Goal: Contribute content: Contribute content

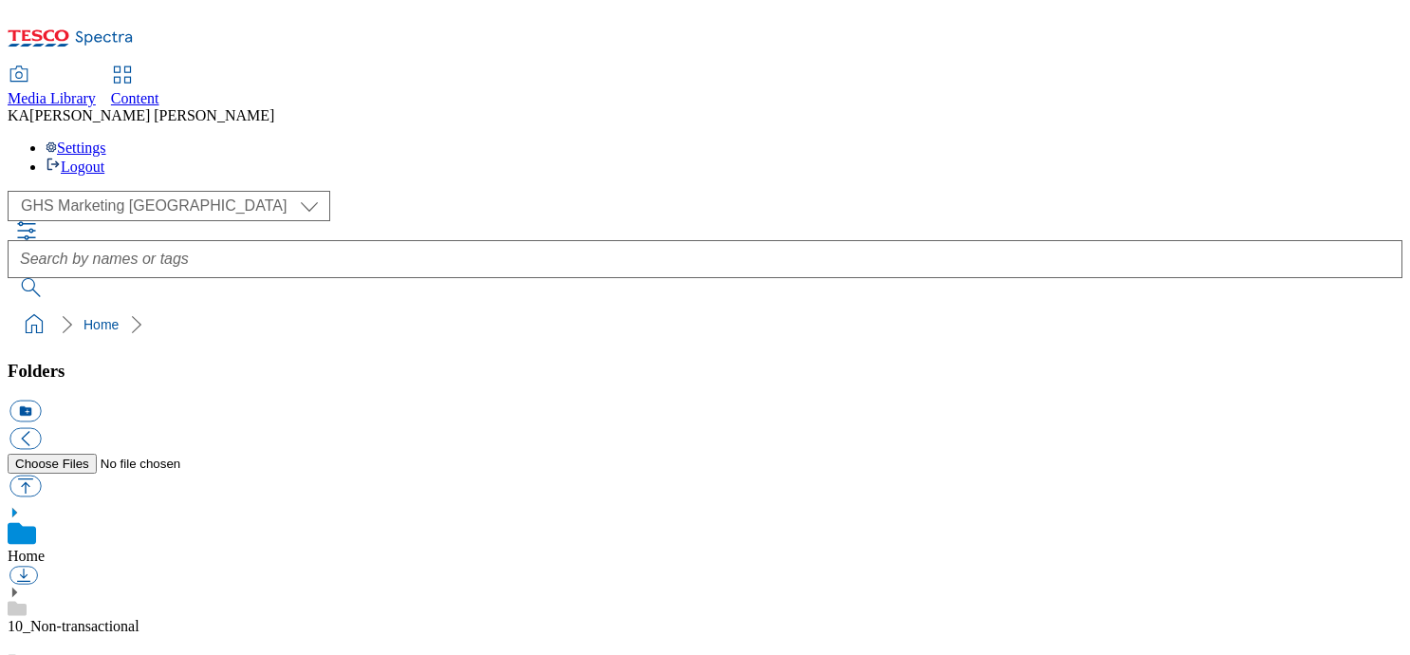
select select "flare-ghs-mktg"
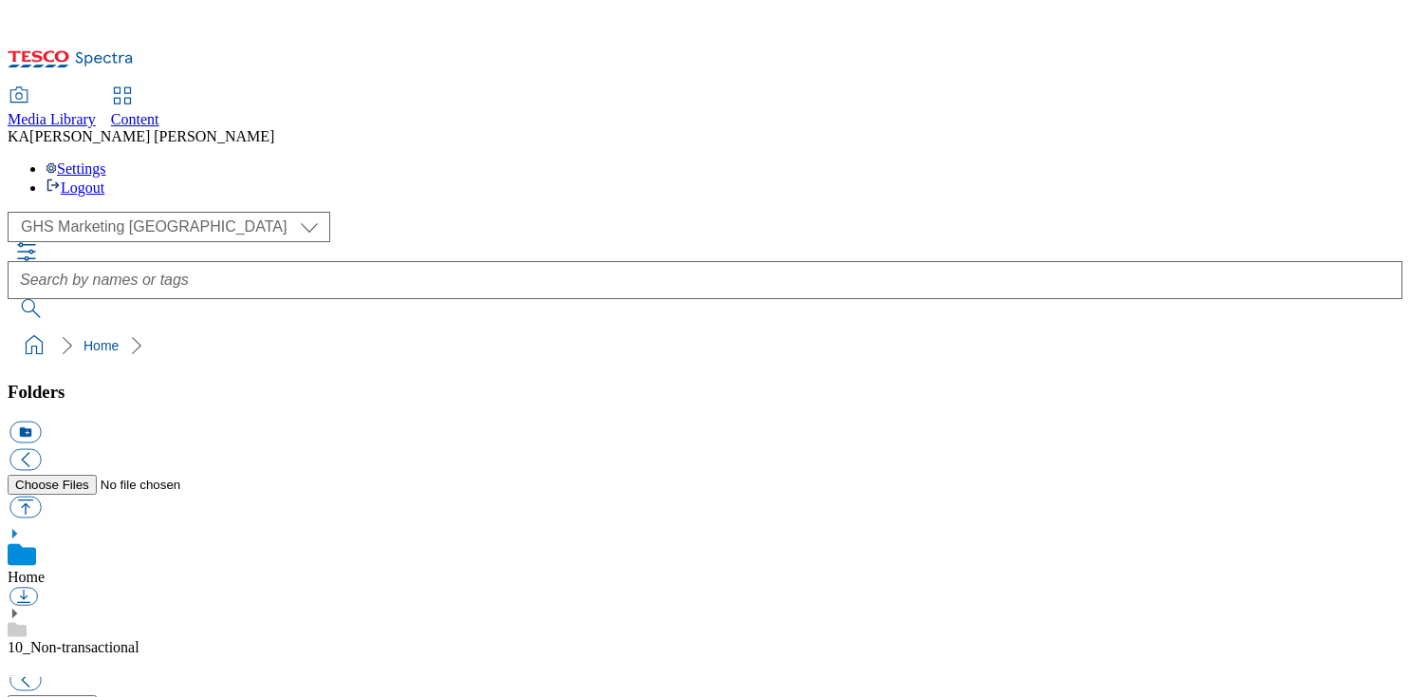
scroll to position [293, 0]
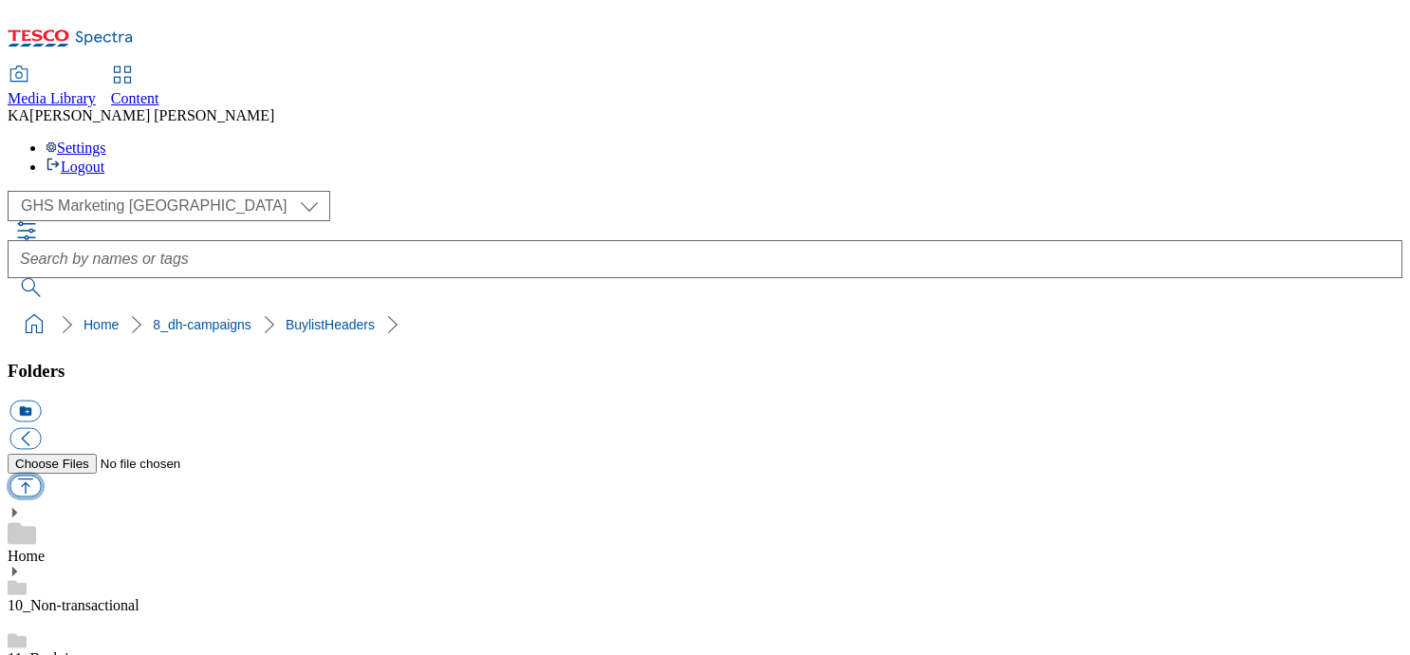
click at [41, 475] on button "button" at bounding box center [24, 486] width 31 height 22
type input "C:\fakepath\1756981910404-ad541647_SMA_LegoBrand_H_1184x333_V1.jpg"
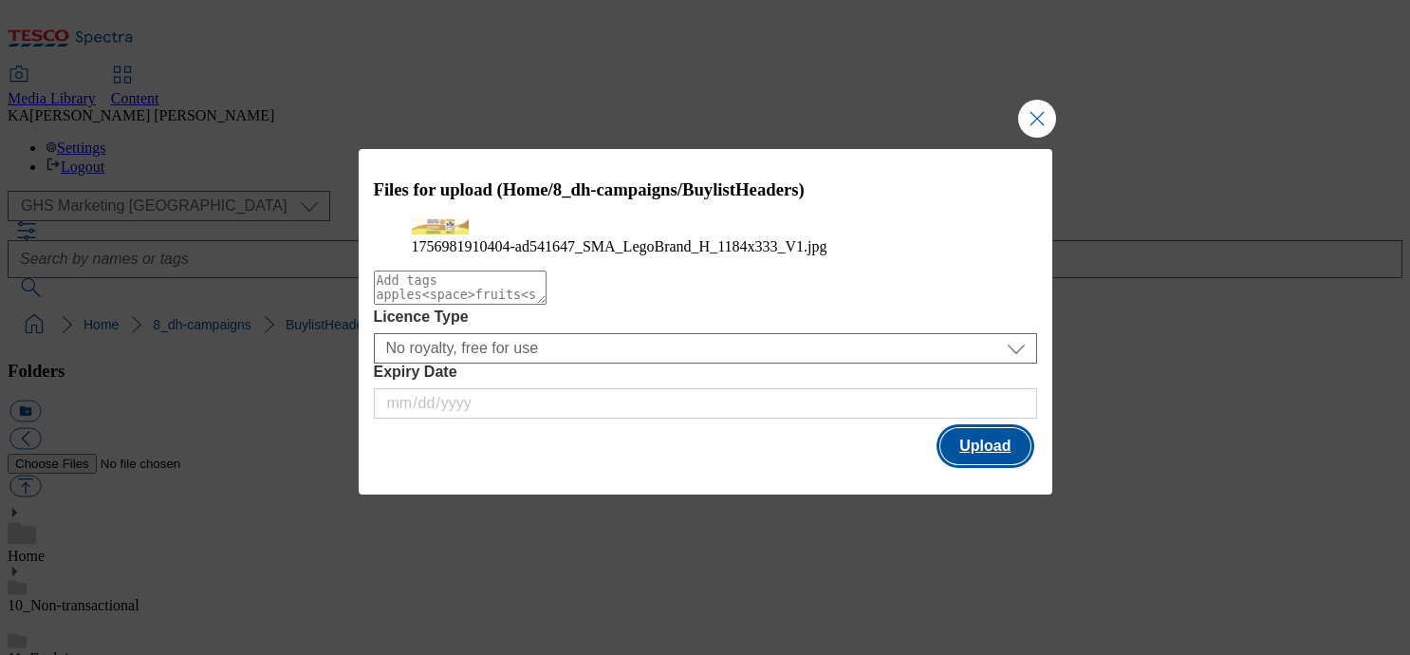
click at [971, 464] on button "Upload" at bounding box center [985, 446] width 89 height 36
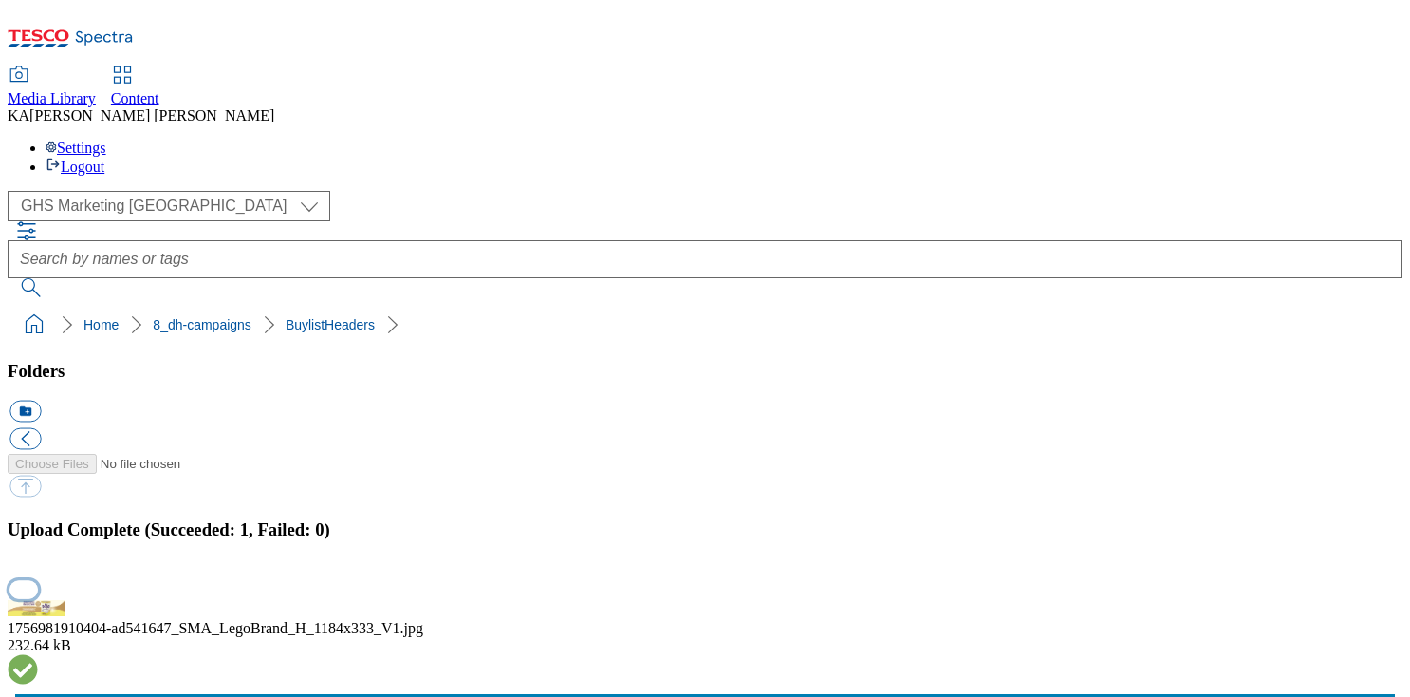
click at [38, 580] on button "button" at bounding box center [23, 589] width 28 height 18
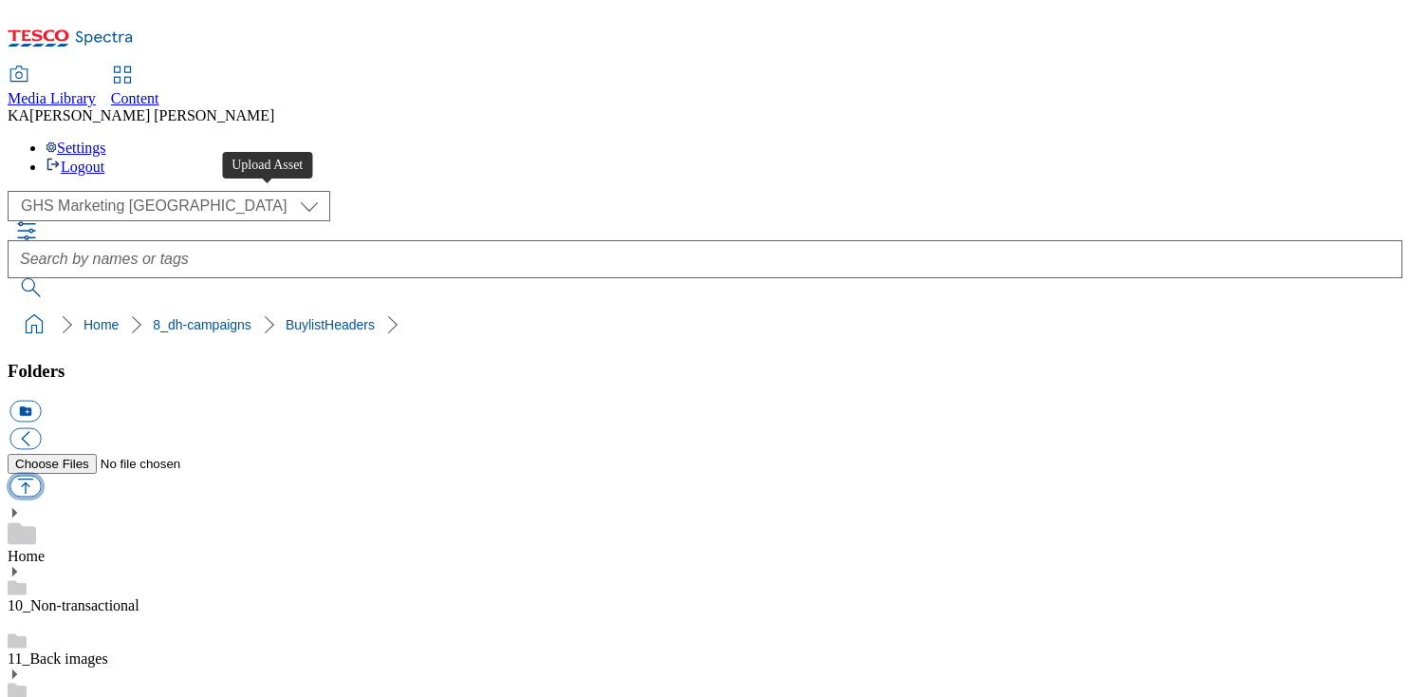
click at [41, 475] on button "button" at bounding box center [24, 486] width 31 height 22
type input "C:\fakepath\1757589877678-ad541454_Tena_Discreet_LegoBrand_H_1184x333_V1.jpg"
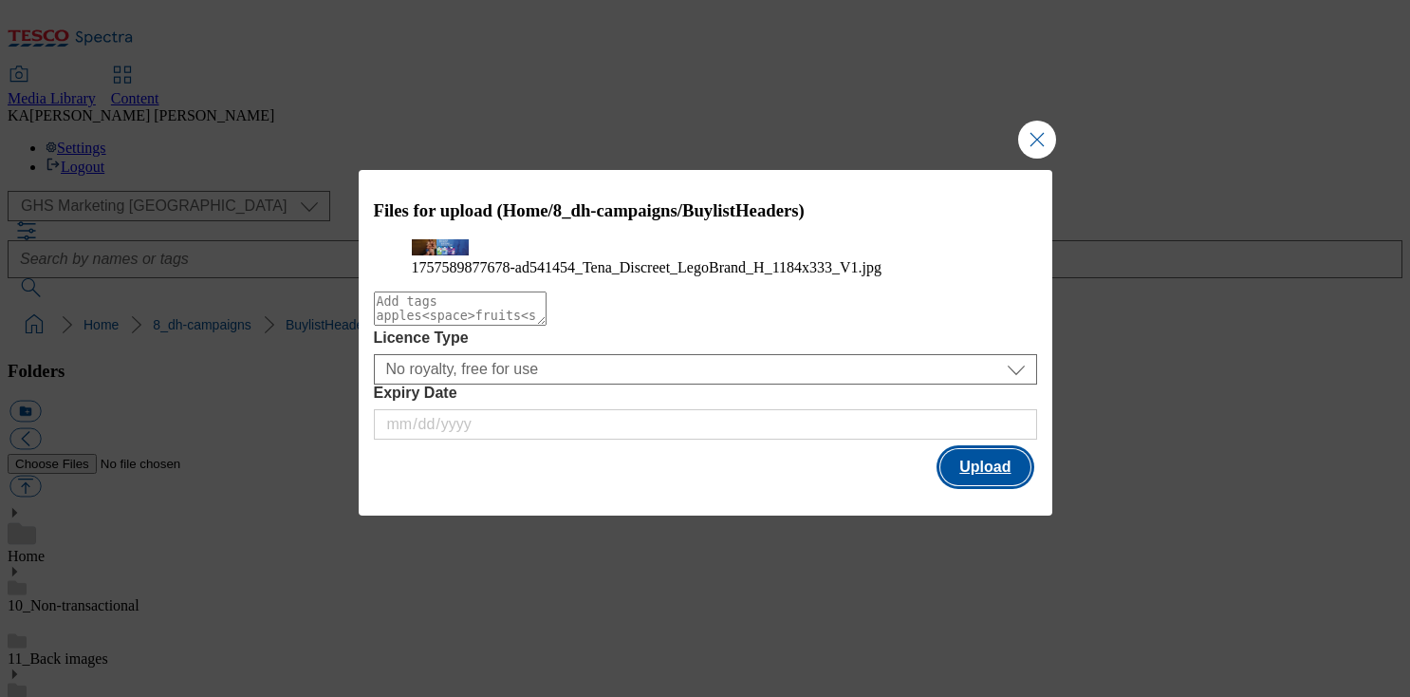
click at [980, 485] on button "Upload" at bounding box center [985, 467] width 89 height 36
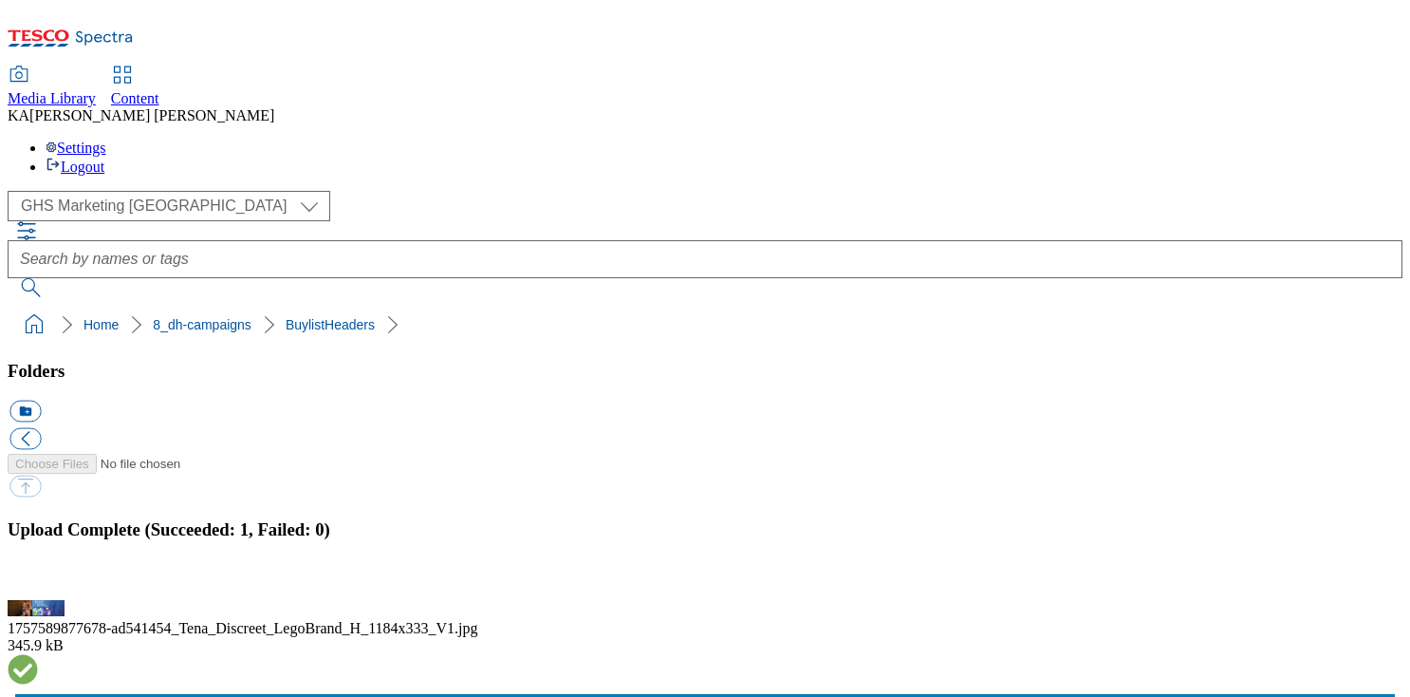
click at [38, 580] on button "button" at bounding box center [23, 589] width 28 height 18
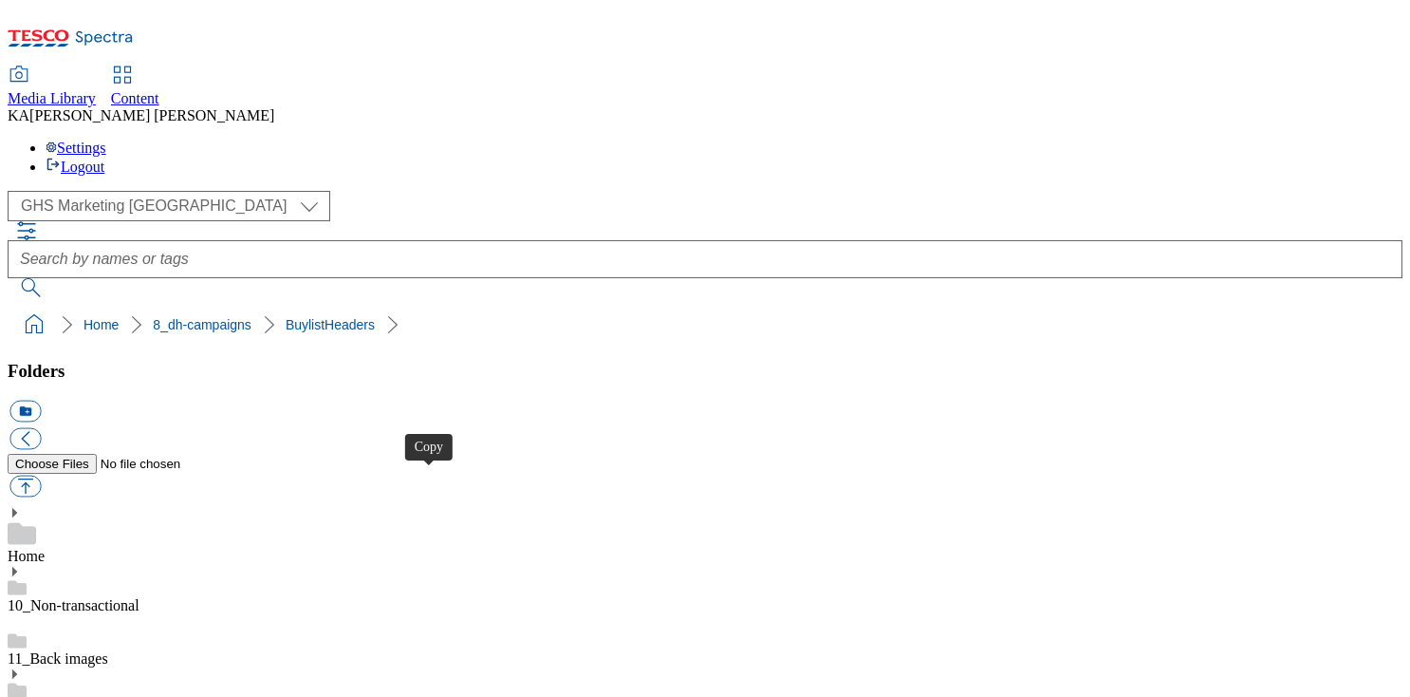
click at [41, 475] on button "button" at bounding box center [24, 486] width 31 height 22
type input "C:\fakepath\1758005989526-ad541950_Crosta_Mollica_Legobrand_H_1184x333_V2.jpg"
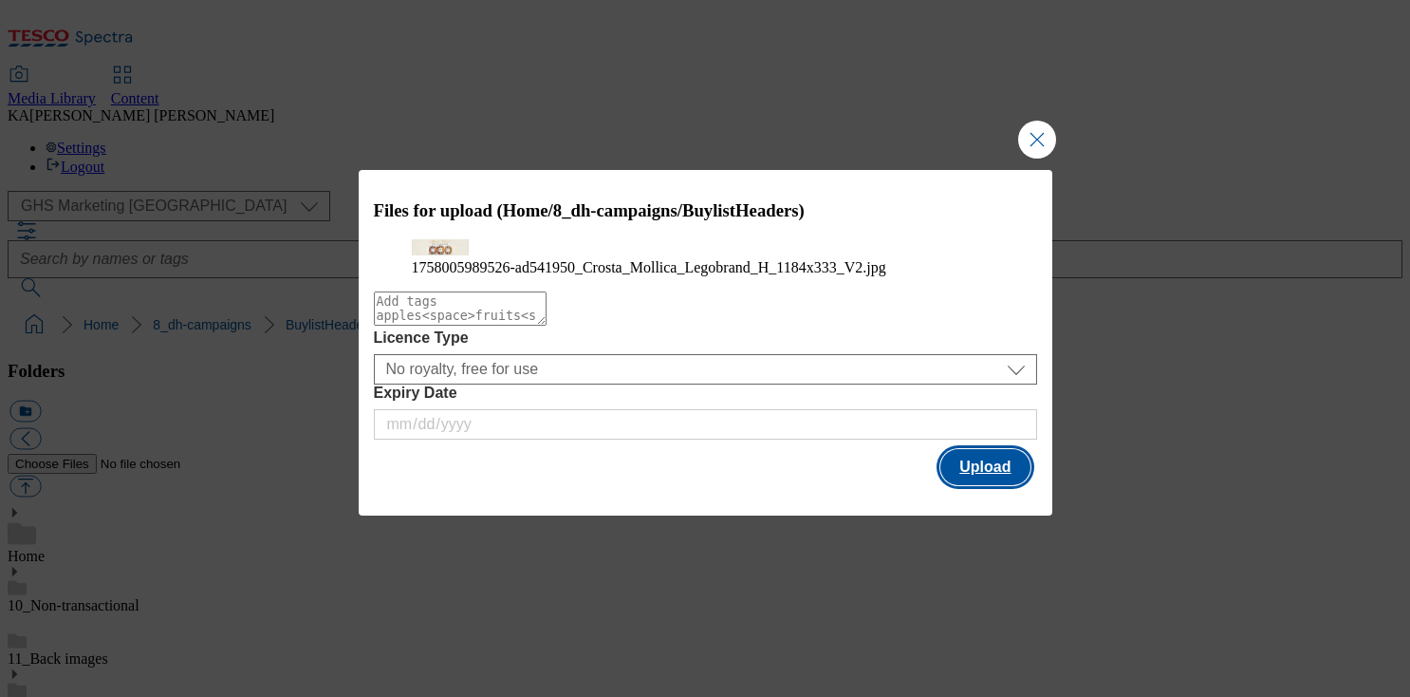
click at [969, 485] on button "Upload" at bounding box center [985, 467] width 89 height 36
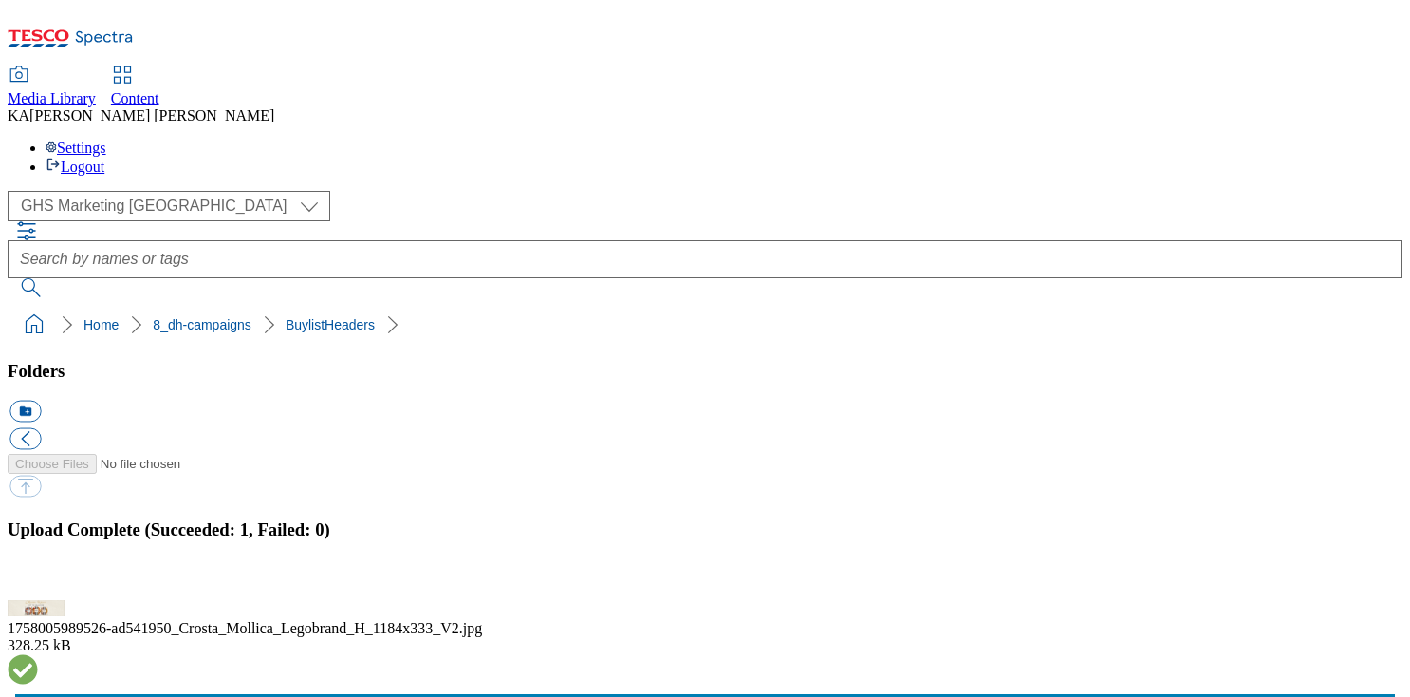
click at [38, 580] on button "button" at bounding box center [23, 589] width 28 height 18
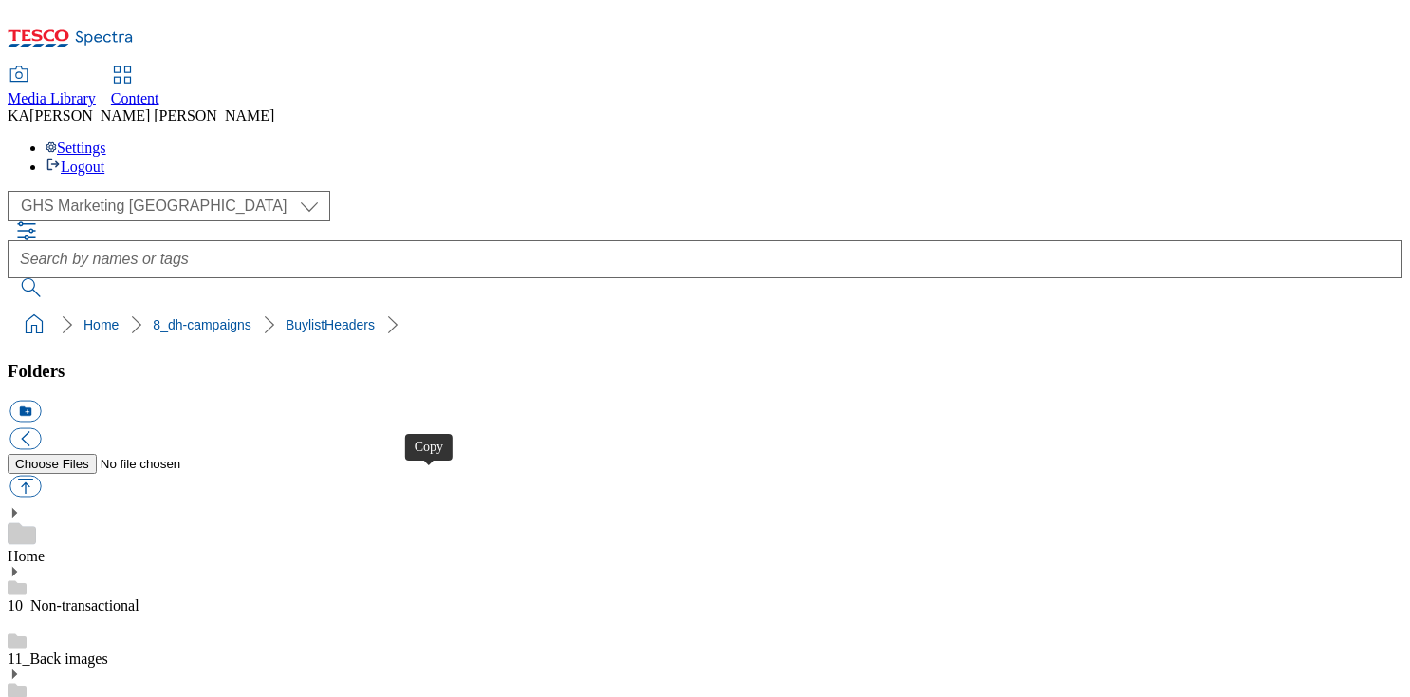
click at [41, 475] on button "button" at bounding box center [24, 486] width 31 height 22
type input "C:\fakepath\1757942625818-ad542108_Soreen_LegoBrand_H_1184x333_V2.jpg"
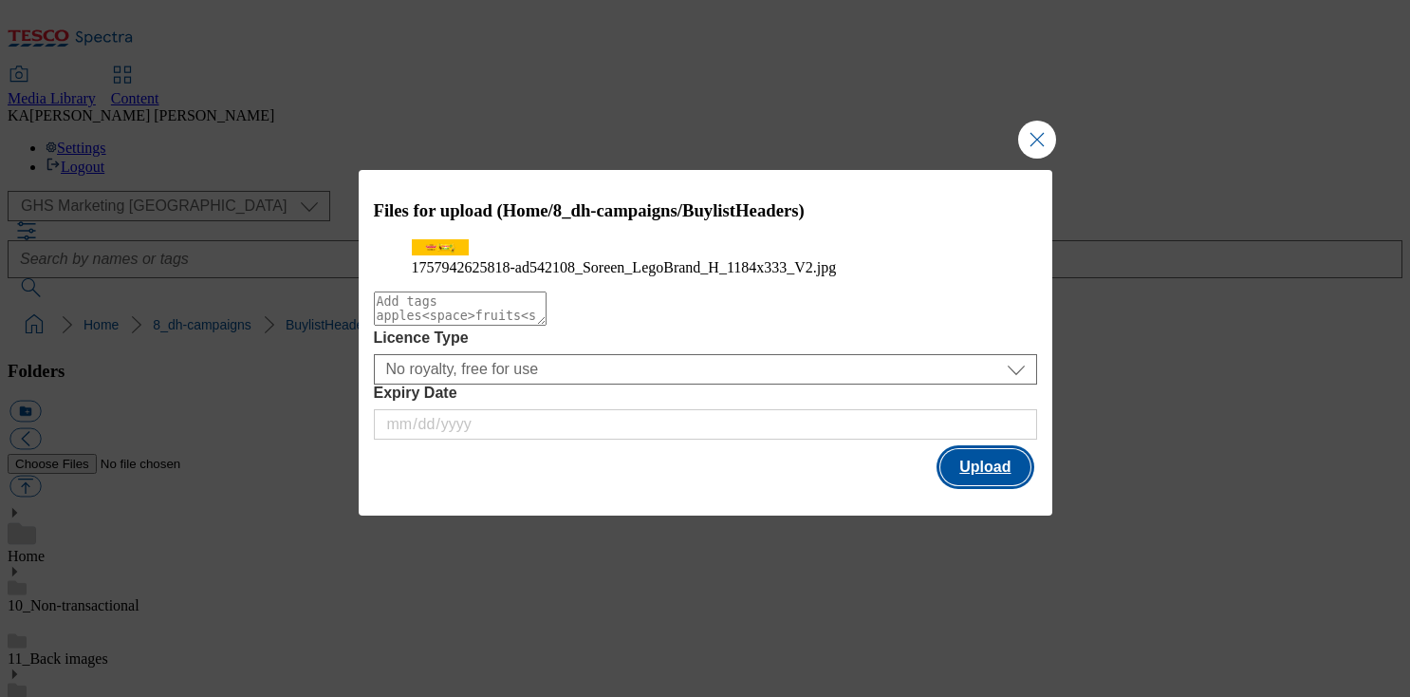
click at [980, 485] on button "Upload" at bounding box center [985, 467] width 89 height 36
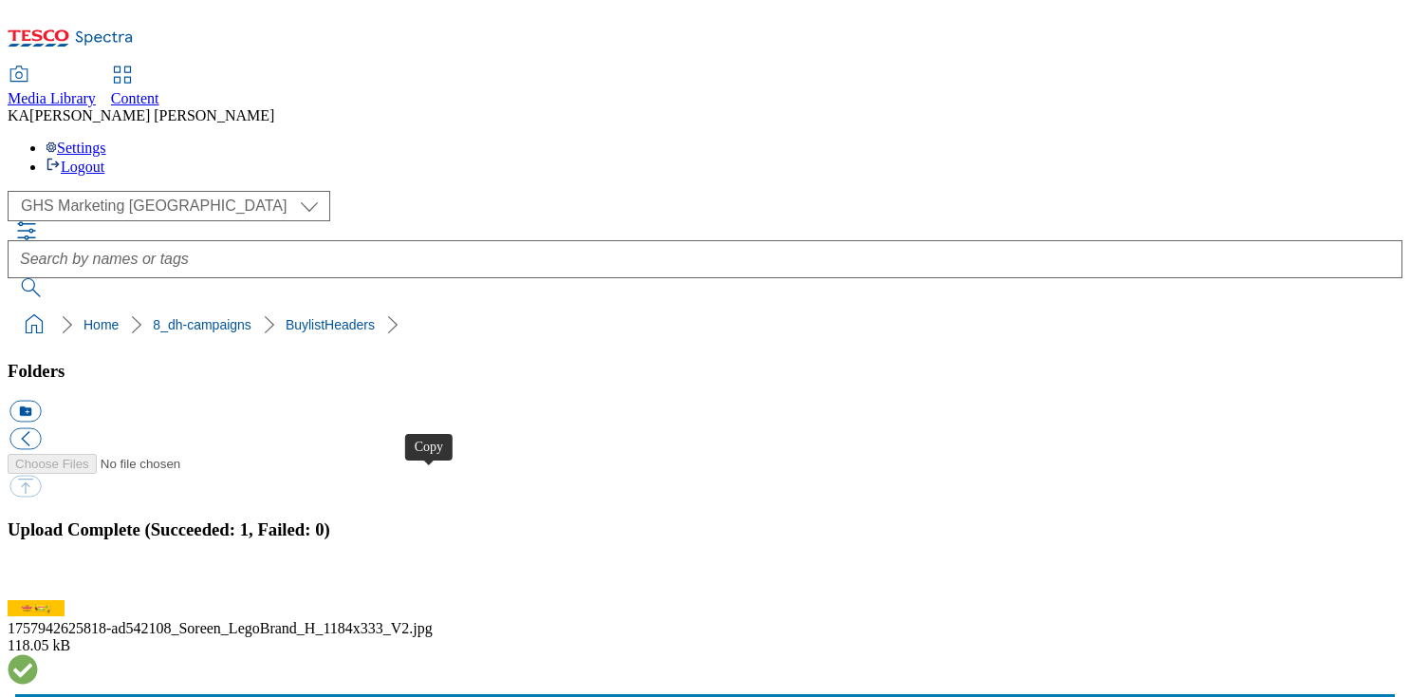
click at [38, 580] on button "button" at bounding box center [23, 589] width 28 height 18
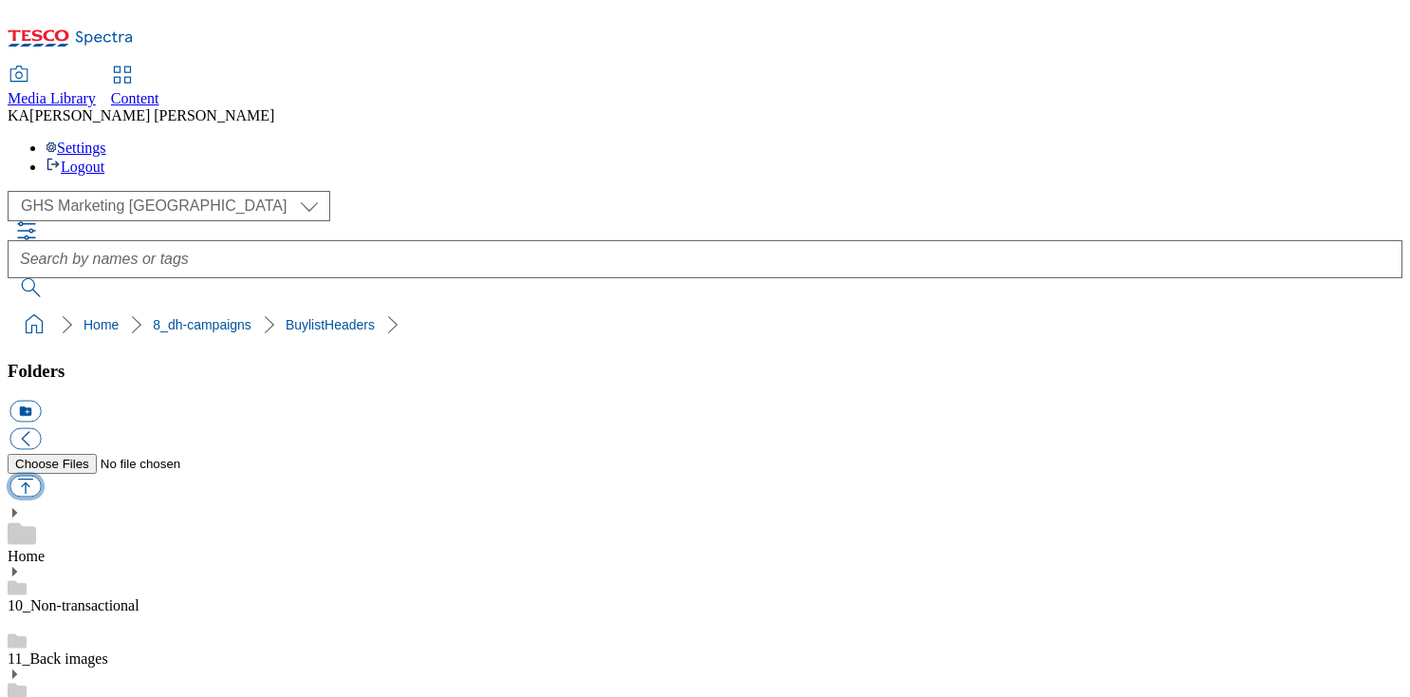
click at [41, 475] on button "button" at bounding box center [24, 486] width 31 height 22
type input "C:\fakepath\1757686640229-ad542047_Linda_Chicken_LegoBrand_H_1184x333_V3.jpg"
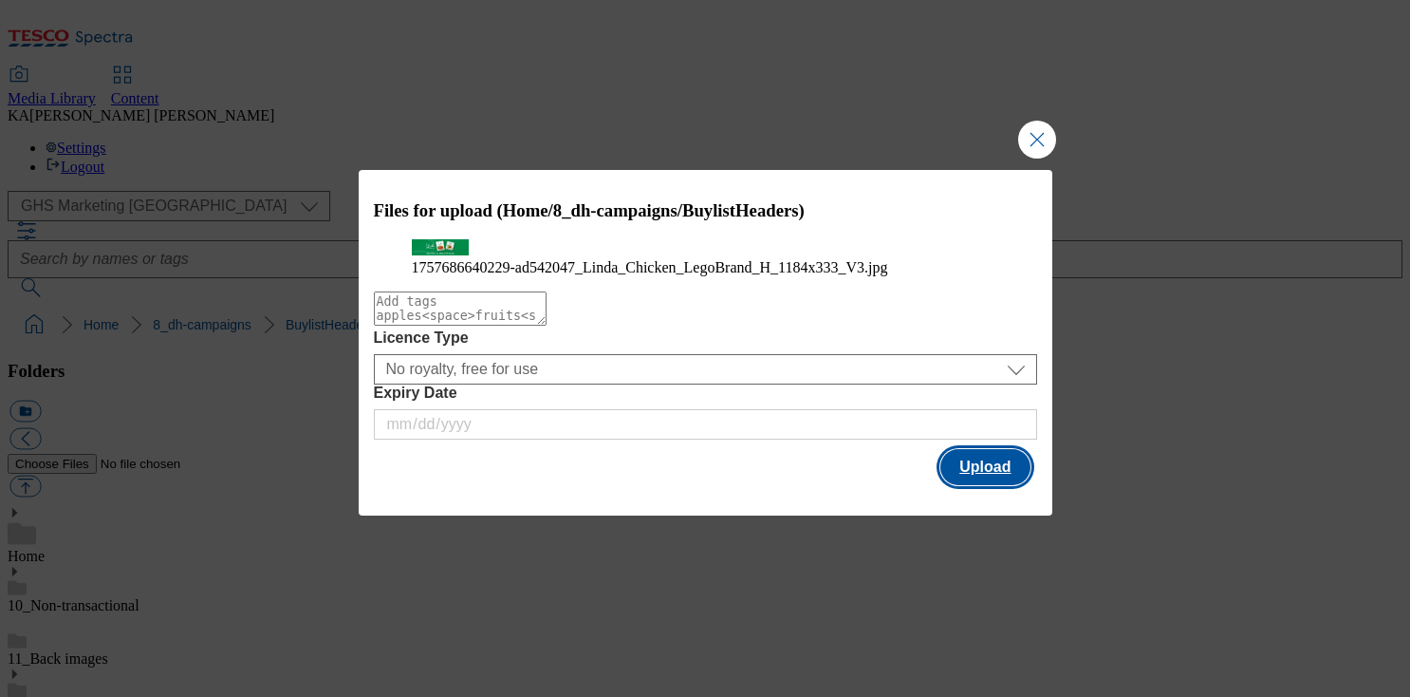
click at [960, 485] on button "Upload" at bounding box center [985, 467] width 89 height 36
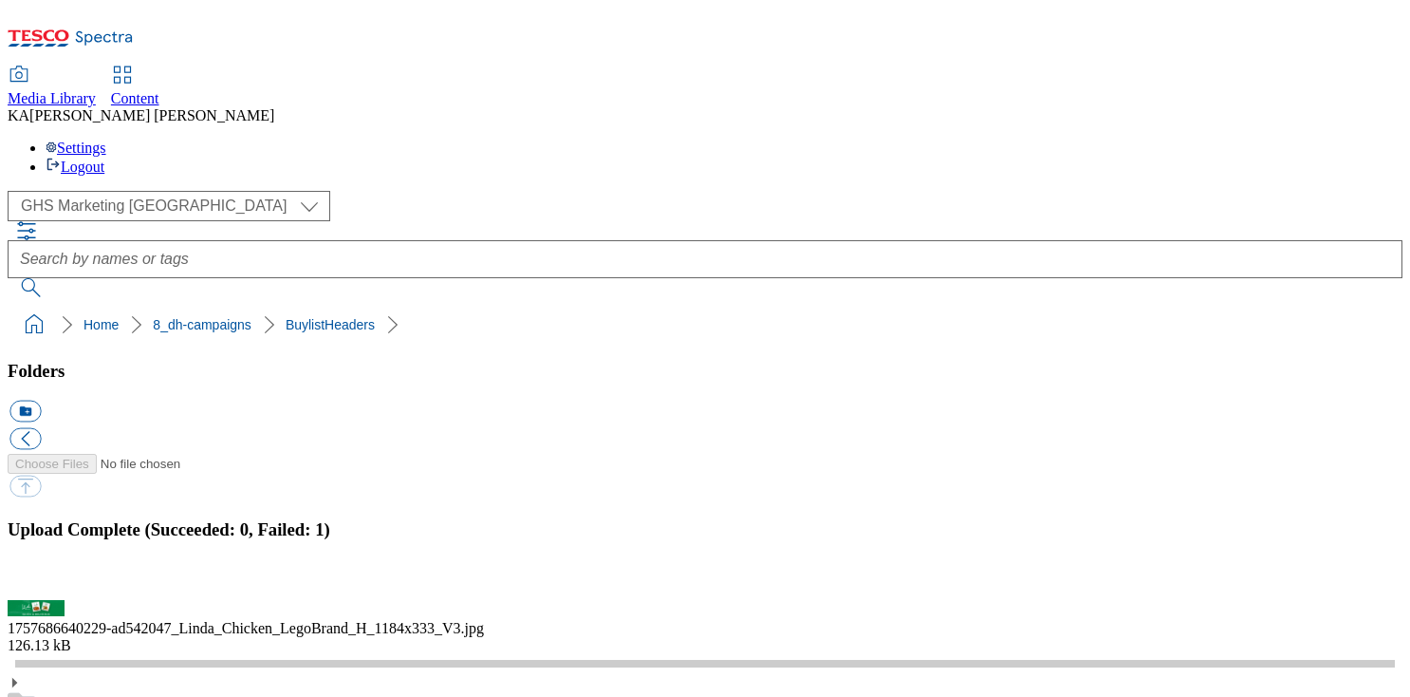
click at [38, 580] on button "button" at bounding box center [23, 589] width 28 height 18
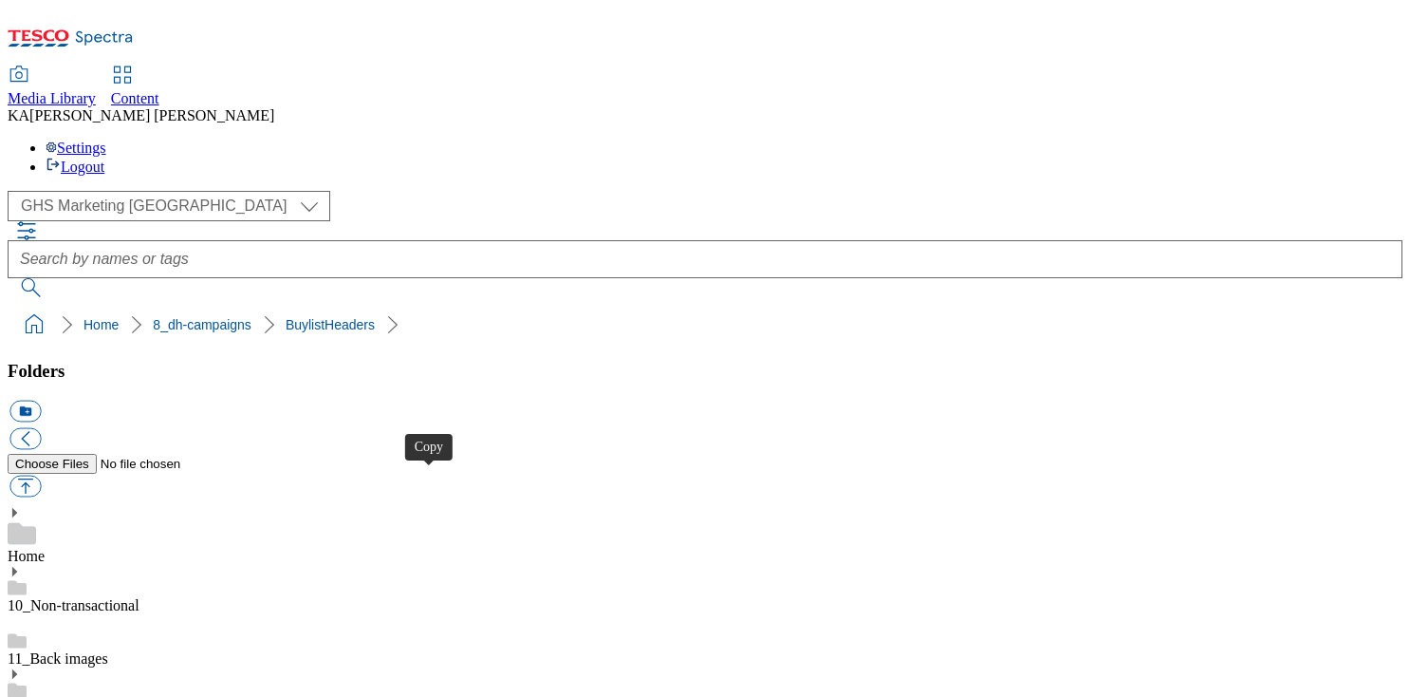
click at [41, 475] on button "button" at bounding box center [24, 486] width 31 height 22
type input "C:\fakepath\1757686640229-ad542047_Linda_Chicken_LegoBrand_H_1184x333_V3.jpg"
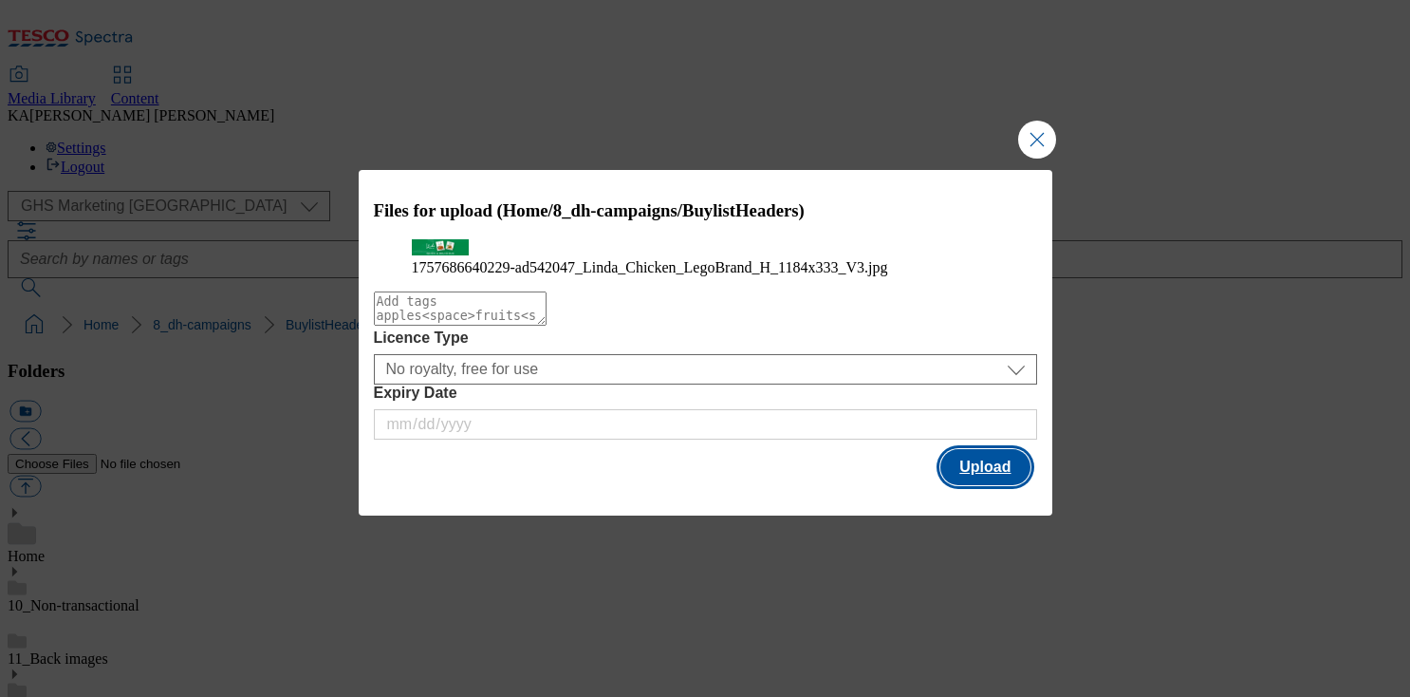
click at [1003, 485] on button "Upload" at bounding box center [985, 467] width 89 height 36
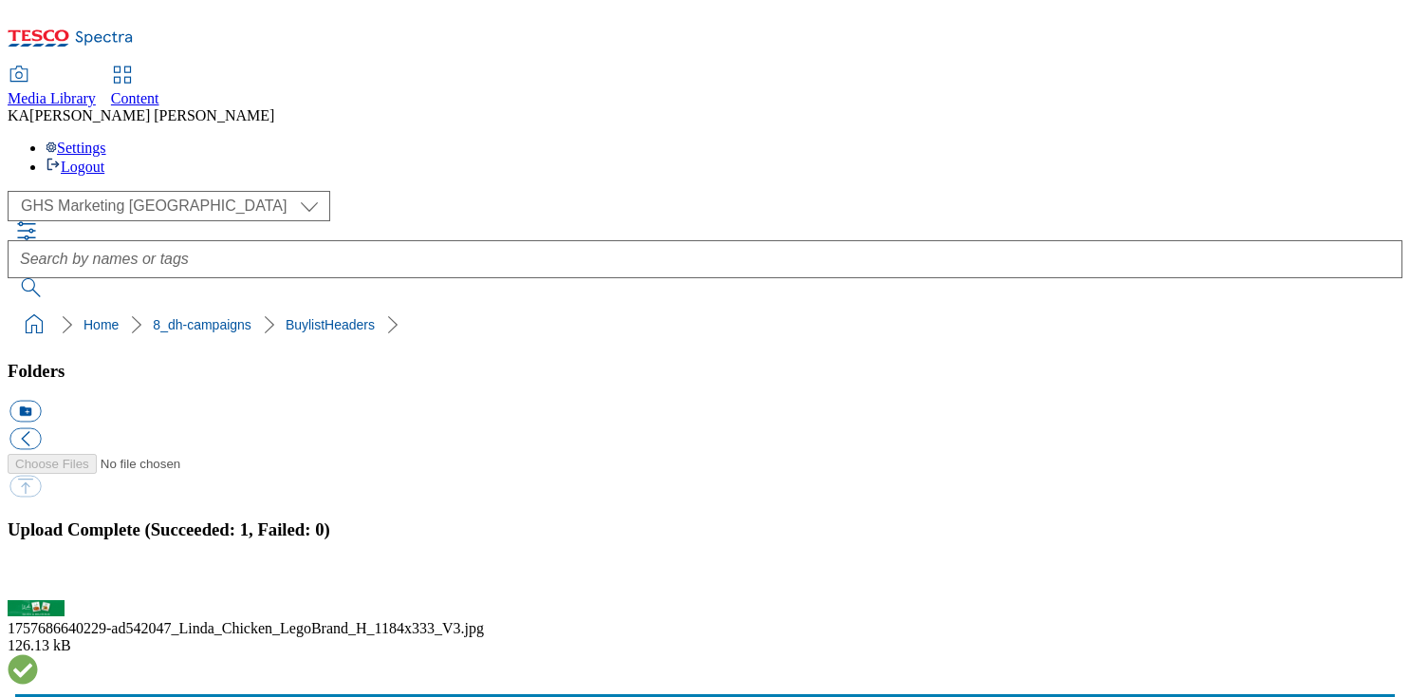
click at [38, 580] on button "button" at bounding box center [23, 589] width 28 height 18
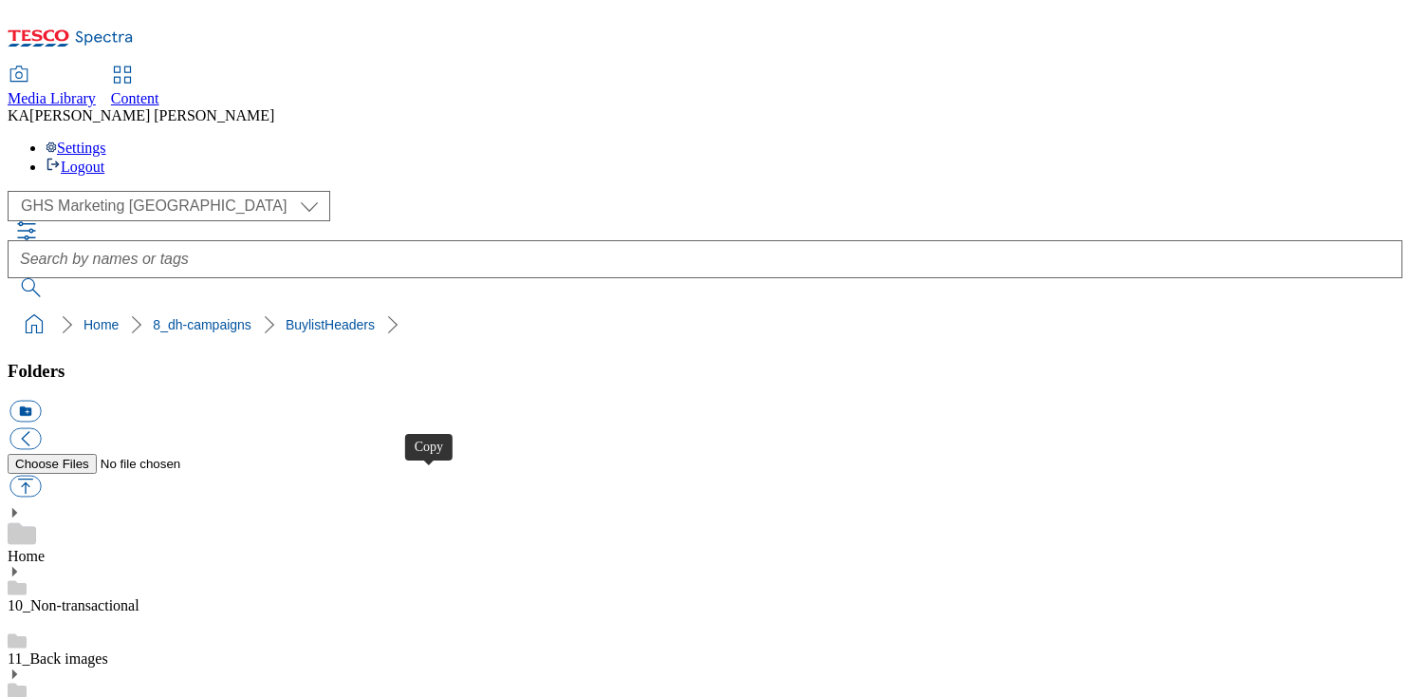
click at [41, 475] on button "button" at bounding box center [24, 486] width 31 height 22
type input "C:\fakepath\1757085345544-CCP_BLH.jpg"
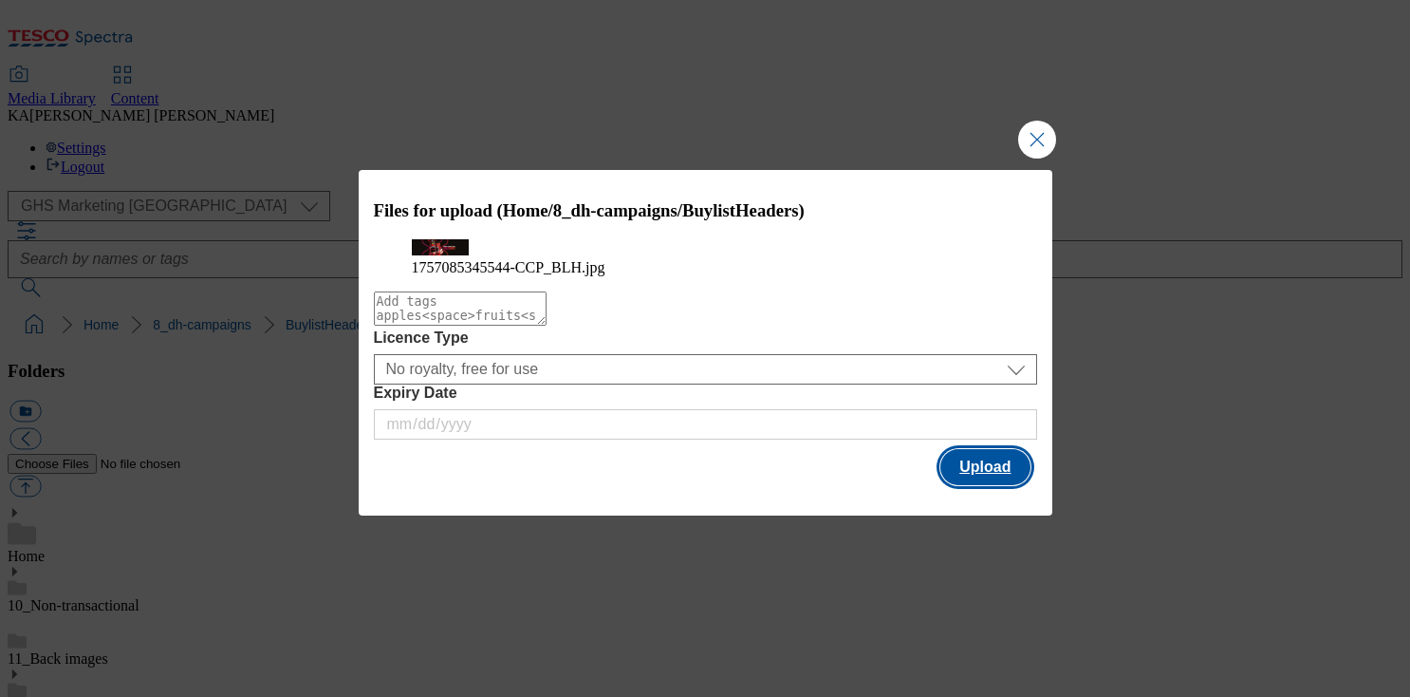
click at [965, 483] on button "Upload" at bounding box center [985, 467] width 89 height 36
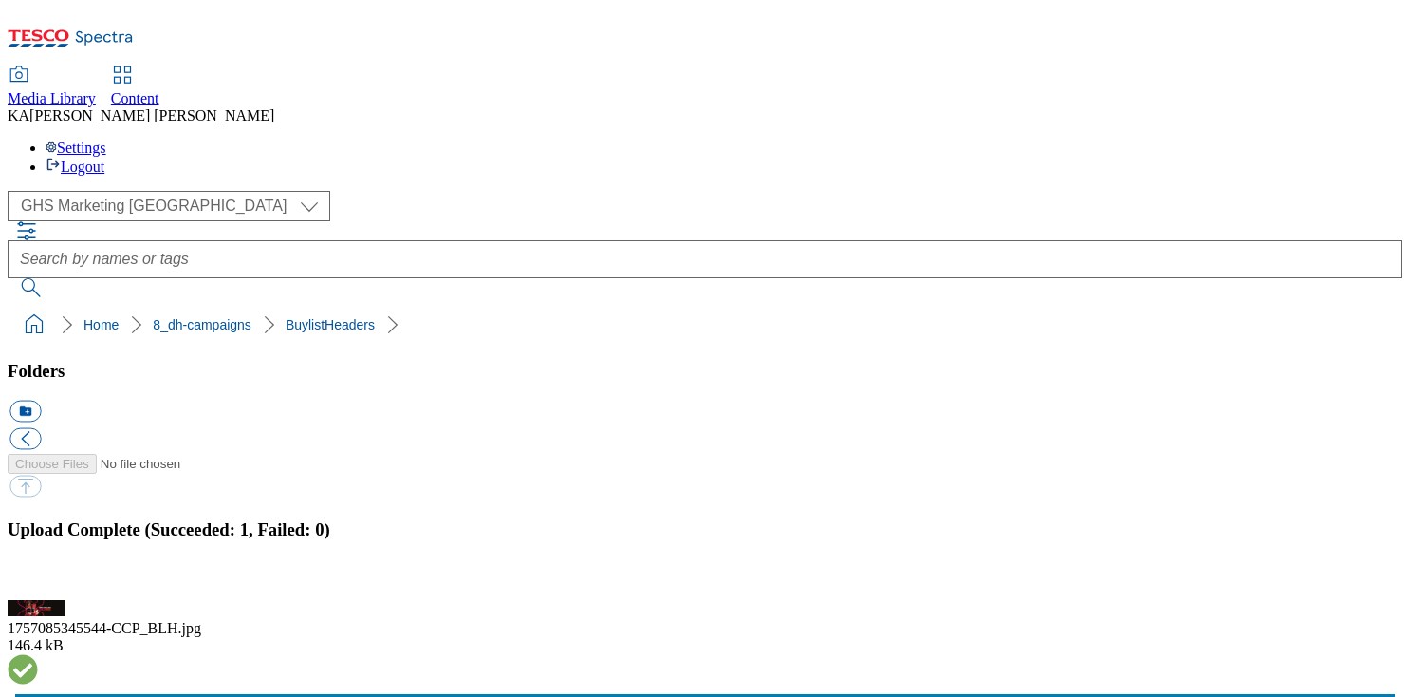
click at [38, 580] on button "button" at bounding box center [23, 589] width 28 height 18
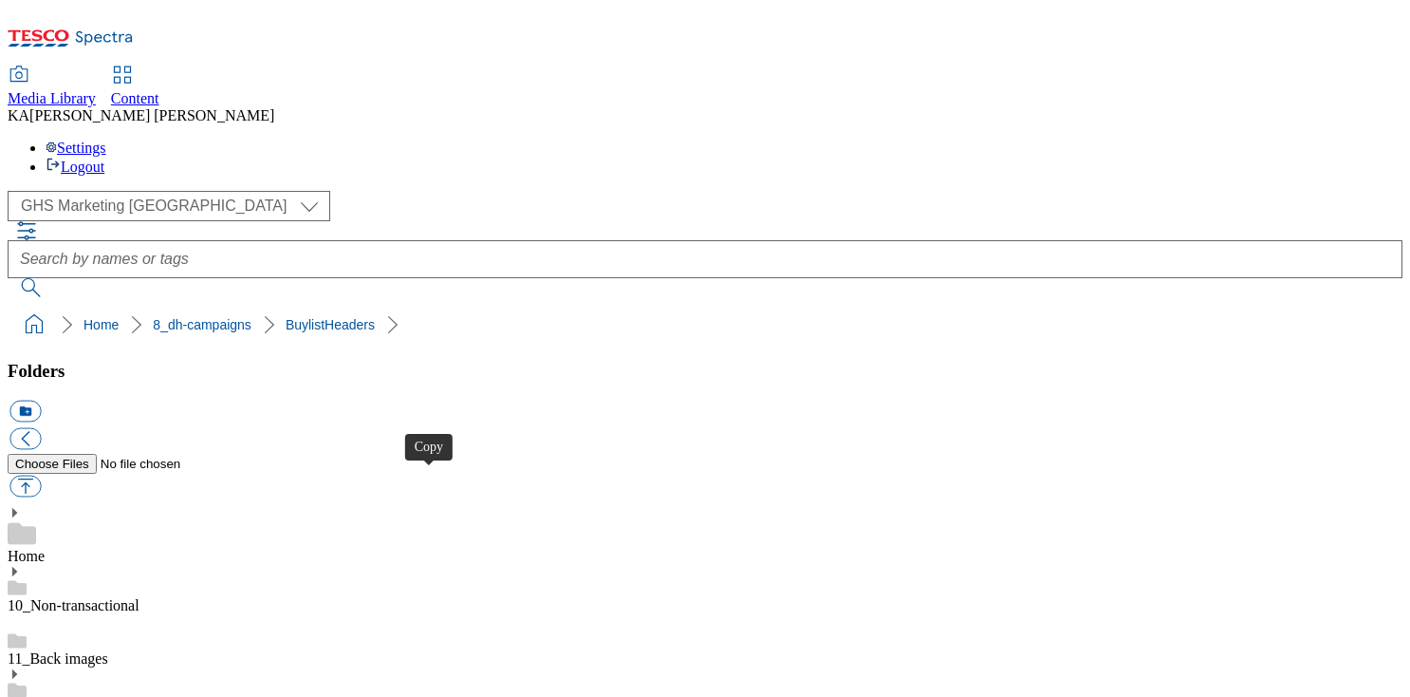
click at [41, 475] on button "button" at bounding box center [24, 486] width 31 height 22
type input "C:\fakepath\1757672331599-BLH_1184x333_V2.png"
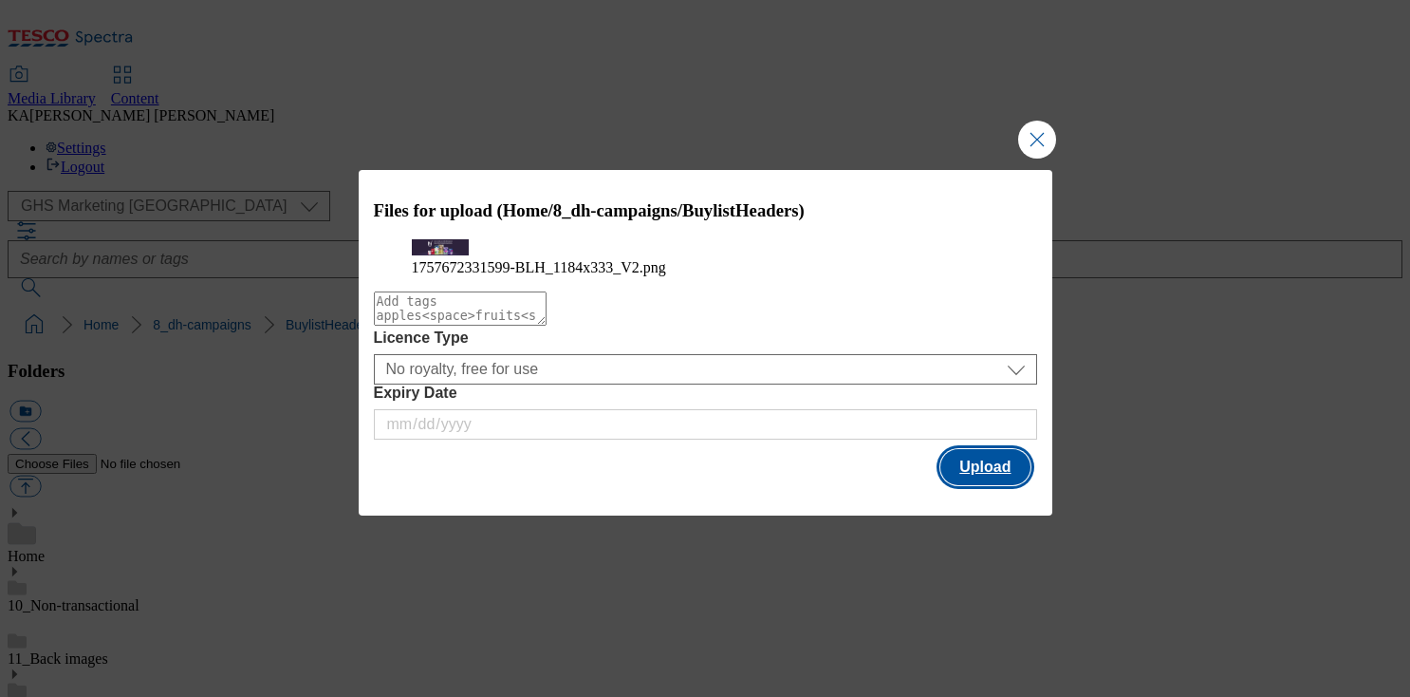
click at [967, 485] on button "Upload" at bounding box center [985, 467] width 89 height 36
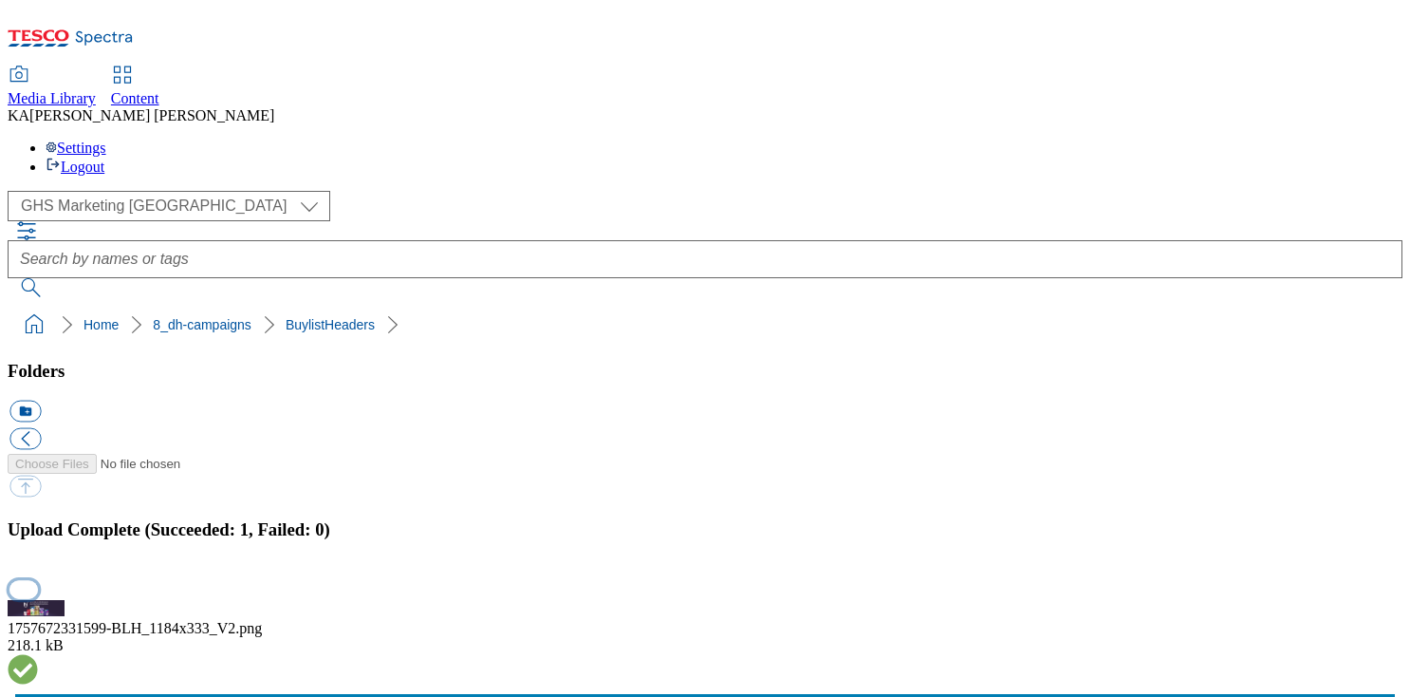
click at [38, 580] on button "button" at bounding box center [23, 589] width 28 height 18
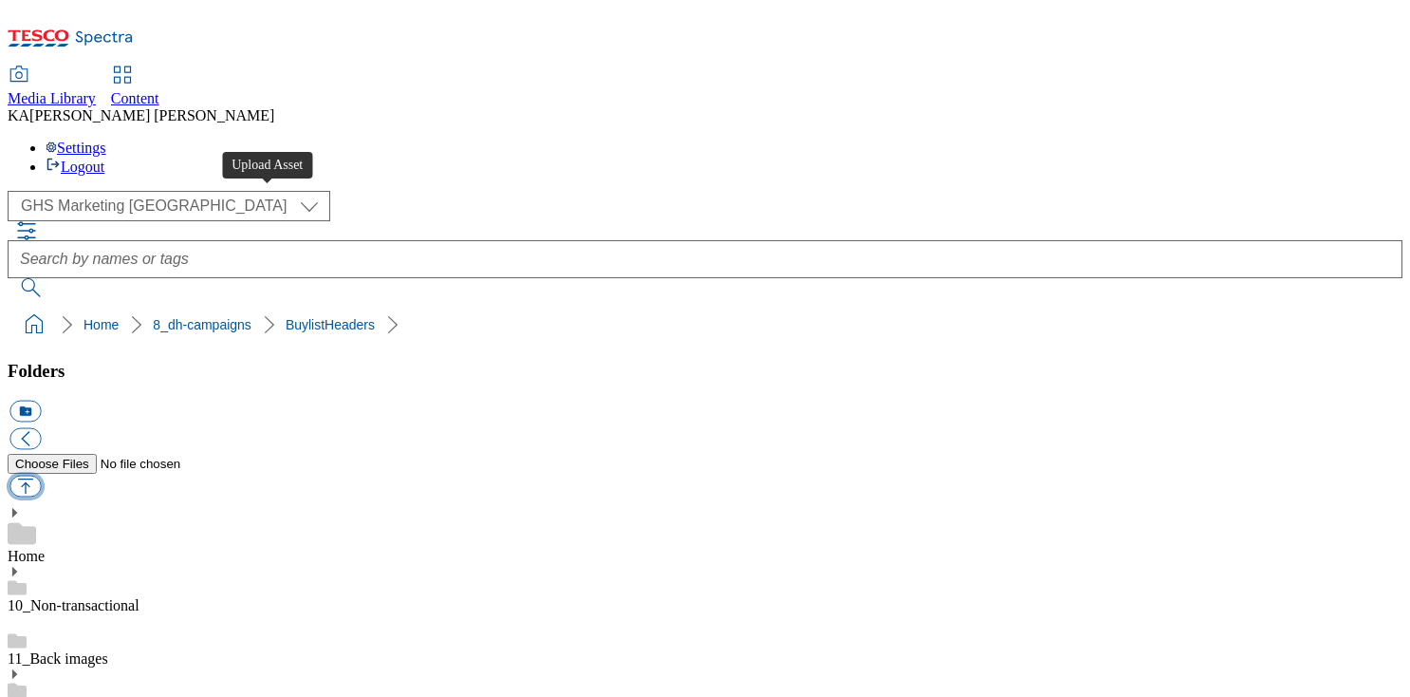
click at [41, 475] on button "button" at bounding box center [24, 486] width 31 height 22
type input "C:\fakepath\big-541620-AlwaysDiscreetEVENTMenopause-Thumbnail5.png"
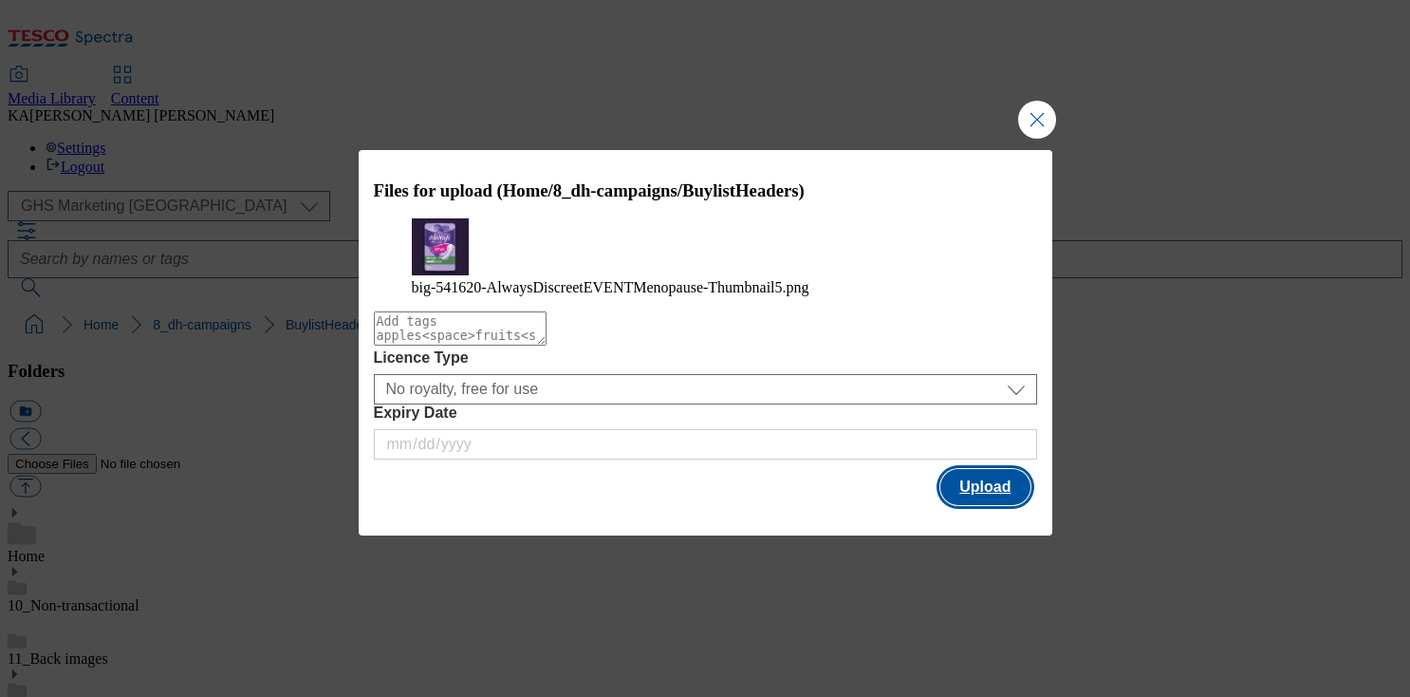
click at [976, 503] on button "Upload" at bounding box center [985, 487] width 89 height 36
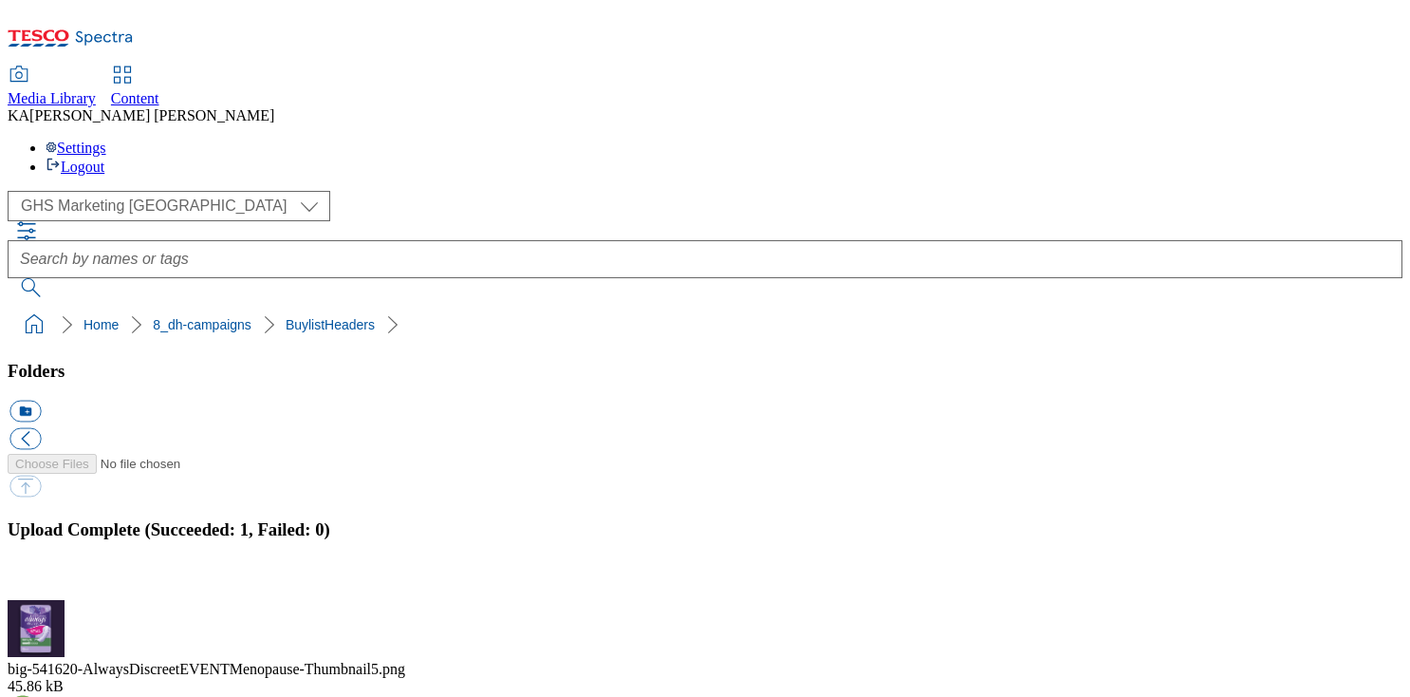
click at [38, 580] on button "button" at bounding box center [23, 589] width 28 height 18
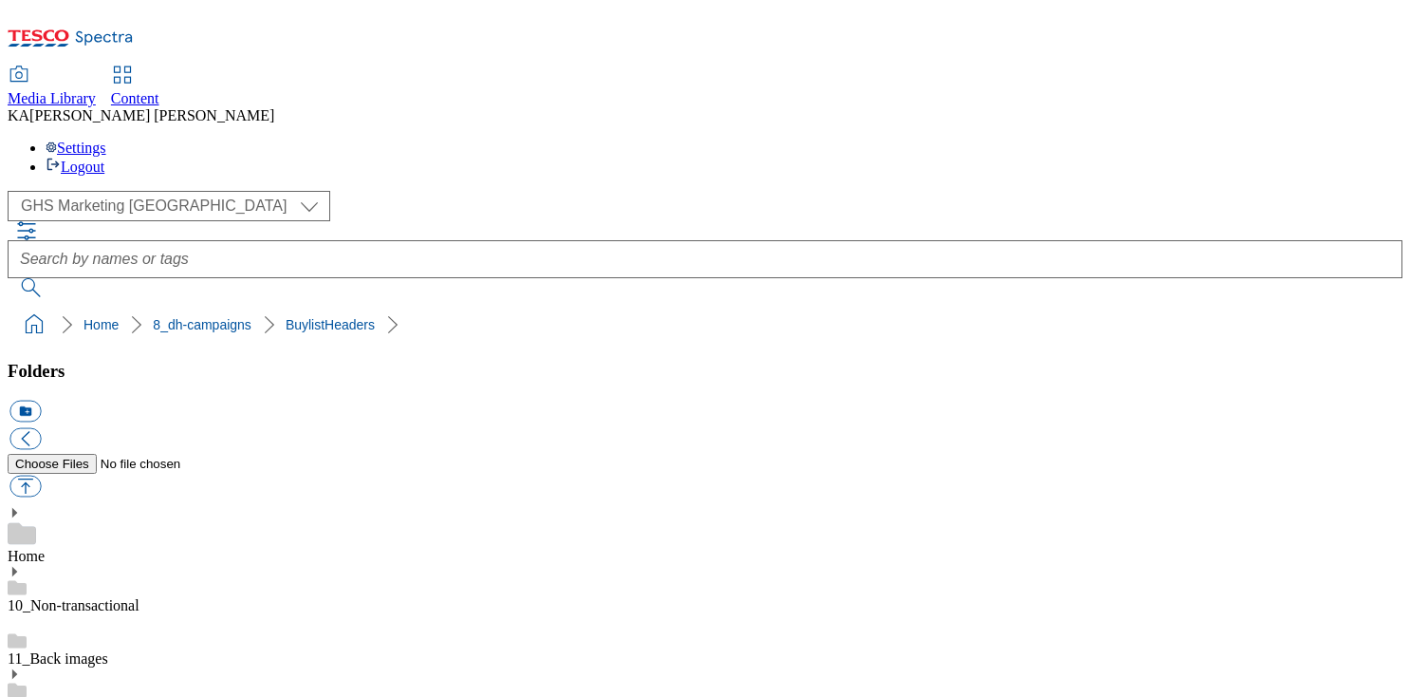
click at [41, 475] on button "button" at bounding box center [24, 486] width 31 height 22
type input "C:\fakepath\big-541620-AlwaysDiscreetEVENTMenopause-Thumbnail3.png"
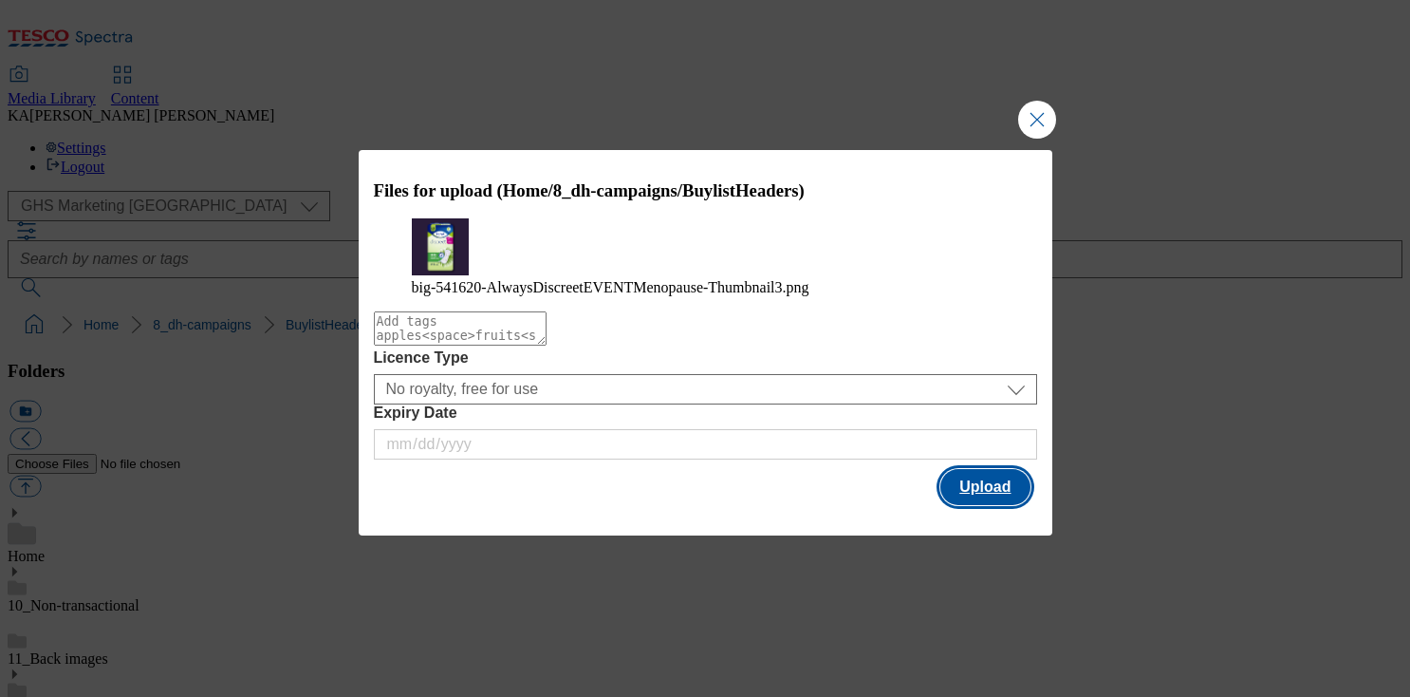
click at [992, 501] on button "Upload" at bounding box center [985, 487] width 89 height 36
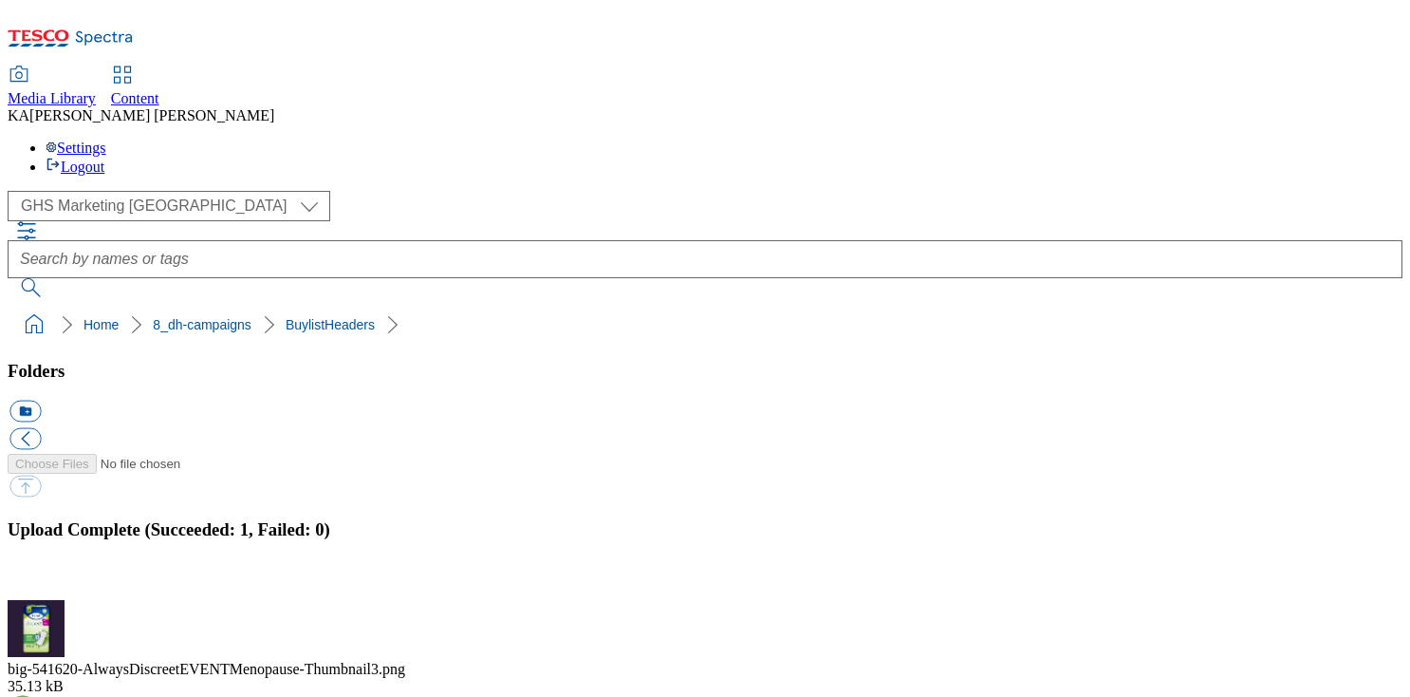
click at [38, 580] on button "button" at bounding box center [23, 589] width 28 height 18
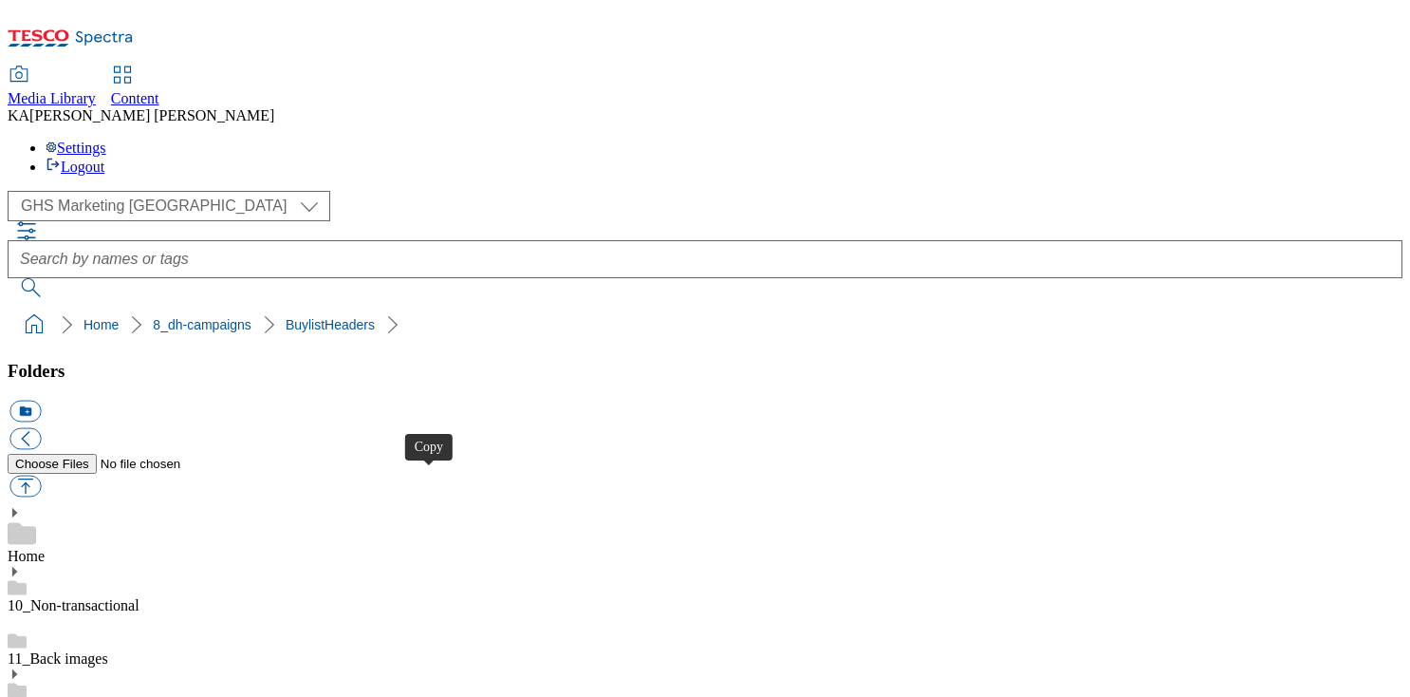
click at [41, 475] on button "button" at bounding box center [24, 486] width 31 height 22
type input "C:\fakepath\big-541620-AlwaysDiscreetEVENTMenopause-Thumbnail1.png"
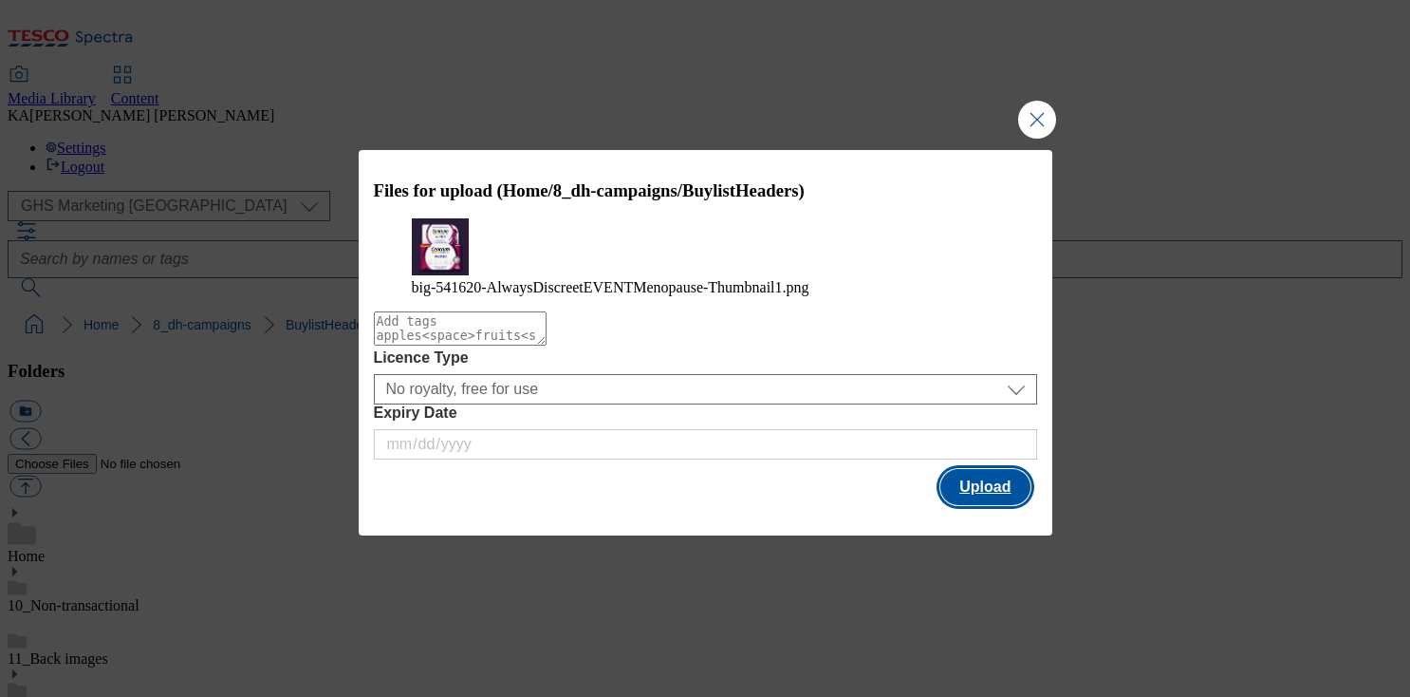
click at [981, 501] on button "Upload" at bounding box center [985, 487] width 89 height 36
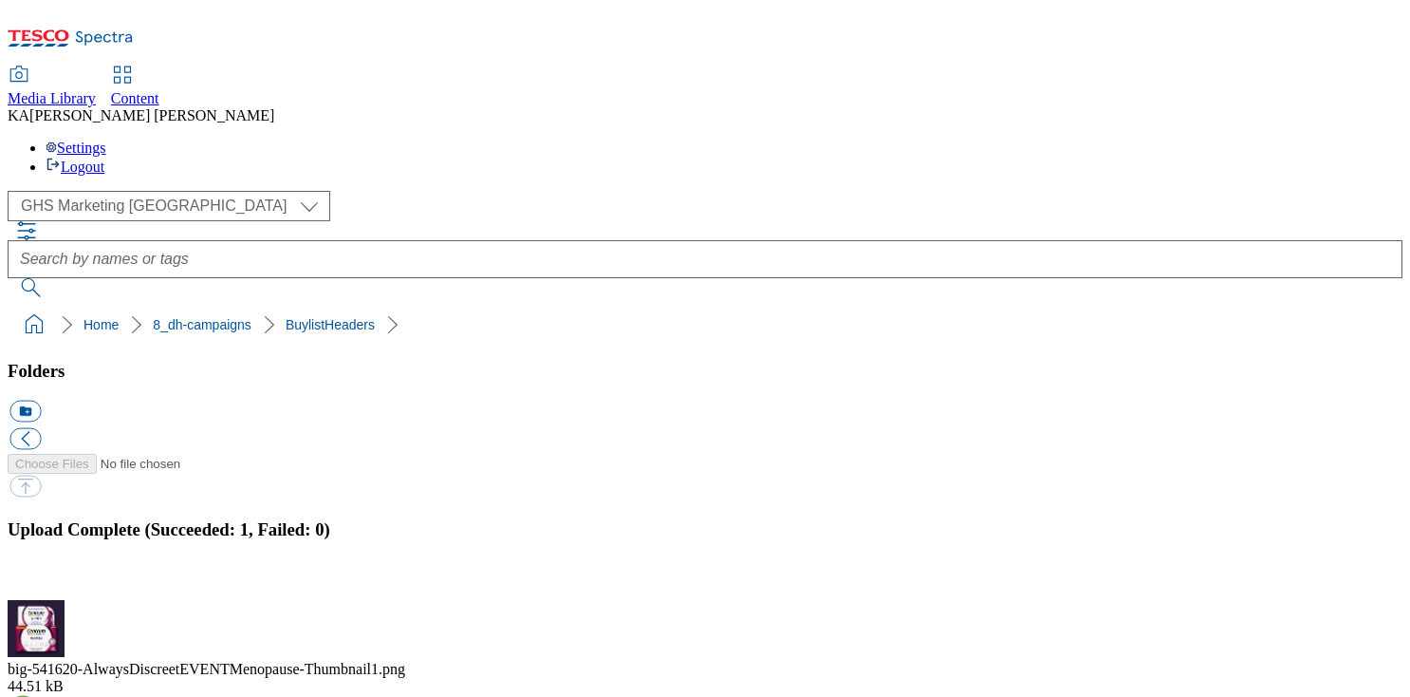
click at [38, 580] on button "button" at bounding box center [23, 589] width 28 height 18
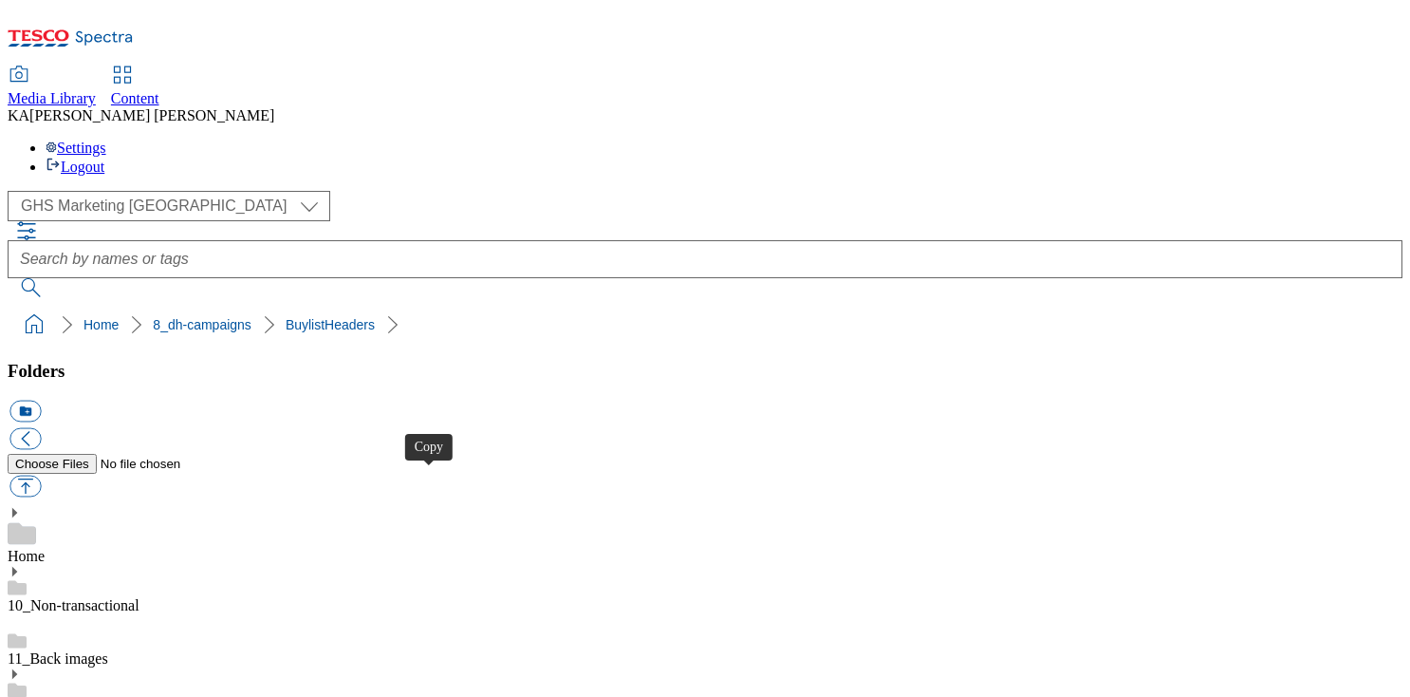
click at [41, 475] on button "button" at bounding box center [24, 486] width 31 height 22
type input "C:\fakepath\big-541620-AlwaysDiscreetEVENTMenopause-Thumbnail4.png"
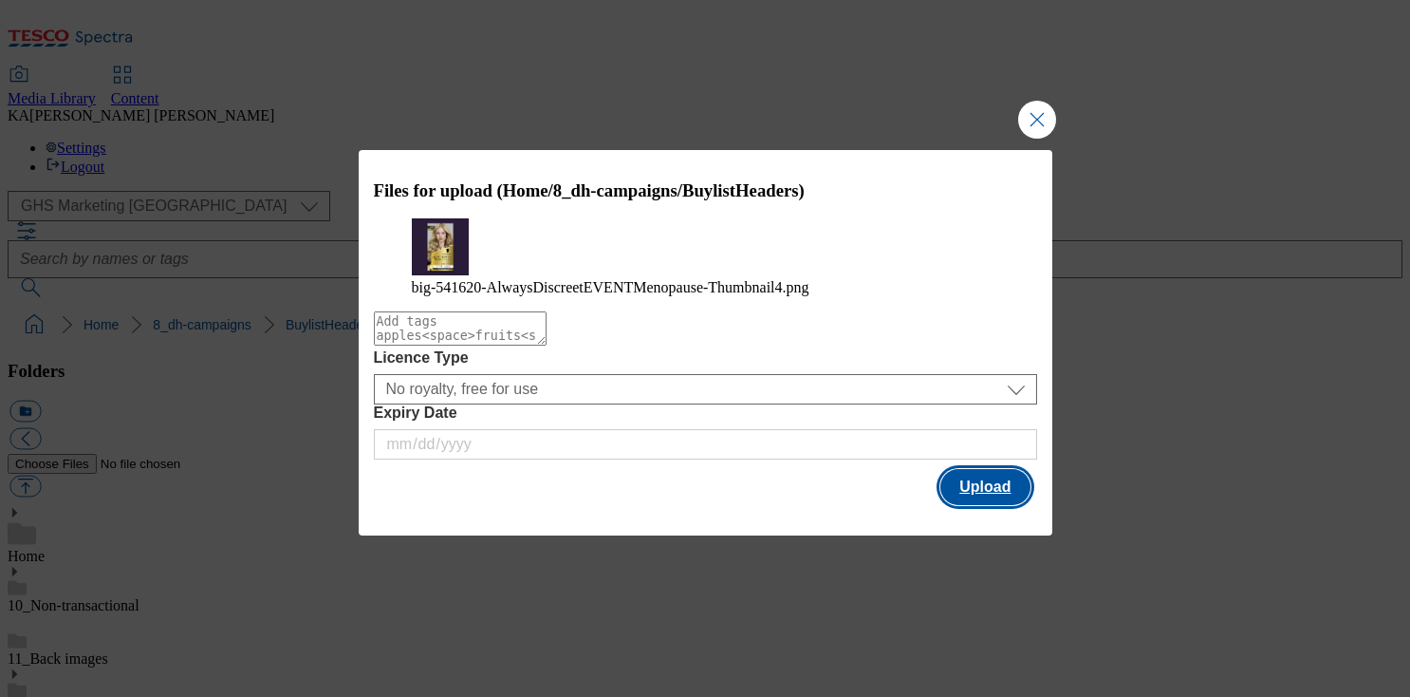
click at [992, 505] on button "Upload" at bounding box center [985, 487] width 89 height 36
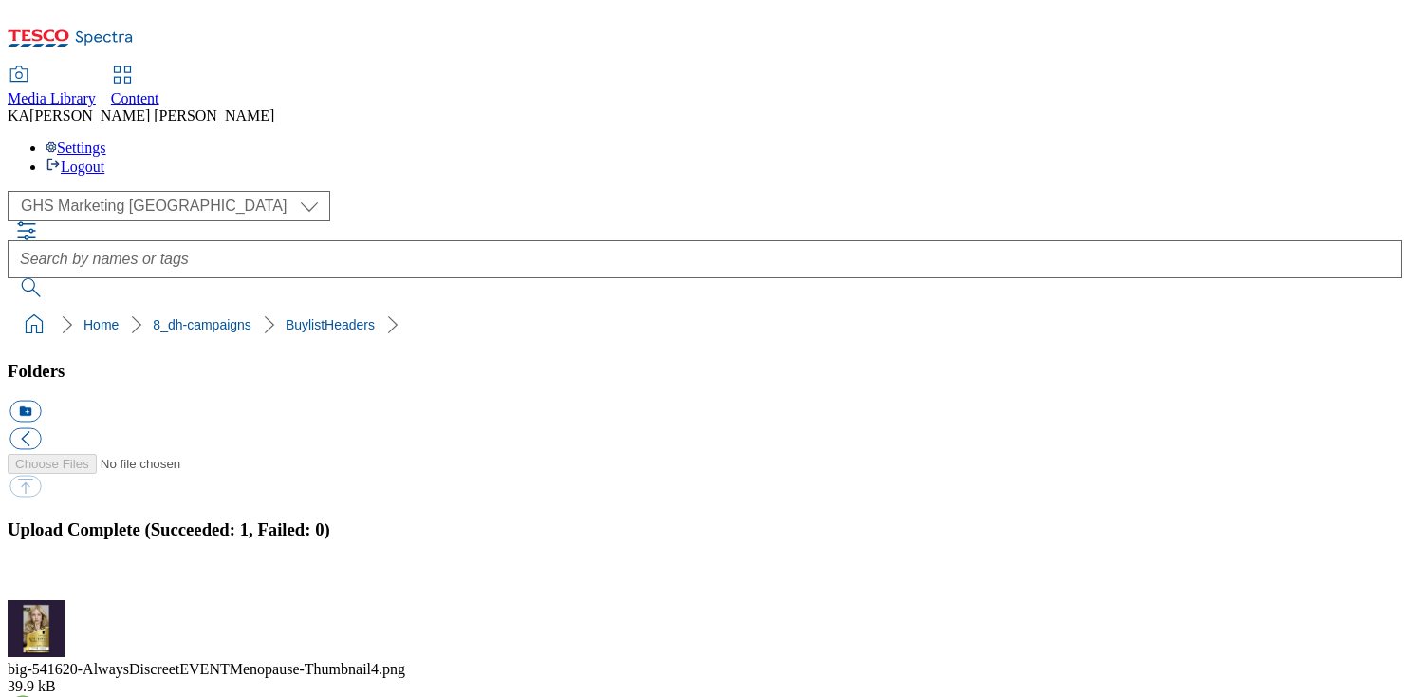
click at [38, 580] on button "button" at bounding box center [23, 589] width 28 height 18
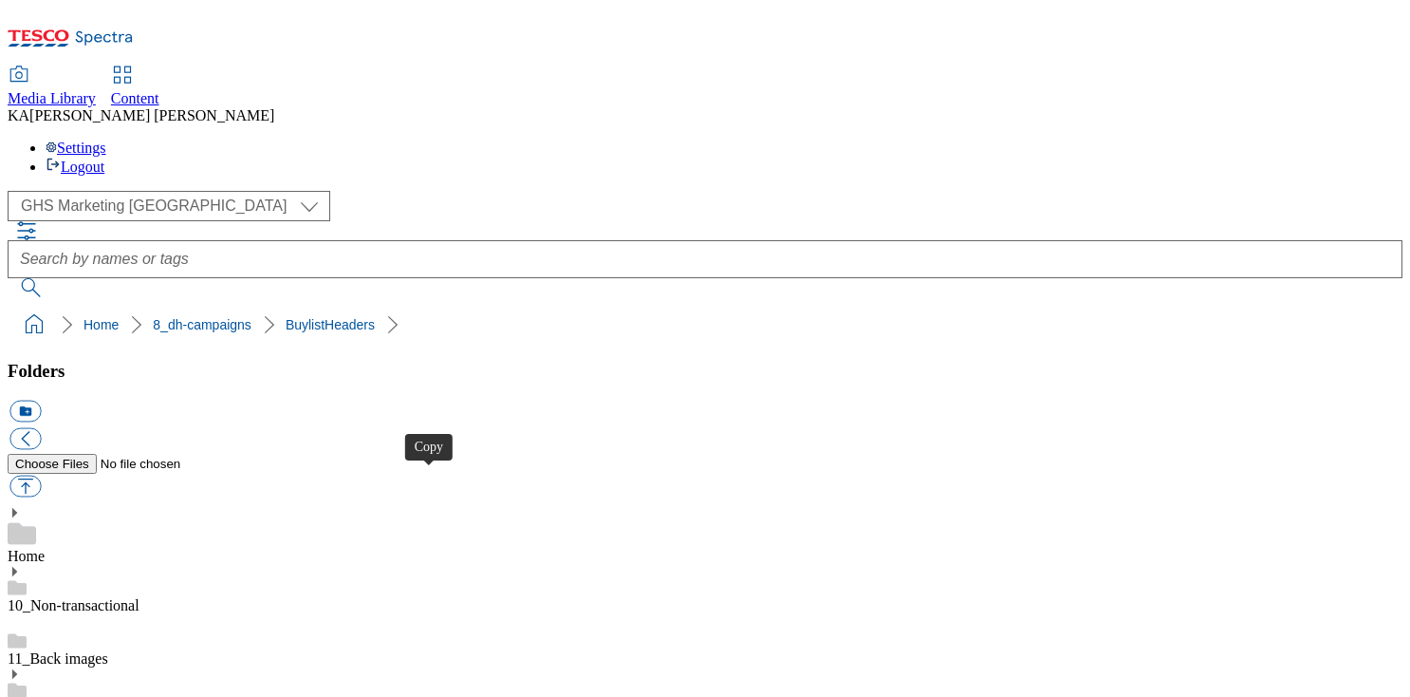
click at [41, 475] on button "button" at bounding box center [24, 486] width 31 height 22
type input "C:\fakepath\big-541620-AlwaysDiscreetEVENTMenopause-Thumbnail2.png"
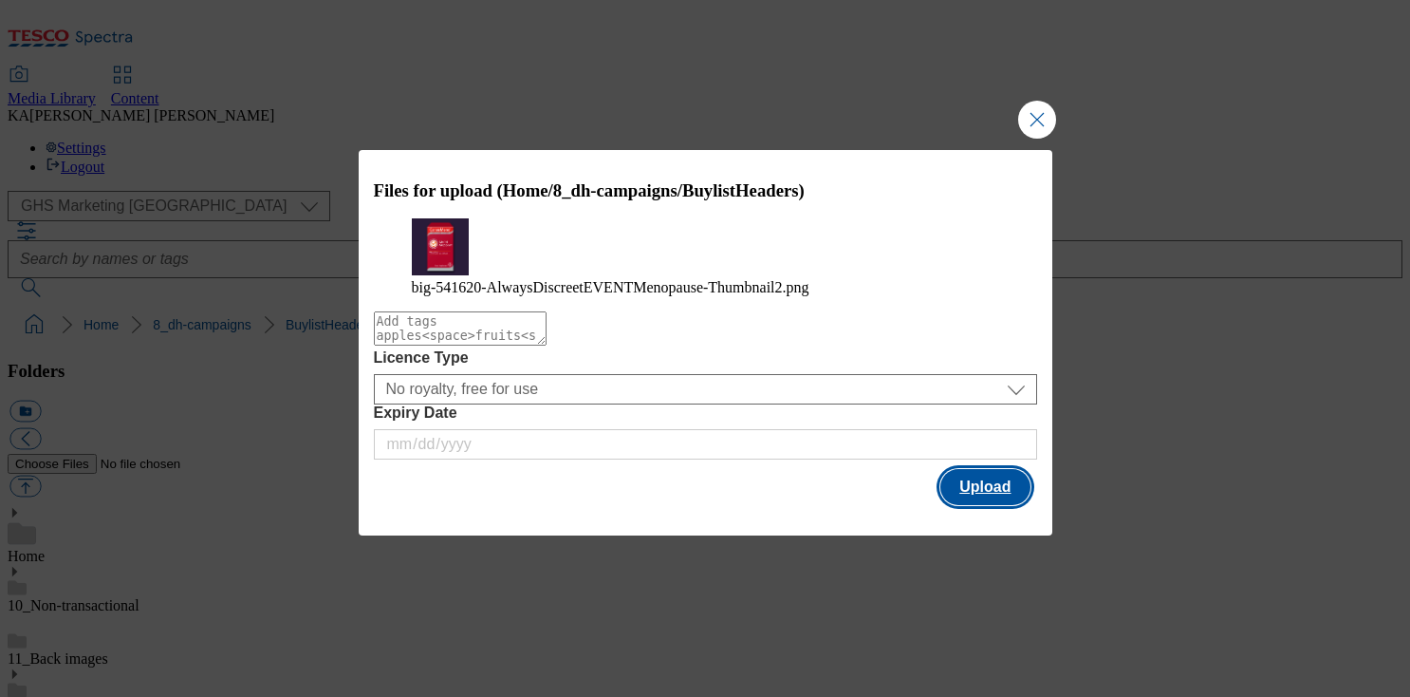
click at [943, 505] on button "Upload" at bounding box center [985, 487] width 89 height 36
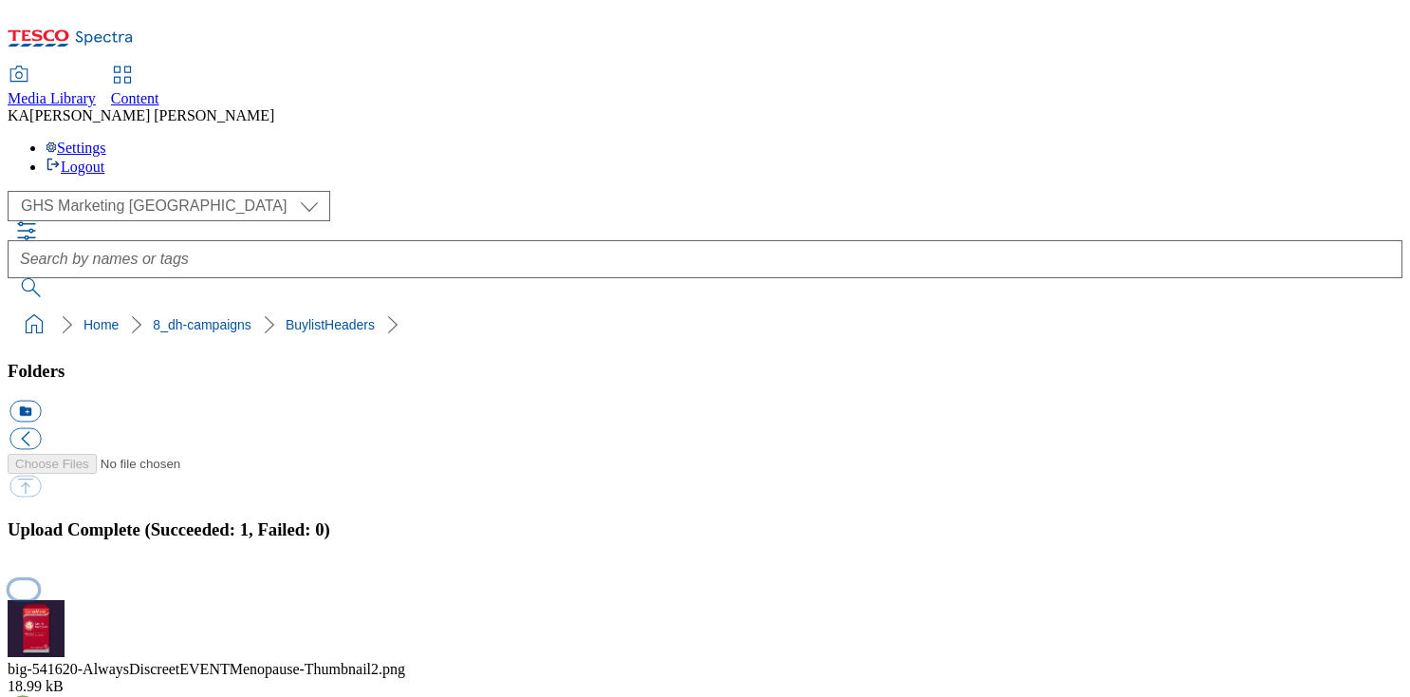
click at [38, 580] on button "button" at bounding box center [23, 589] width 28 height 18
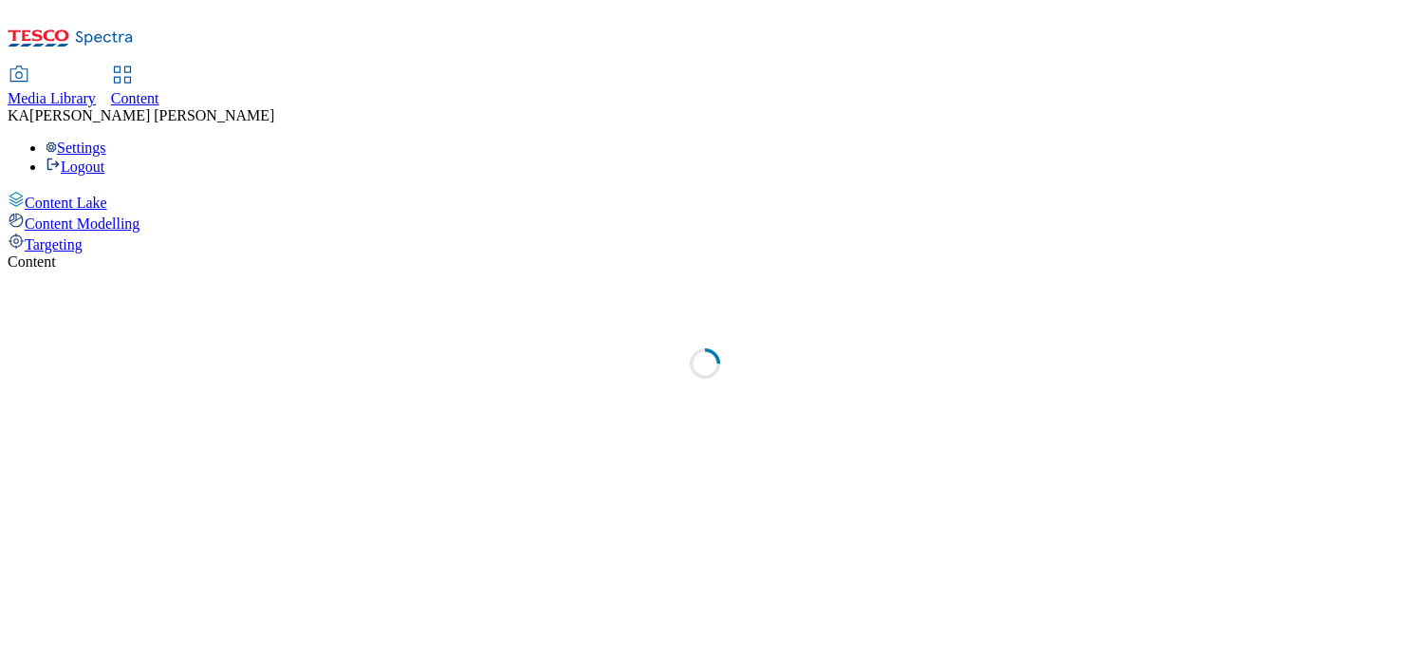
select select "ghs-uk"
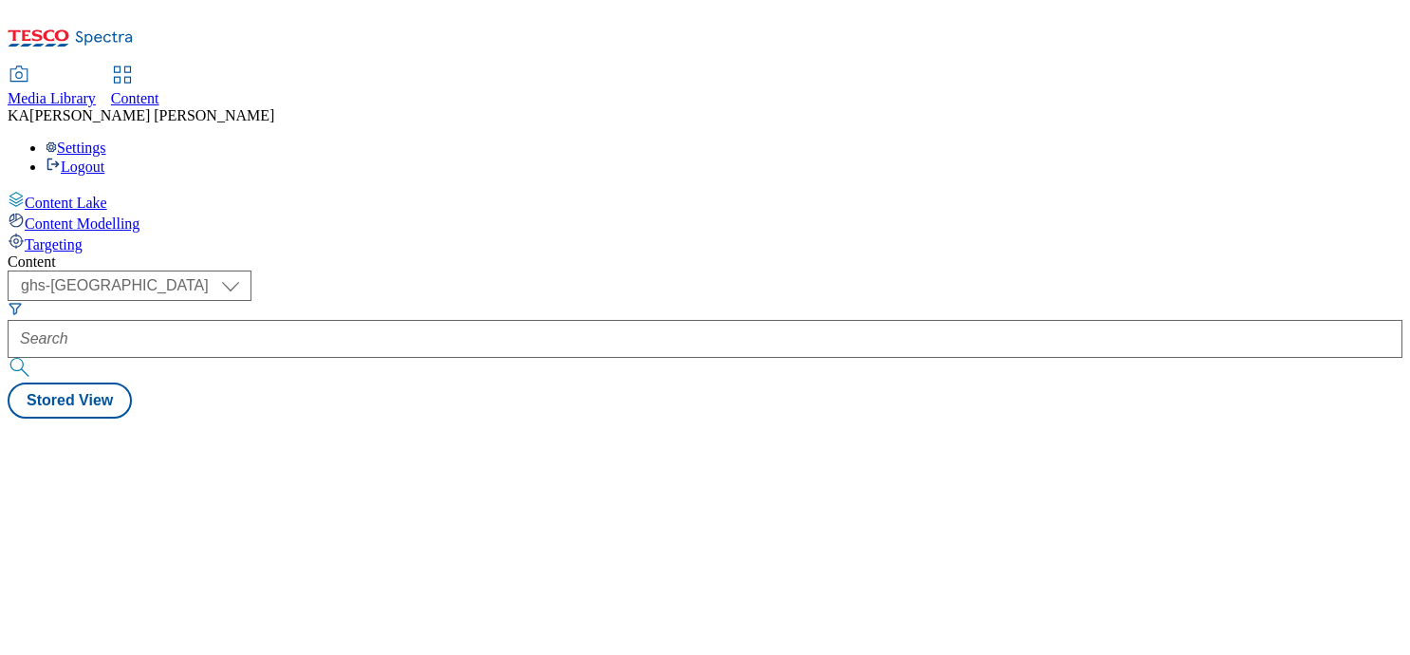
click at [159, 67] on link "Content" at bounding box center [135, 87] width 48 height 40
select select "ghs-uk"
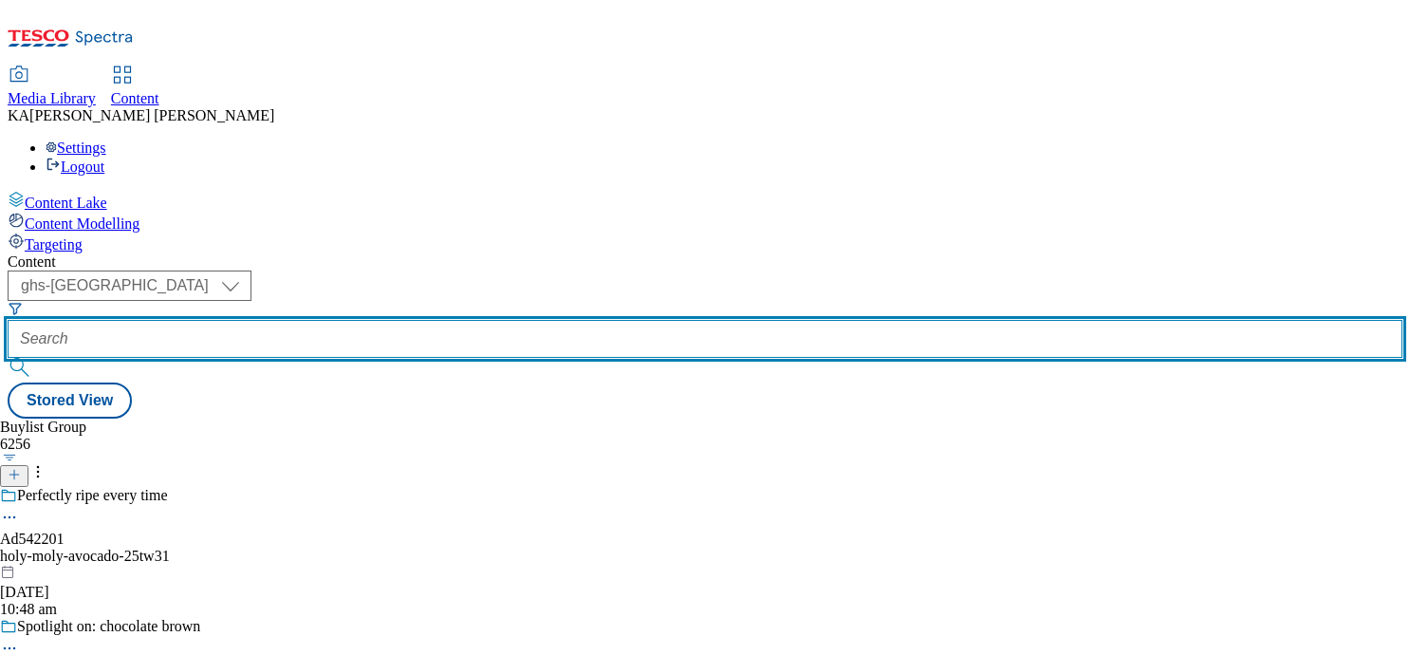
click at [439, 320] on input "text" at bounding box center [705, 339] width 1395 height 38
paste input "nestle-sma-25tw30"
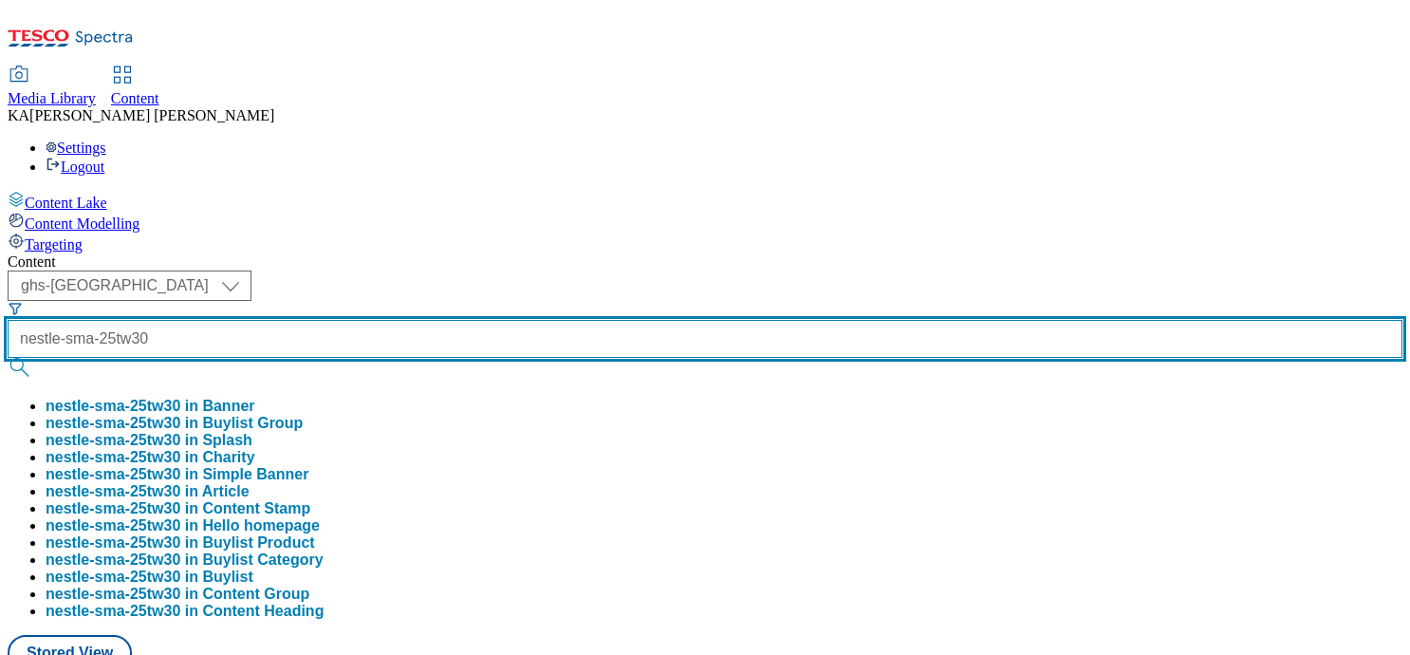
type input "nestle-sma-25tw30"
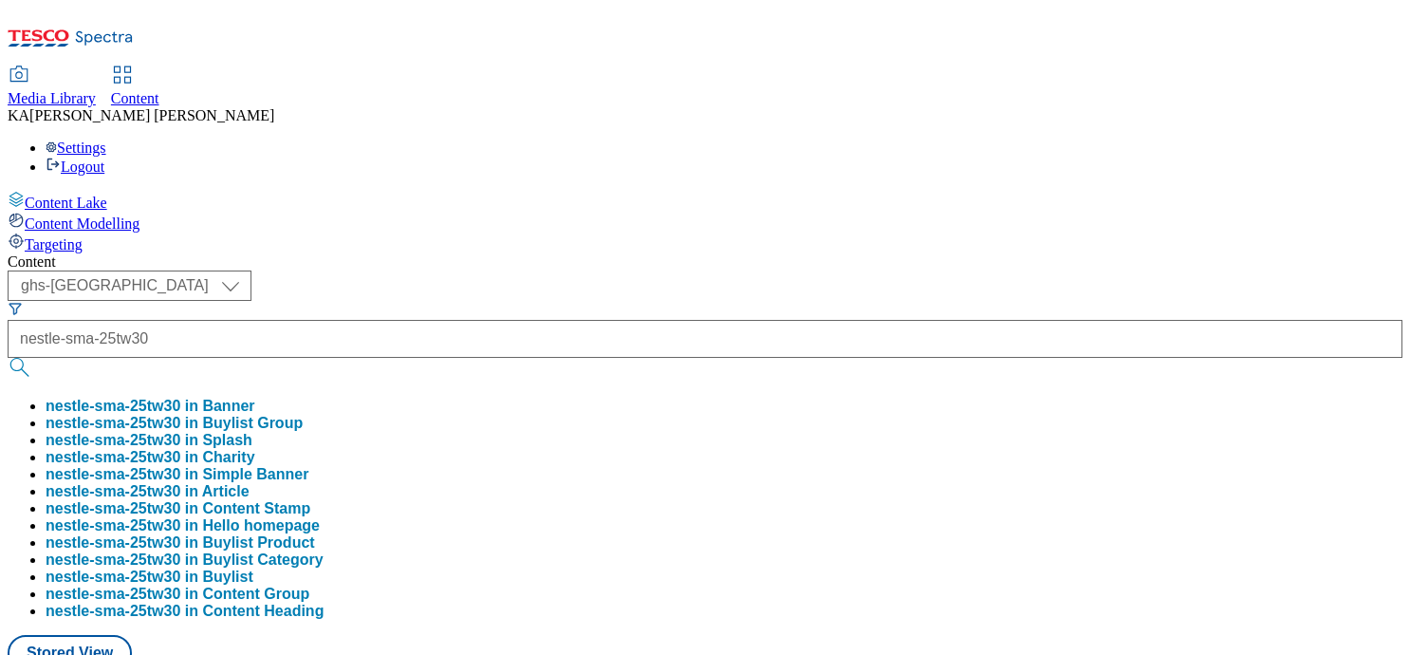
click at [303, 415] on button "nestle-sma-25tw30 in Buylist Group" at bounding box center [174, 423] width 257 height 17
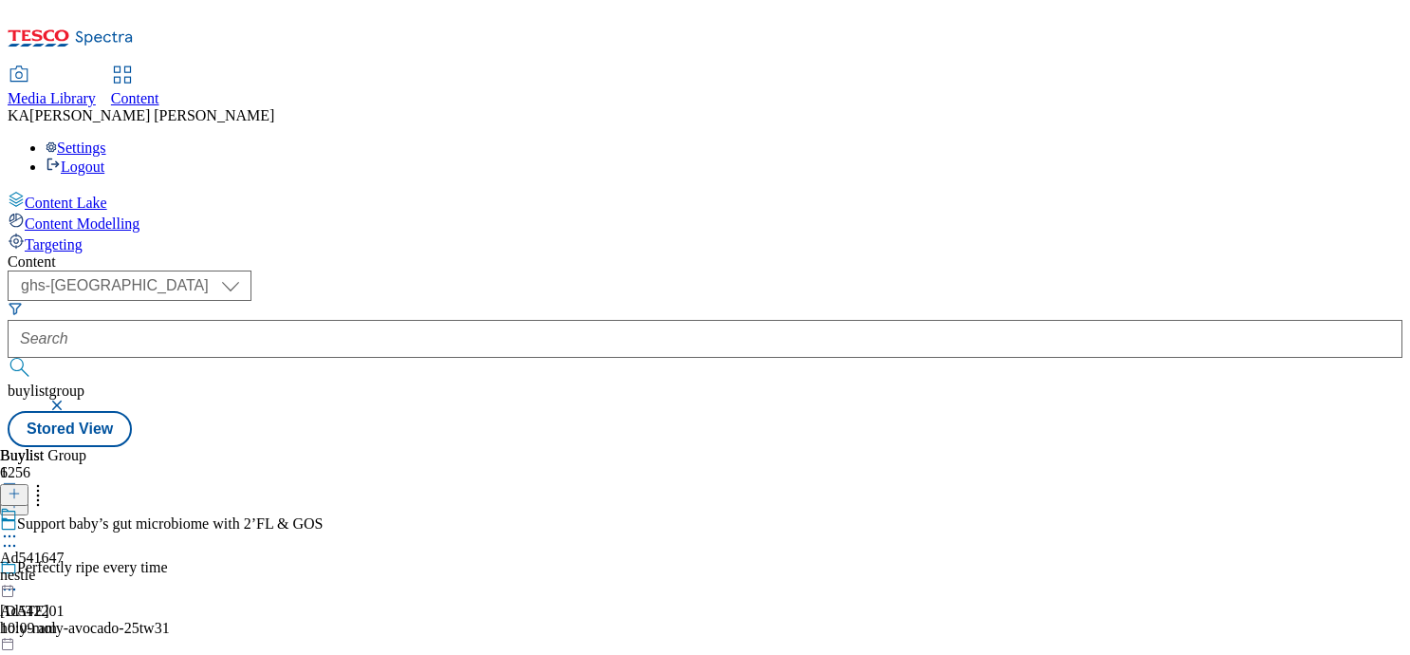
click at [19, 527] on icon at bounding box center [9, 536] width 19 height 19
click at [88, 565] on button "Edit" at bounding box center [63, 576] width 50 height 22
select select "tactical"
select select "supplier funded short term 1-3 weeks"
select select "dunnhumby"
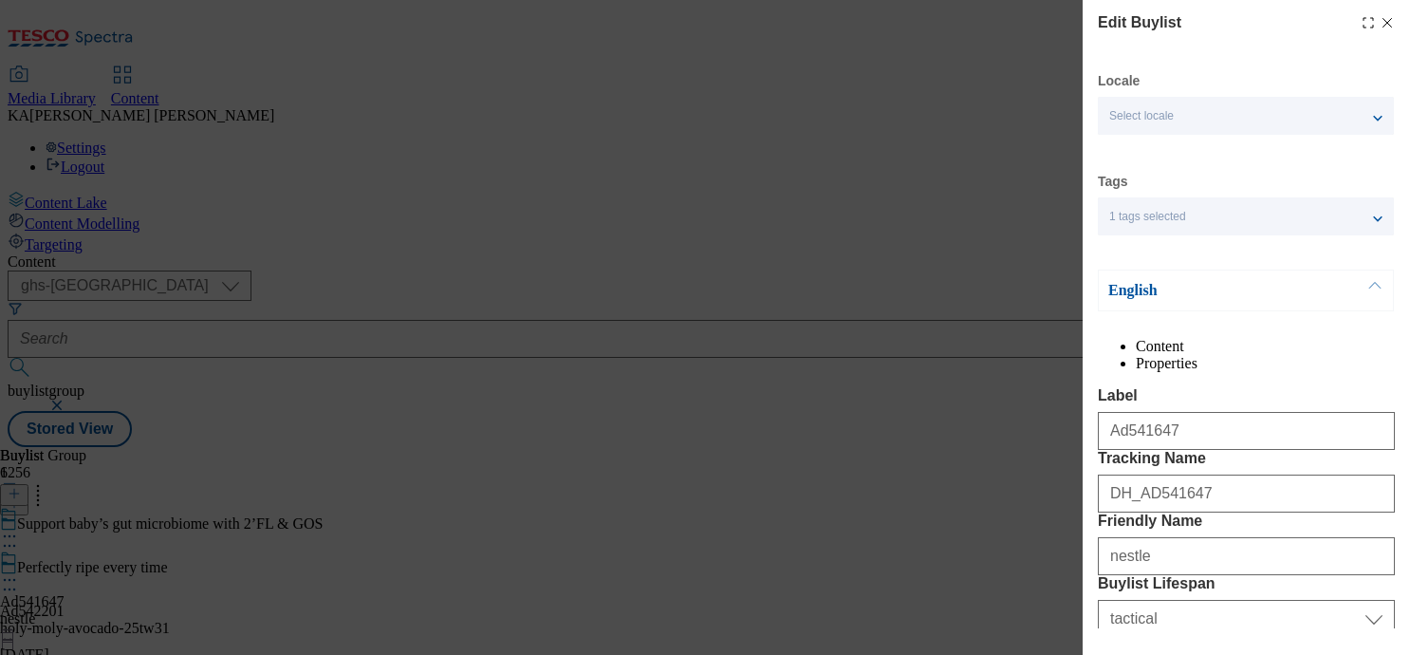
select select "Banner"
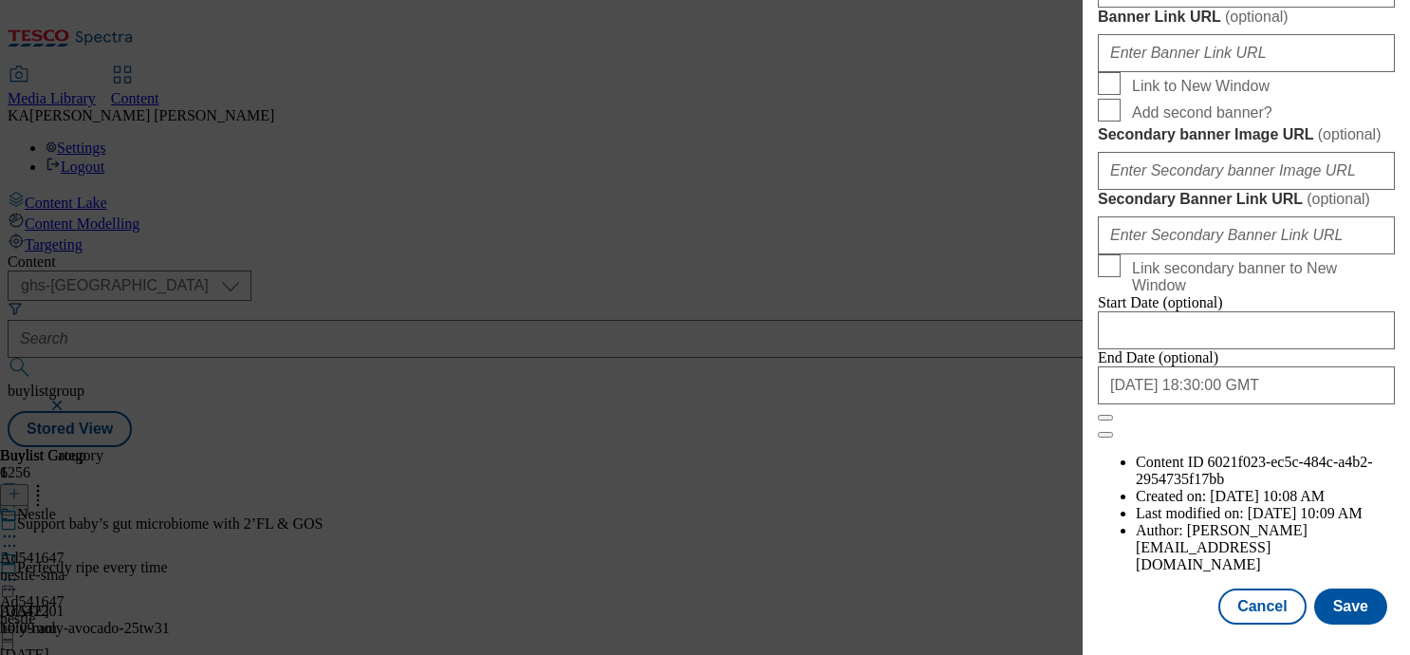
scroll to position [1664, 0]
paste input "https://digitalcontent.api.tesco.com/v2/media/ghs-mktg/8e292d93-2fe7-4e31-a44d-…"
type input "https://digitalcontent.api.tesco.com/v2/media/ghs-mktg/8e292d93-2fe7-4e31-a44d-…"
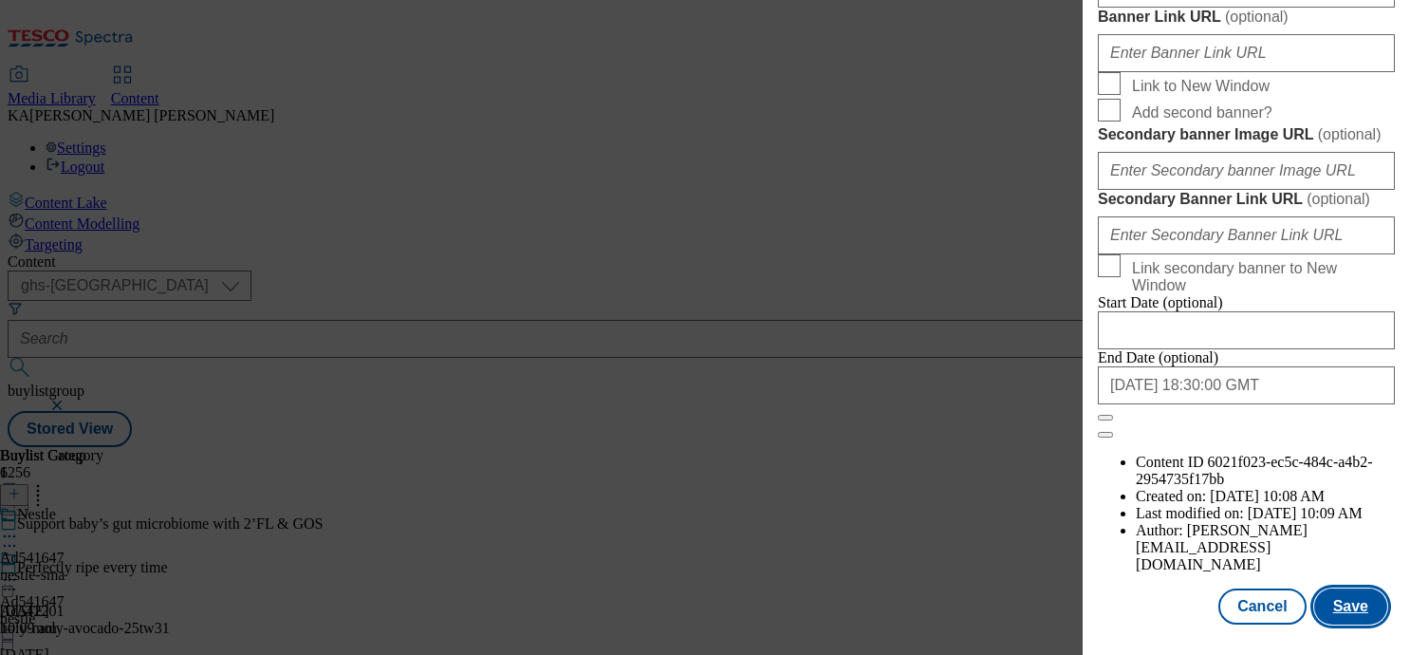
click at [1339, 600] on button "Save" at bounding box center [1350, 606] width 73 height 36
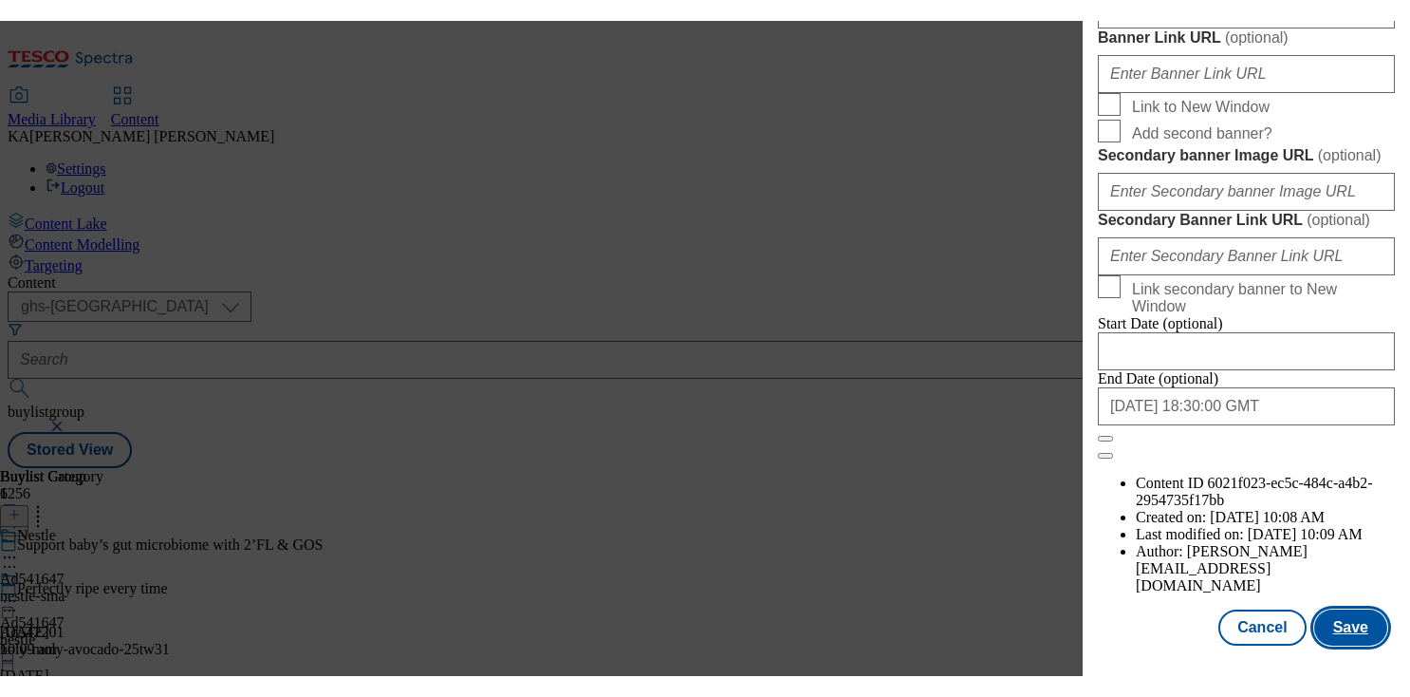
scroll to position [0, 0]
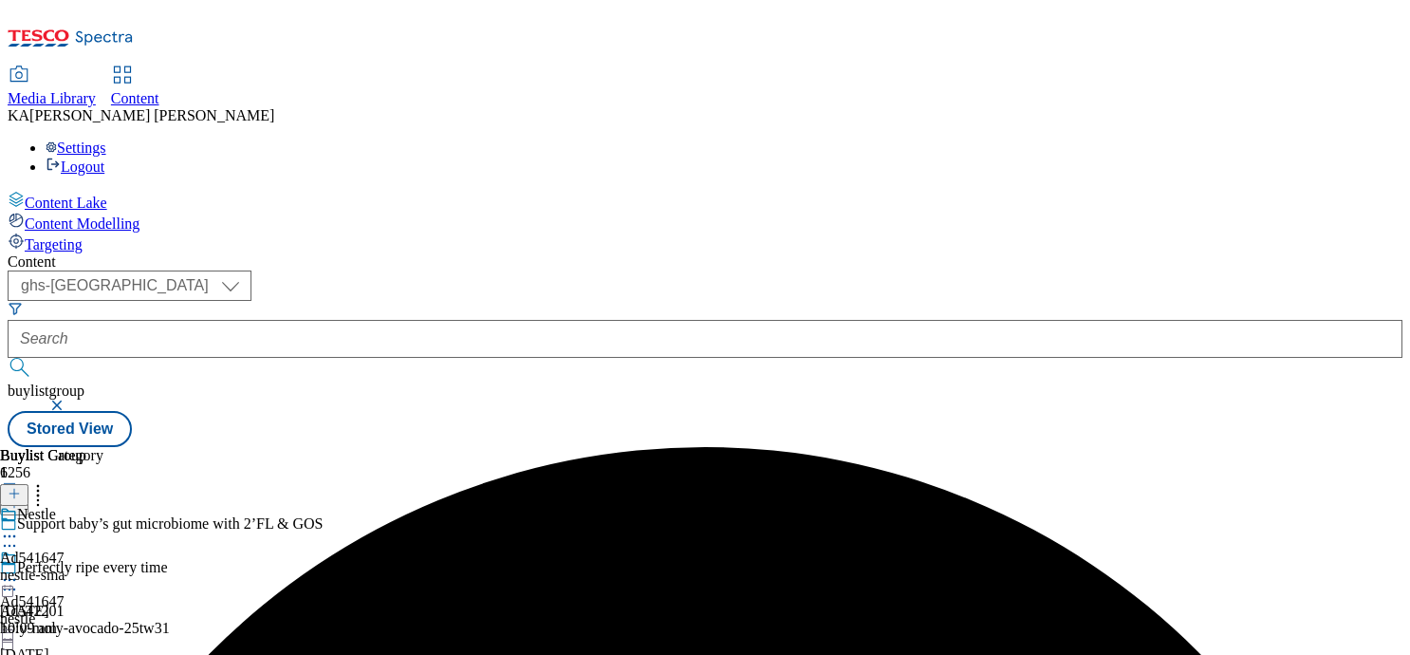
click at [11, 579] on circle at bounding box center [10, 580] width 3 height 3
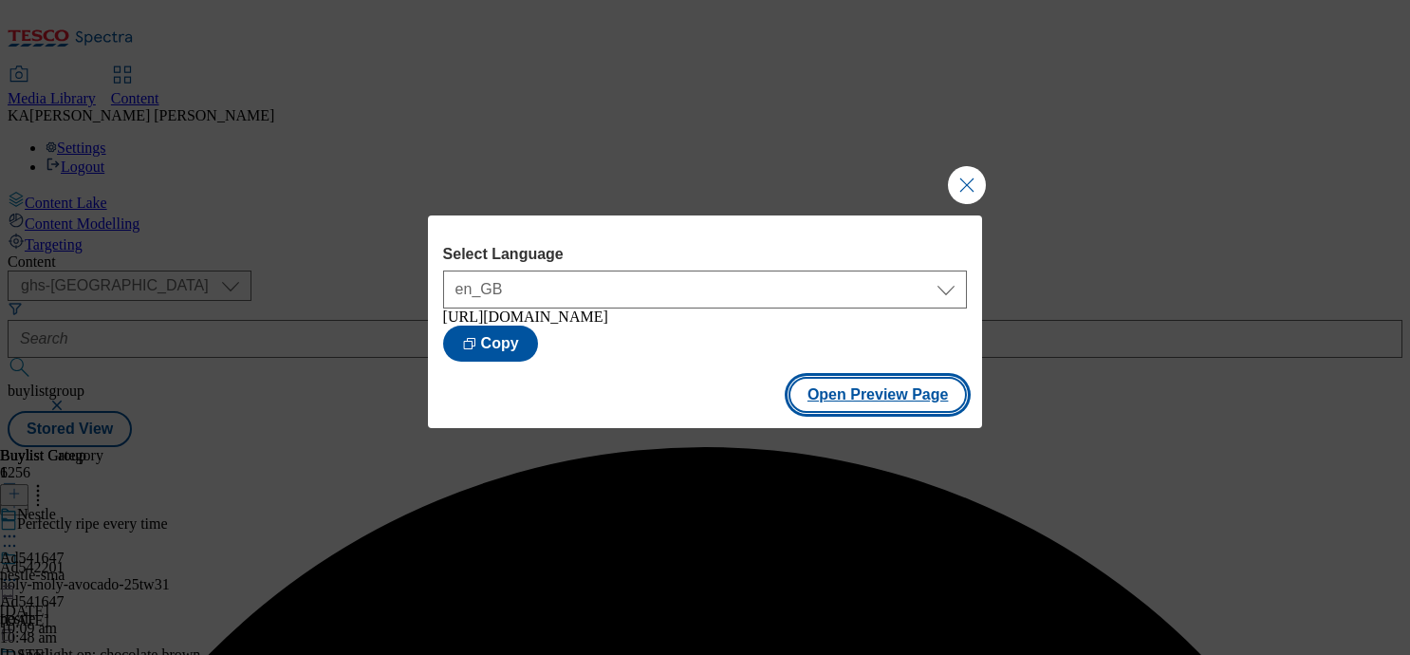
click at [845, 411] on button "Open Preview Page" at bounding box center [878, 395] width 179 height 36
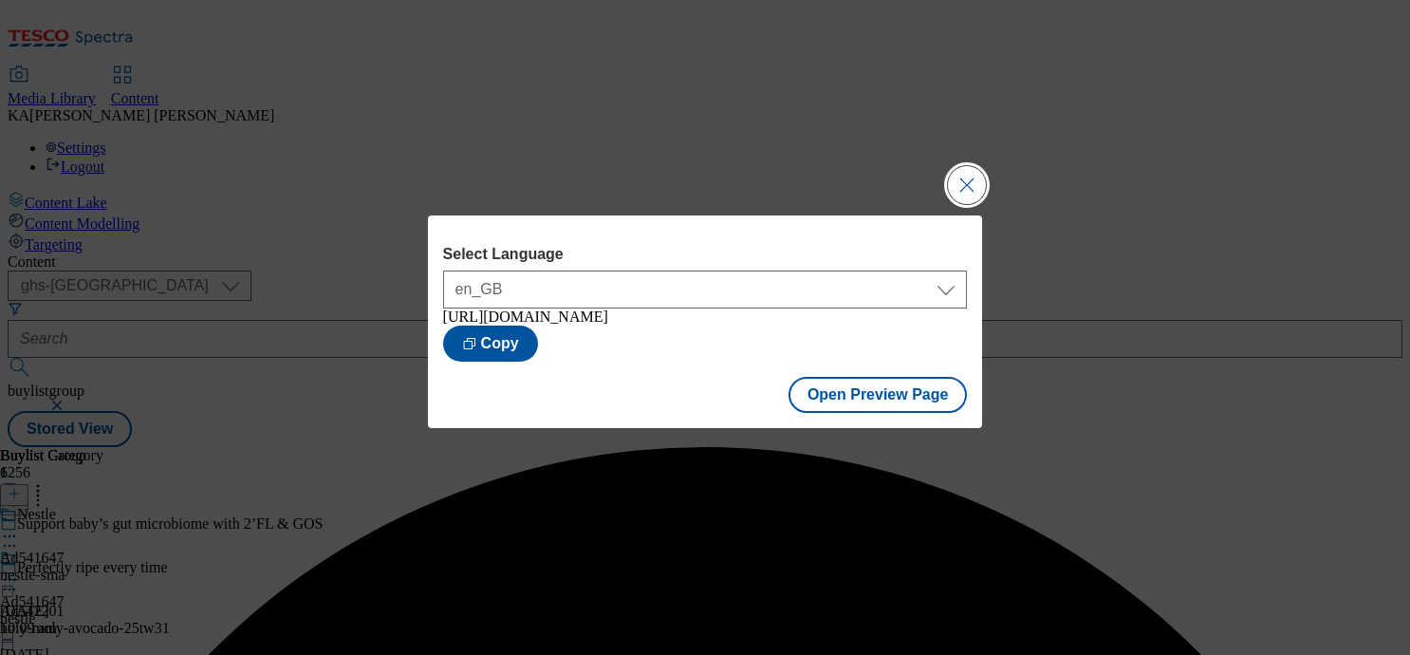
click at [964, 173] on button "Close Modal" at bounding box center [967, 185] width 38 height 38
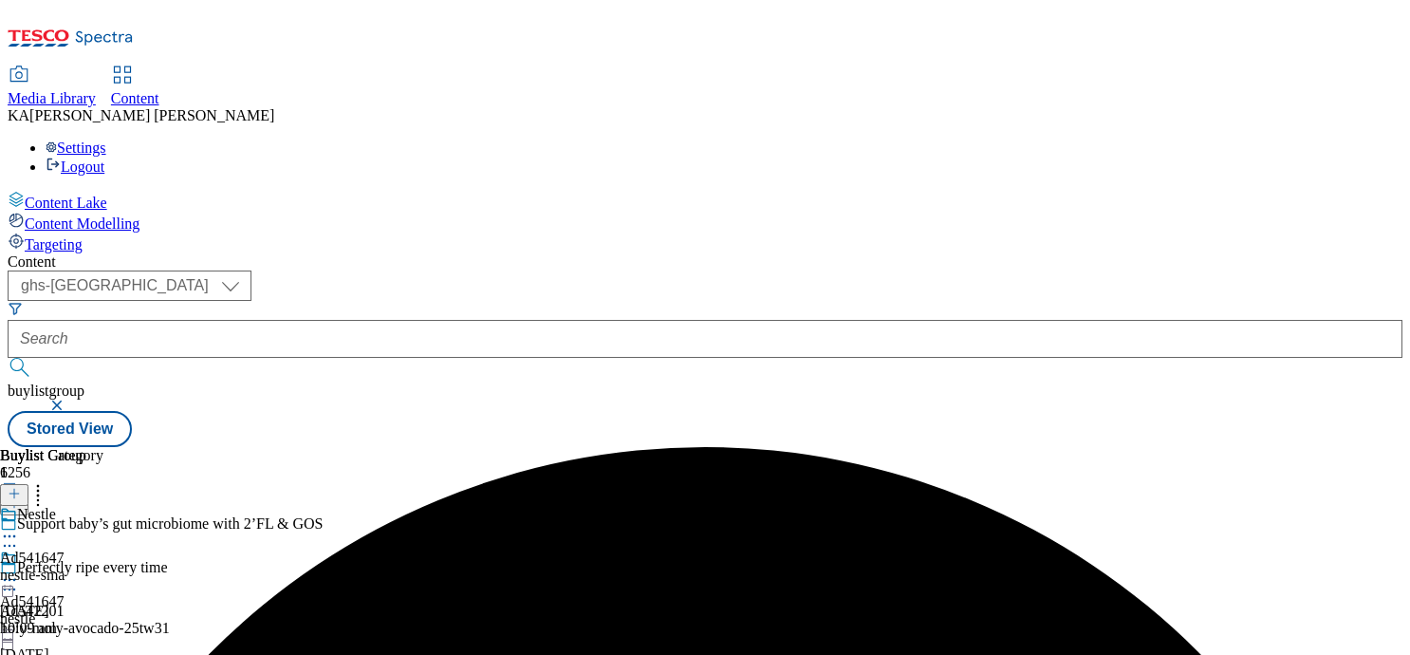
click at [19, 570] on icon at bounding box center [9, 579] width 19 height 19
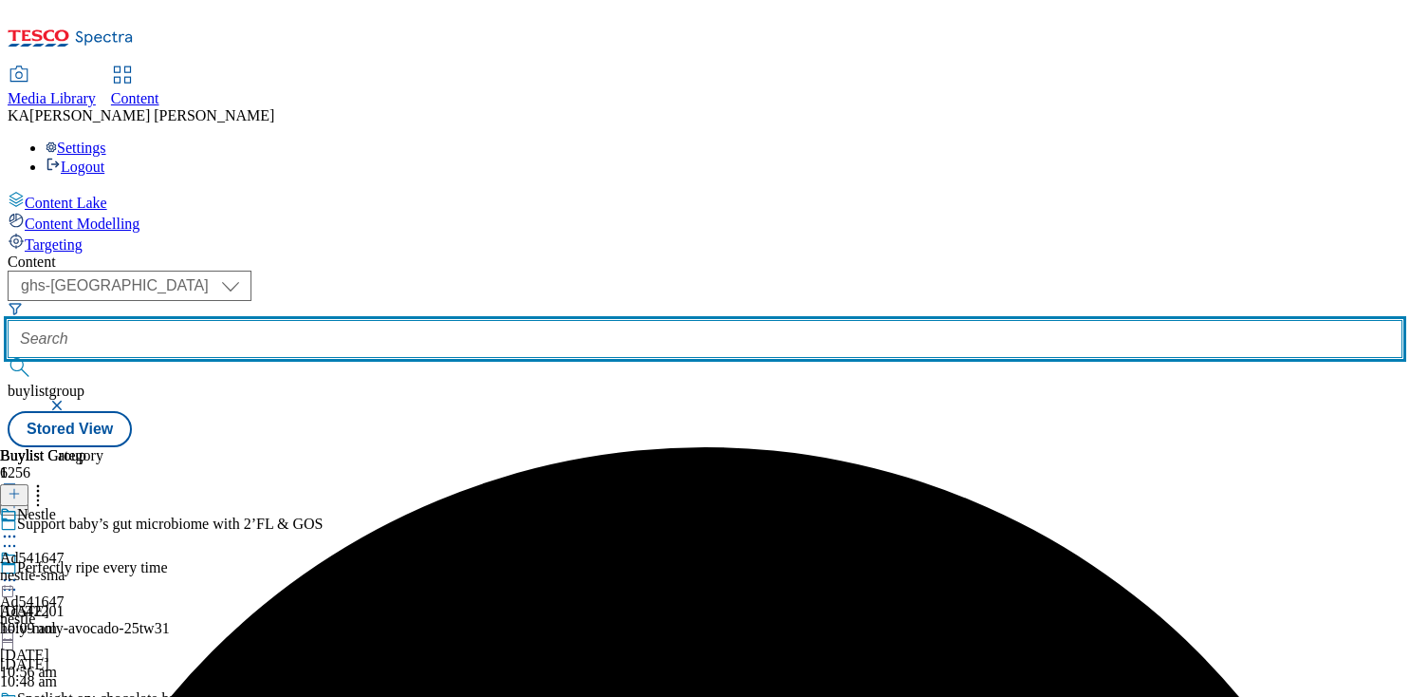
click at [435, 320] on input "text" at bounding box center [705, 339] width 1395 height 38
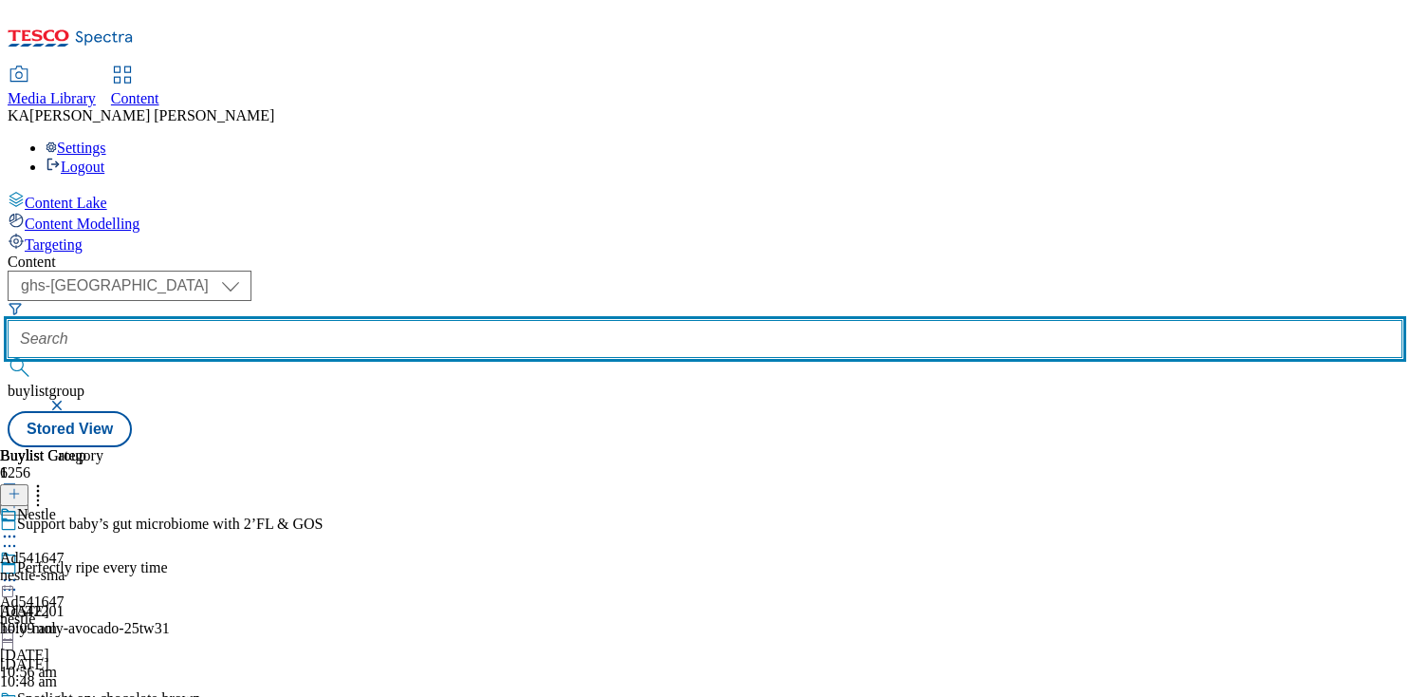
paste input "sca-tena-discreet-25tw3"
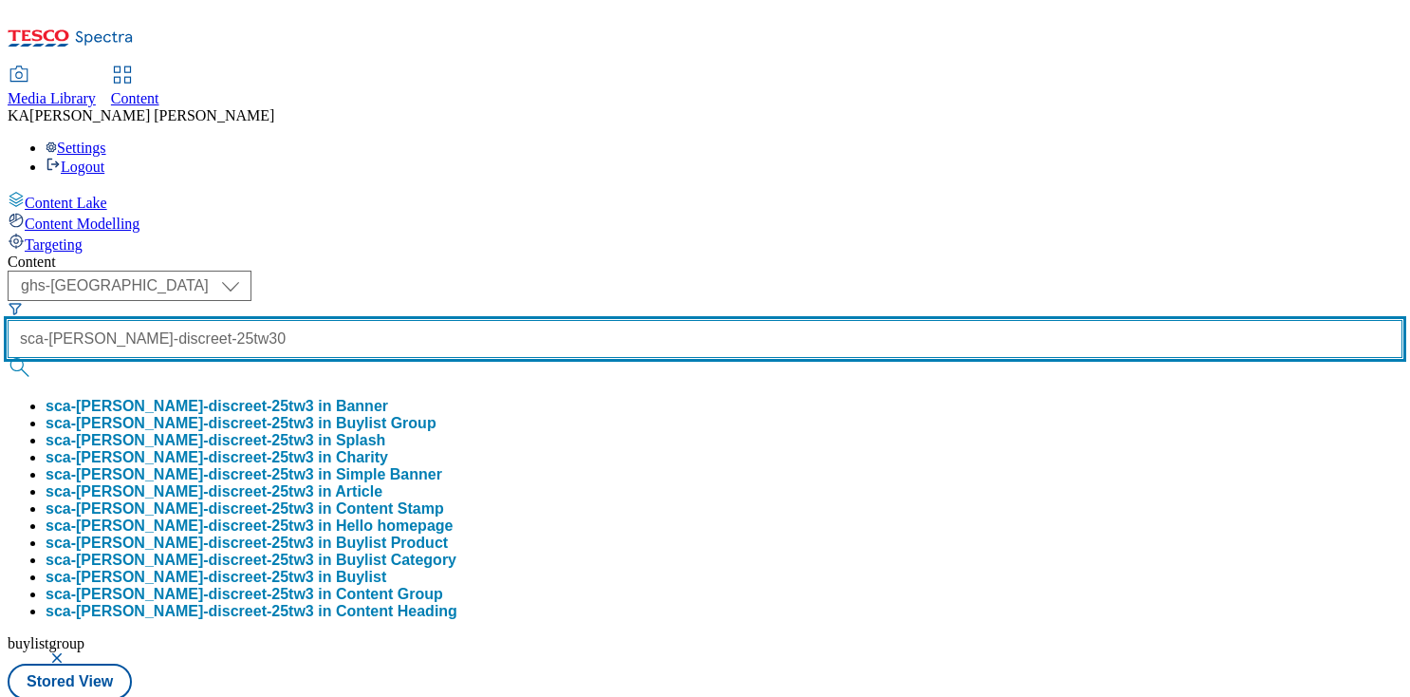
scroll to position [0, 18]
type input "sca-tena-discreet-25tw30"
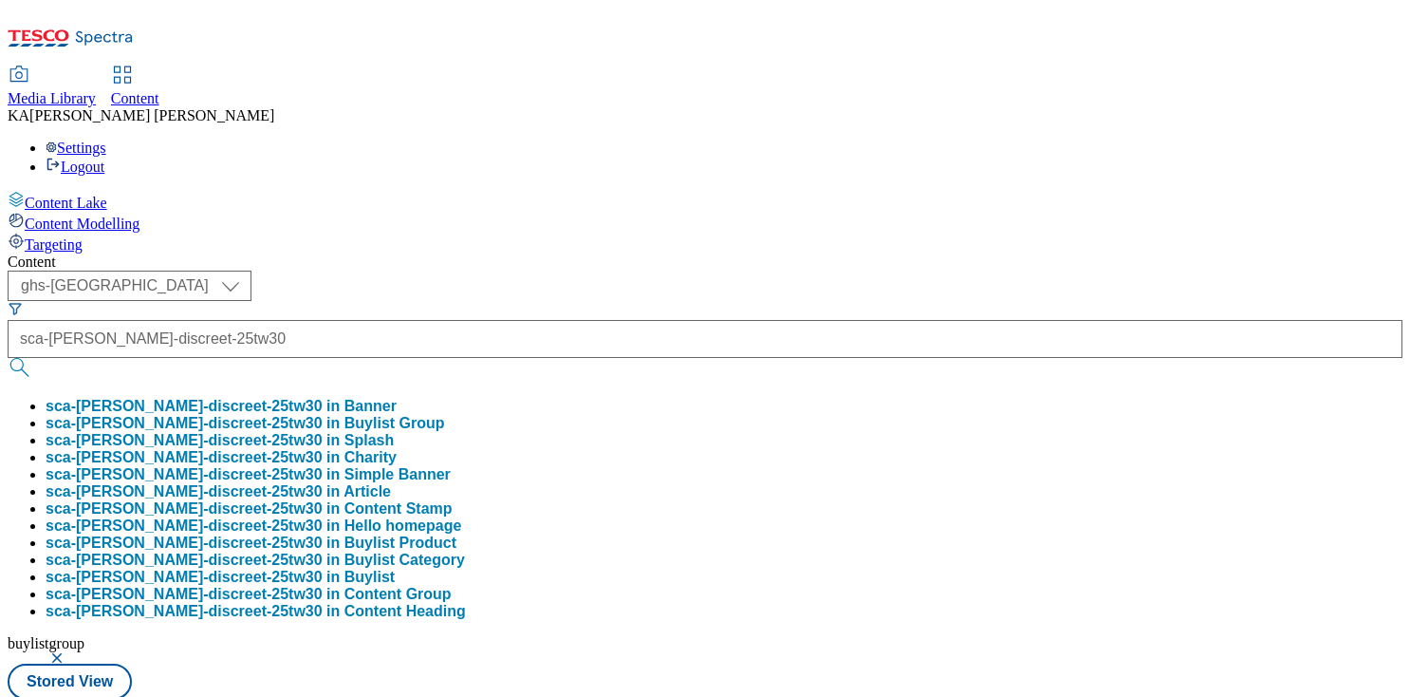
scroll to position [0, 0]
click at [432, 415] on button "sca-tena-discreet-25tw30 in Buylist Group" at bounding box center [246, 423] width 400 height 17
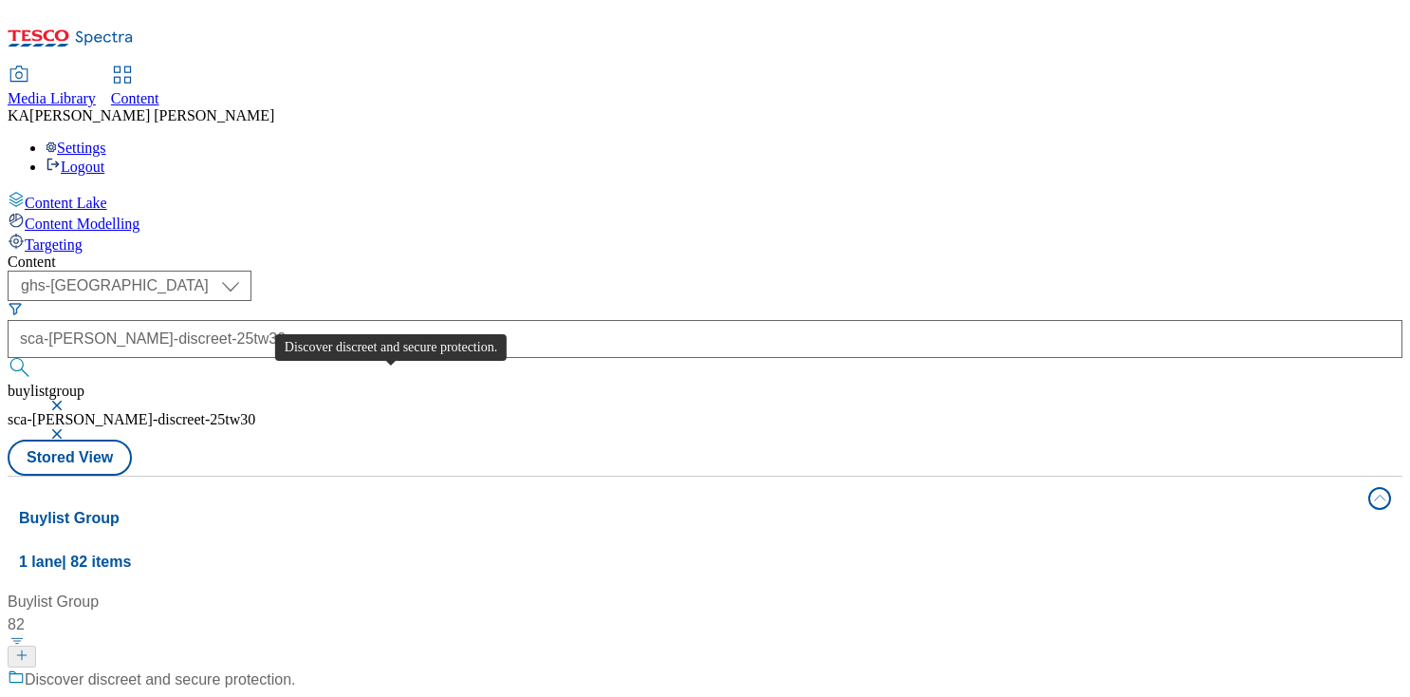
click at [295, 654] on div "Discover discreet and secure protection." at bounding box center [160, 679] width 270 height 23
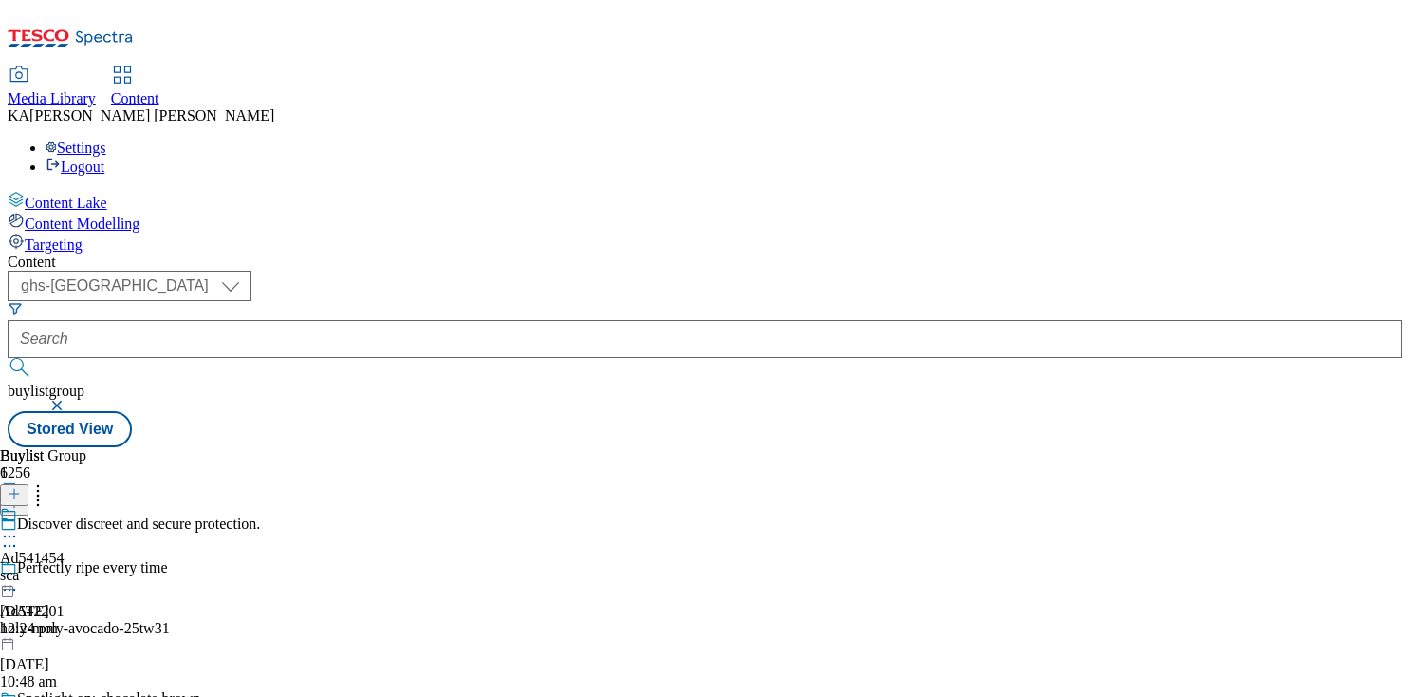
click at [19, 527] on icon at bounding box center [9, 536] width 19 height 19
click at [81, 569] on span "Edit" at bounding box center [70, 576] width 22 height 14
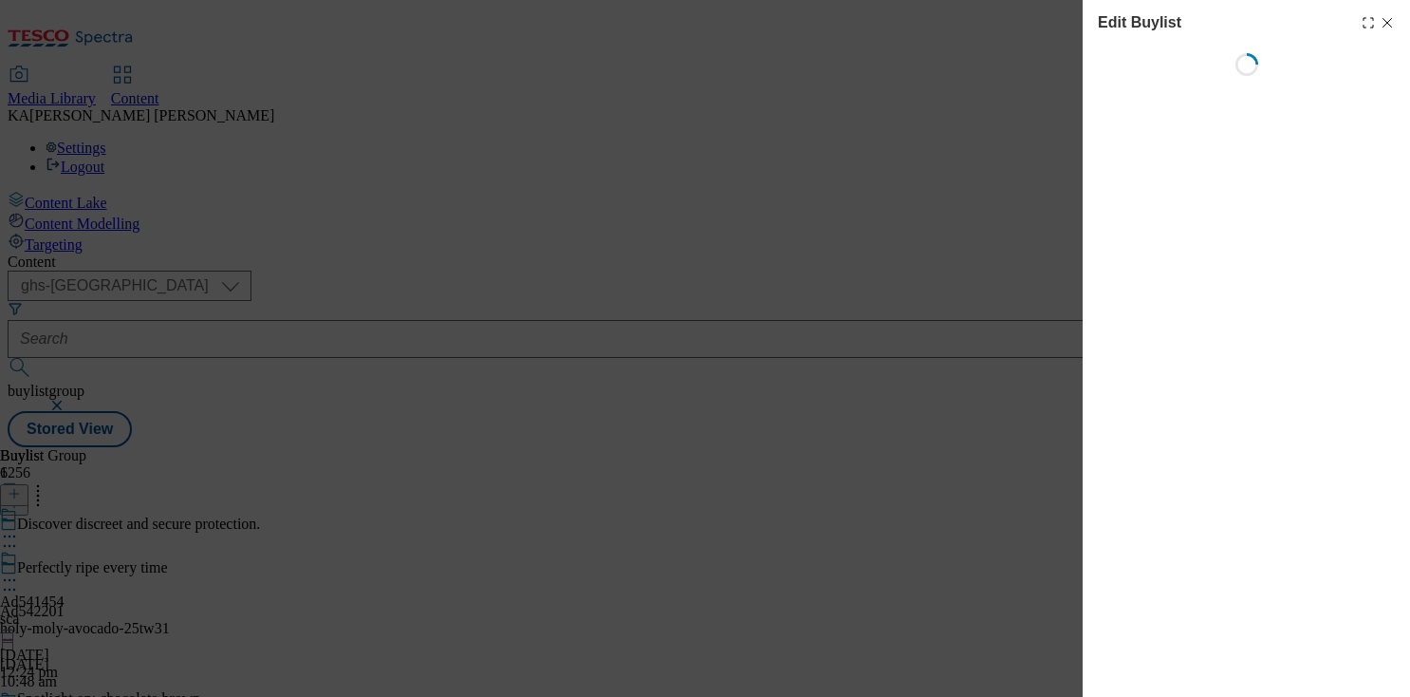
select select "tactical"
select select "supplier funded short term 1-3 weeks"
select select "dunnhumby"
select select "Banner"
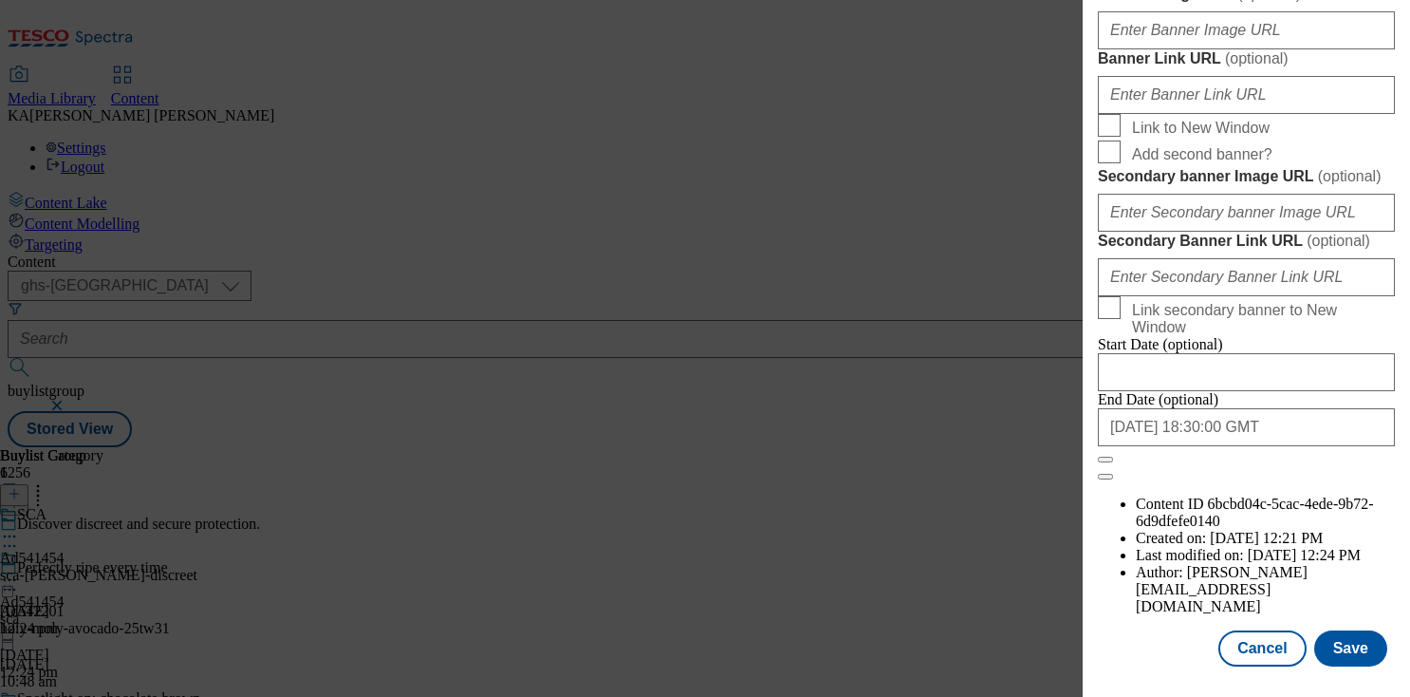
scroll to position [1568, 0]
paste input "https://digitalcontent.api.tesco.com/v2/media/ghs-mktg/e6b1653d-b570-42e9-b9cc-…"
type input "https://digitalcontent.api.tesco.com/v2/media/ghs-mktg/e6b1653d-b570-42e9-b9cc-…"
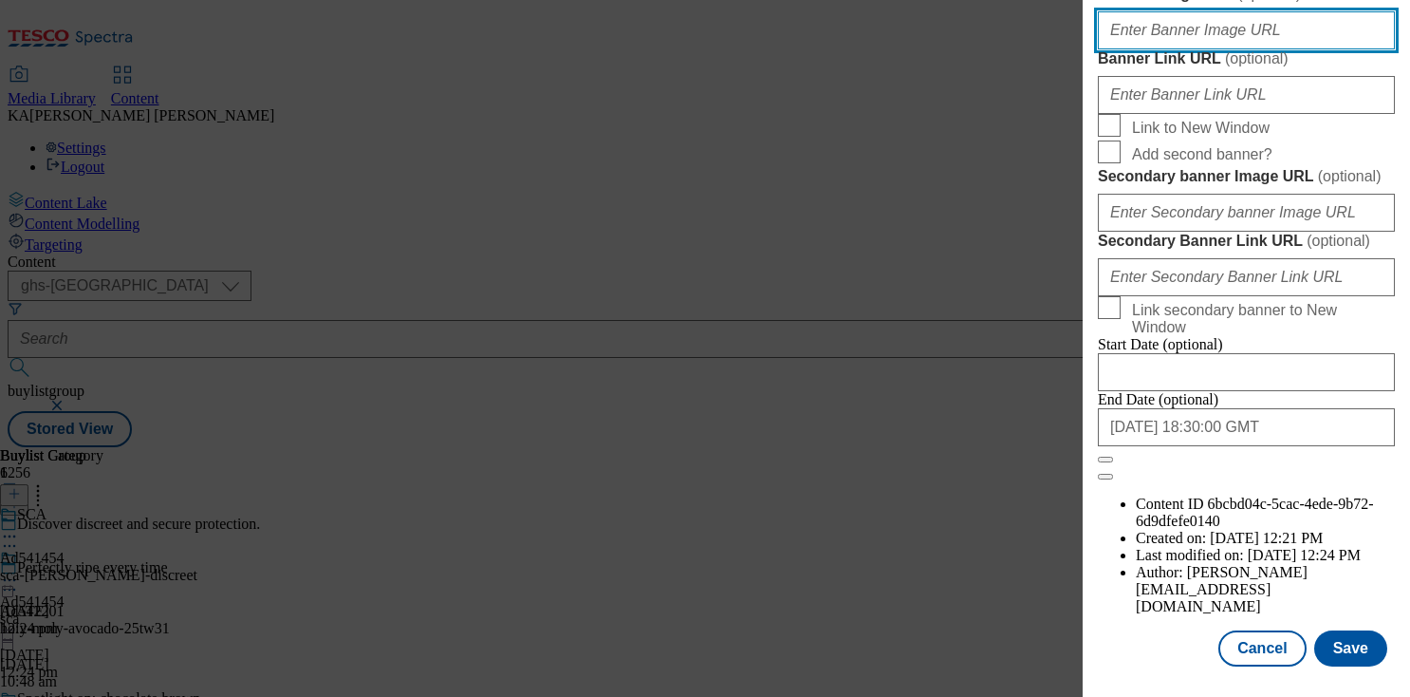
click at [1136, 49] on input "Banner Image URL ( optional )" at bounding box center [1246, 30] width 297 height 38
paste input "https://digitalcontent.api.tesco.com/v2/media/ghs-mktg/e6b1653d-b570-42e9-b9cc-…"
type input "https://digitalcontent.api.tesco.com/v2/media/ghs-mktg/e6b1653d-b570-42e9-b9cc-…"
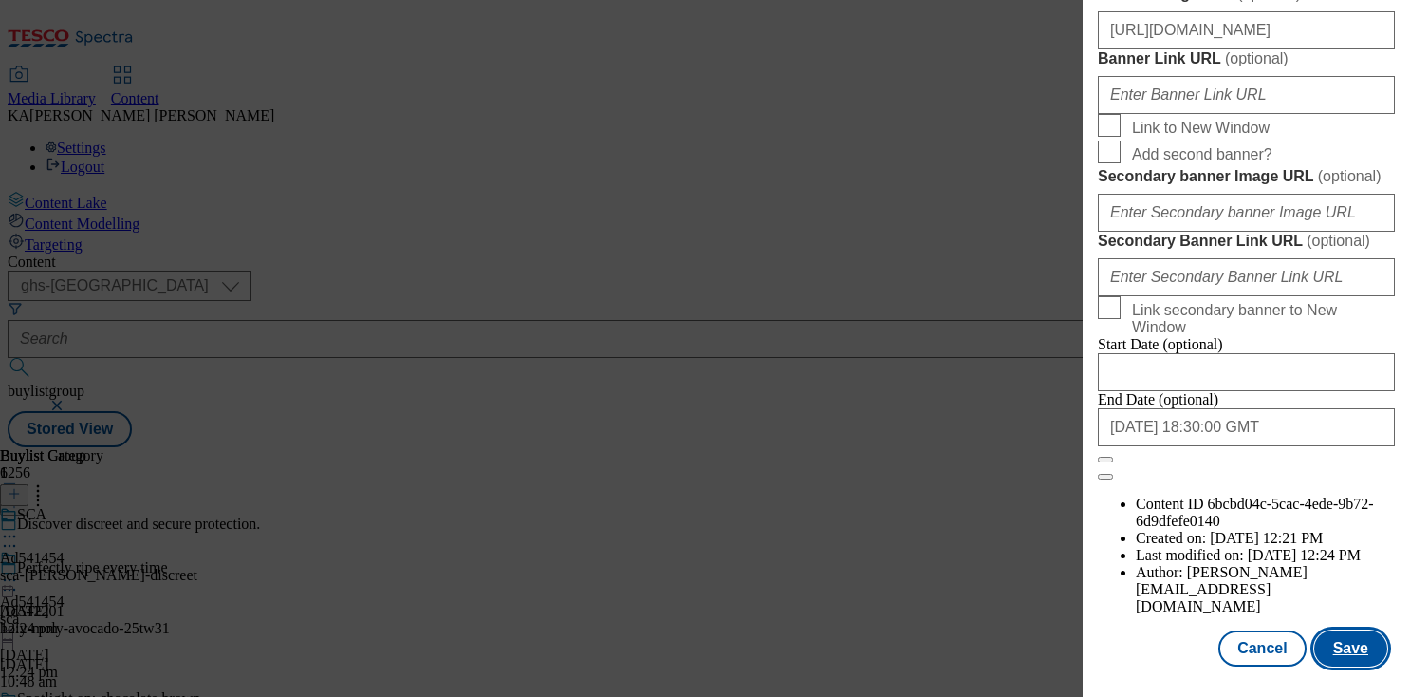
click at [1328, 643] on button "Save" at bounding box center [1350, 648] width 73 height 36
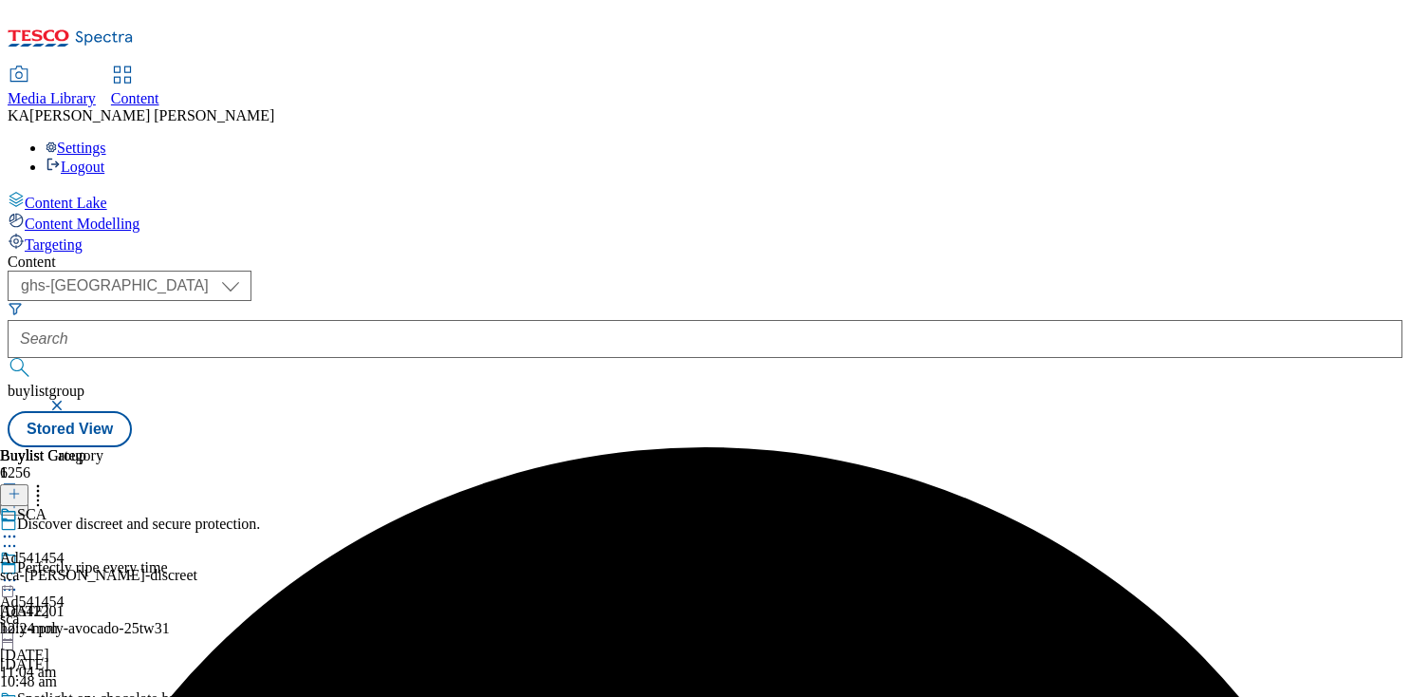
click at [19, 570] on icon at bounding box center [9, 579] width 19 height 19
click at [103, 654] on span "Preview" at bounding box center [81, 707] width 45 height 14
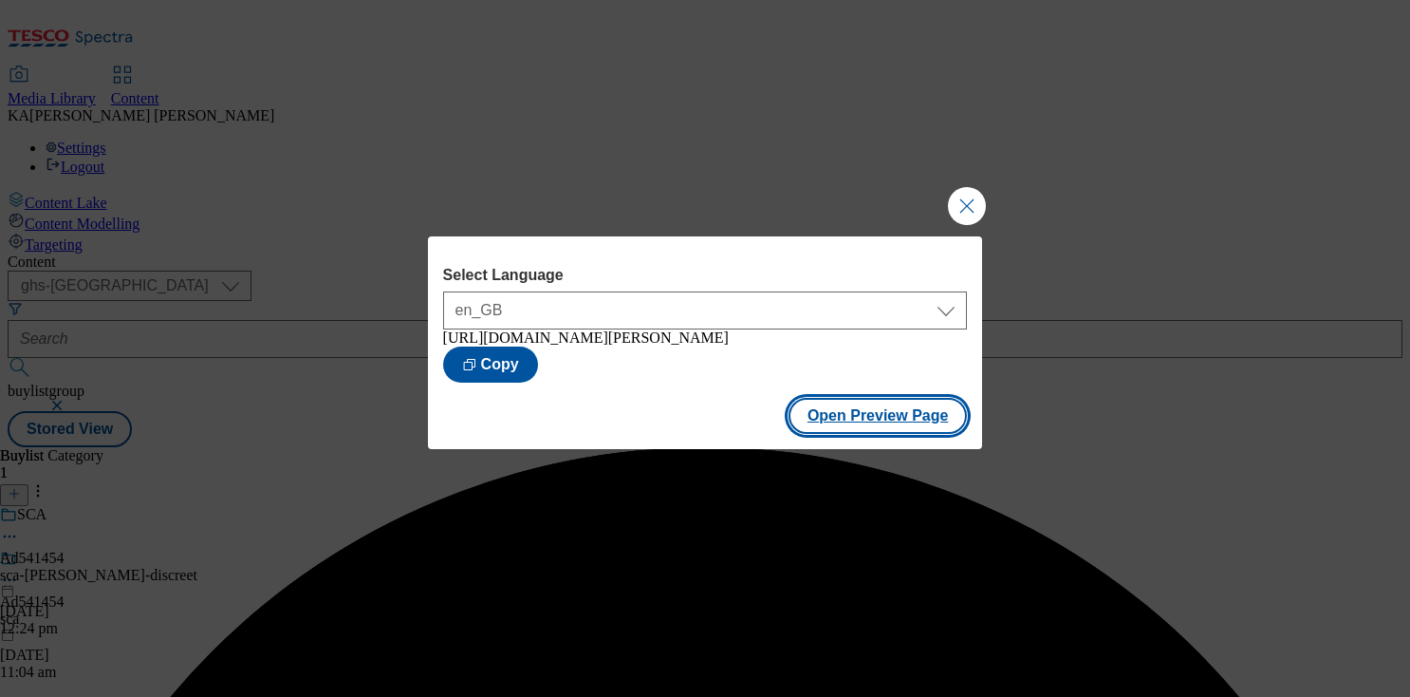
click at [834, 433] on button "Open Preview Page" at bounding box center [878, 416] width 179 height 36
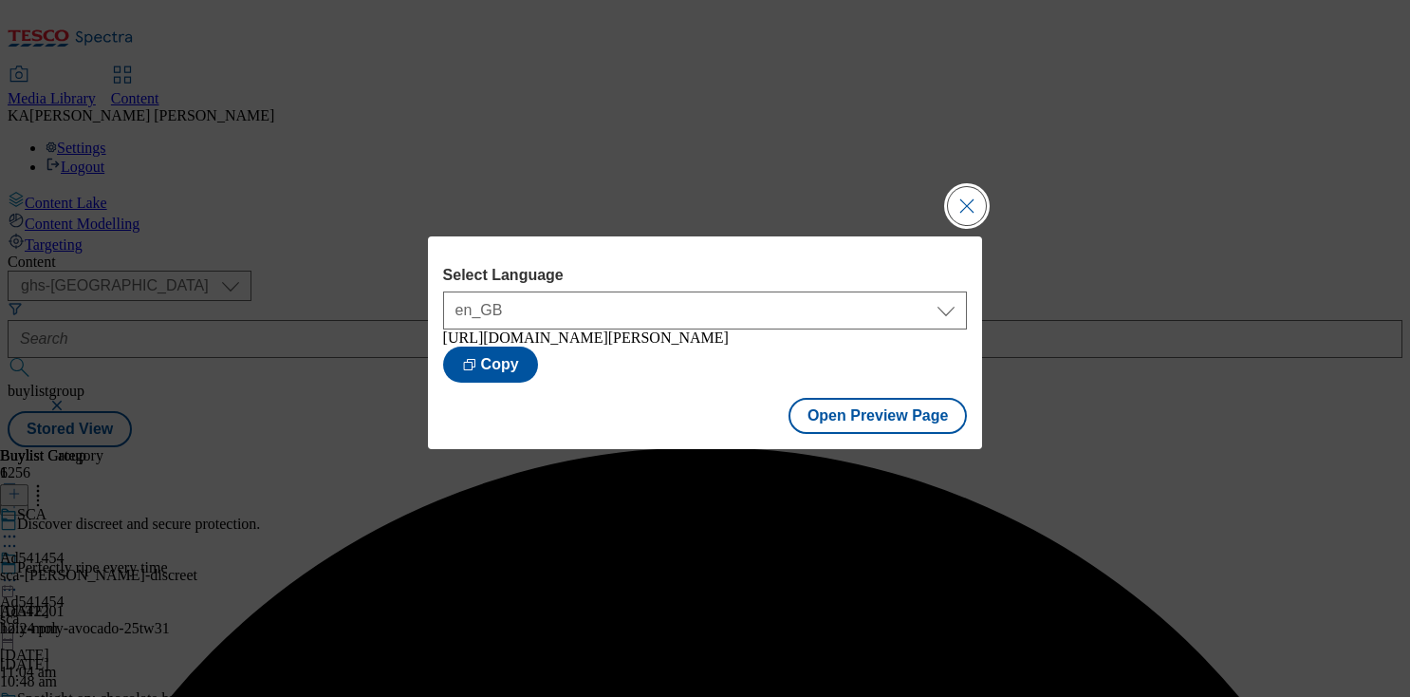
click at [968, 198] on button "Close Modal" at bounding box center [967, 206] width 38 height 38
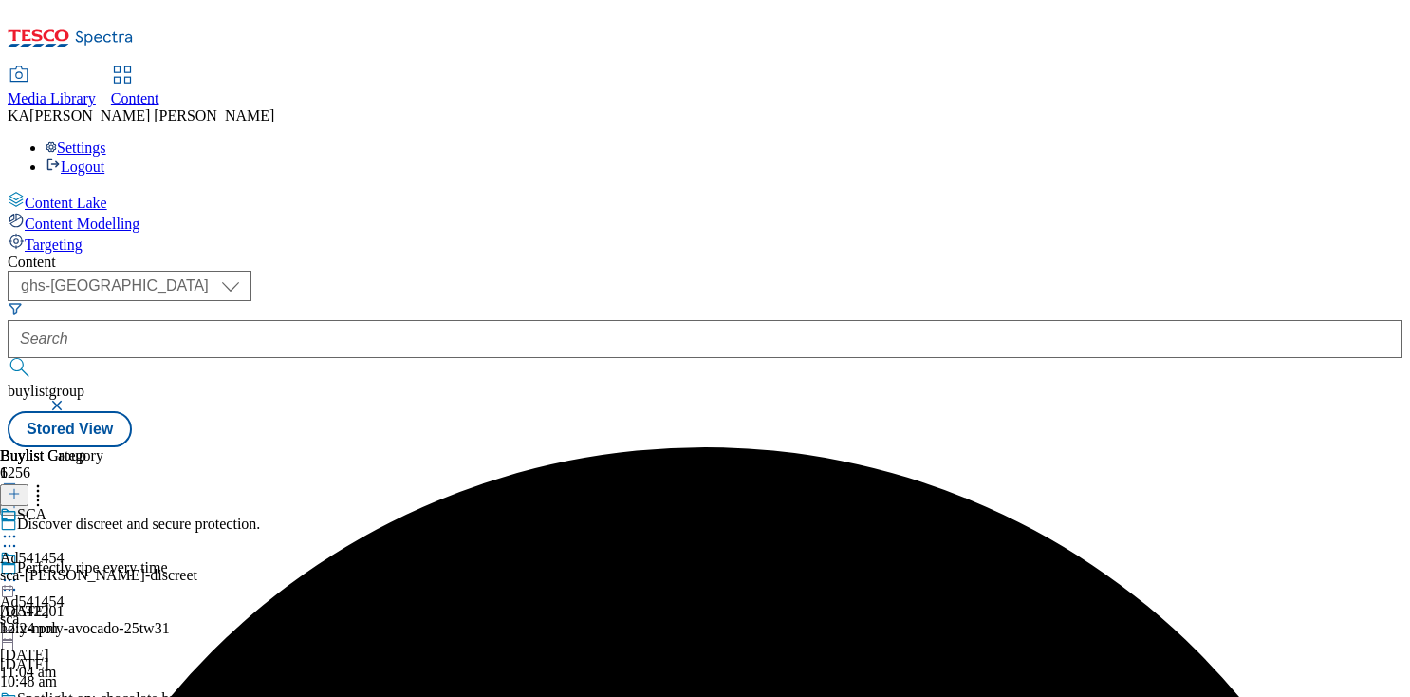
click at [19, 570] on icon at bounding box center [9, 579] width 19 height 19
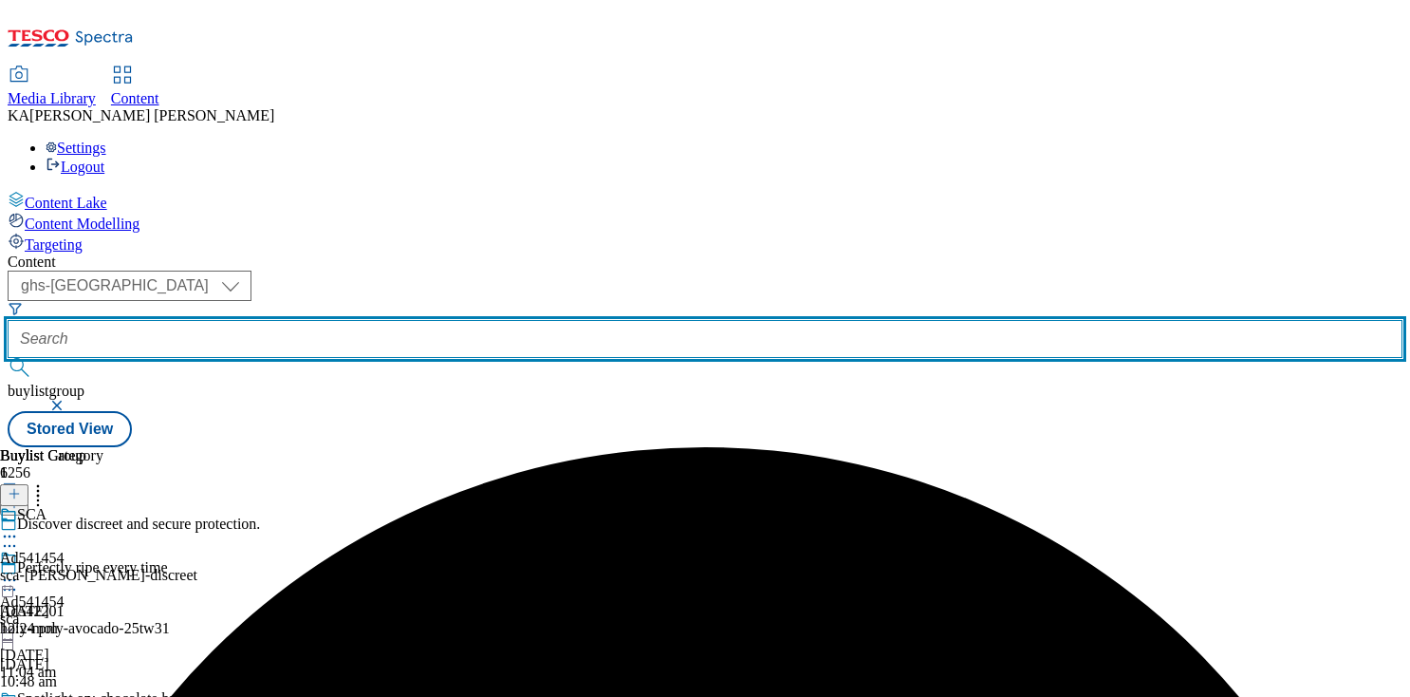
click at [454, 320] on input "text" at bounding box center [705, 339] width 1395 height 38
paste input "crosta-mollica-pizza-range-25tw30"
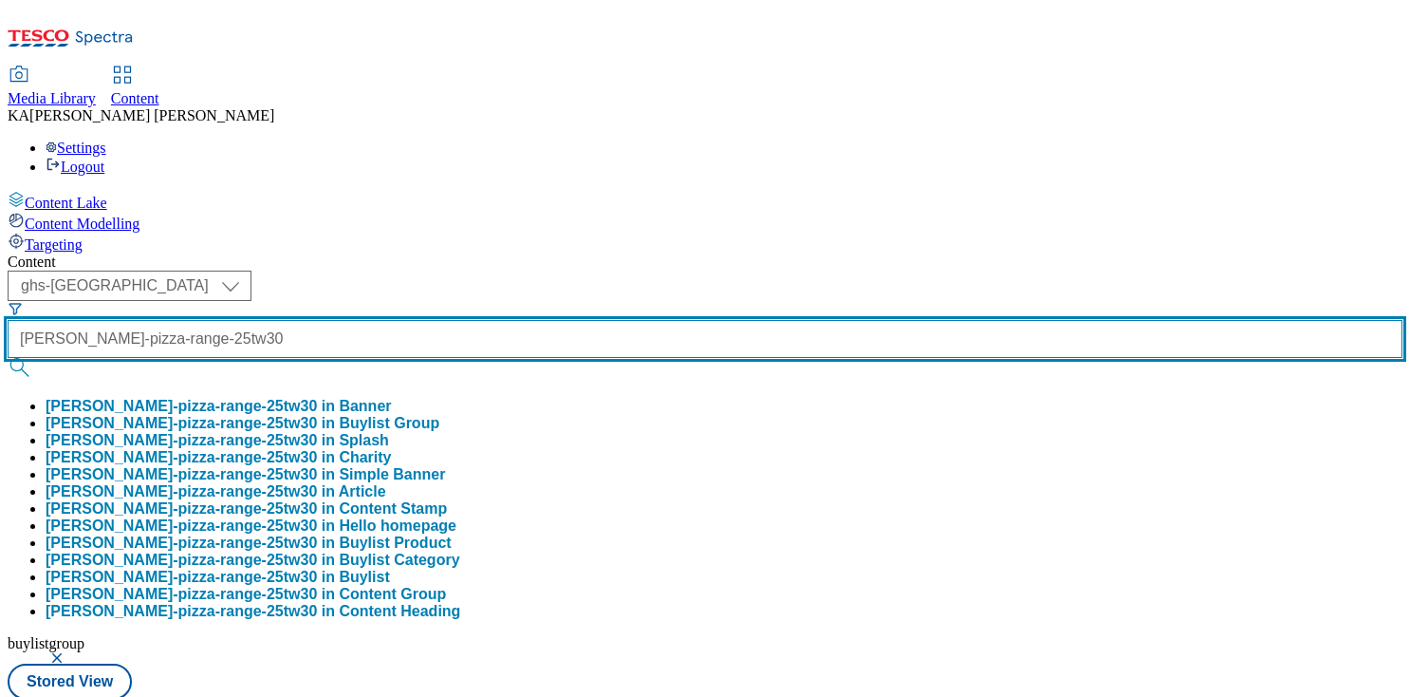
scroll to position [0, 71]
type input "crosta-mollica-pizza-range-25tw30"
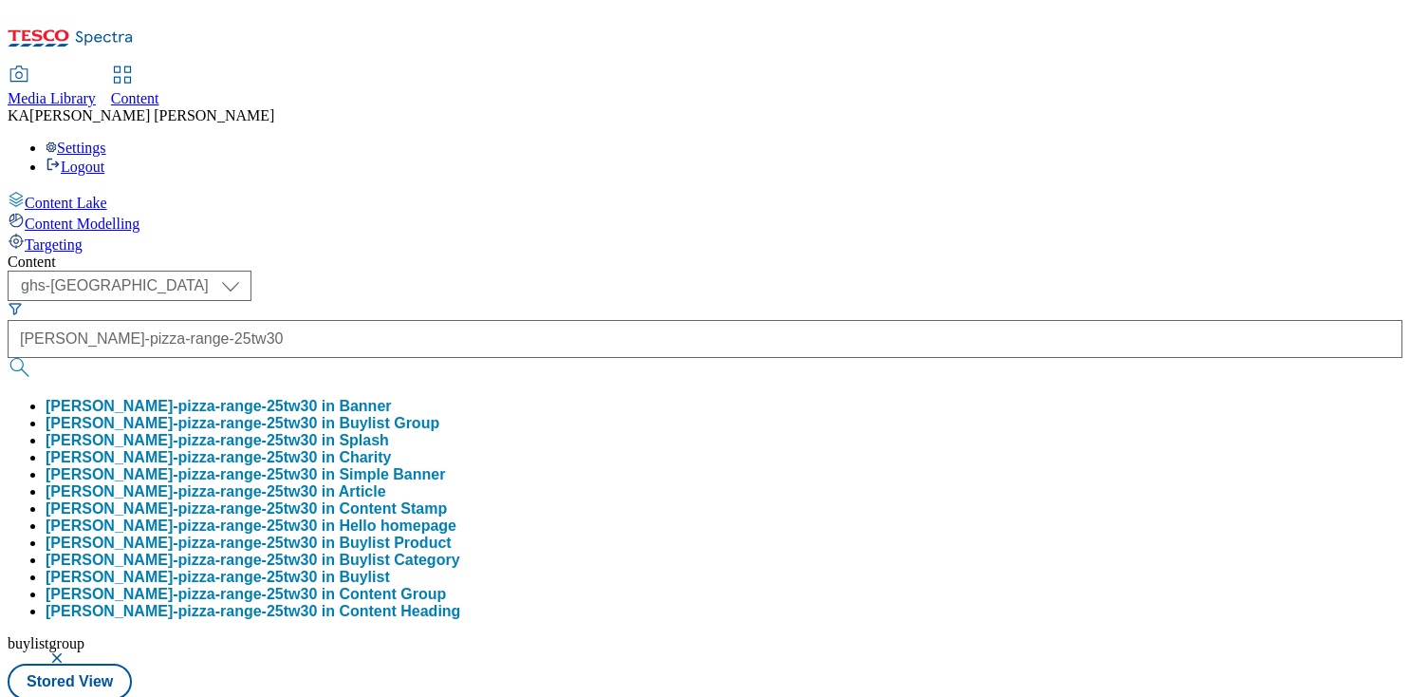
scroll to position [0, 0]
click at [439, 415] on button "crosta-mollica-pizza-range-25tw30 in Buylist Group" at bounding box center [243, 423] width 394 height 17
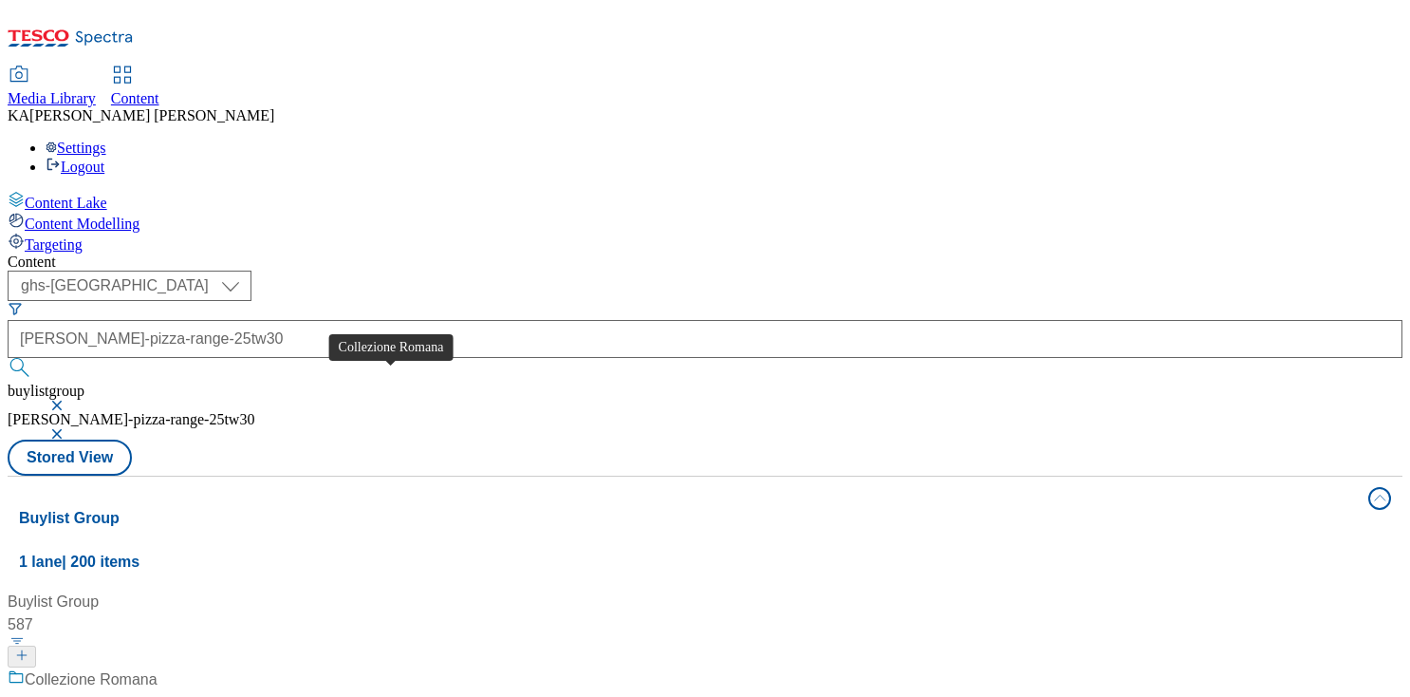
click at [158, 654] on div "Collezione Romana" at bounding box center [91, 679] width 133 height 23
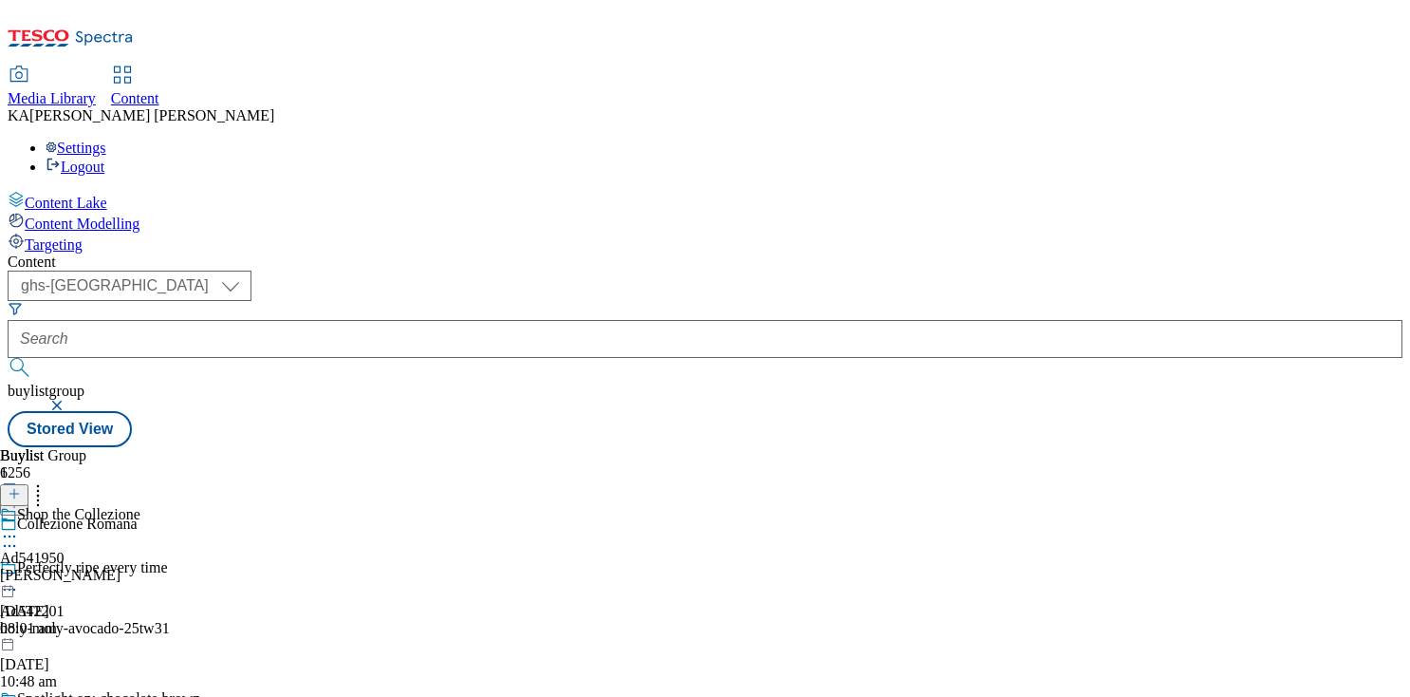
click at [19, 527] on icon at bounding box center [9, 536] width 19 height 19
click at [81, 569] on span "Edit" at bounding box center [70, 576] width 22 height 14
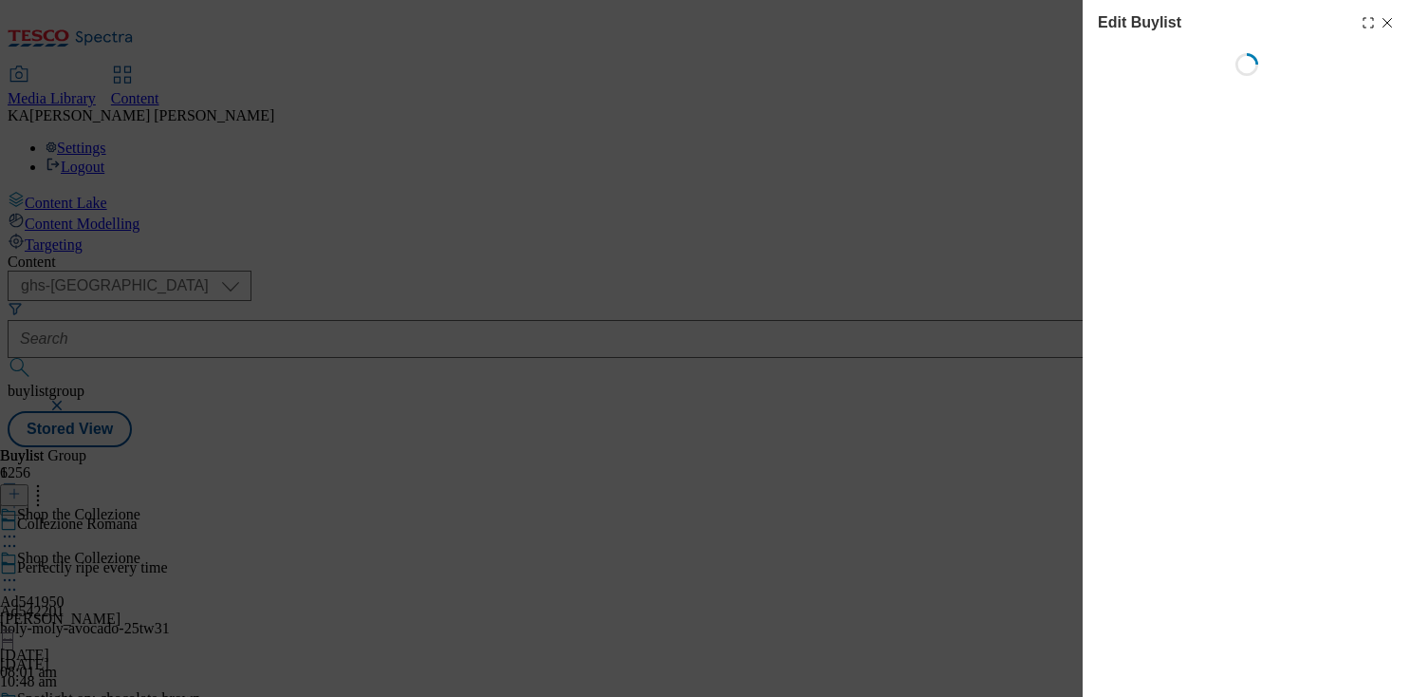
select select "tactical"
select select "supplier funded short term 1-3 weeks"
select select "dunnhumby"
select select "Banner"
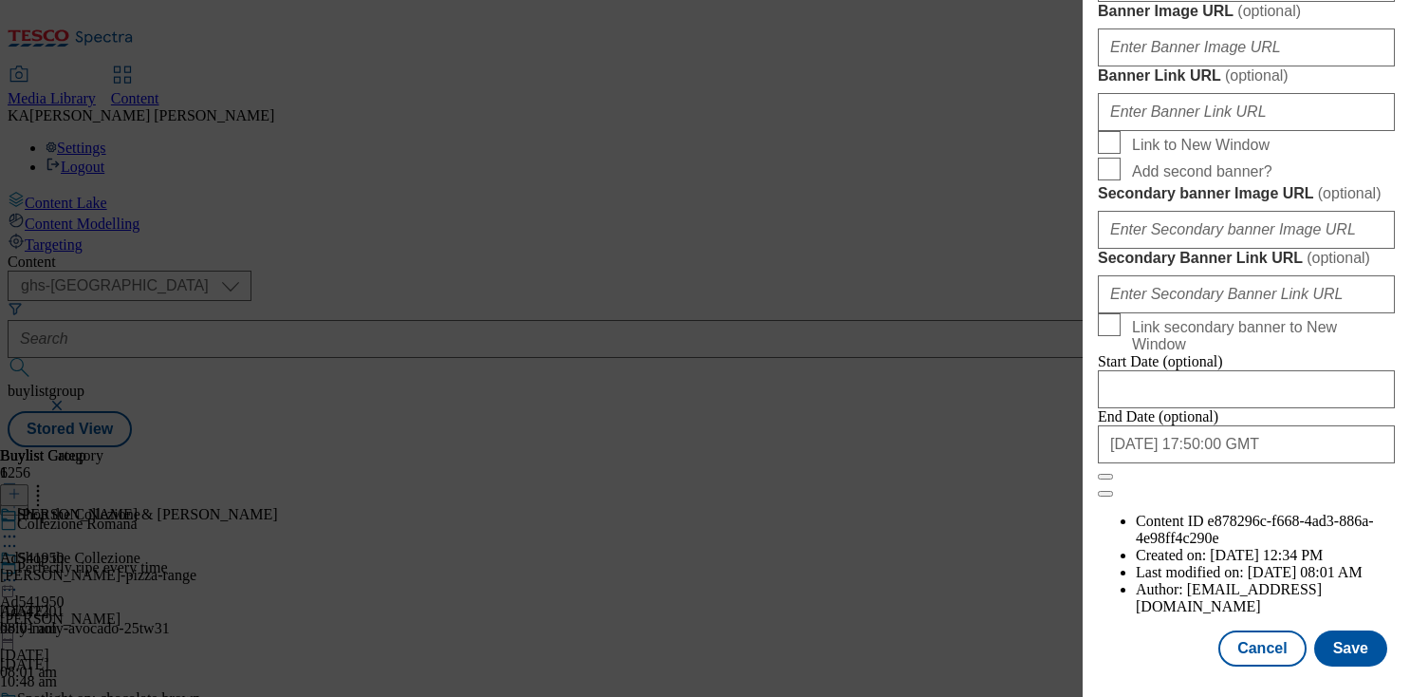
scroll to position [1678, 0]
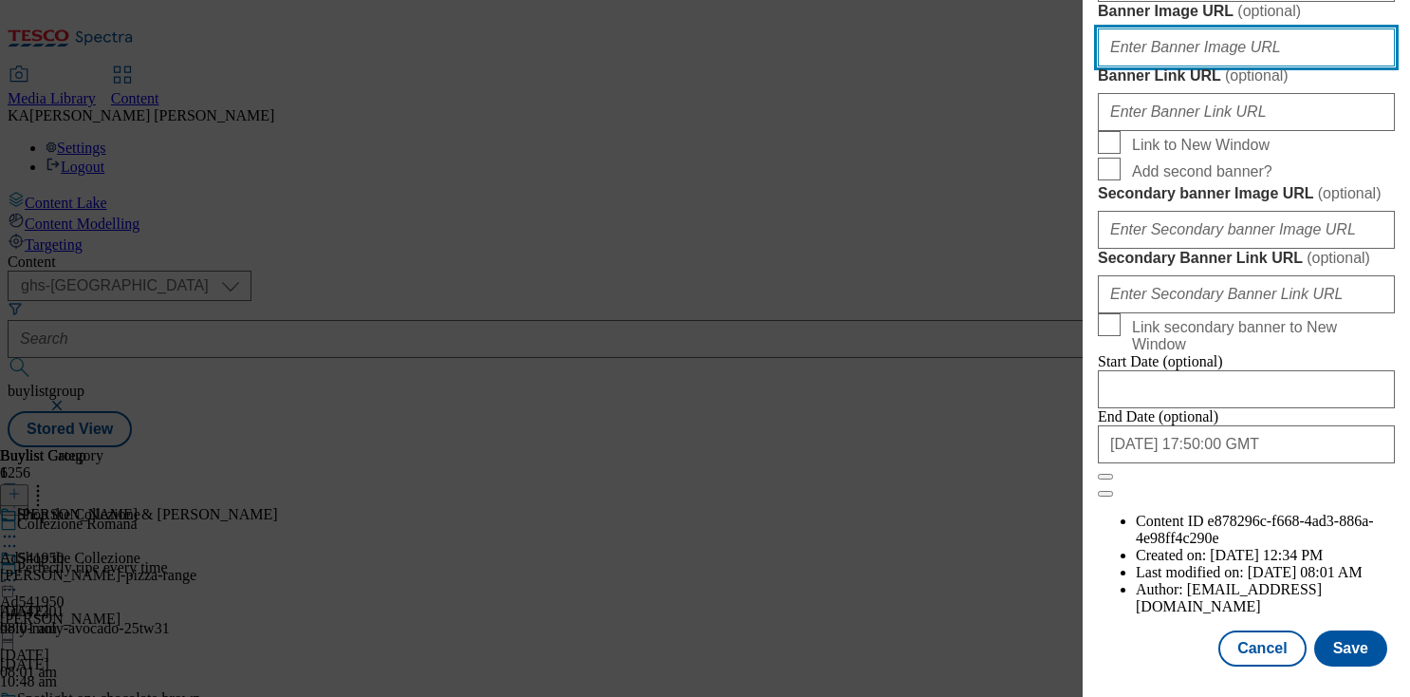
click at [1149, 66] on input "Banner Image URL ( optional )" at bounding box center [1246, 47] width 297 height 38
paste input "https://digitalcontent.api.tesco.com/v2/media/ghs-mktg/8b9eece0-334f-47a8-8bb1-…"
type input "https://digitalcontent.api.tesco.com/v2/media/ghs-mktg/8b9eece0-334f-47a8-8bb1-…"
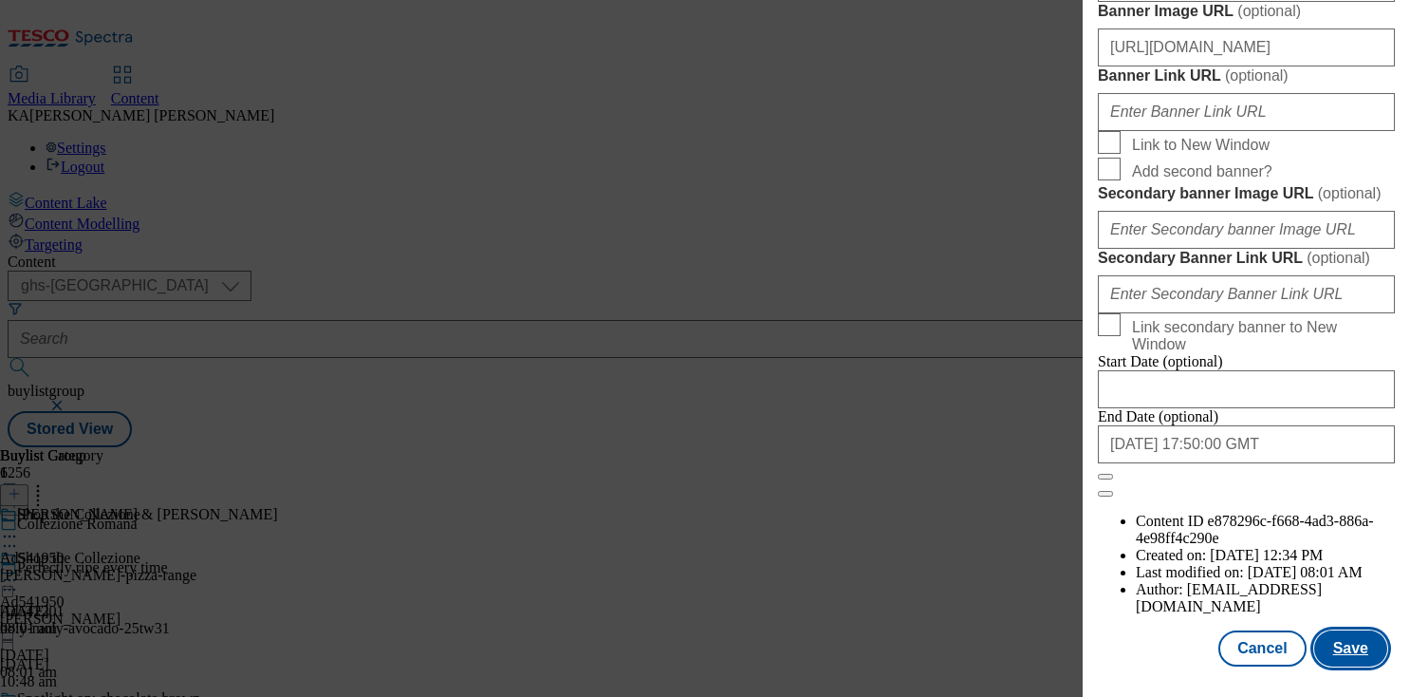
click at [1349, 654] on button "Save" at bounding box center [1350, 648] width 73 height 36
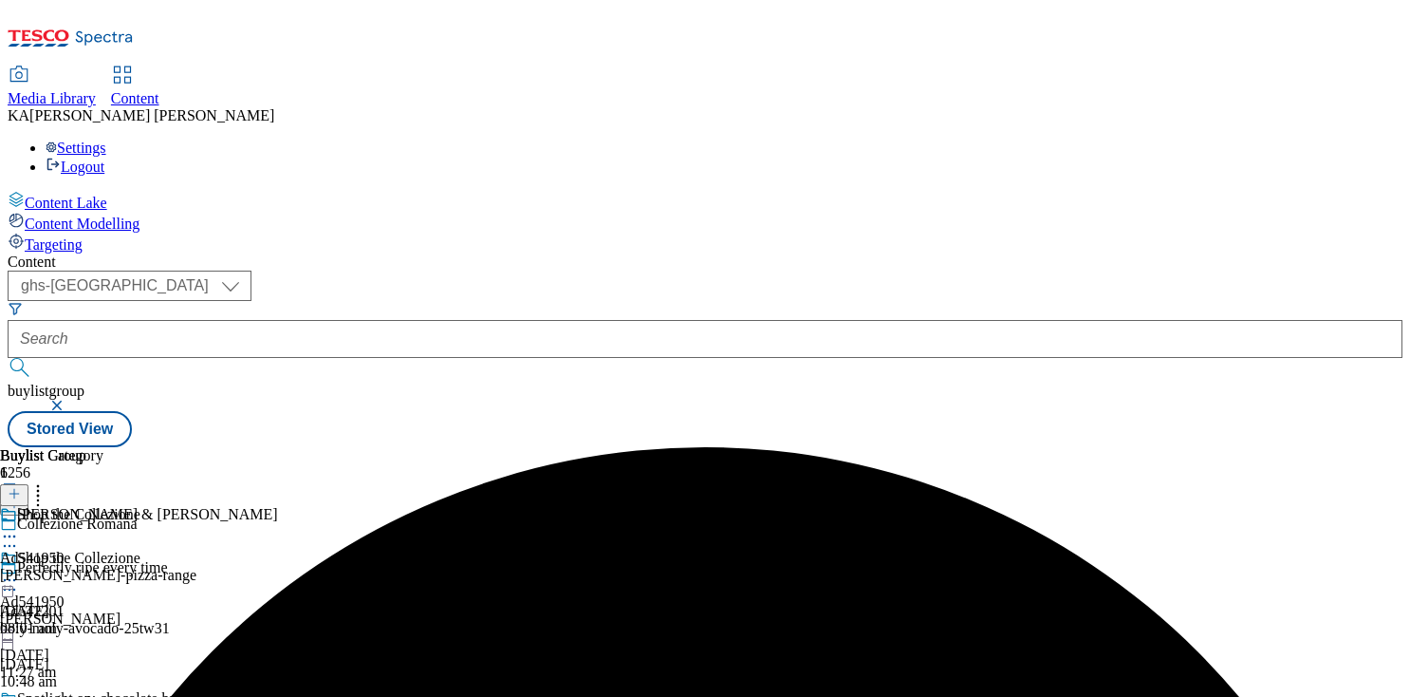
click at [19, 570] on icon at bounding box center [9, 579] width 19 height 19
click at [103, 654] on span "Preview" at bounding box center [81, 707] width 45 height 14
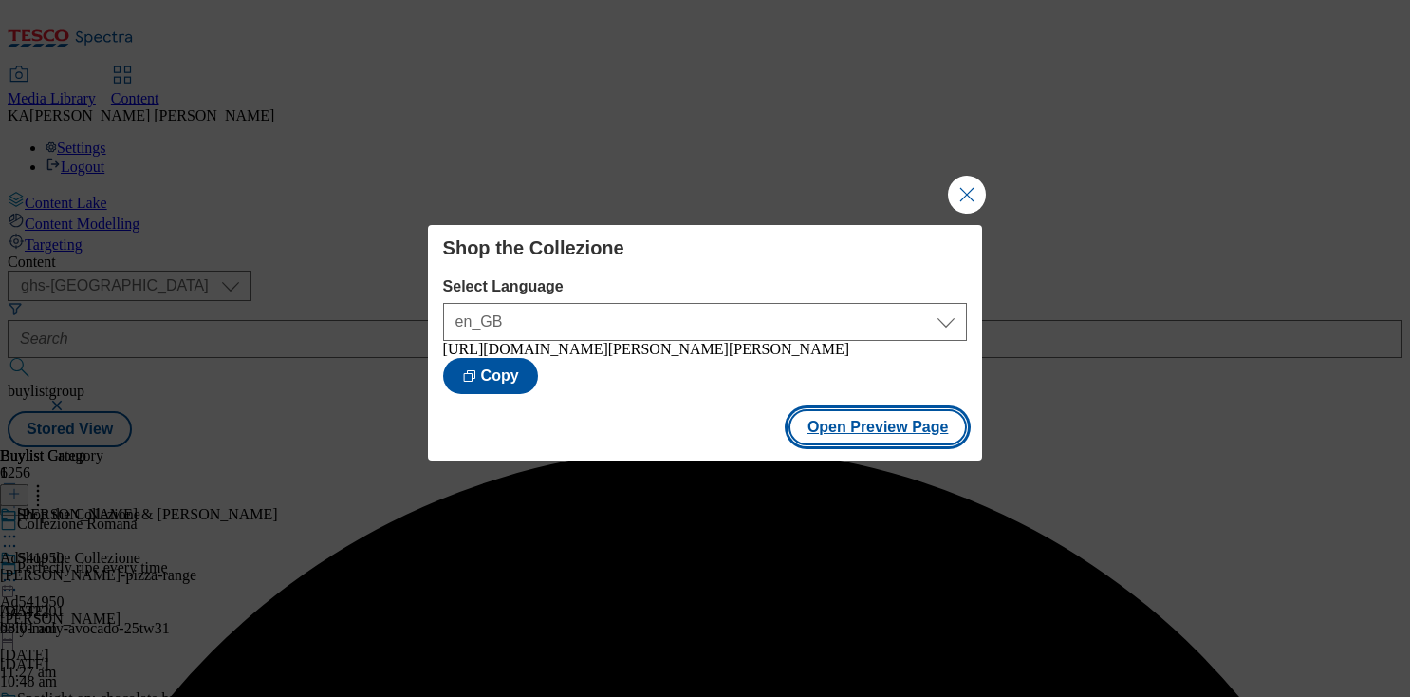
click at [831, 434] on button "Open Preview Page" at bounding box center [878, 427] width 179 height 36
click at [957, 180] on button "Close Modal" at bounding box center [967, 195] width 38 height 38
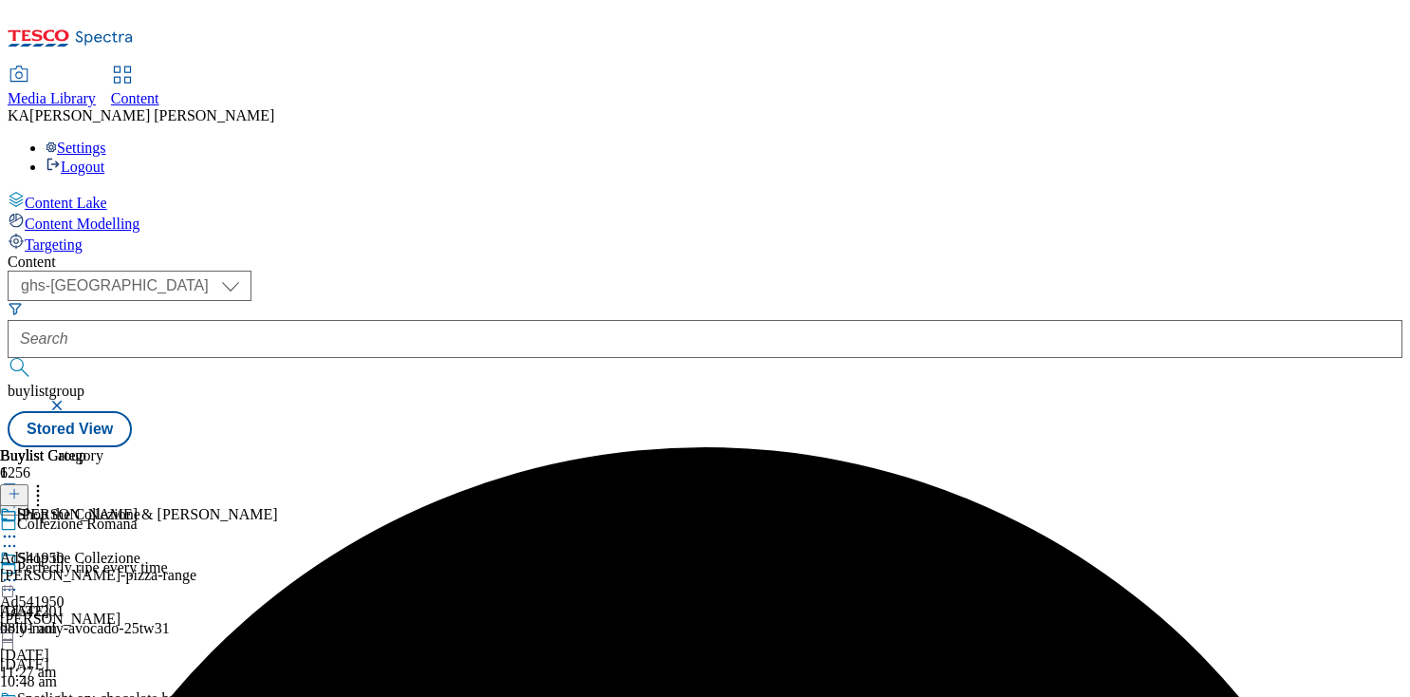
click at [19, 570] on icon at bounding box center [9, 579] width 19 height 19
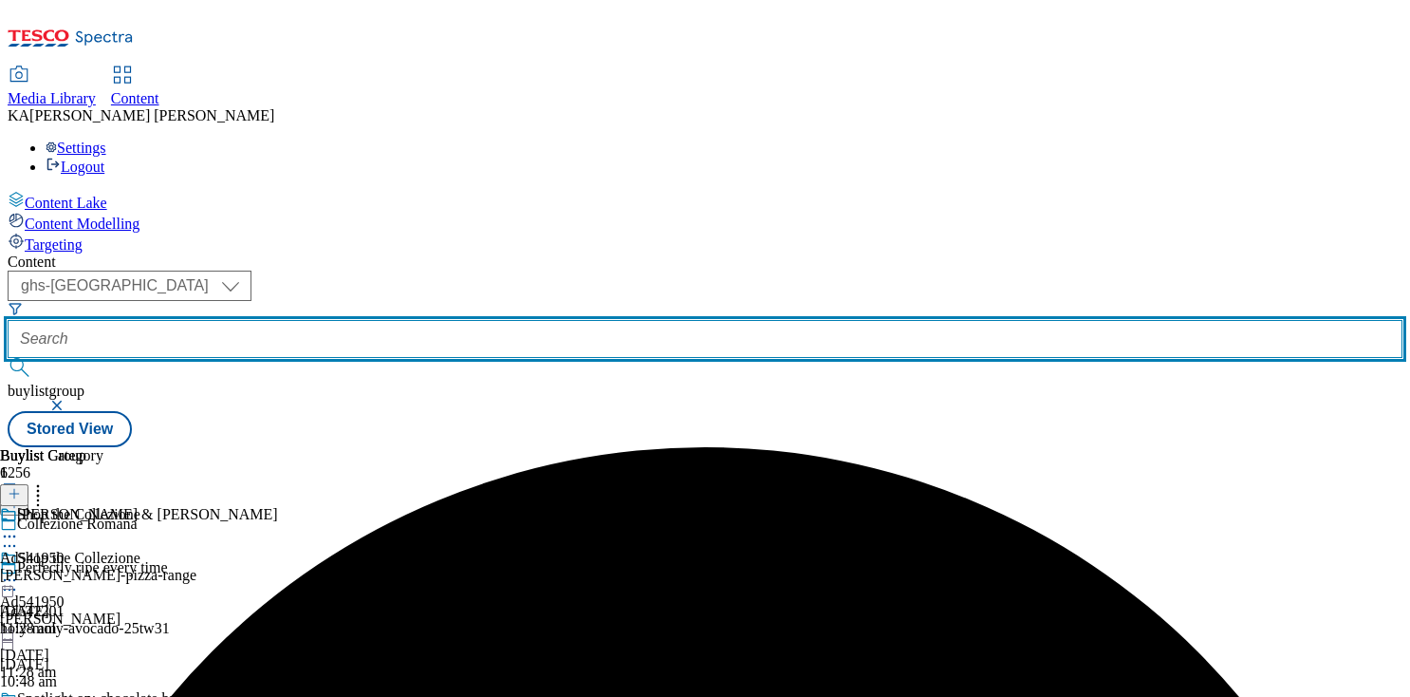
click at [429, 320] on input "text" at bounding box center [705, 339] width 1395 height 38
paste input "gibbs-croft-soreen-25tw30"
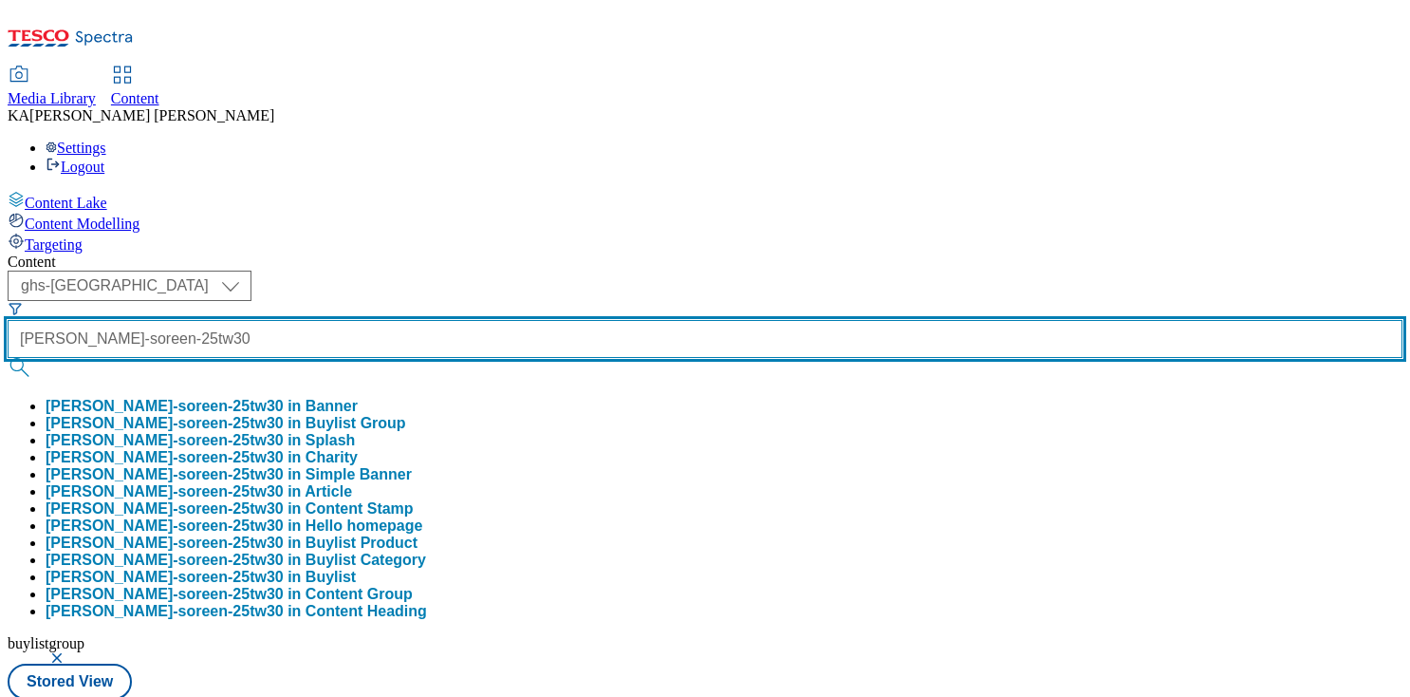
scroll to position [0, 25]
type input "gibbs-croft-soreen-25tw30"
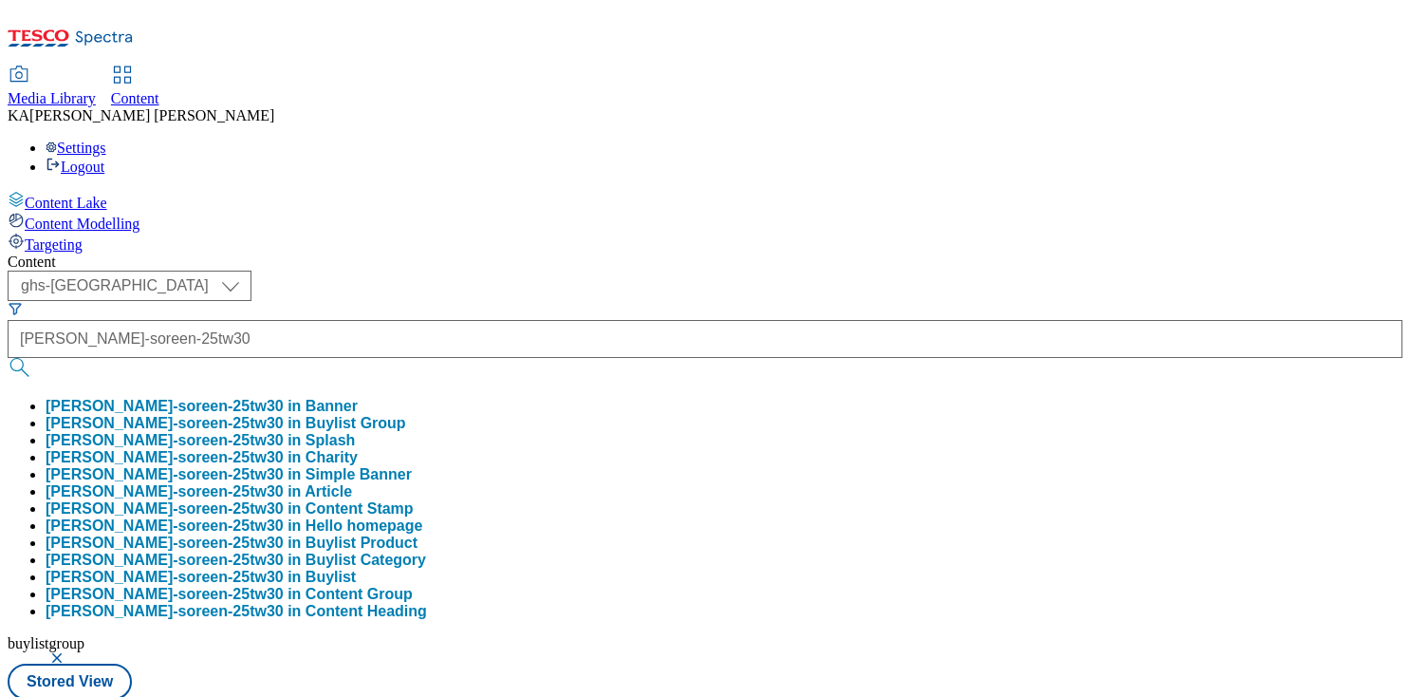
scroll to position [0, 0]
click at [406, 415] on button "gibbs-croft-soreen-25tw30 in Buylist Group" at bounding box center [226, 423] width 361 height 17
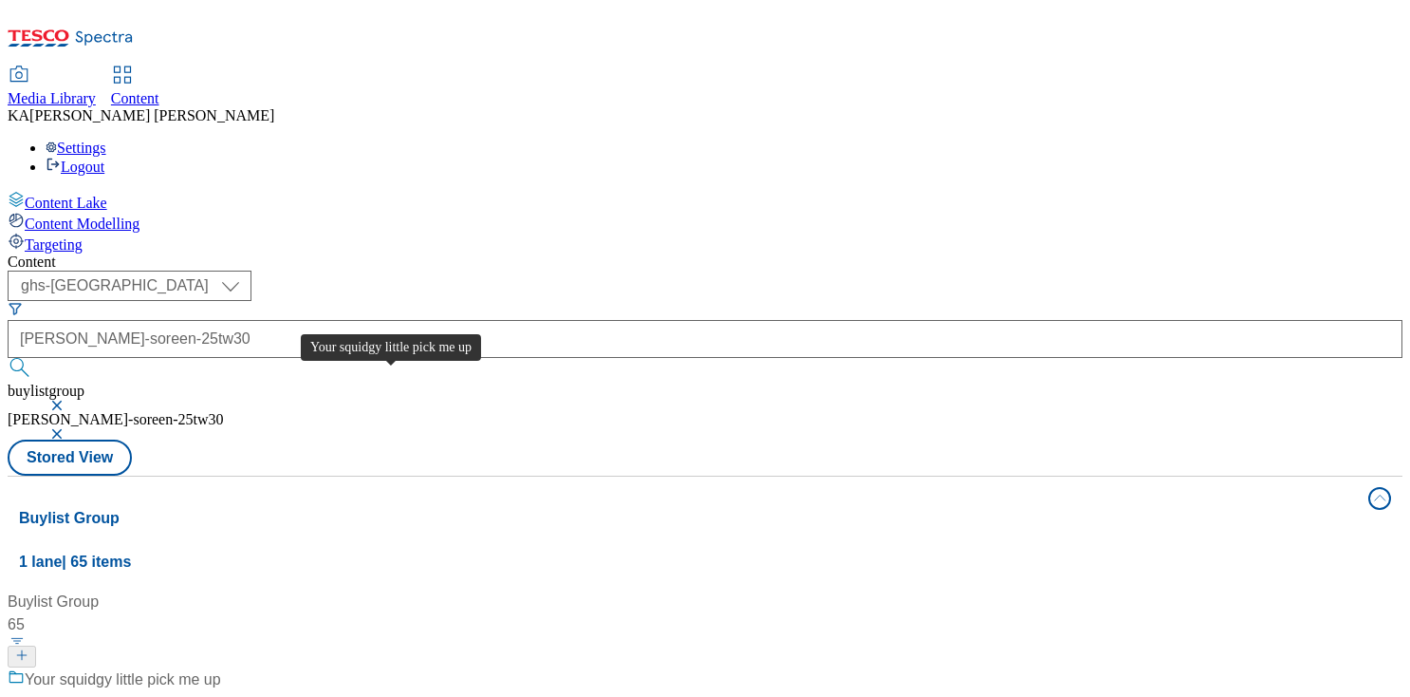
click at [221, 654] on div "Your squidgy little pick me up" at bounding box center [123, 679] width 196 height 23
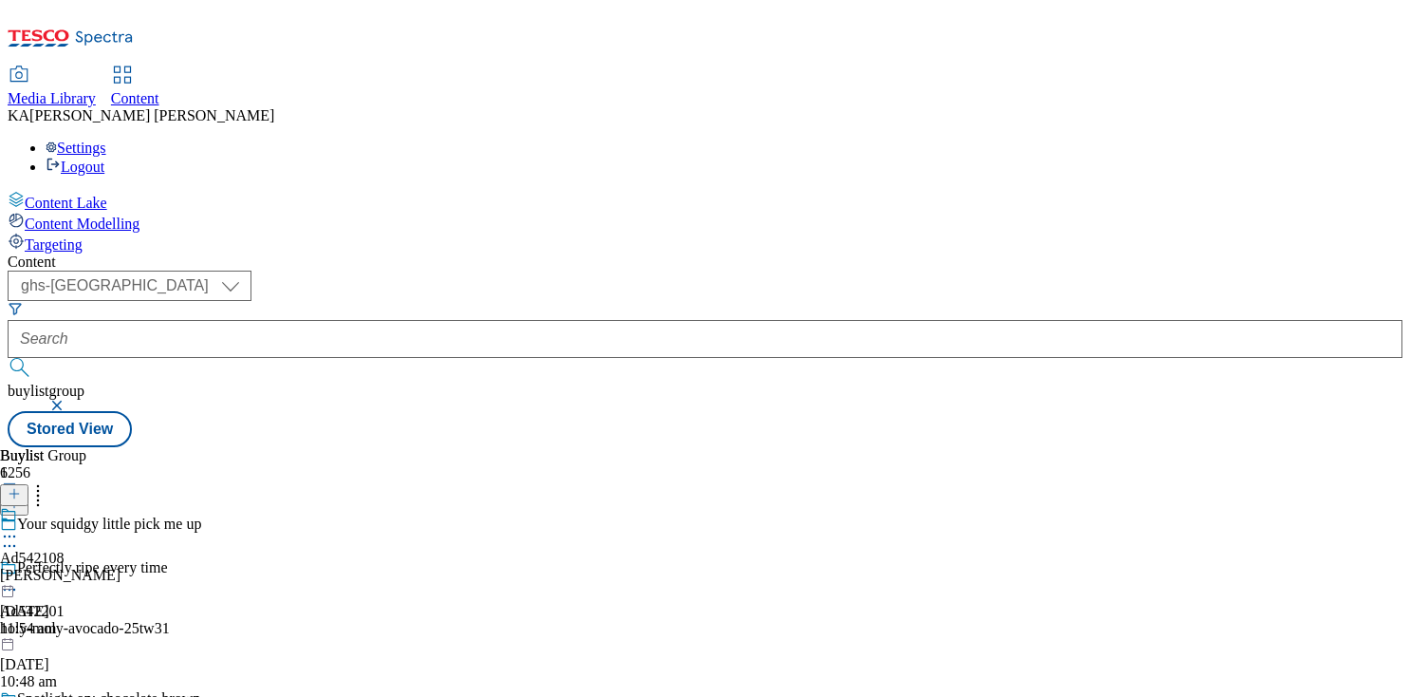
click at [19, 527] on icon at bounding box center [9, 536] width 19 height 19
click at [81, 569] on span "Edit" at bounding box center [70, 576] width 22 height 14
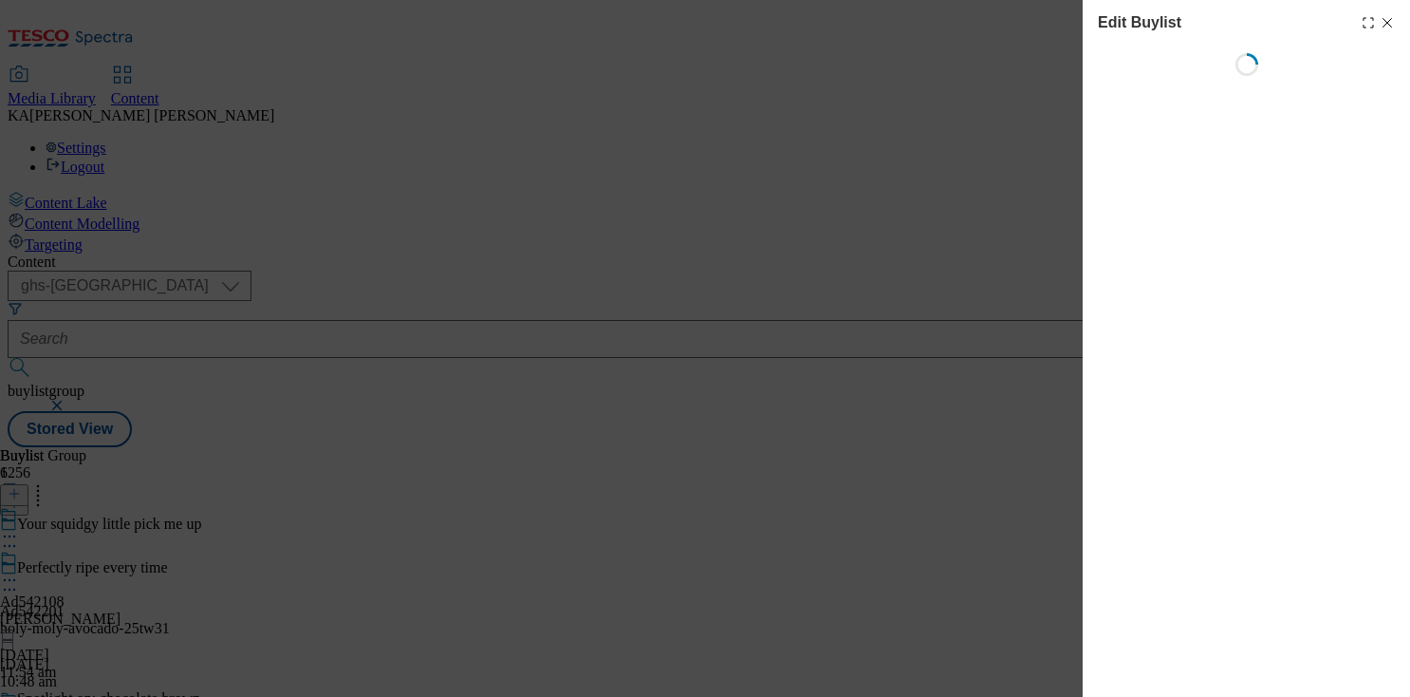
select select "tactical"
select select "supplier funded short term 1-3 weeks"
select select "dunnhumby"
select select "Banner"
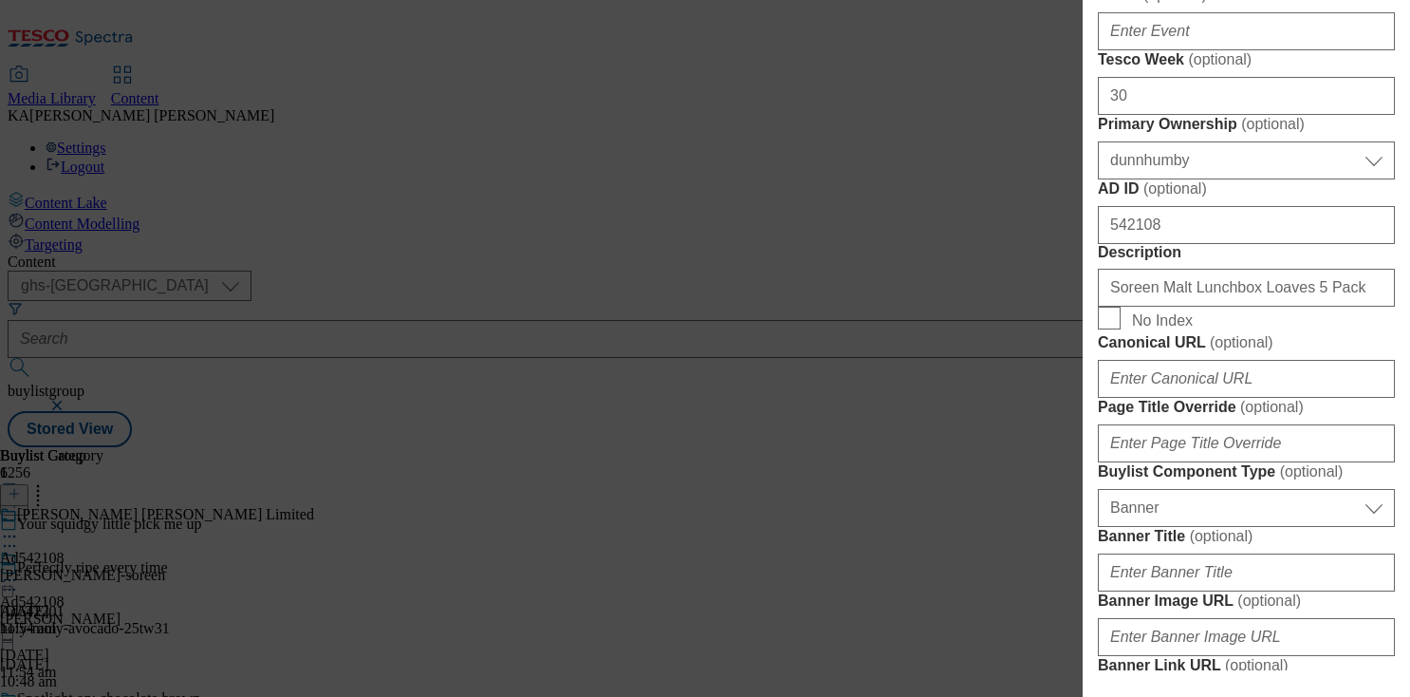
scroll to position [1628, 0]
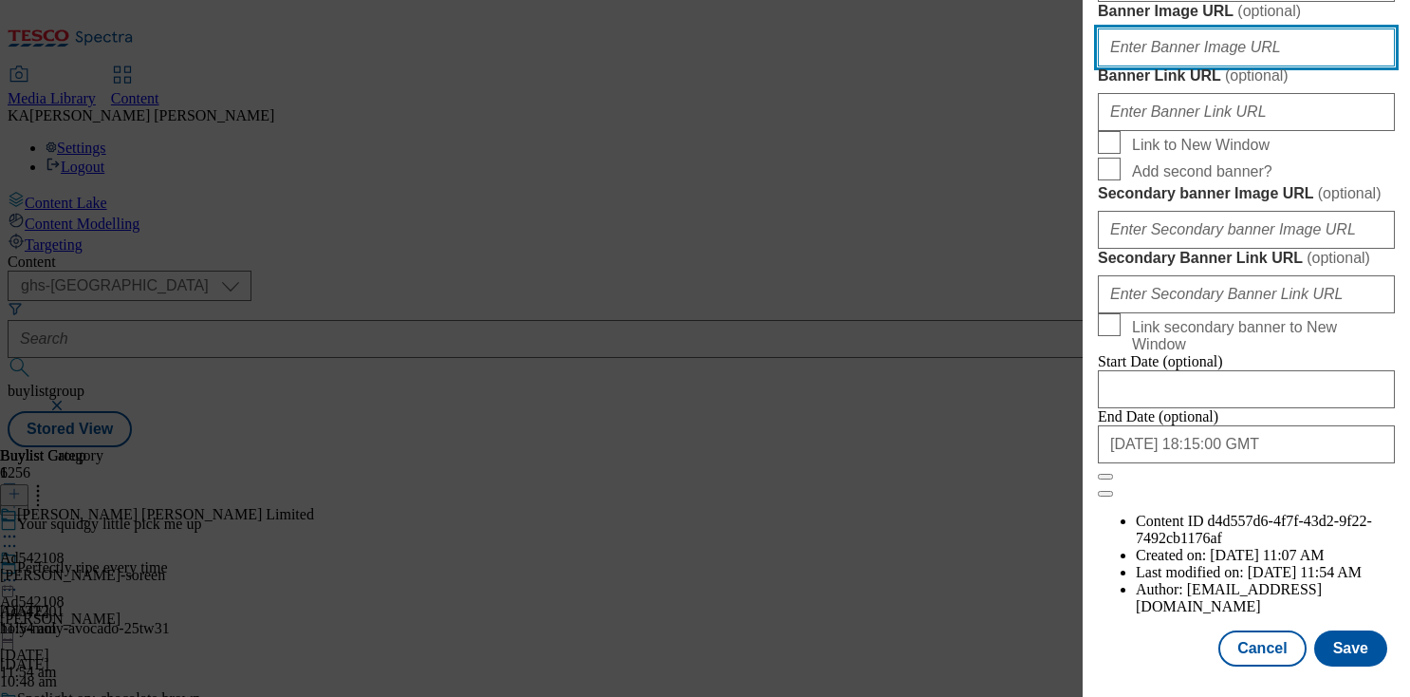
click at [1194, 66] on input "Banner Image URL ( optional )" at bounding box center [1246, 47] width 297 height 38
paste input "https://digitalcontent.api.tesco.com/v2/media/ghs-mktg/1306cdd0-13a7-41af-8dfb-…"
type input "https://digitalcontent.api.tesco.com/v2/media/ghs-mktg/1306cdd0-13a7-41af-8dfb-…"
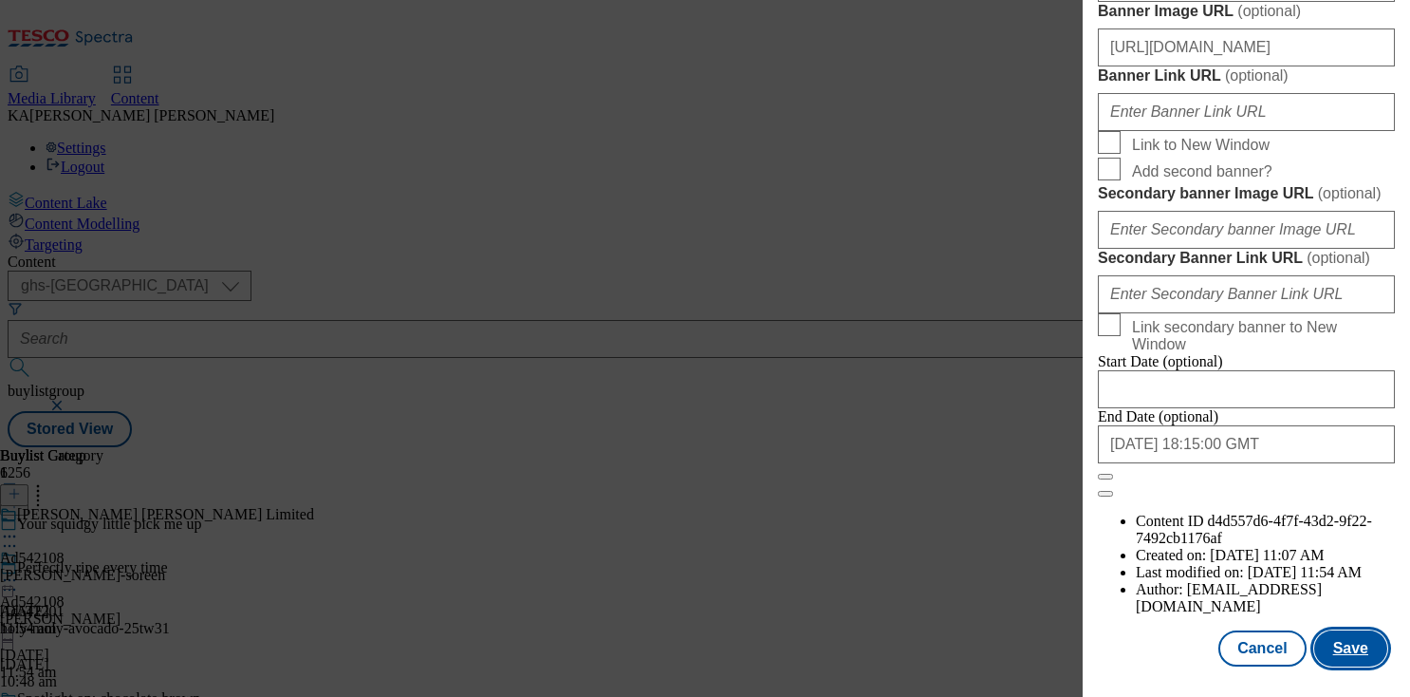
click at [1337, 647] on button "Save" at bounding box center [1350, 648] width 73 height 36
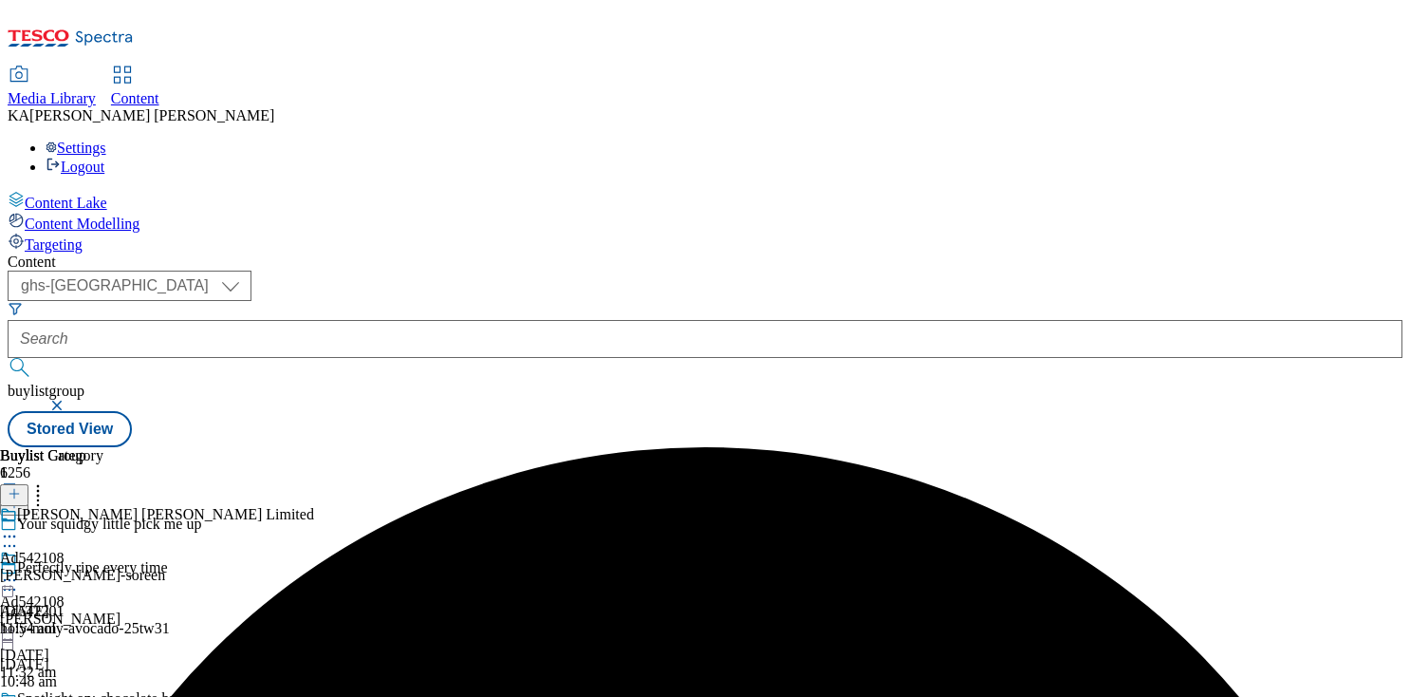
click at [19, 570] on icon at bounding box center [9, 579] width 19 height 19
click at [103, 654] on span "Preview" at bounding box center [81, 707] width 45 height 14
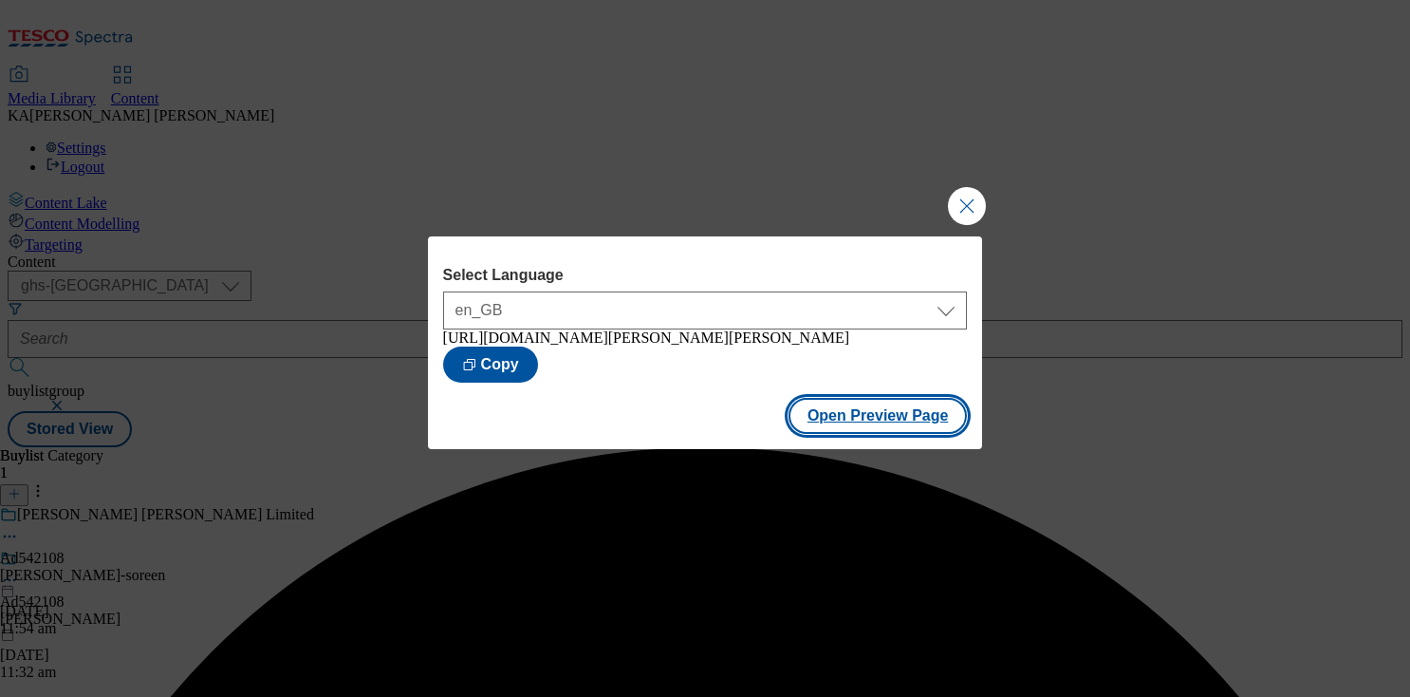
click at [813, 427] on button "Open Preview Page" at bounding box center [878, 416] width 179 height 36
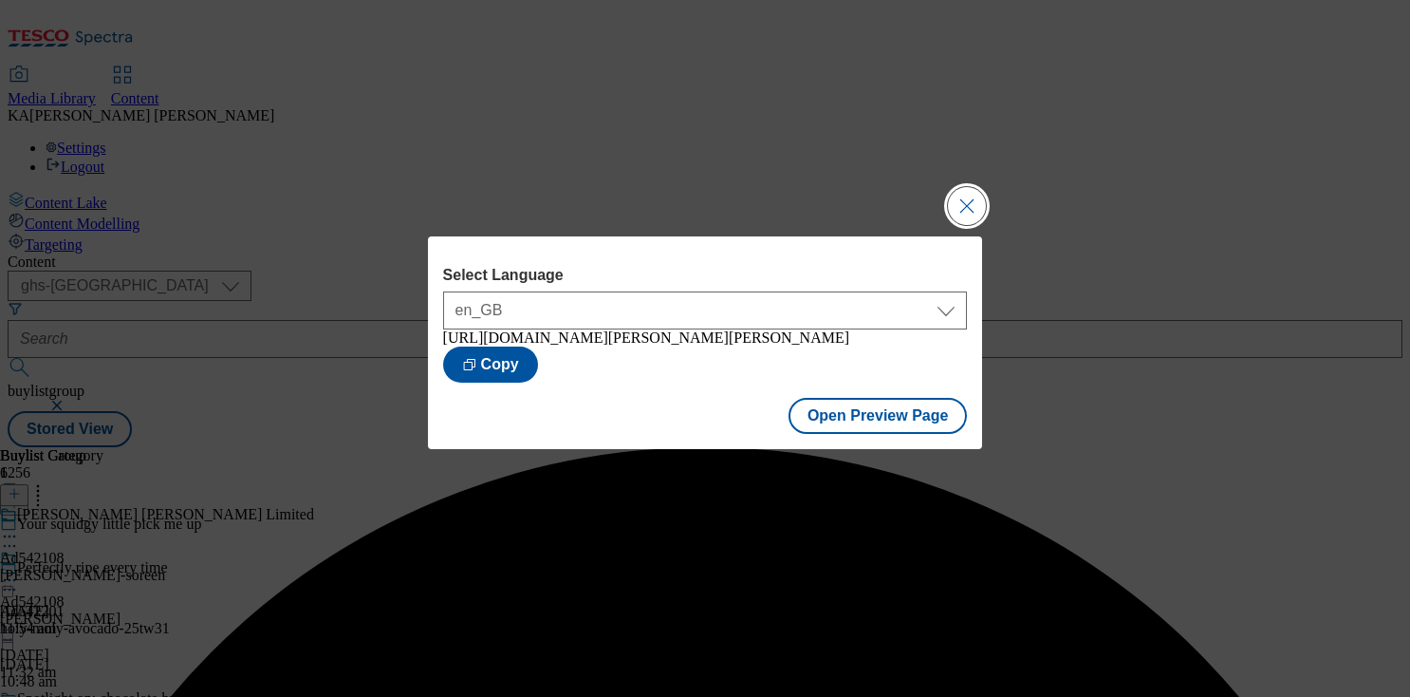
click at [960, 190] on button "Close Modal" at bounding box center [967, 206] width 38 height 38
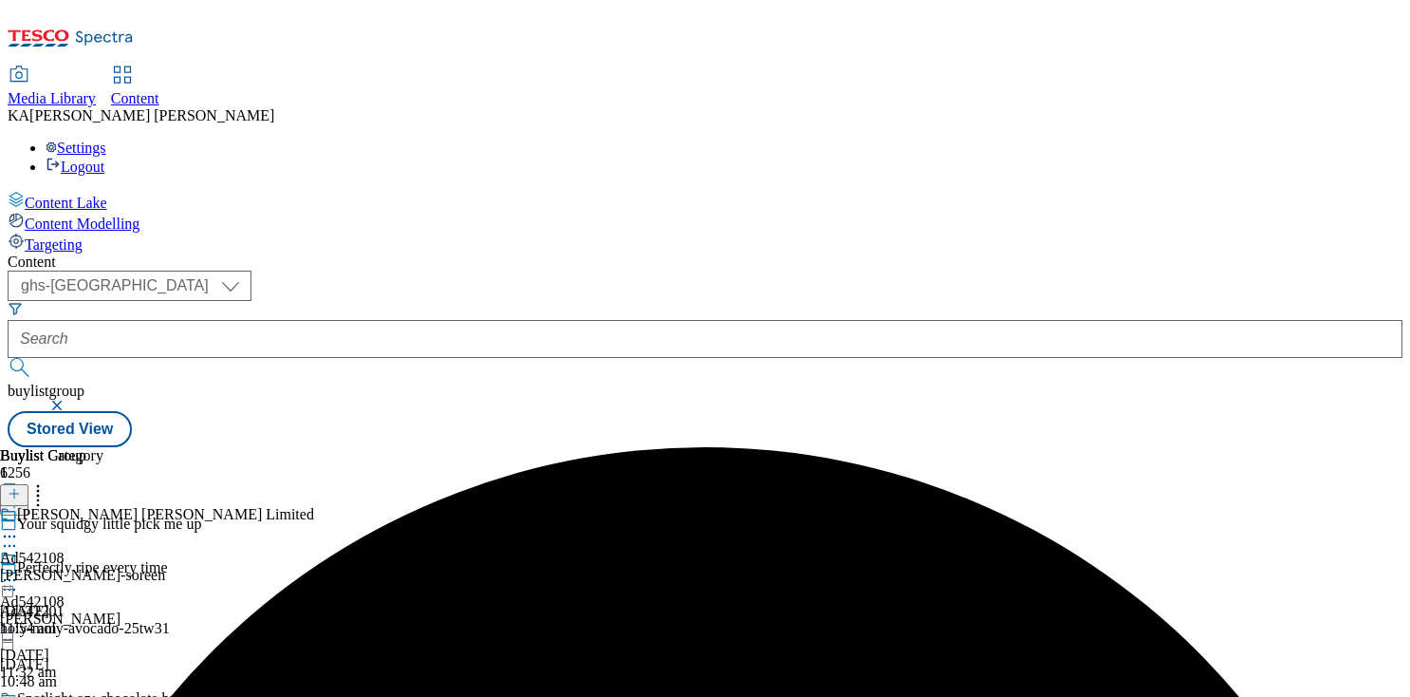
click at [19, 570] on icon at bounding box center [9, 579] width 19 height 19
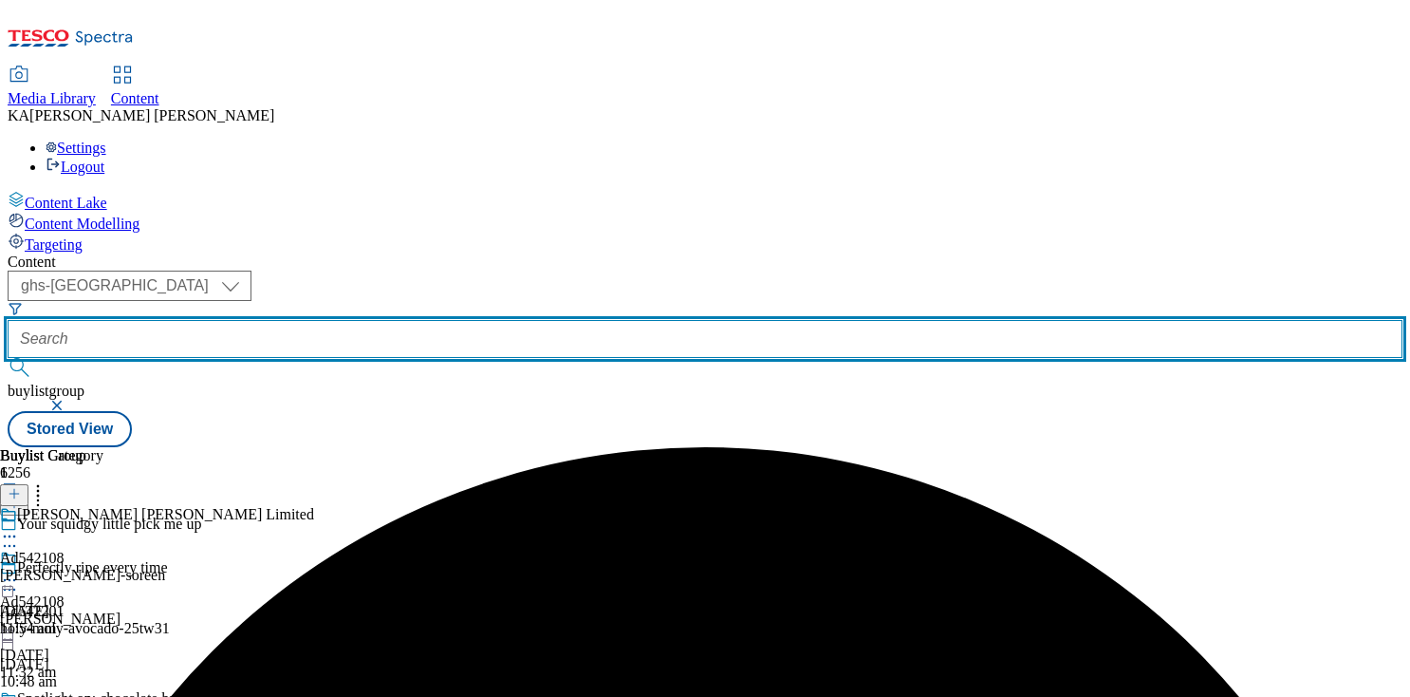
click at [421, 320] on input "text" at bounding box center [705, 339] width 1395 height 38
paste input "hain-celestial-linda-25tw30"
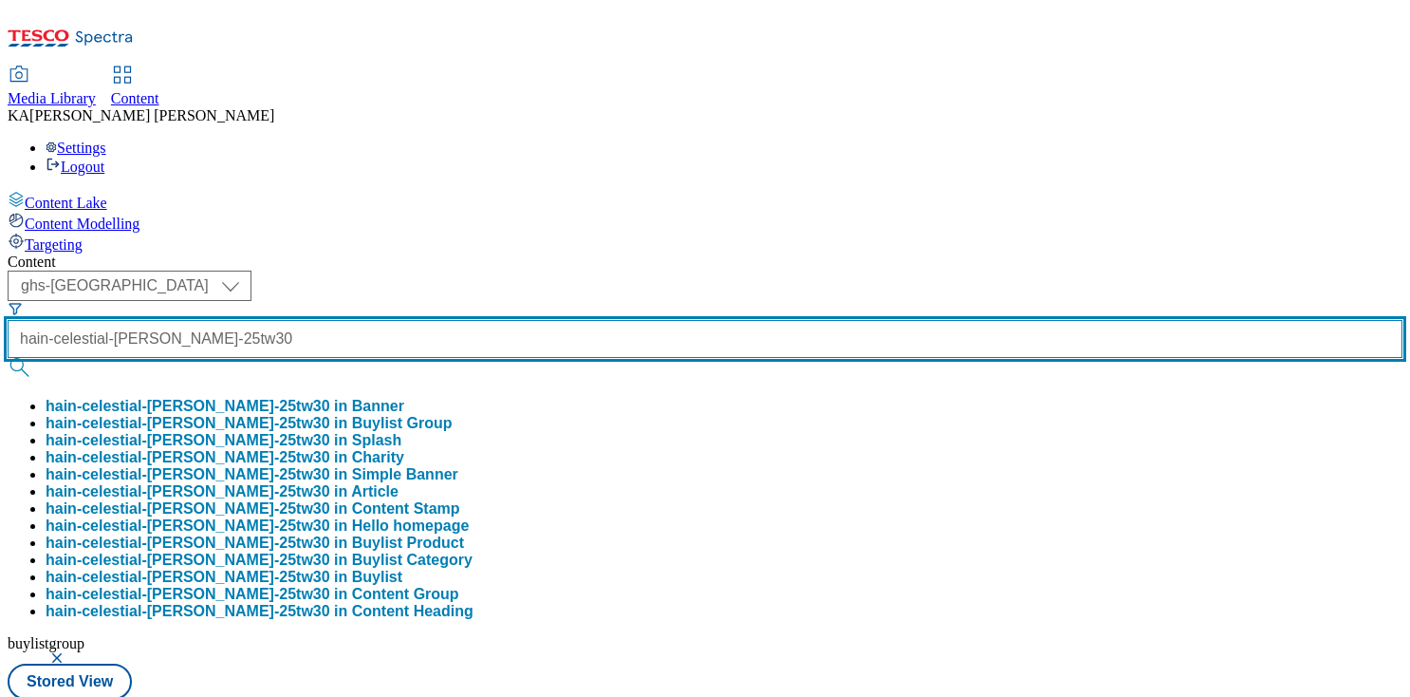
type input "hain-celestial-linda-25tw30"
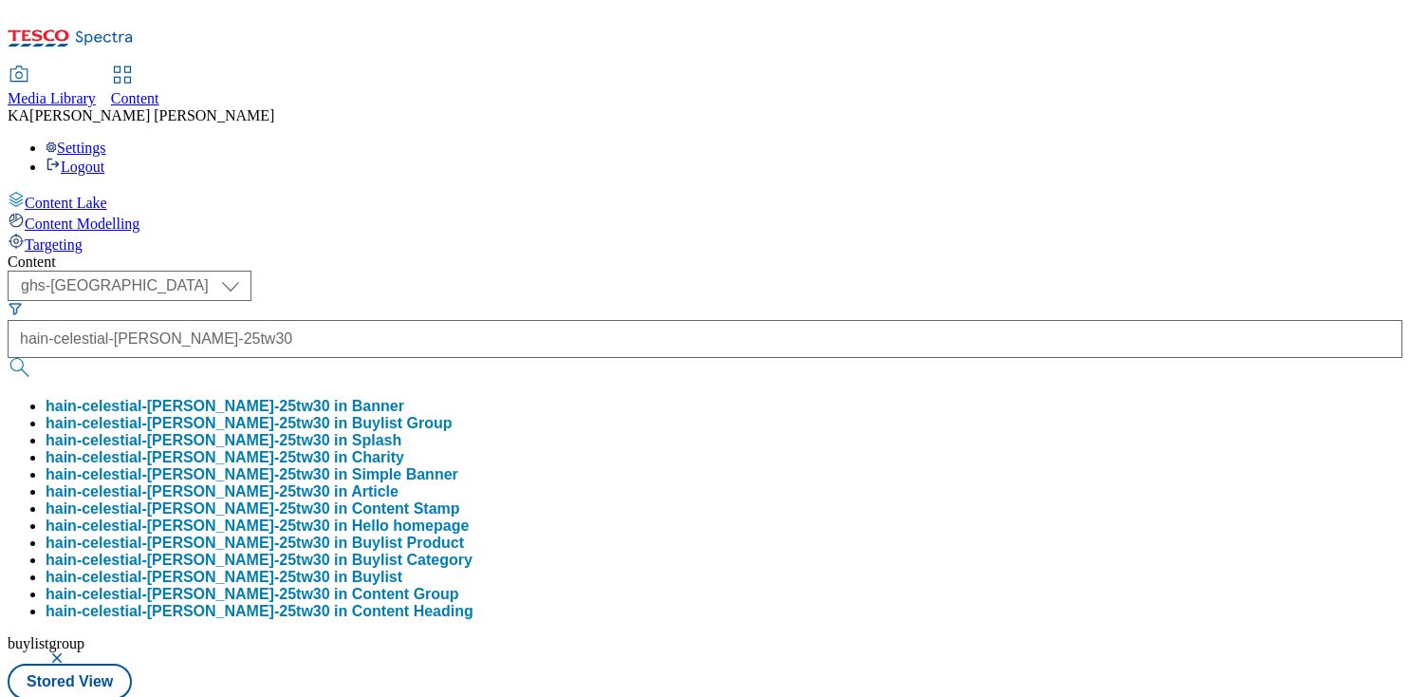
scroll to position [0, 0]
click at [414, 415] on button "hain-celestial-linda-25tw30 in Buylist Group" at bounding box center [249, 423] width 407 height 17
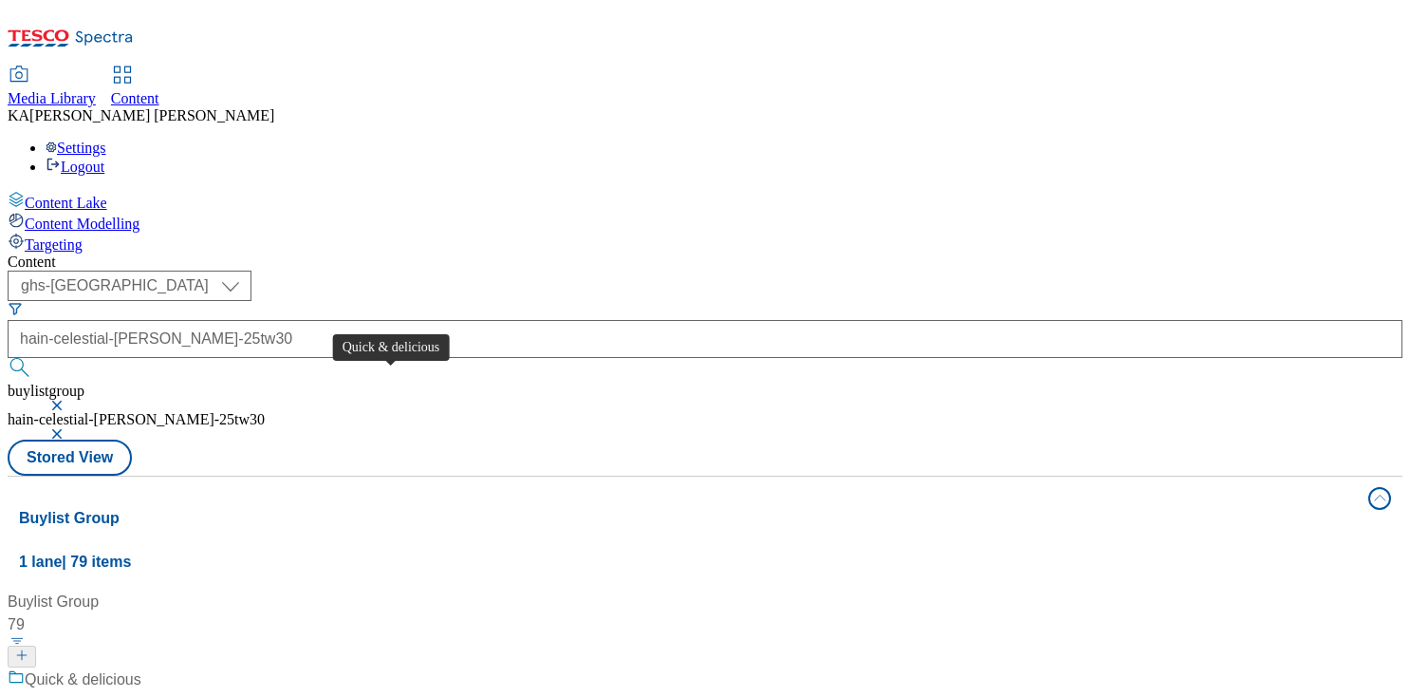
click at [141, 654] on div "Quick & delicious" at bounding box center [83, 679] width 117 height 23
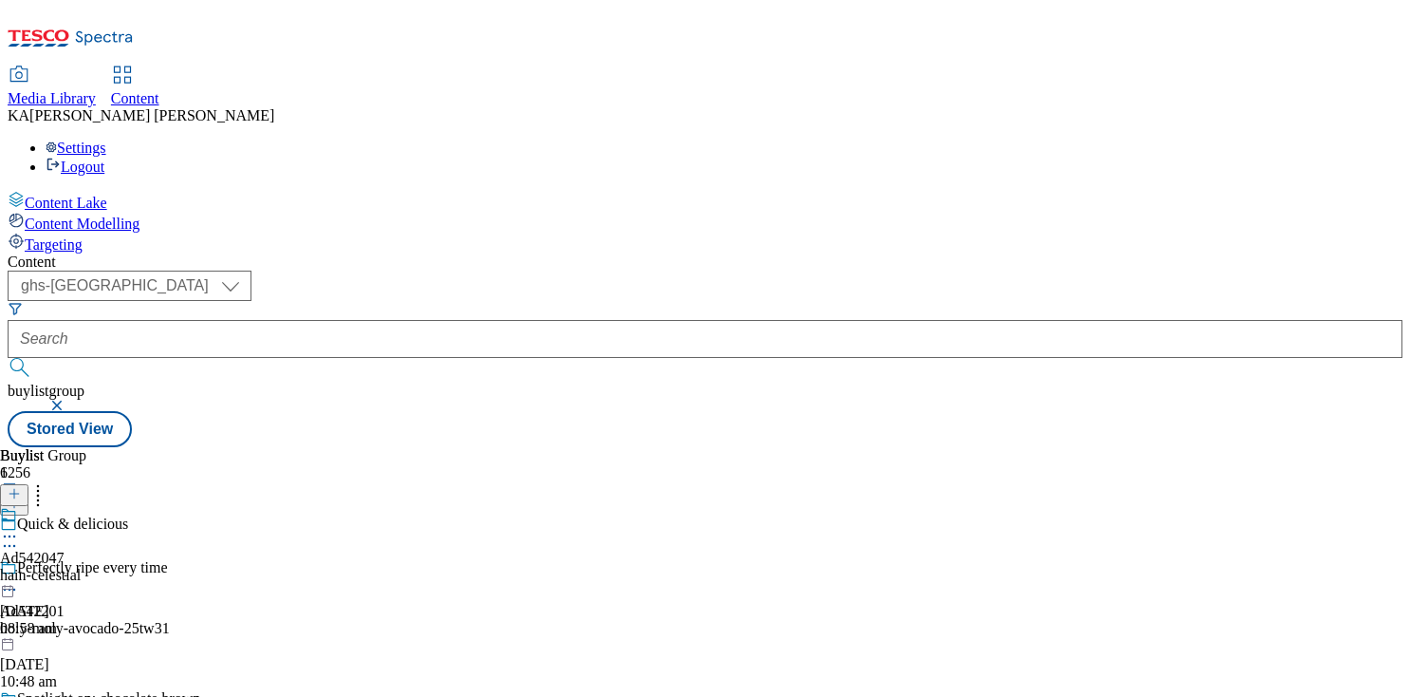
click at [19, 527] on icon at bounding box center [9, 536] width 19 height 19
click at [81, 569] on span "Edit" at bounding box center [70, 576] width 22 height 14
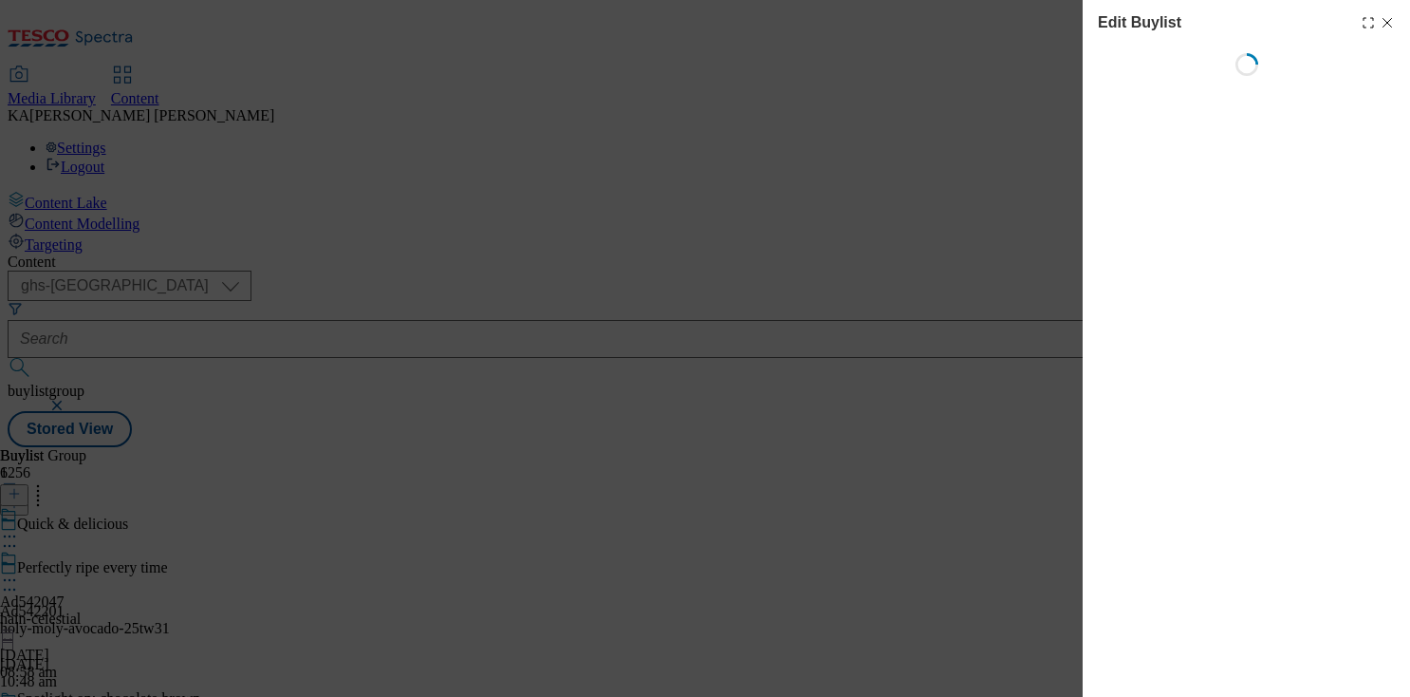
select select "tactical"
select select "supplier funded short term 1-3 weeks"
select select "dunnhumby"
select select "Banner"
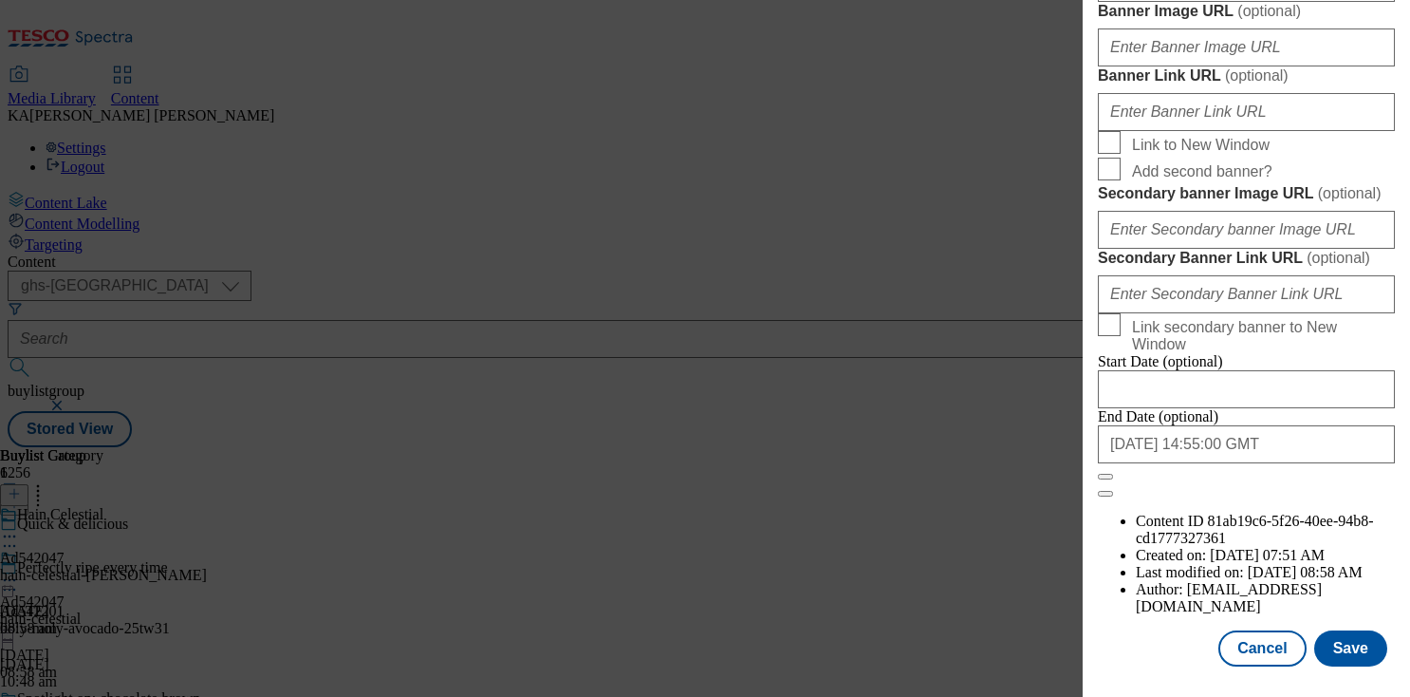
scroll to position [1612, 0]
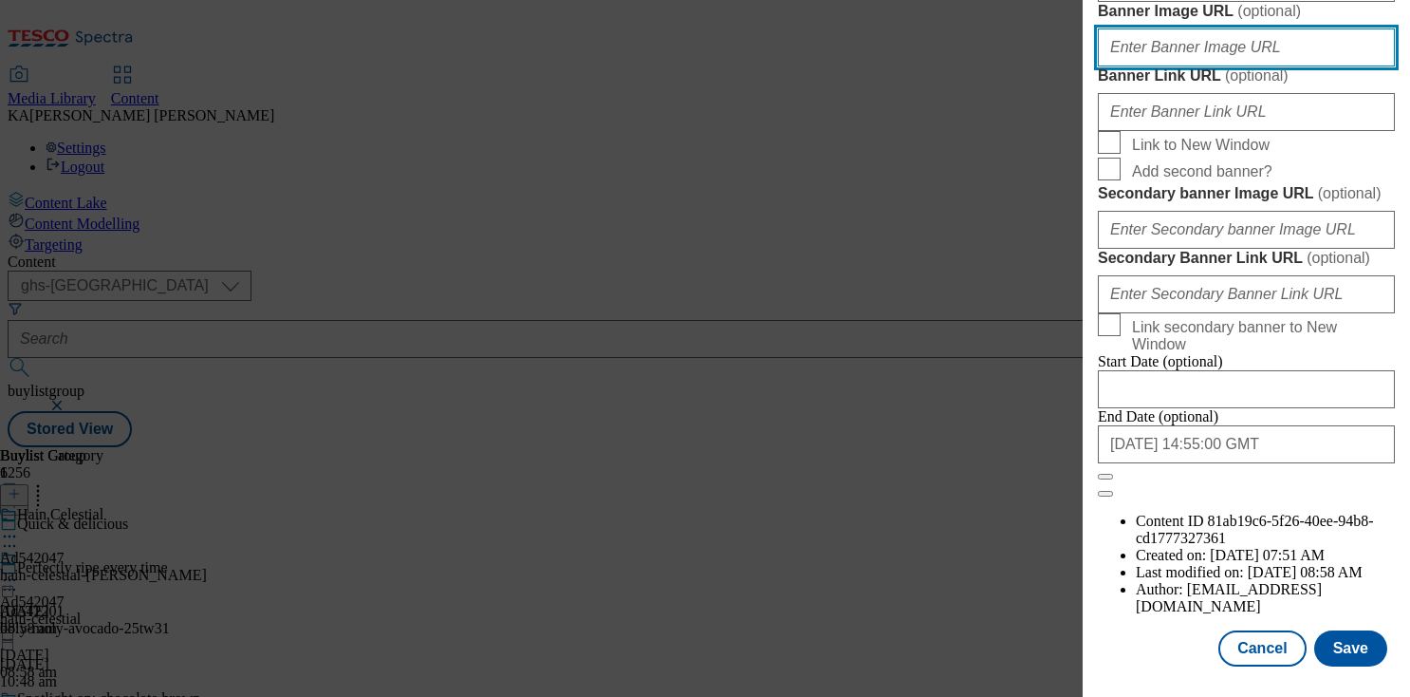
click at [1139, 66] on input "Banner Image URL ( optional )" at bounding box center [1246, 47] width 297 height 38
paste input "https://digitalcontent.api.tesco.com/v2/media/ghs-mktg/df2e0d25-f80c-4c0b-8c31-…"
type input "https://digitalcontent.api.tesco.com/v2/media/ghs-mktg/df2e0d25-f80c-4c0b-8c31-…"
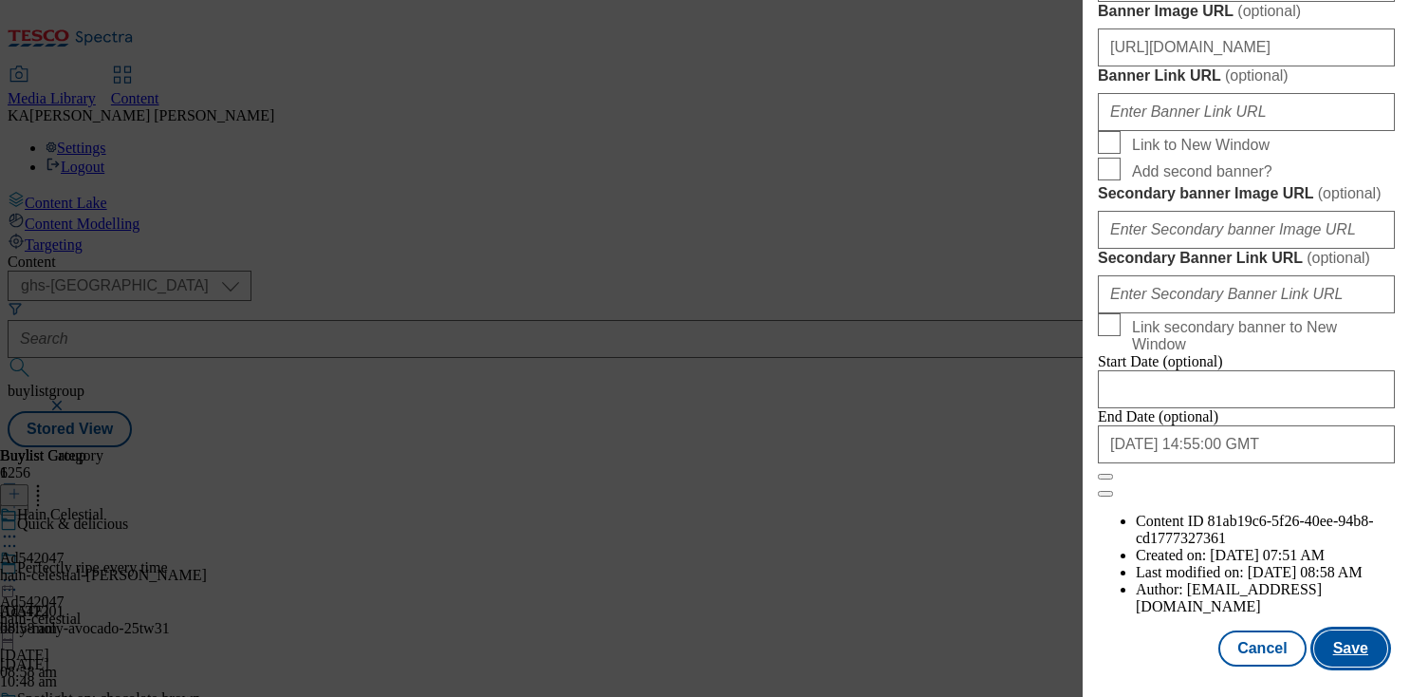
click at [1346, 649] on button "Save" at bounding box center [1350, 648] width 73 height 36
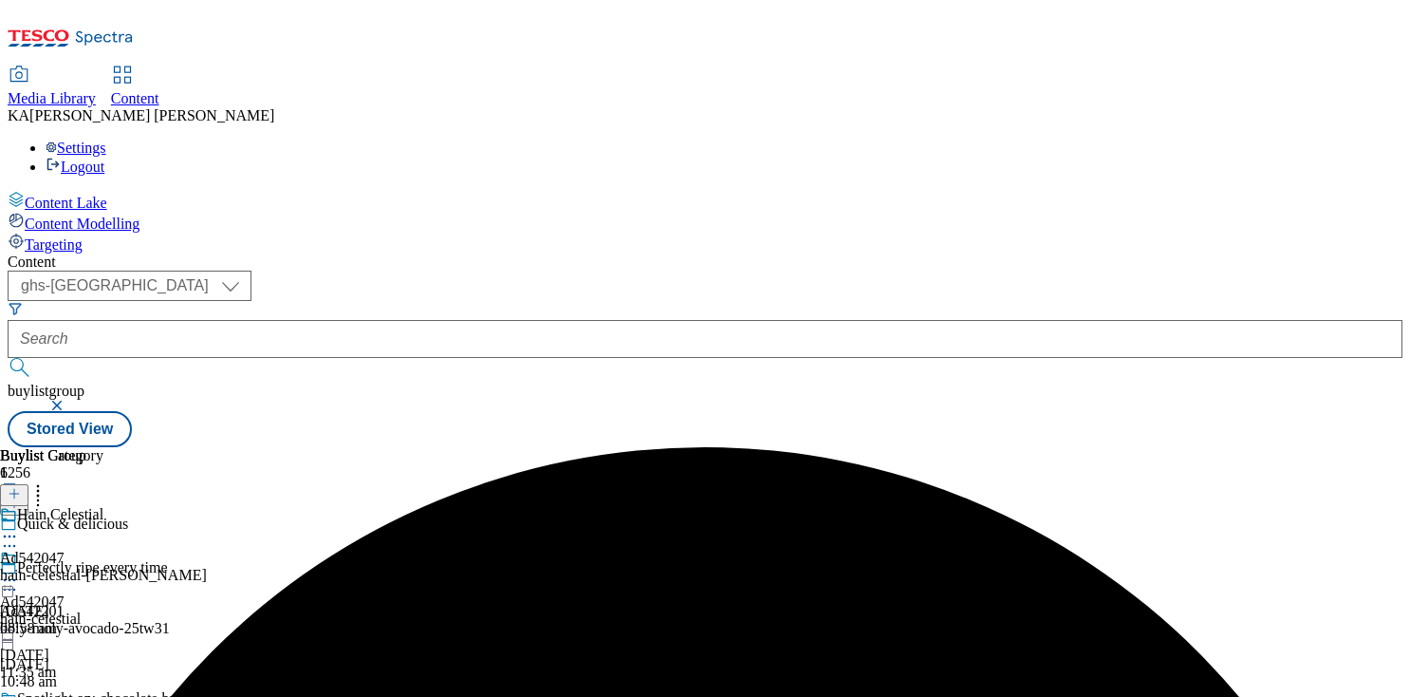
click at [19, 570] on icon at bounding box center [9, 579] width 19 height 19
click at [103, 654] on span "Preview" at bounding box center [81, 707] width 45 height 14
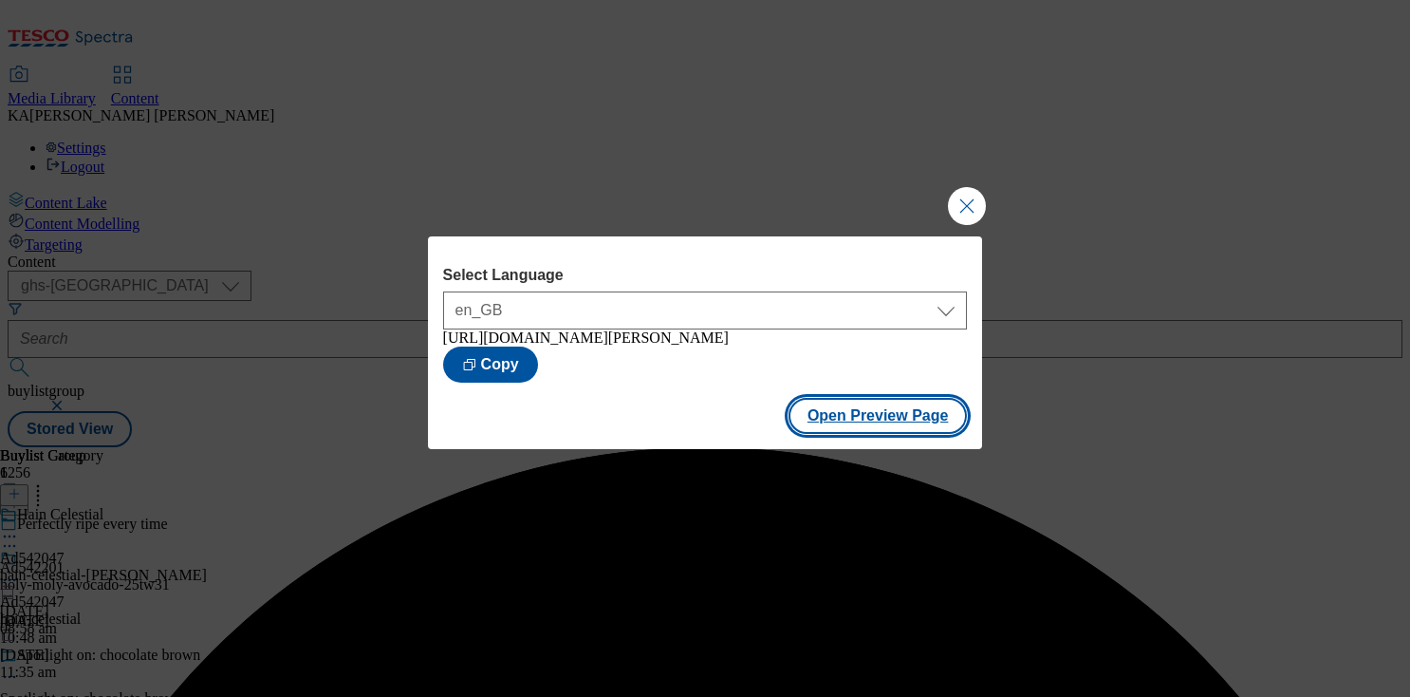
click at [805, 431] on button "Open Preview Page" at bounding box center [878, 416] width 179 height 36
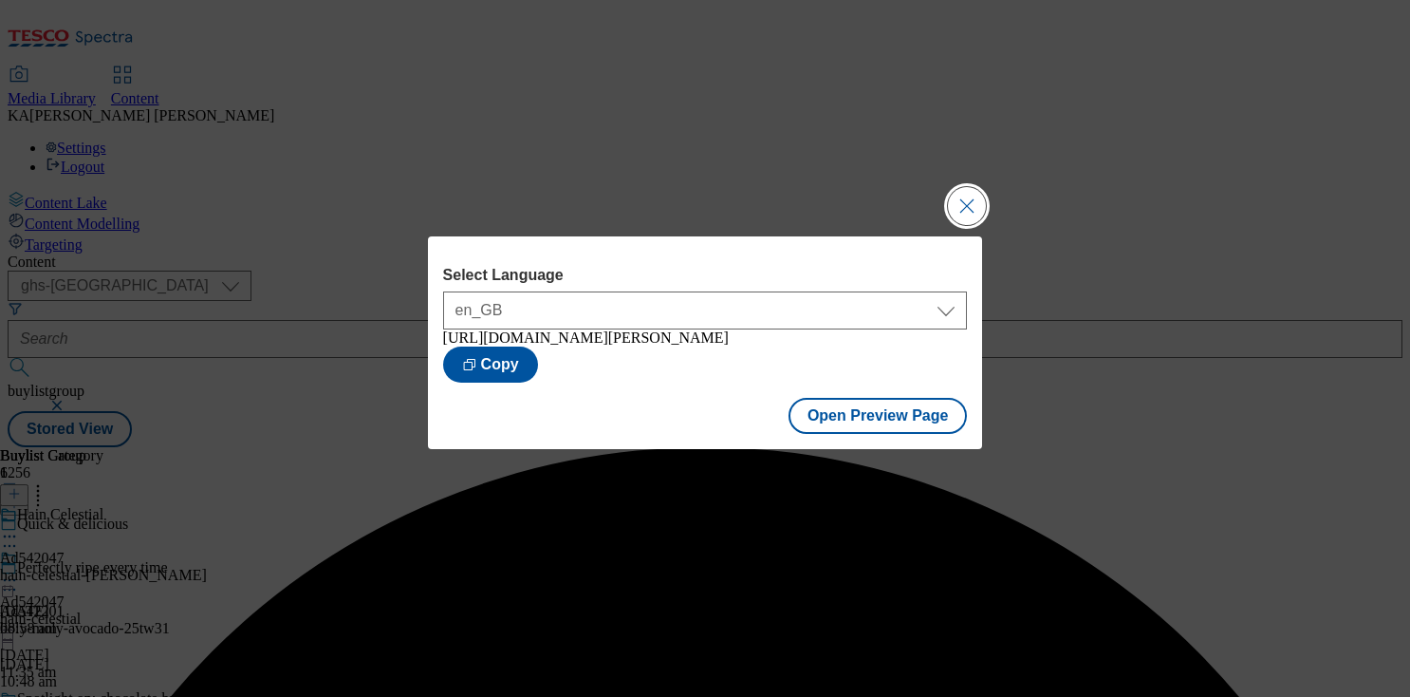
click at [957, 190] on button "Close Modal" at bounding box center [967, 206] width 38 height 38
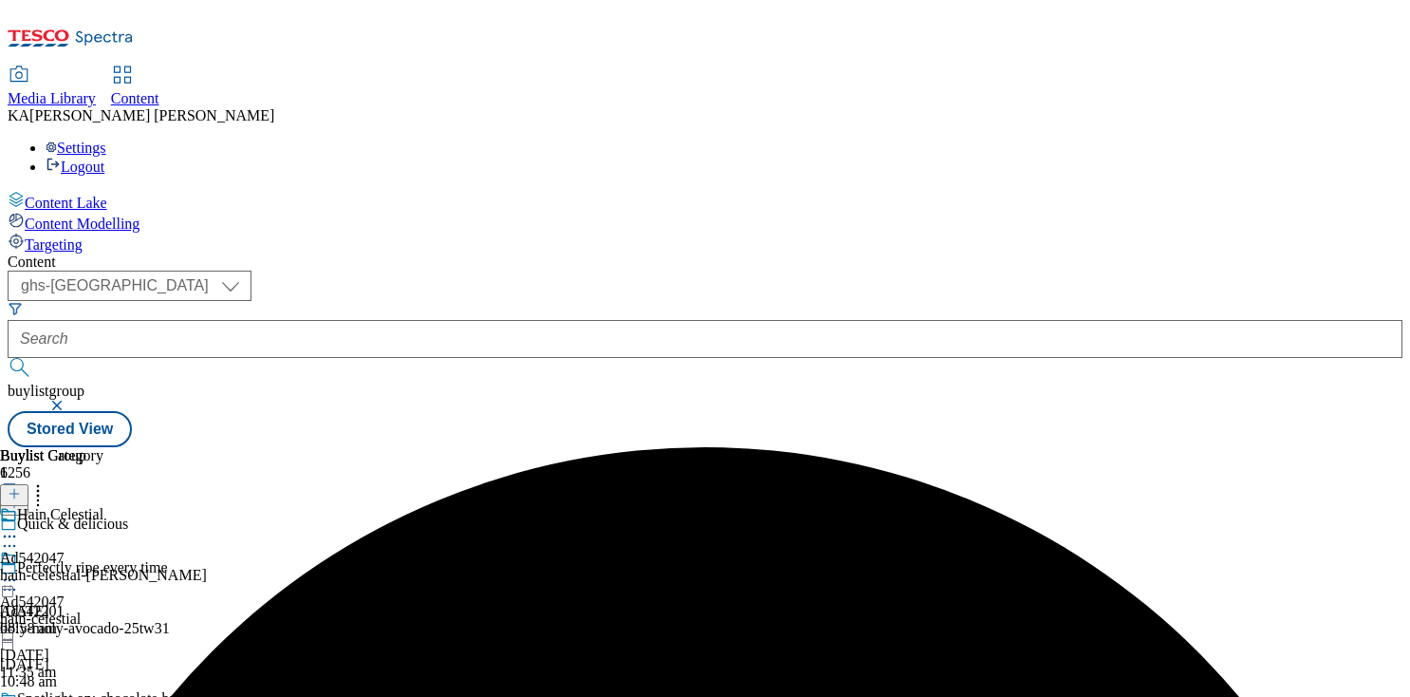
click at [19, 570] on icon at bounding box center [9, 579] width 19 height 19
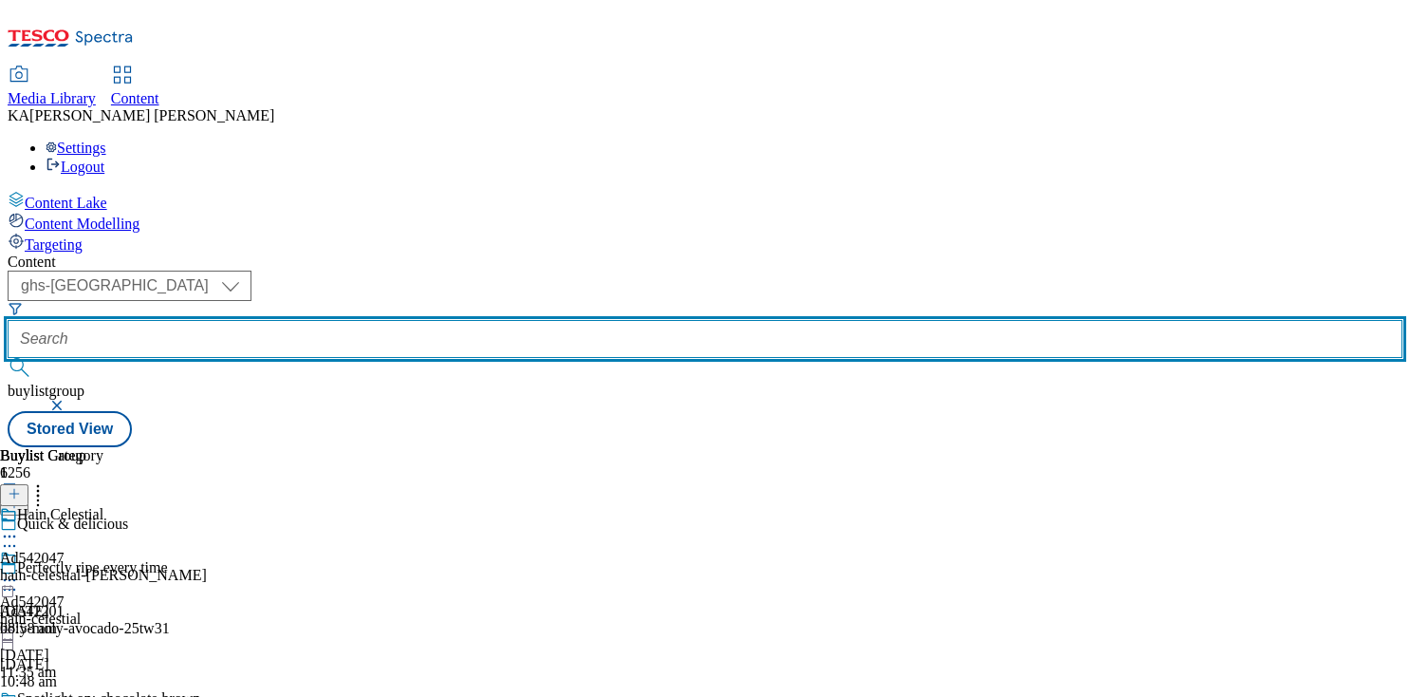
click at [452, 320] on input "text" at bounding box center [705, 339] width 1395 height 38
paste input "ul-lynx-ad542116"
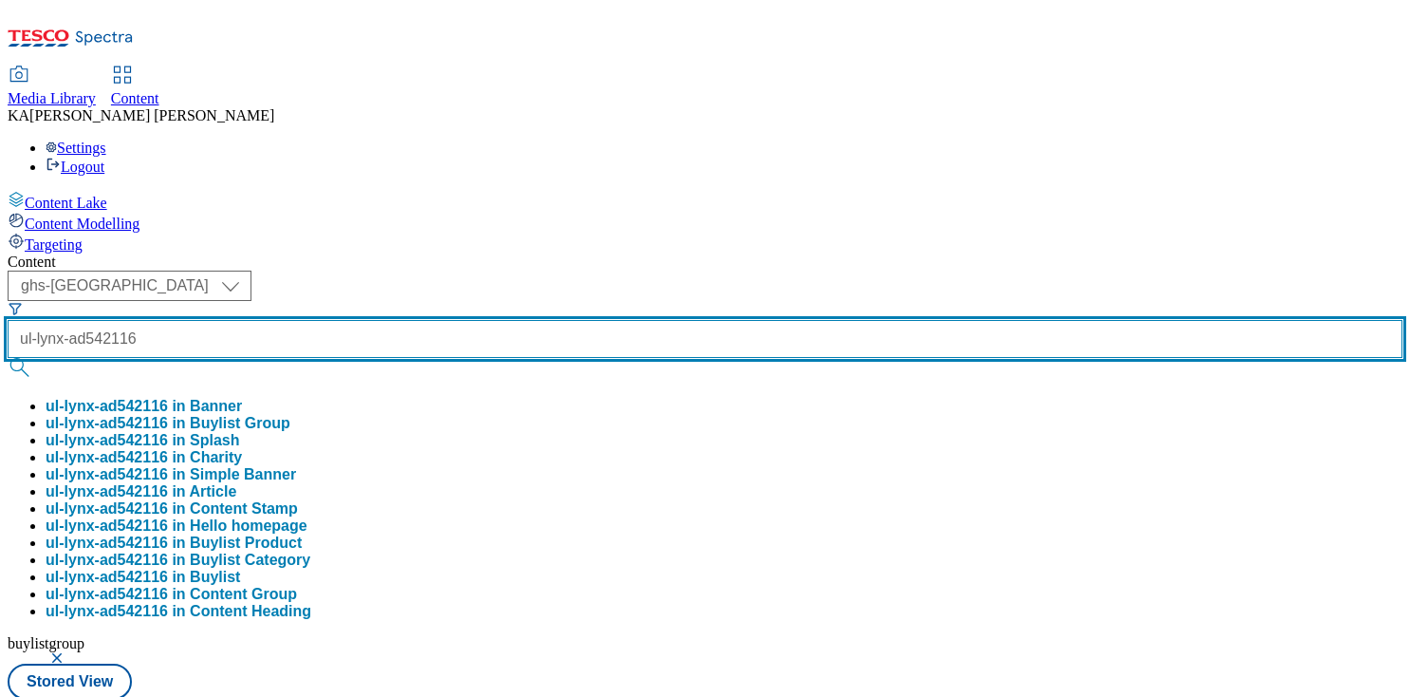
type input "ul-lynx-ad542116"
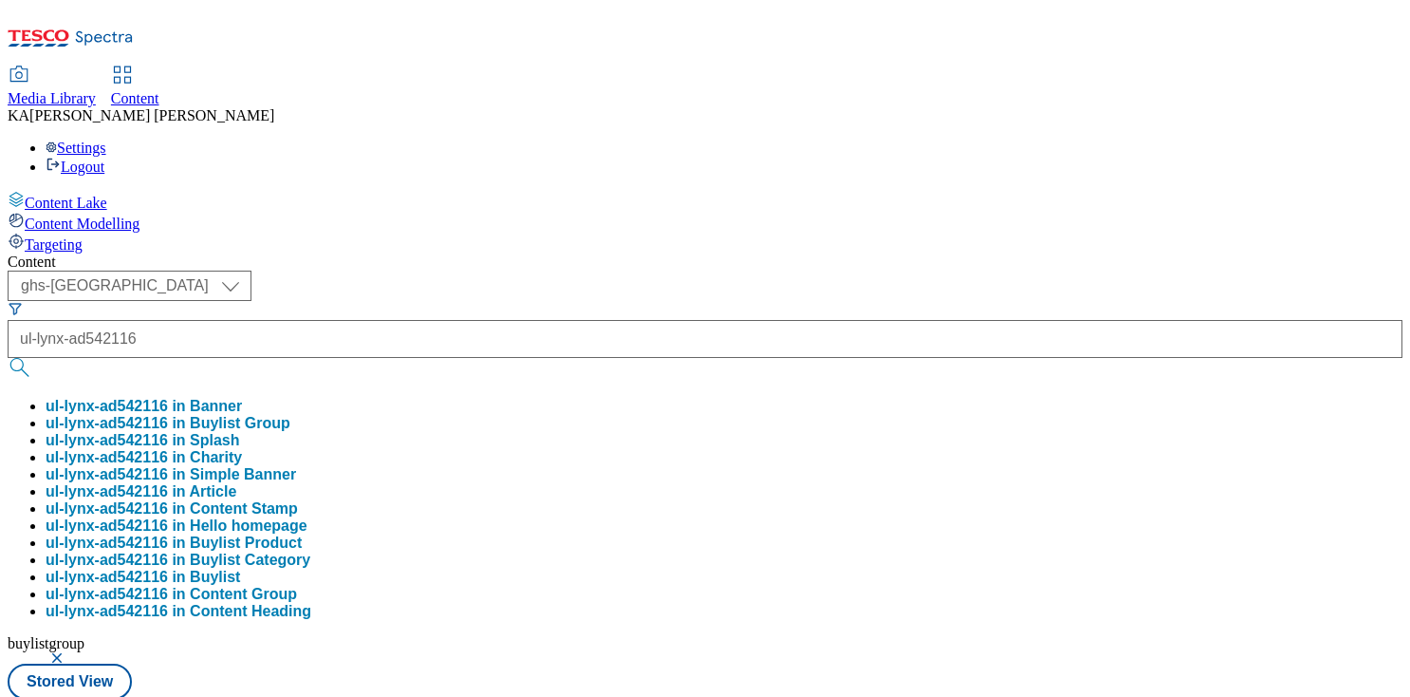
click at [290, 415] on button "ul-lynx-ad542116 in Buylist Group" at bounding box center [168, 423] width 245 height 17
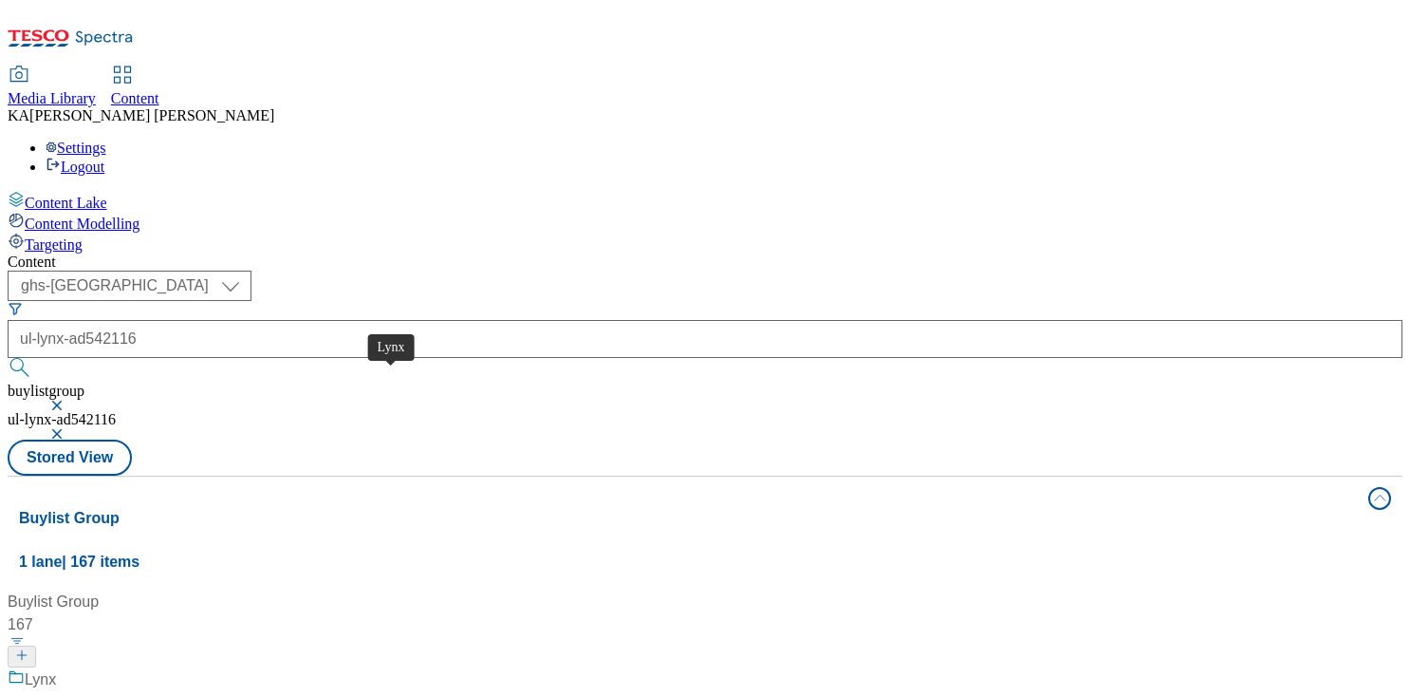
click at [56, 654] on div "Lynx" at bounding box center [40, 679] width 31 height 23
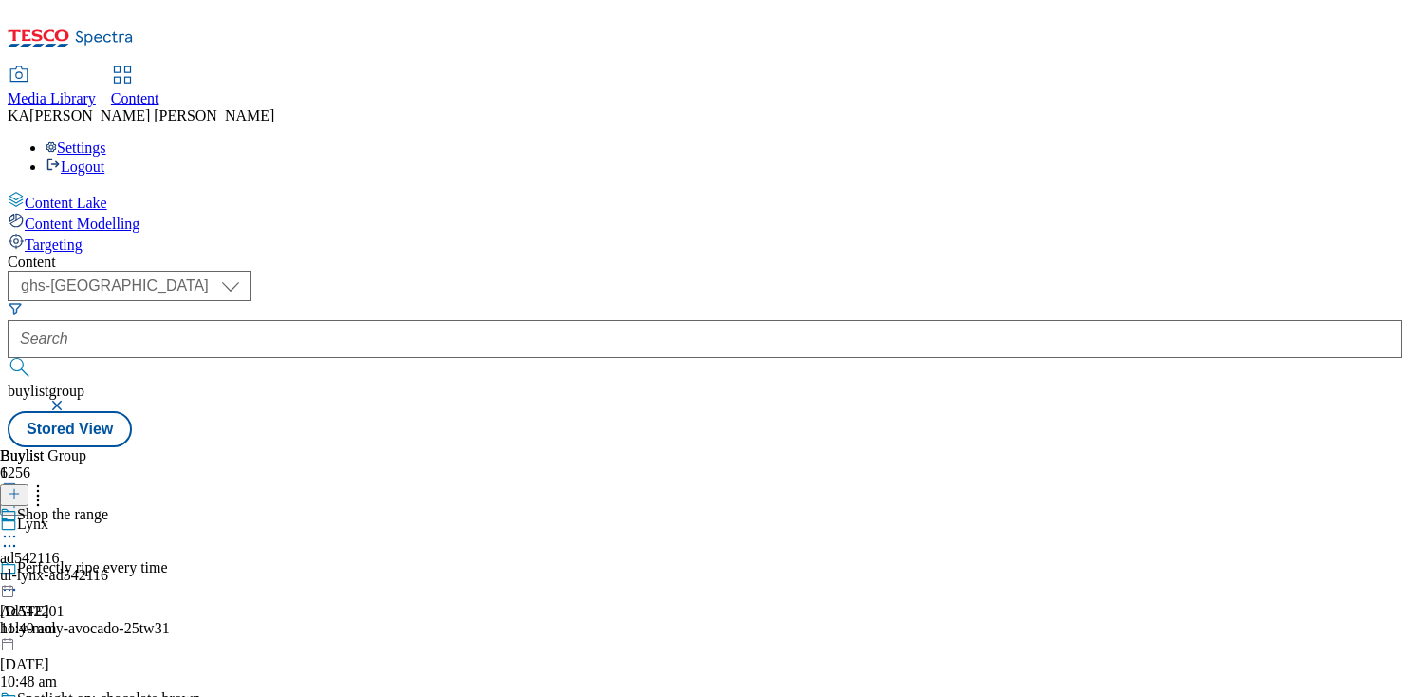
click at [19, 527] on icon at bounding box center [9, 536] width 19 height 19
click at [81, 569] on span "Edit" at bounding box center [70, 576] width 22 height 14
select select "tactical"
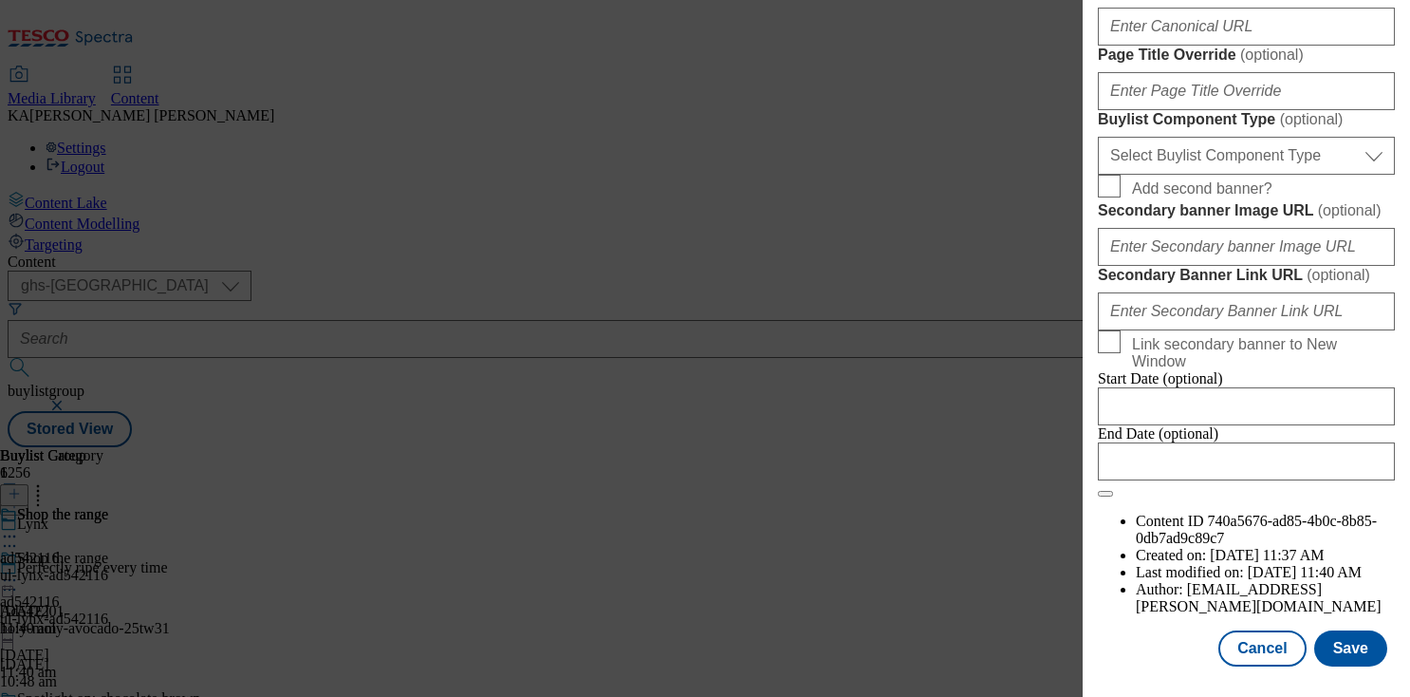
scroll to position [1584, 0]
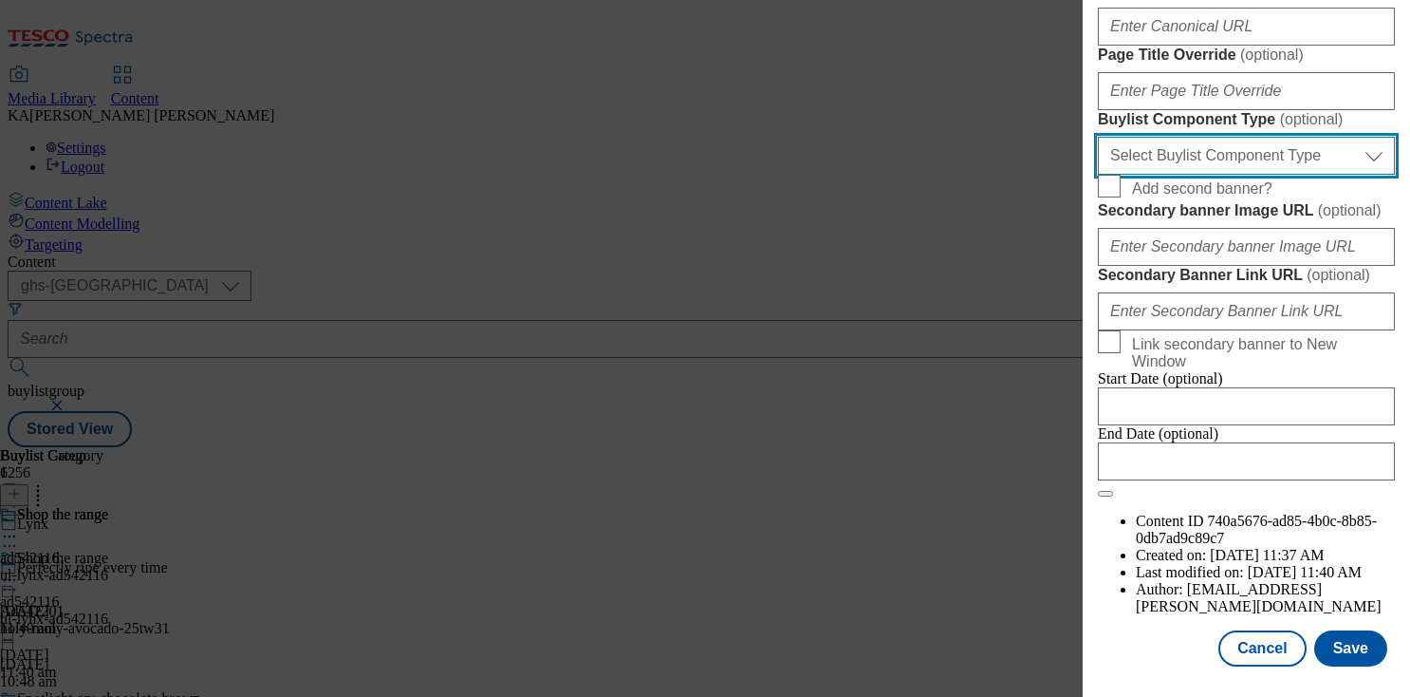
click at [1146, 175] on select "Select Buylist Component Type Banner Competition Header Meal" at bounding box center [1246, 156] width 297 height 38
select select "Banner"
click at [1098, 175] on select "Select Buylist Component Type Banner Competition Header Meal" at bounding box center [1246, 156] width 297 height 38
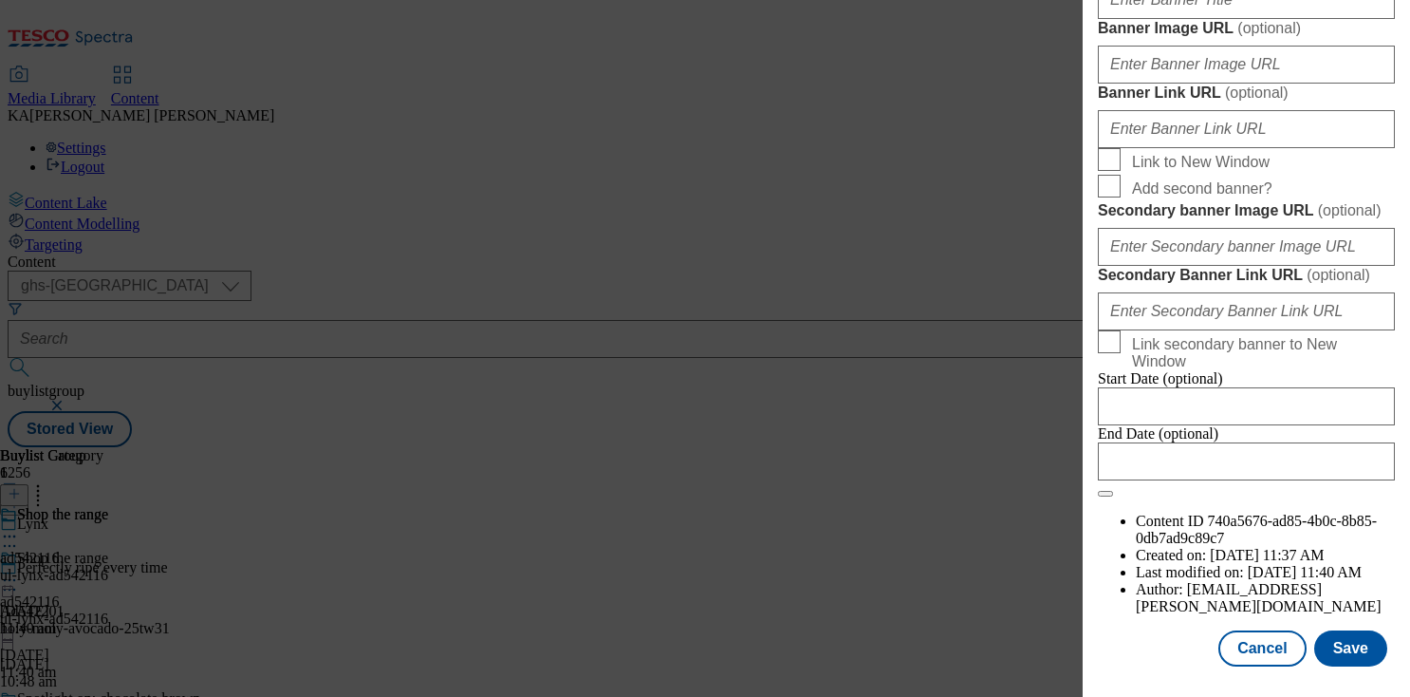
scroll to position [1706, 0]
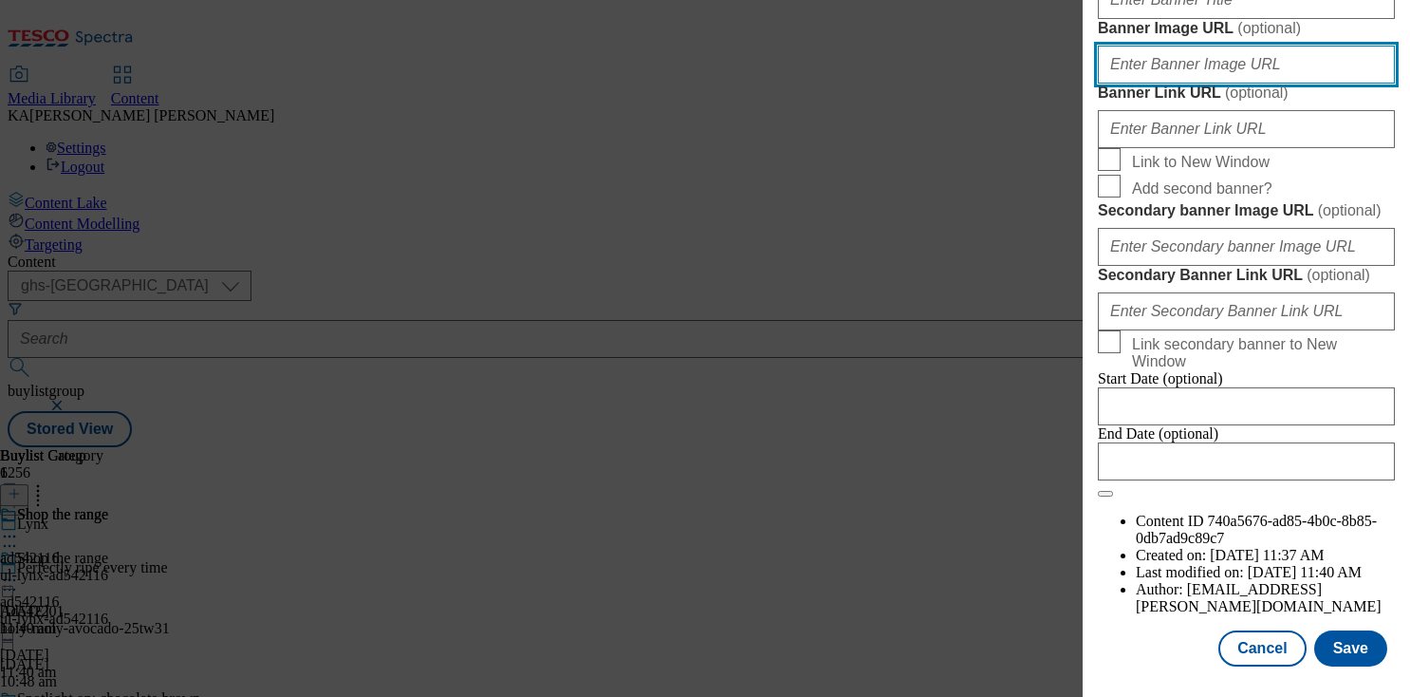
click at [1141, 84] on input "Banner Image URL ( optional )" at bounding box center [1246, 65] width 297 height 38
paste input "https://digitalcontent.api.tesco.com/v2/media/ghs-mktg/635b13e5-fce0-4a2f-9b30-…"
type input "https://digitalcontent.api.tesco.com/v2/media/ghs-mktg/635b13e5-fce0-4a2f-9b30-…"
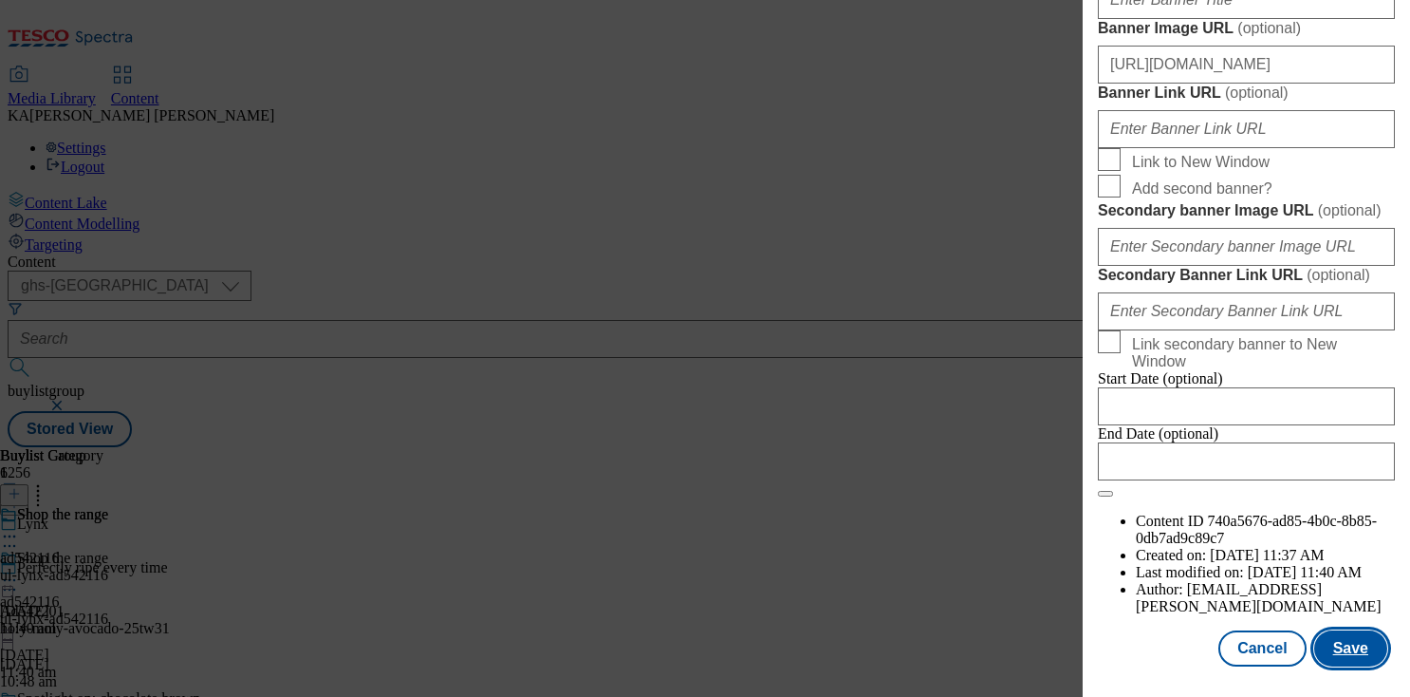
click at [1342, 643] on button "Save" at bounding box center [1350, 648] width 73 height 36
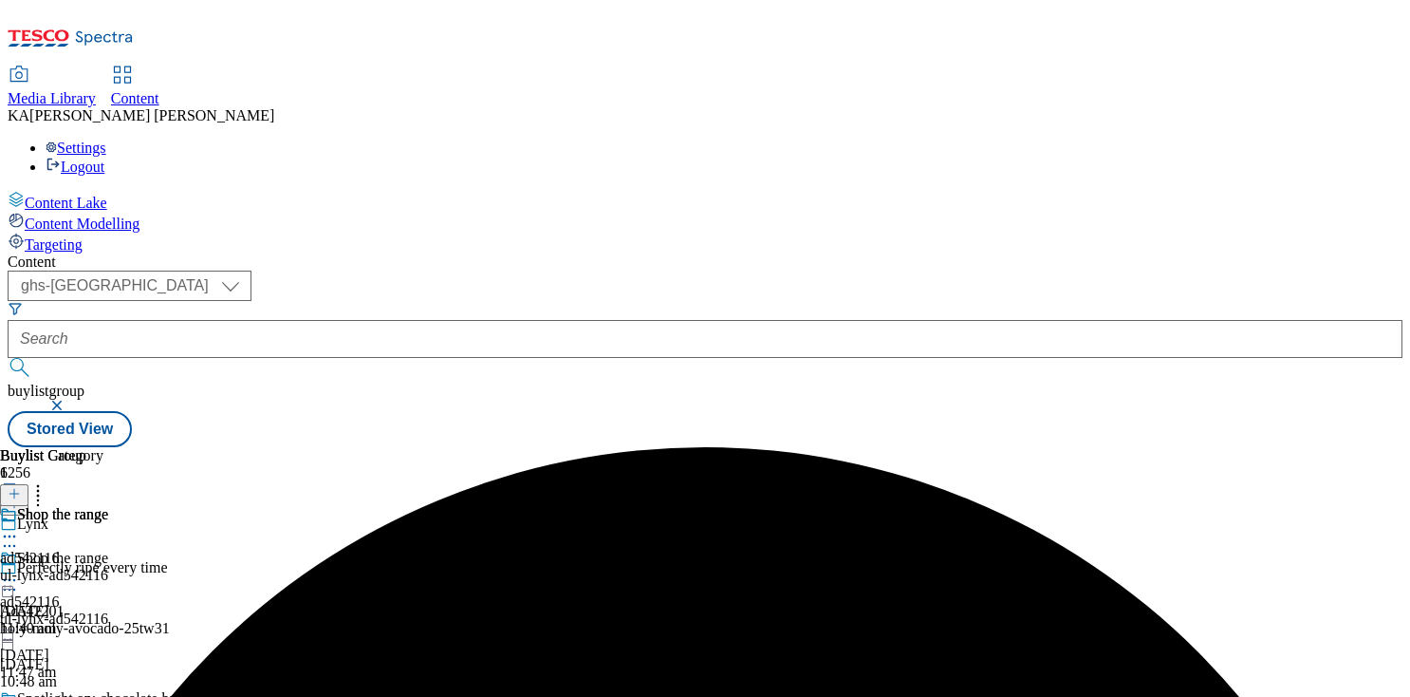
click at [19, 570] on icon at bounding box center [9, 579] width 19 height 19
click at [103, 654] on span "Preview" at bounding box center [81, 707] width 45 height 14
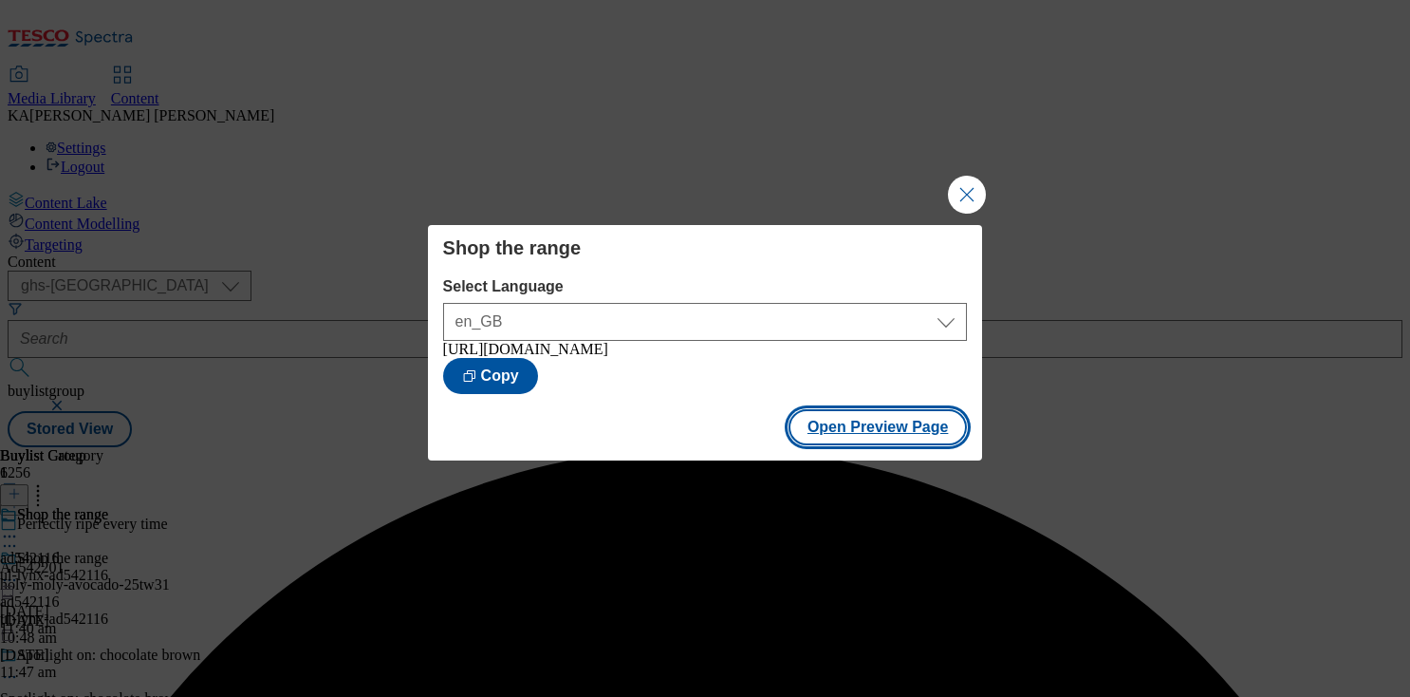
click at [822, 445] on button "Open Preview Page" at bounding box center [878, 427] width 179 height 36
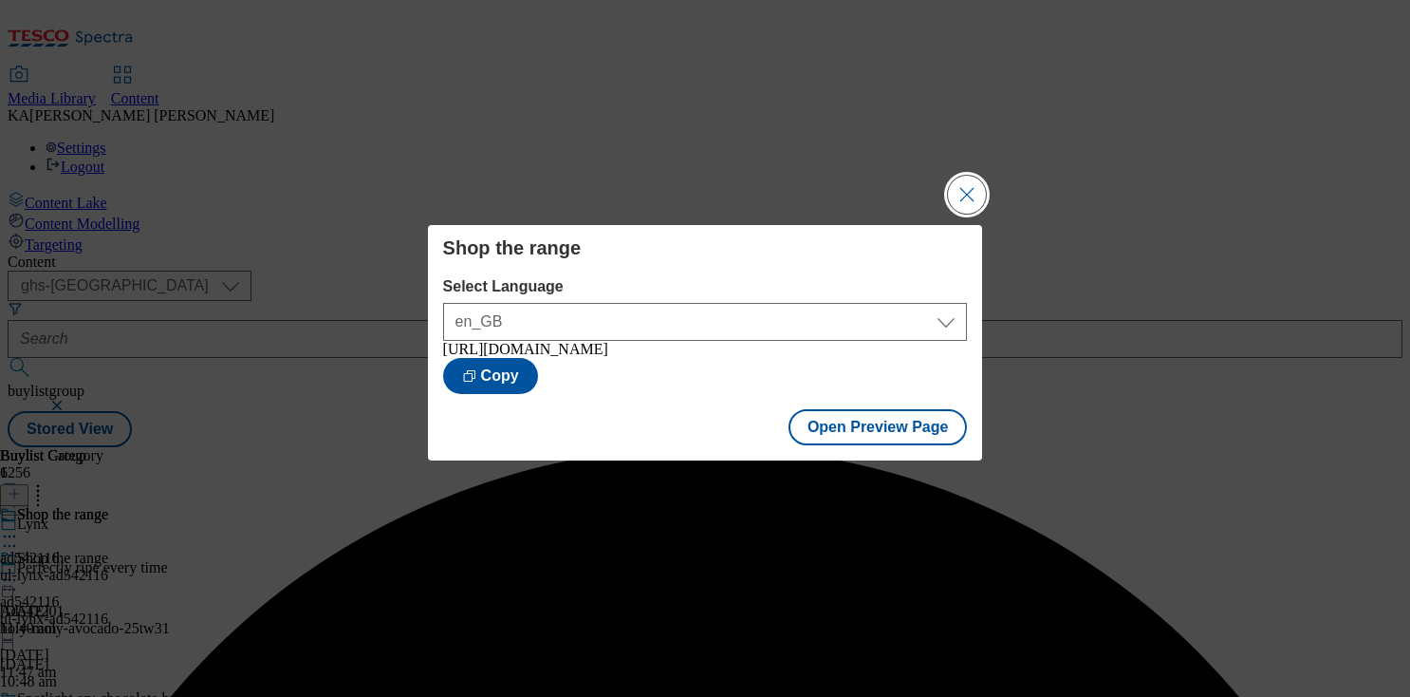
click at [968, 182] on button "Close Modal" at bounding box center [967, 195] width 38 height 38
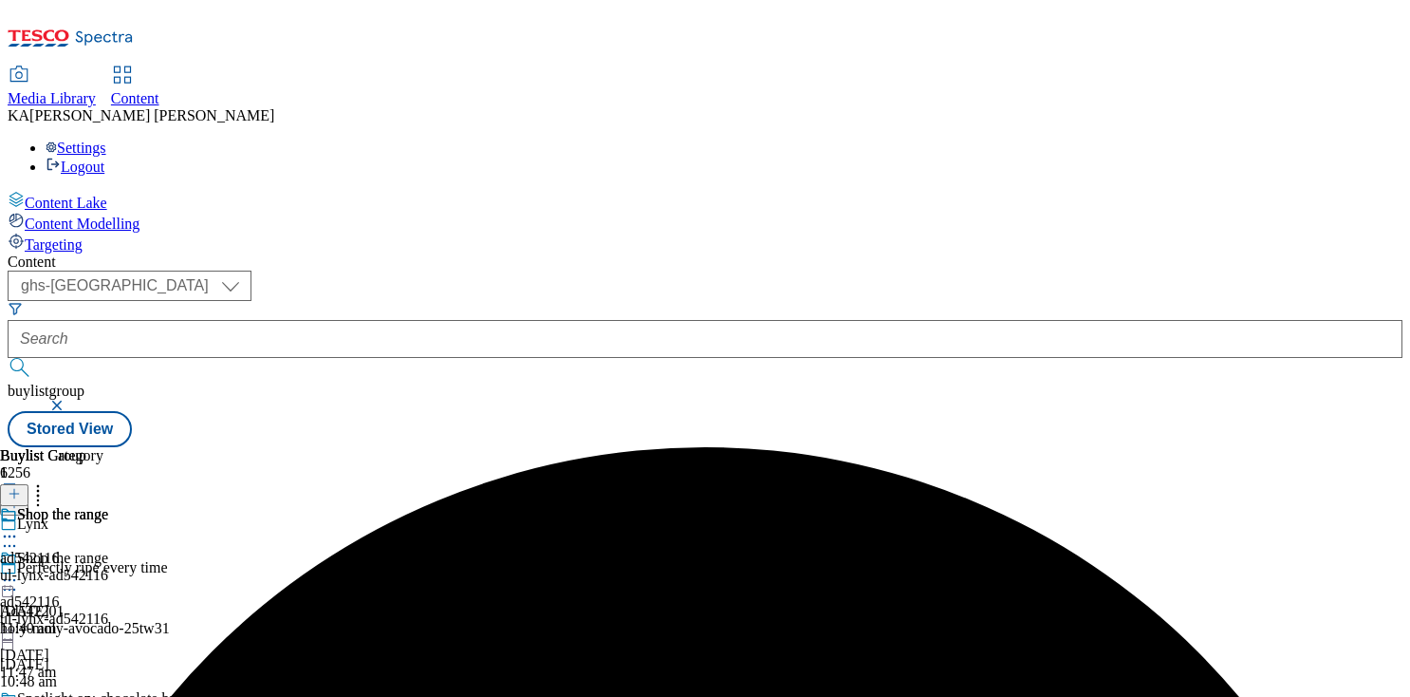
click at [19, 570] on icon at bounding box center [9, 579] width 19 height 19
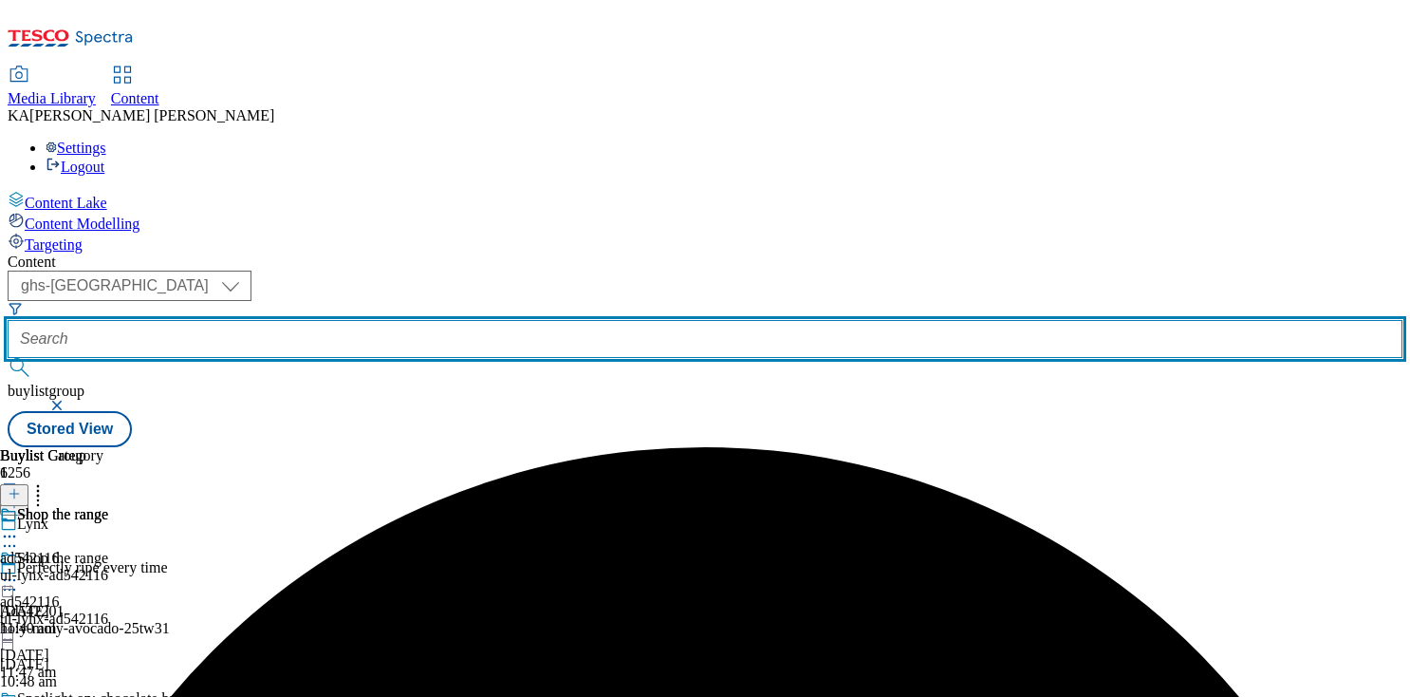
click at [432, 320] on input "text" at bounding box center [705, 339] width 1395 height 38
paste input "meno-event-bladder"
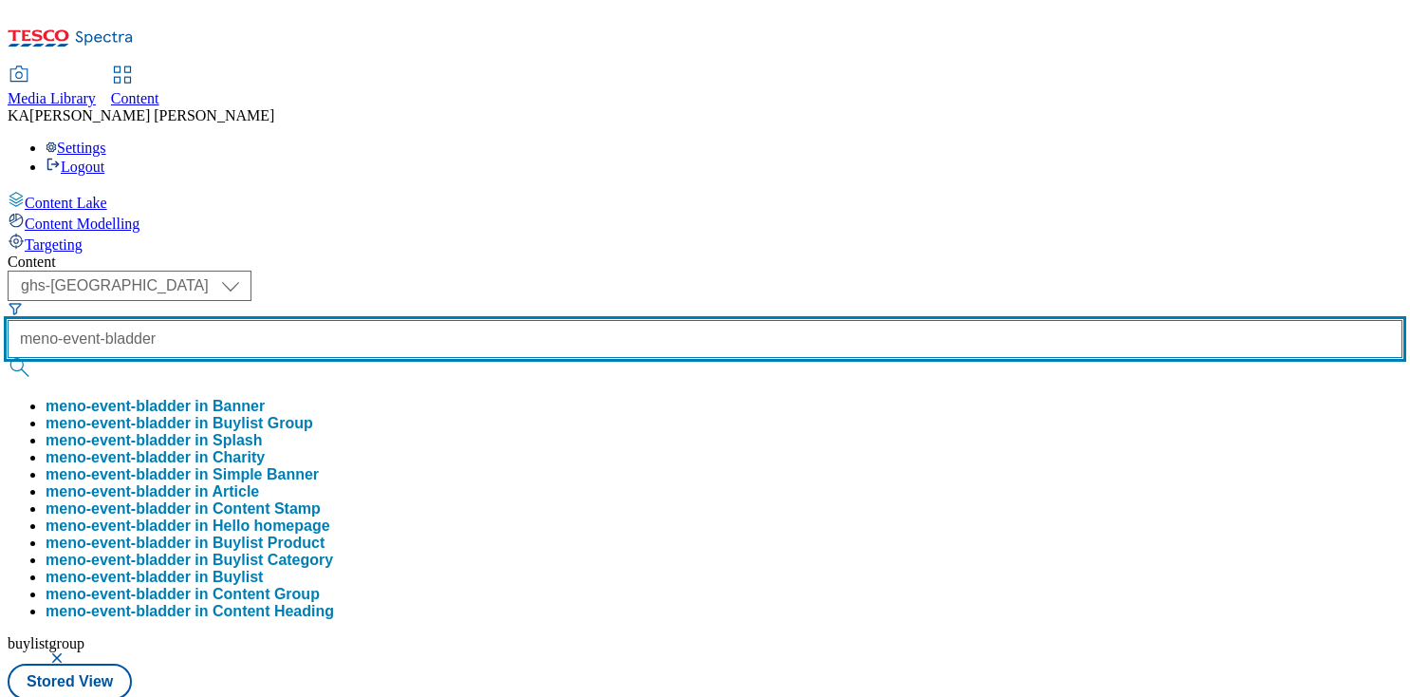
type input "meno-event-bladder"
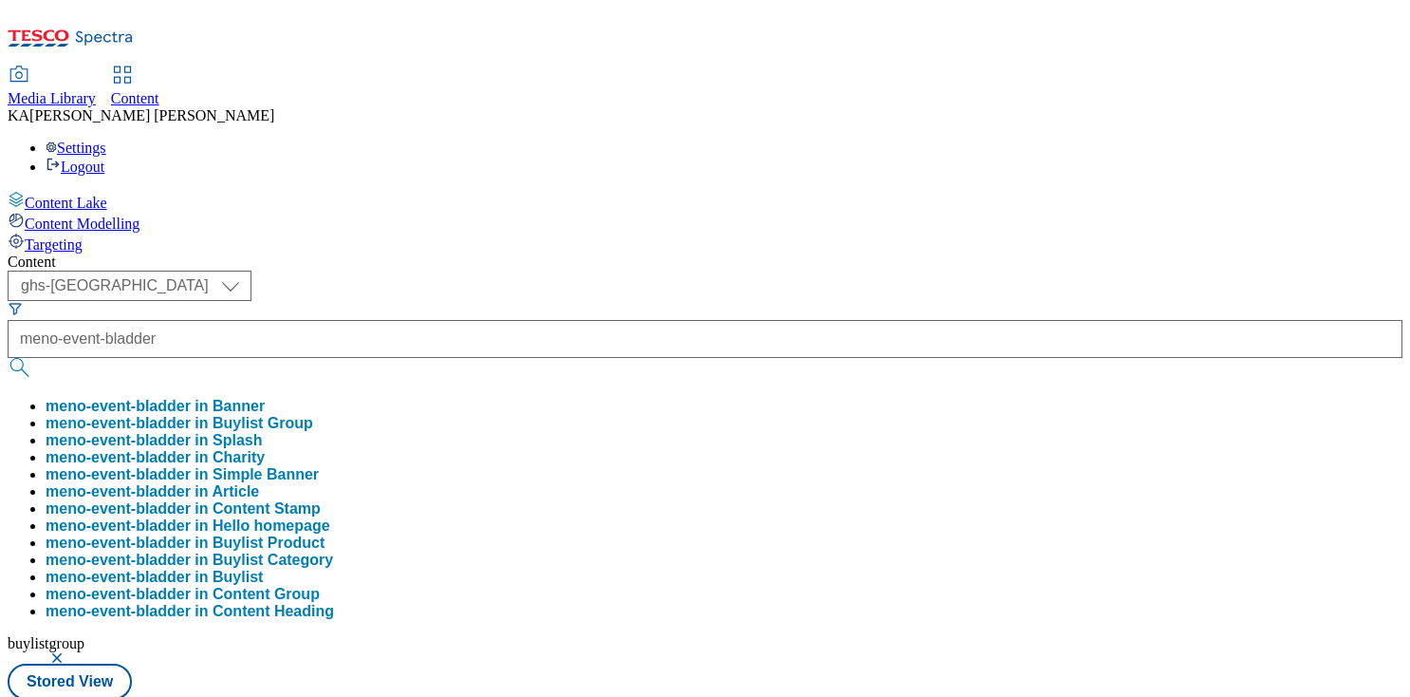
click at [313, 415] on button "meno-event-bladder in Buylist Group" at bounding box center [180, 423] width 268 height 17
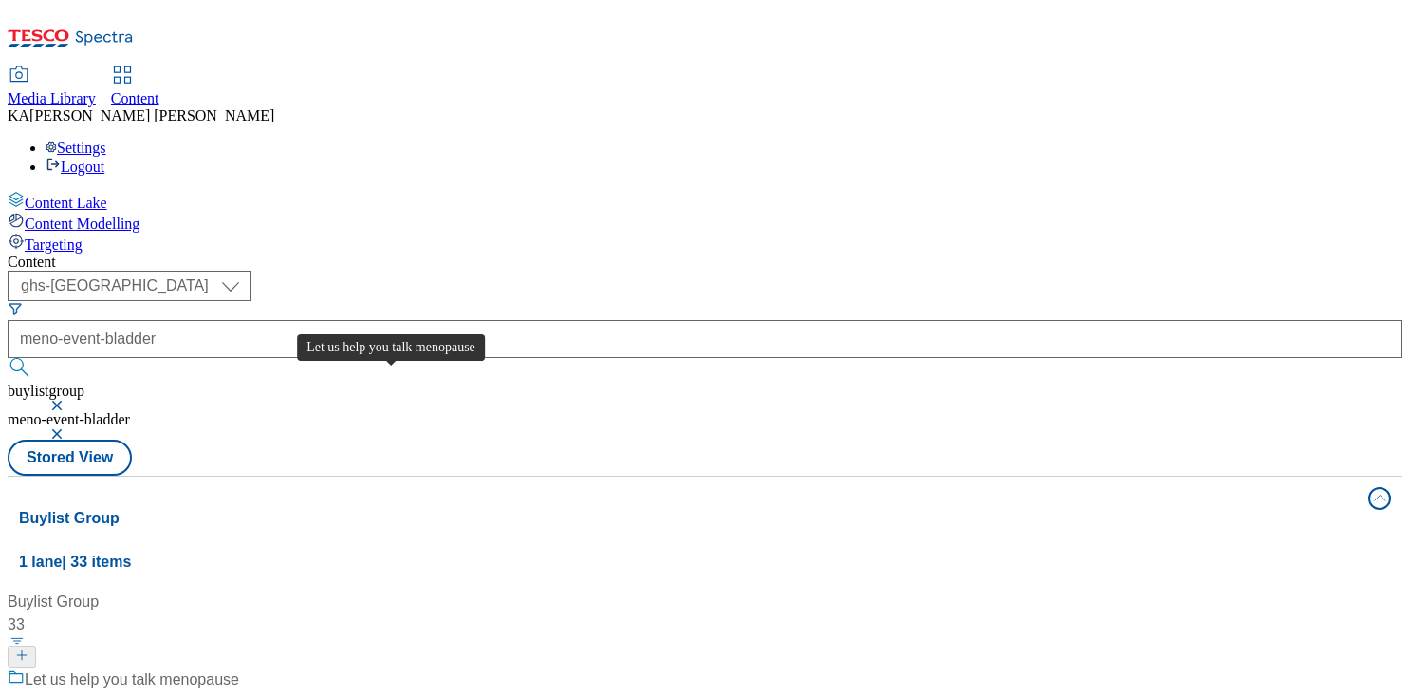
click at [239, 654] on div "Let us help you talk menopause" at bounding box center [132, 679] width 214 height 23
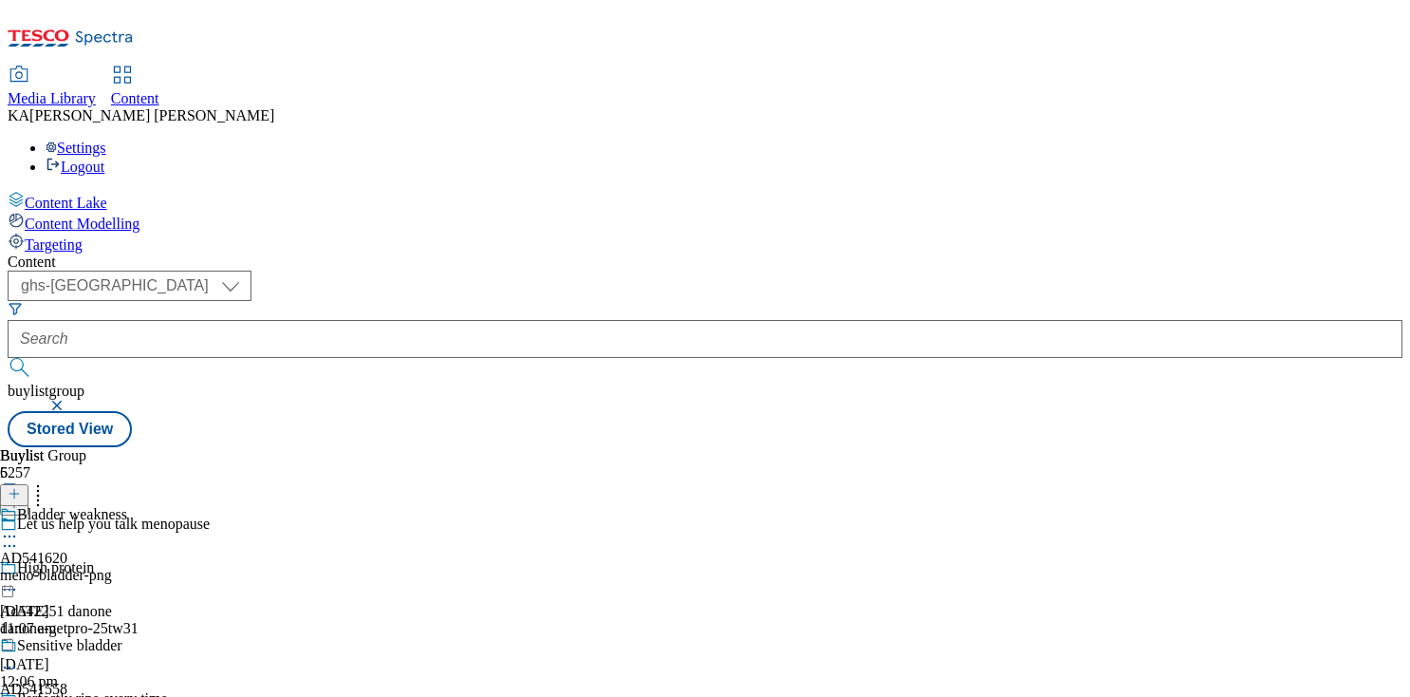
click at [19, 527] on icon at bounding box center [9, 536] width 19 height 19
click at [81, 569] on span "Edit" at bounding box center [70, 576] width 22 height 14
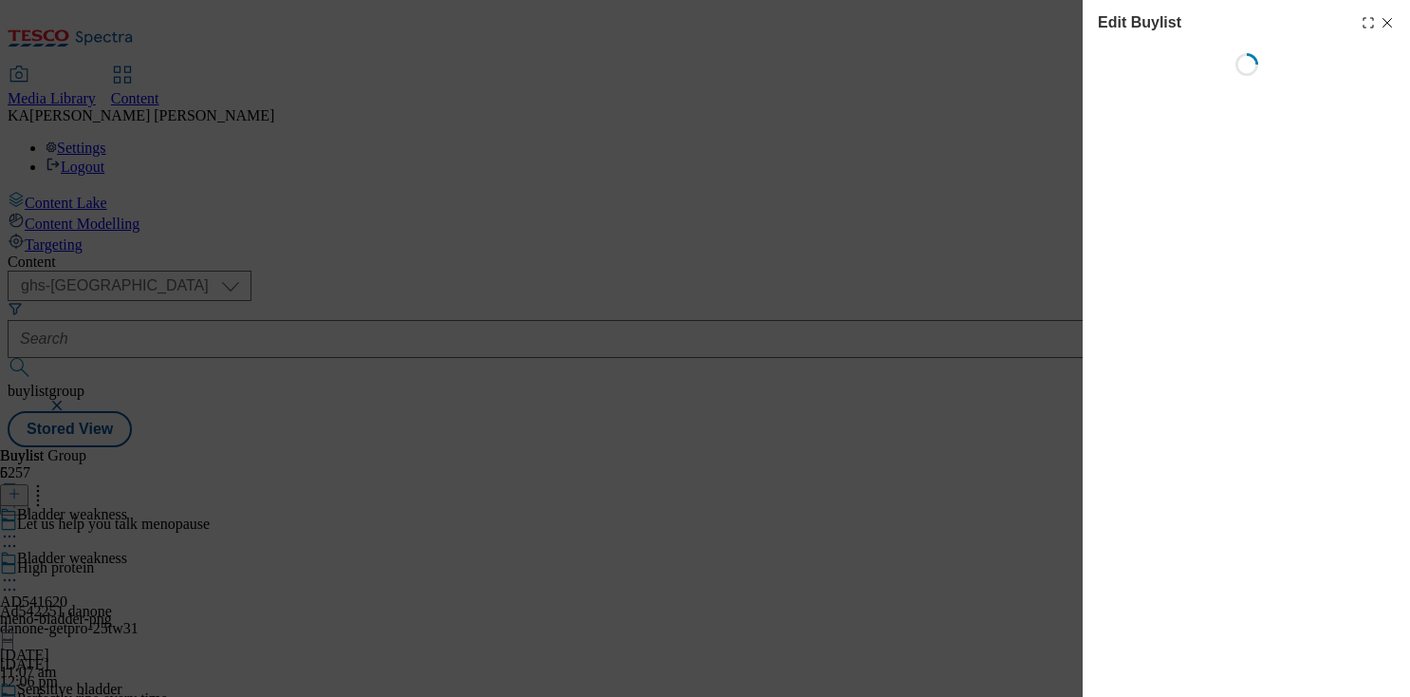
select select "seasonal"
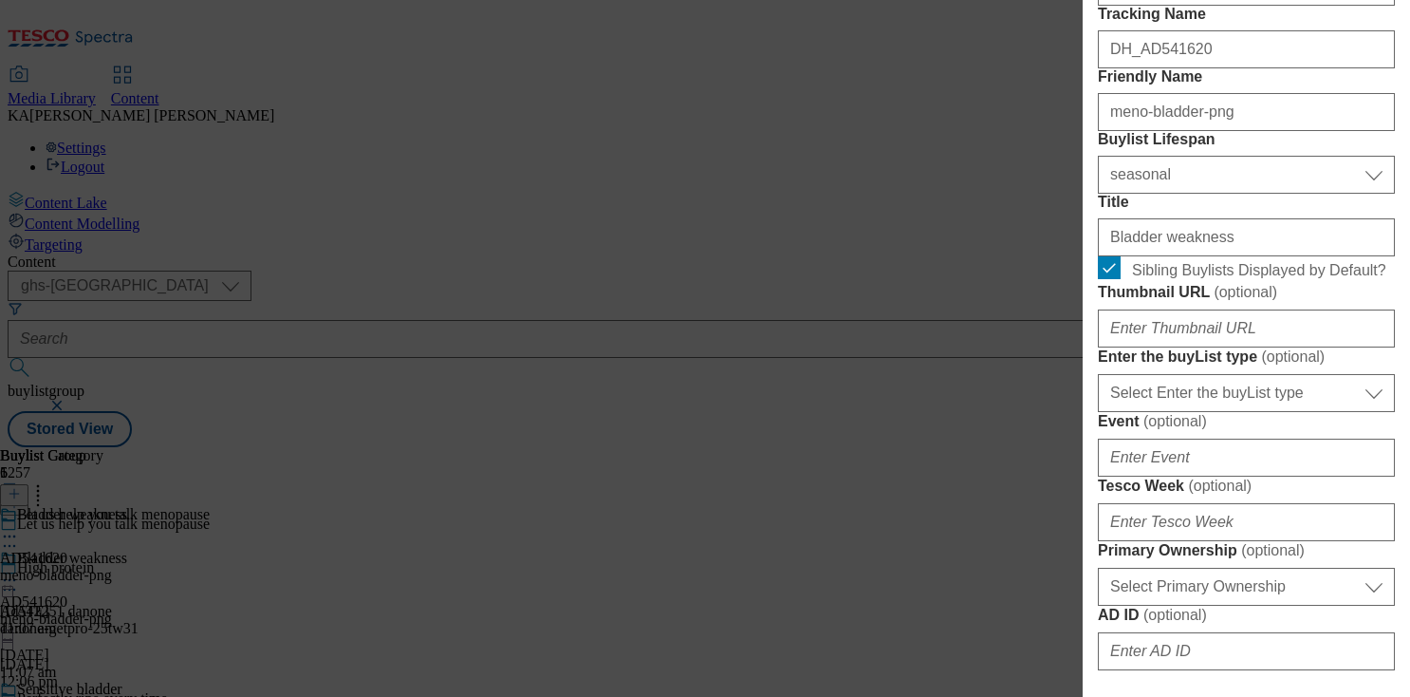
scroll to position [477, 0]
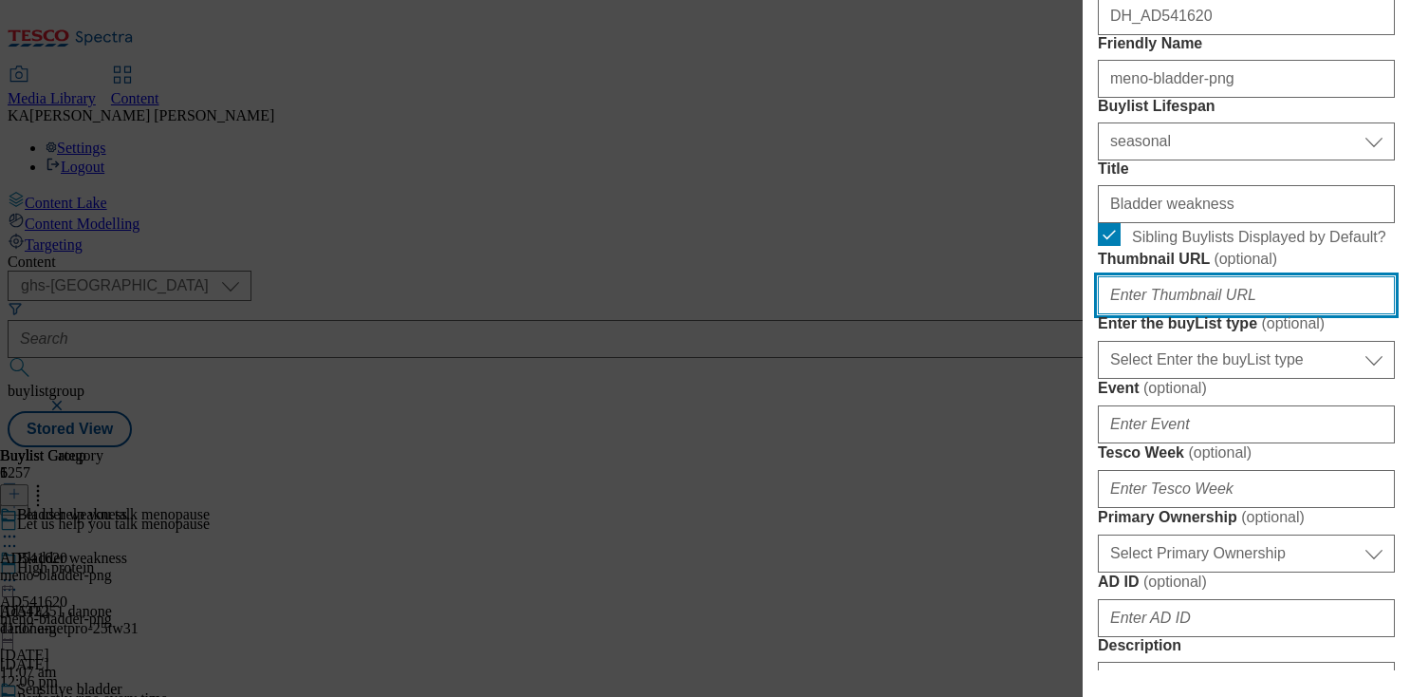
click at [1143, 314] on input "Thumbnail URL ( optional )" at bounding box center [1246, 295] width 297 height 38
paste input "https://digitalcontent.api.tesco.com/v2/media/ghs-mktg/c1b0a460-2556-476b-9c7e-…"
type input "https://digitalcontent.api.tesco.com/v2/media/ghs-mktg/c1b0a460-2556-476b-9c7e-…"
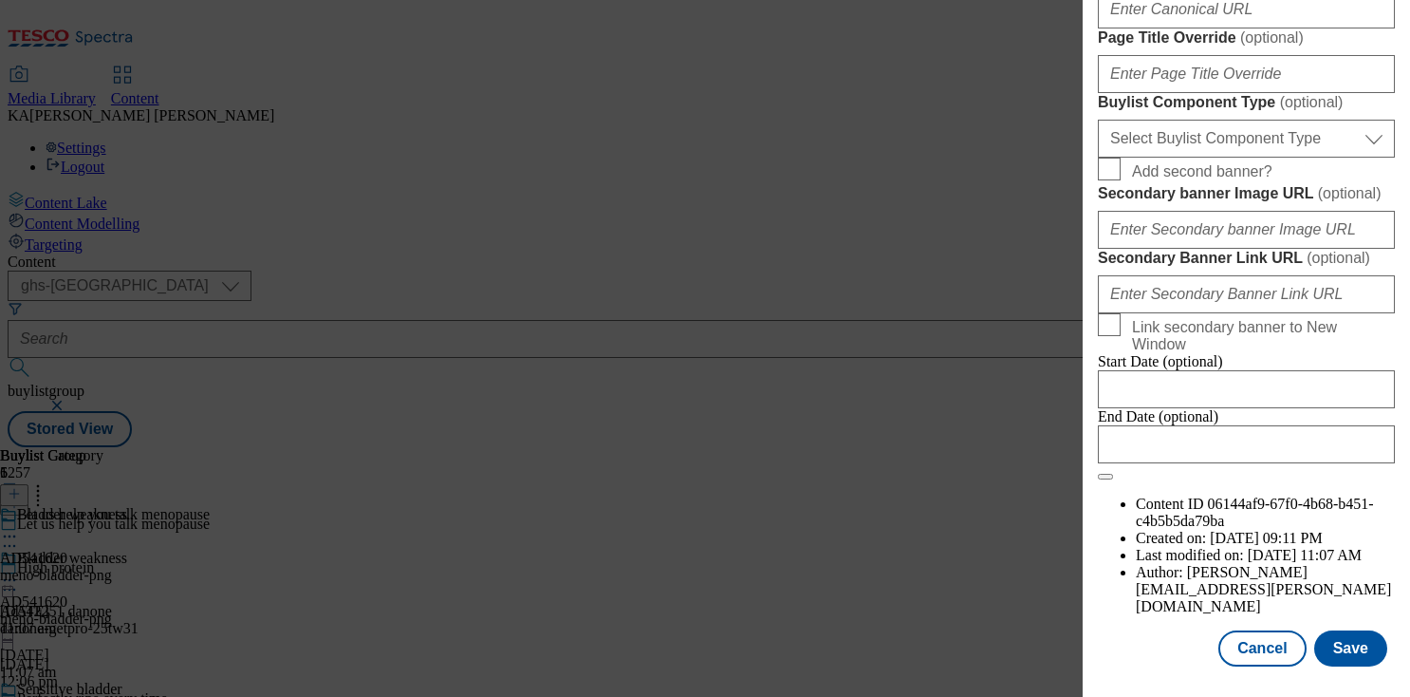
scroll to position [1612, 0]
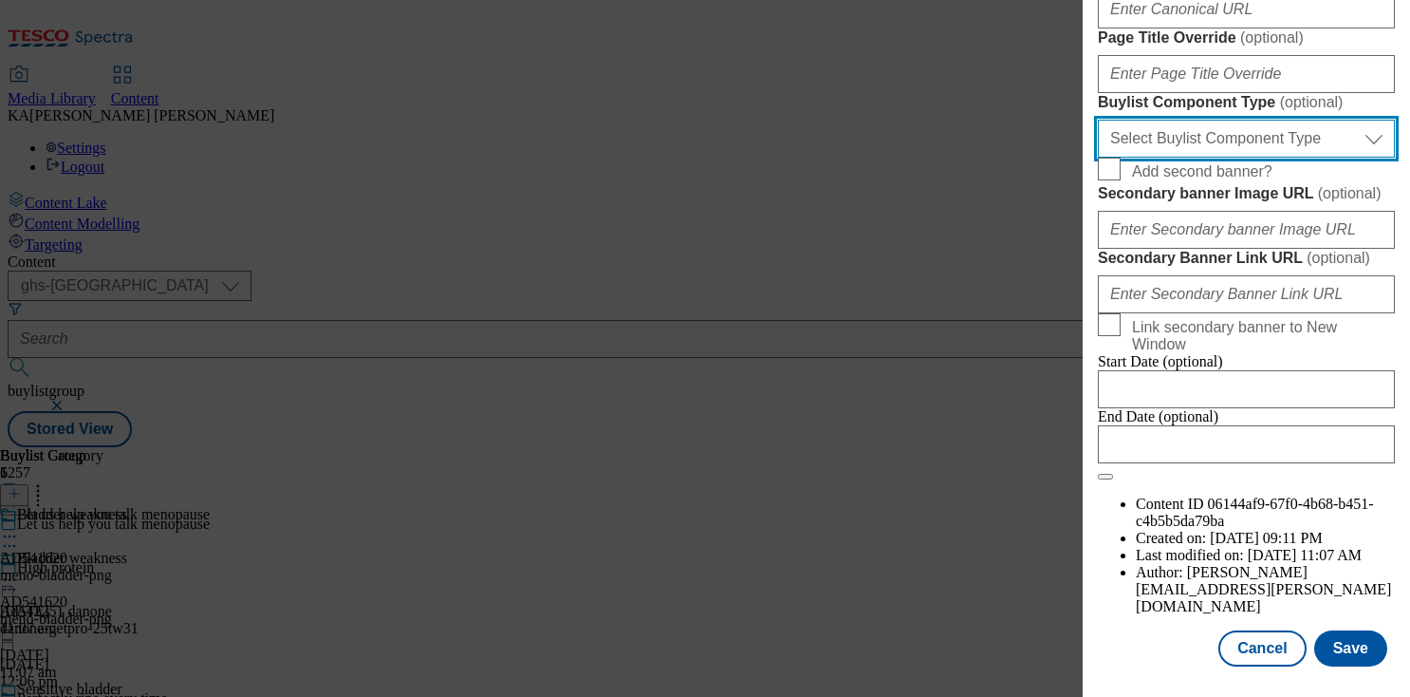
click at [1127, 158] on select "Select Buylist Component Type Banner Competition Header Meal" at bounding box center [1246, 139] width 297 height 38
select select "Banner"
click at [1098, 158] on select "Select Buylist Component Type Banner Competition Header Meal" at bounding box center [1246, 139] width 297 height 38
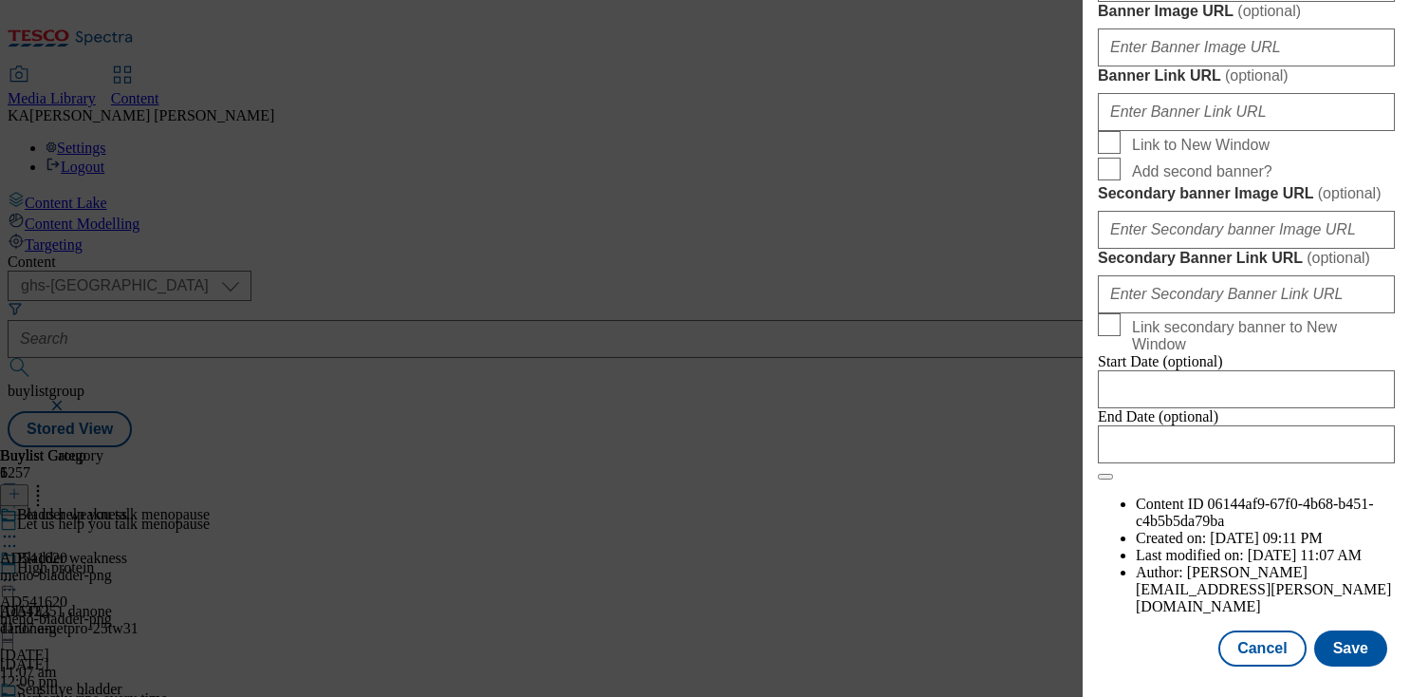
scroll to position [1777, 0]
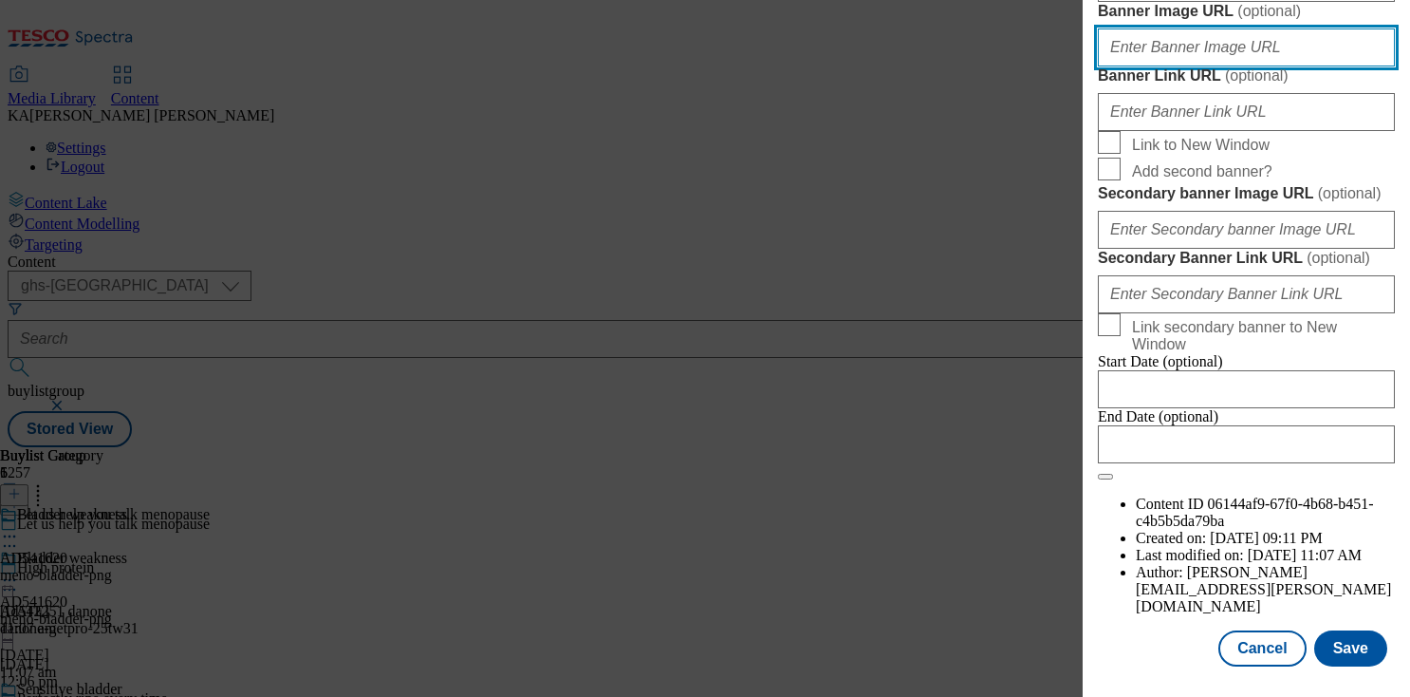
click at [1137, 66] on input "Banner Image URL ( optional )" at bounding box center [1246, 47] width 297 height 38
paste input "https://digitalcontent.api.tesco.com/v2/media/ghs-mktg/c9c93100-5e37-42a4-975d-…"
type input "https://digitalcontent.api.tesco.com/v2/media/ghs-mktg/c9c93100-5e37-42a4-975d-…"
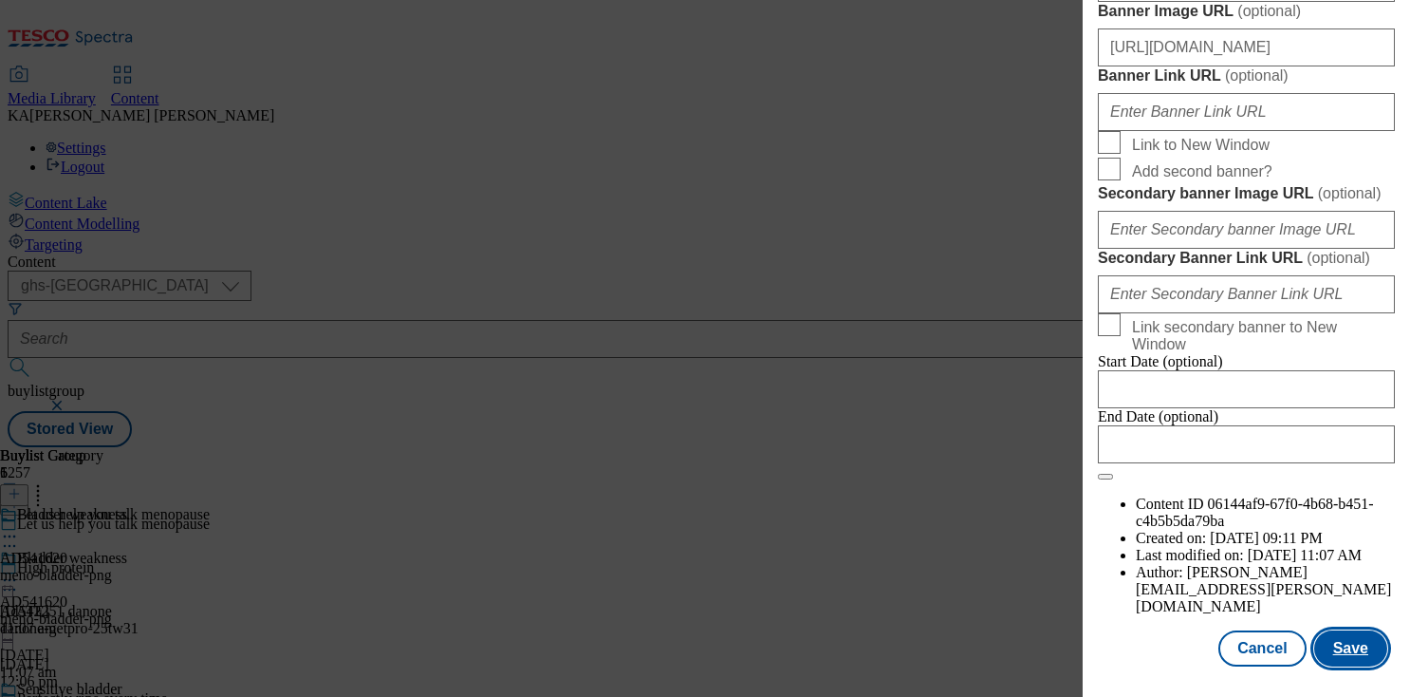
click at [1351, 644] on button "Save" at bounding box center [1350, 648] width 73 height 36
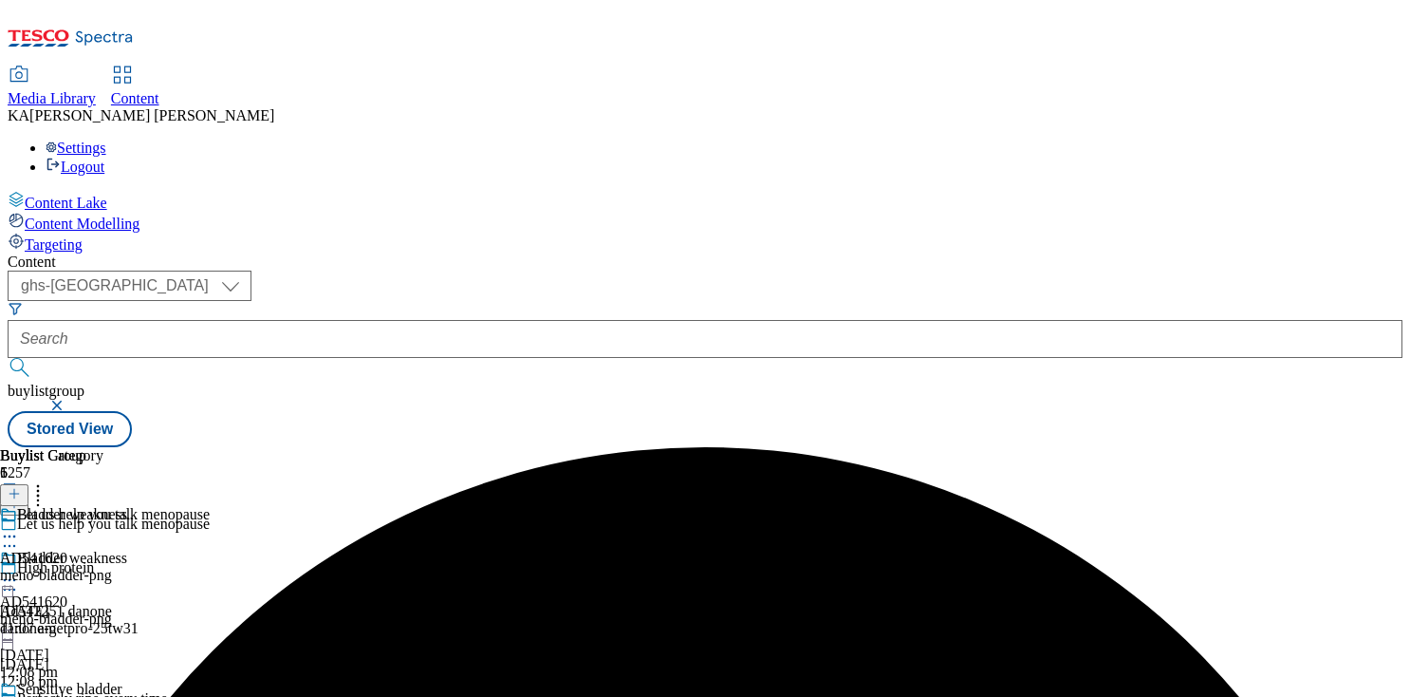
click at [7, 579] on circle at bounding box center [5, 580] width 3 height 3
click at [103, 654] on span "Preview" at bounding box center [81, 707] width 45 height 14
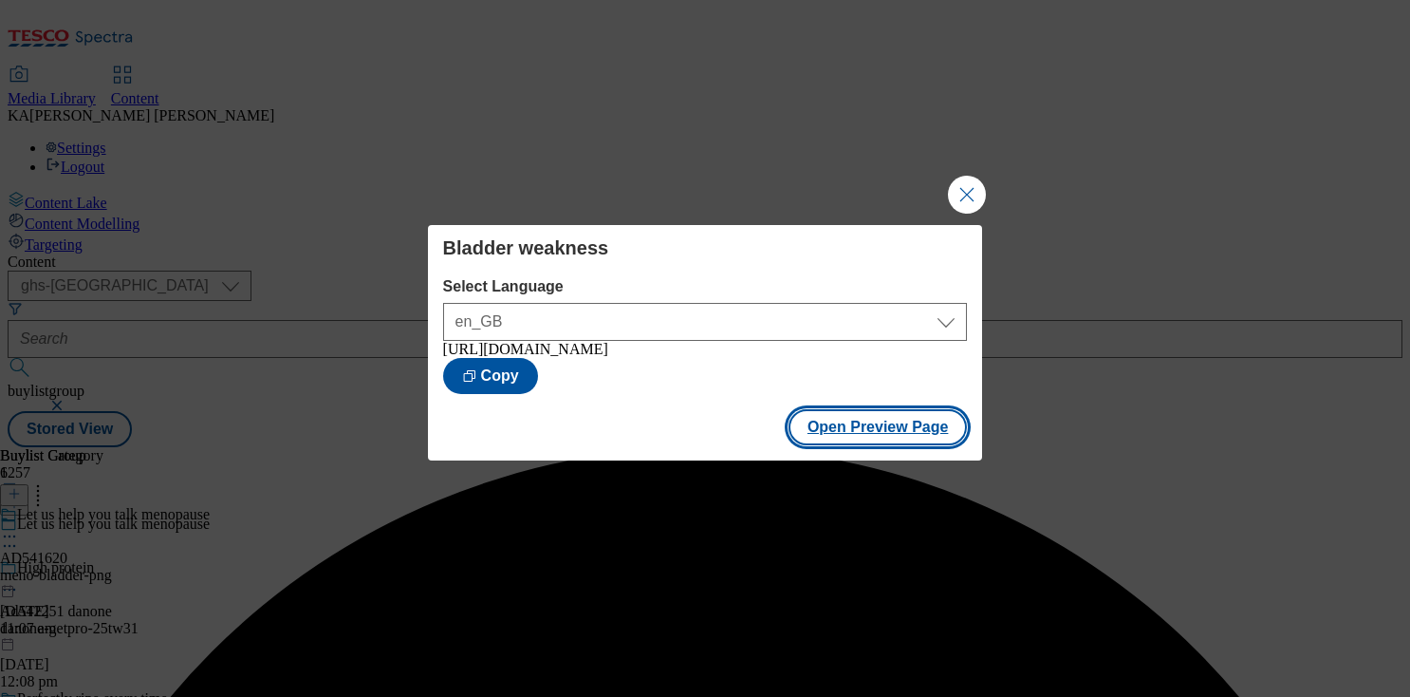
click at [829, 434] on button "Open Preview Page" at bounding box center [878, 427] width 179 height 36
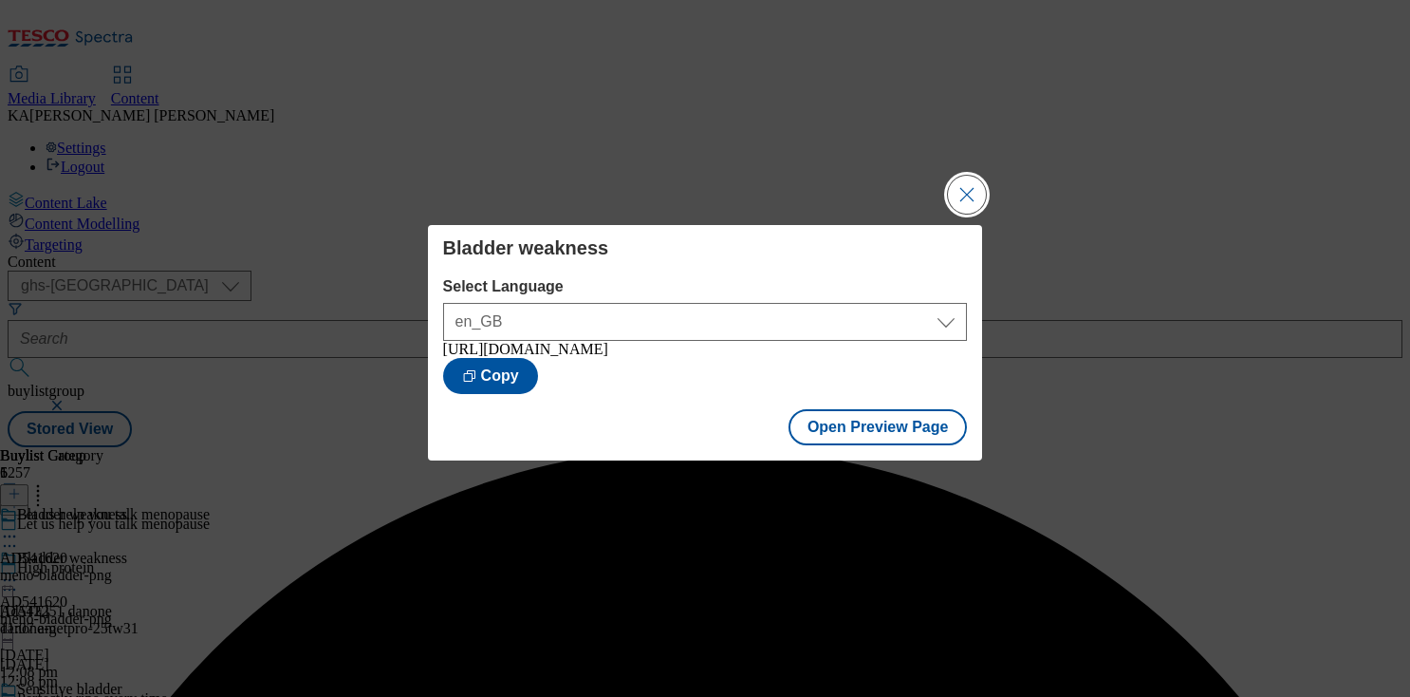
click at [961, 178] on button "Close Modal" at bounding box center [967, 195] width 38 height 38
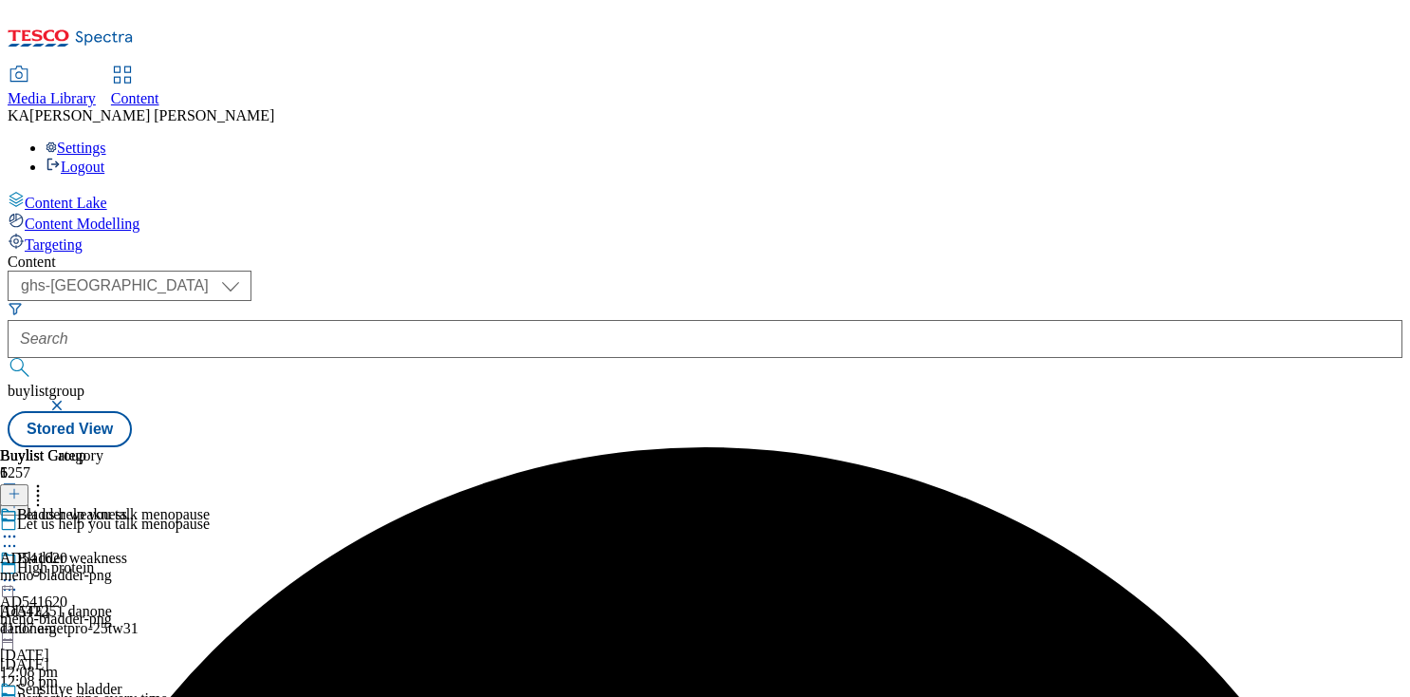
click at [19, 570] on icon at bounding box center [9, 579] width 19 height 19
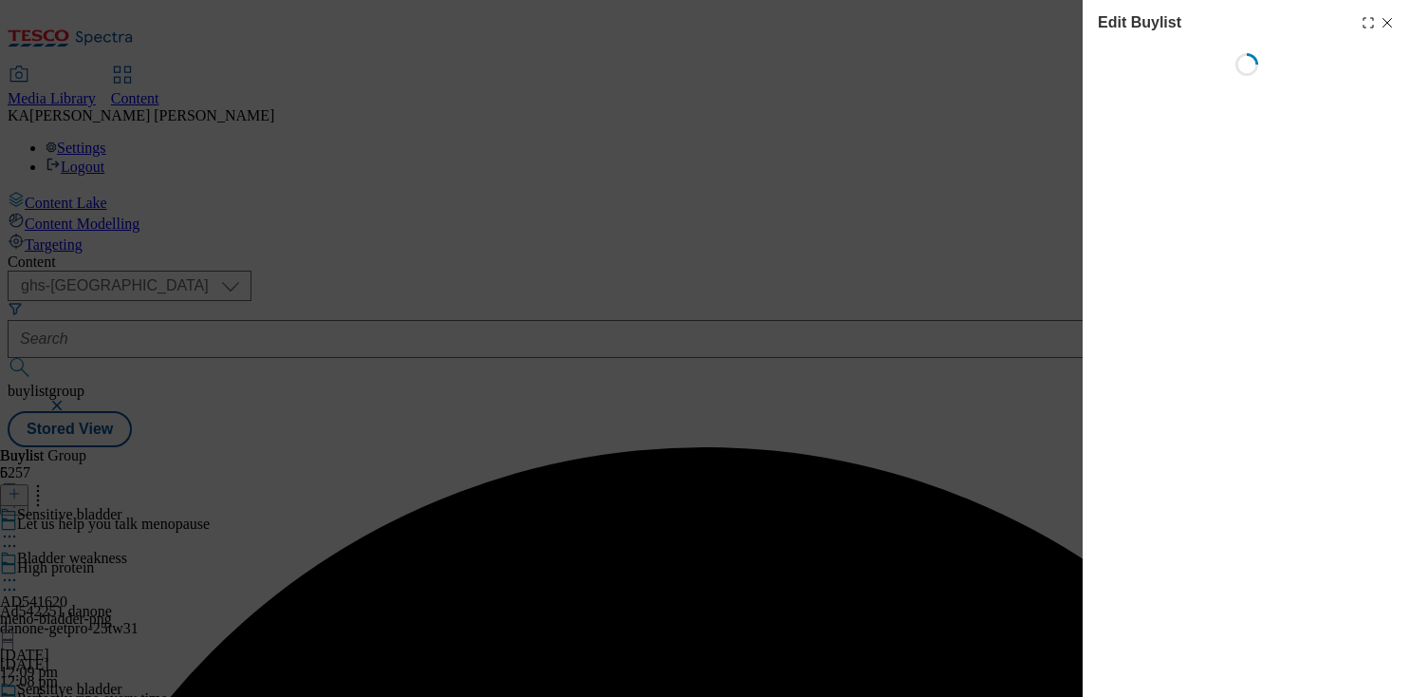
select select "seasonal"
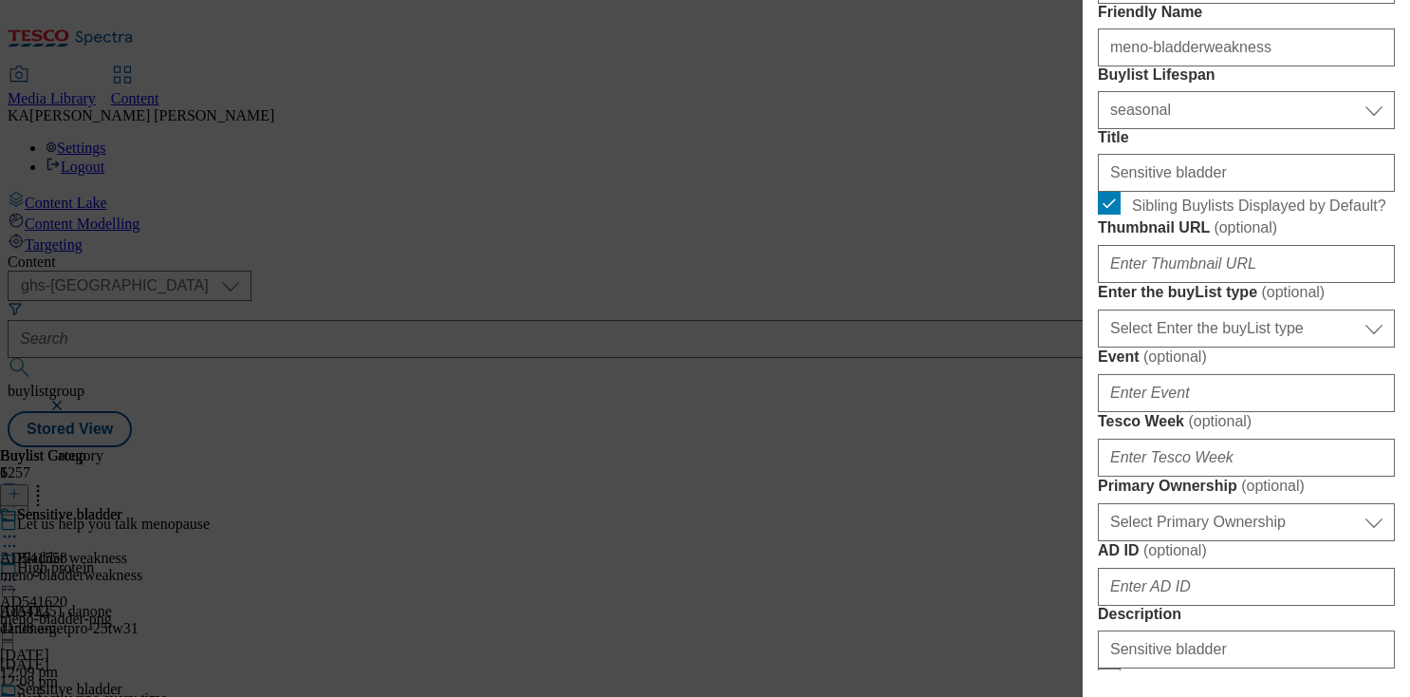
scroll to position [531, 0]
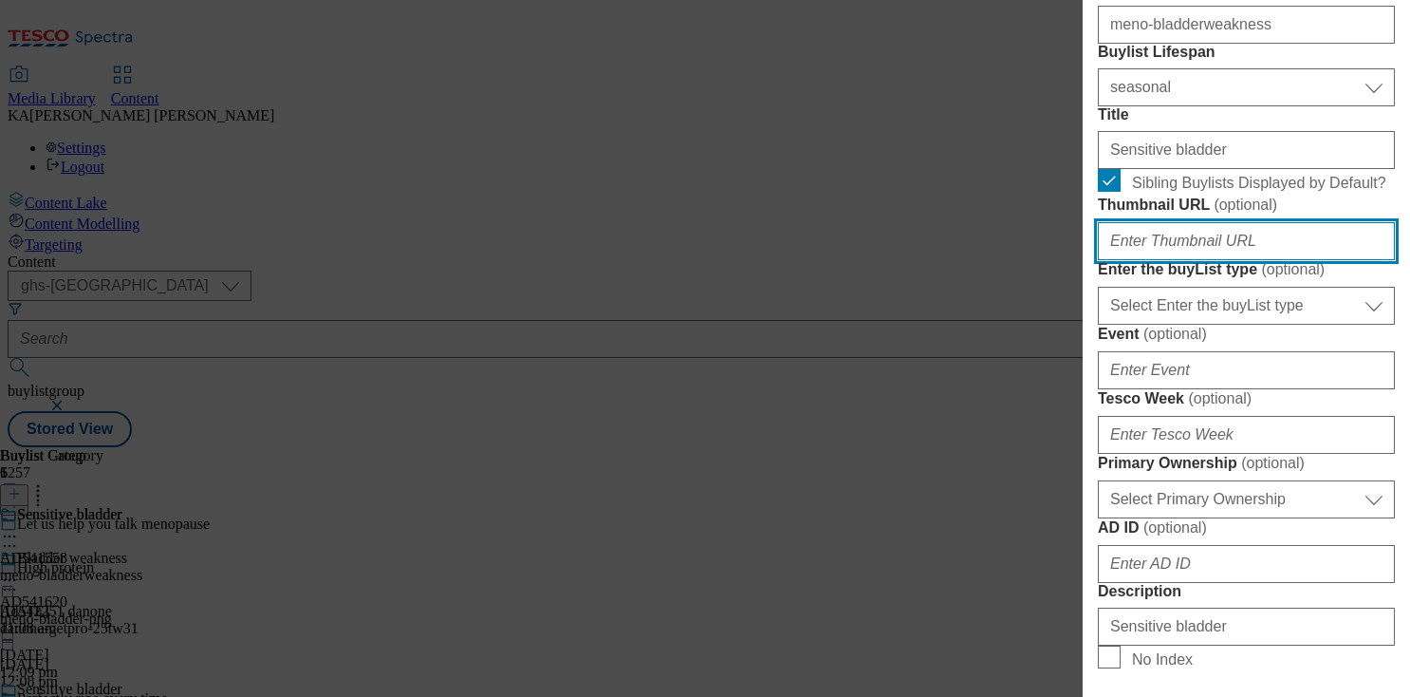
click at [1138, 260] on input "Thumbnail URL ( optional )" at bounding box center [1246, 241] width 297 height 38
paste input "https://digitalcontent.api.tesco.com/v2/media/ghs-mktg/dd151faf-9da8-4766-9d16-…"
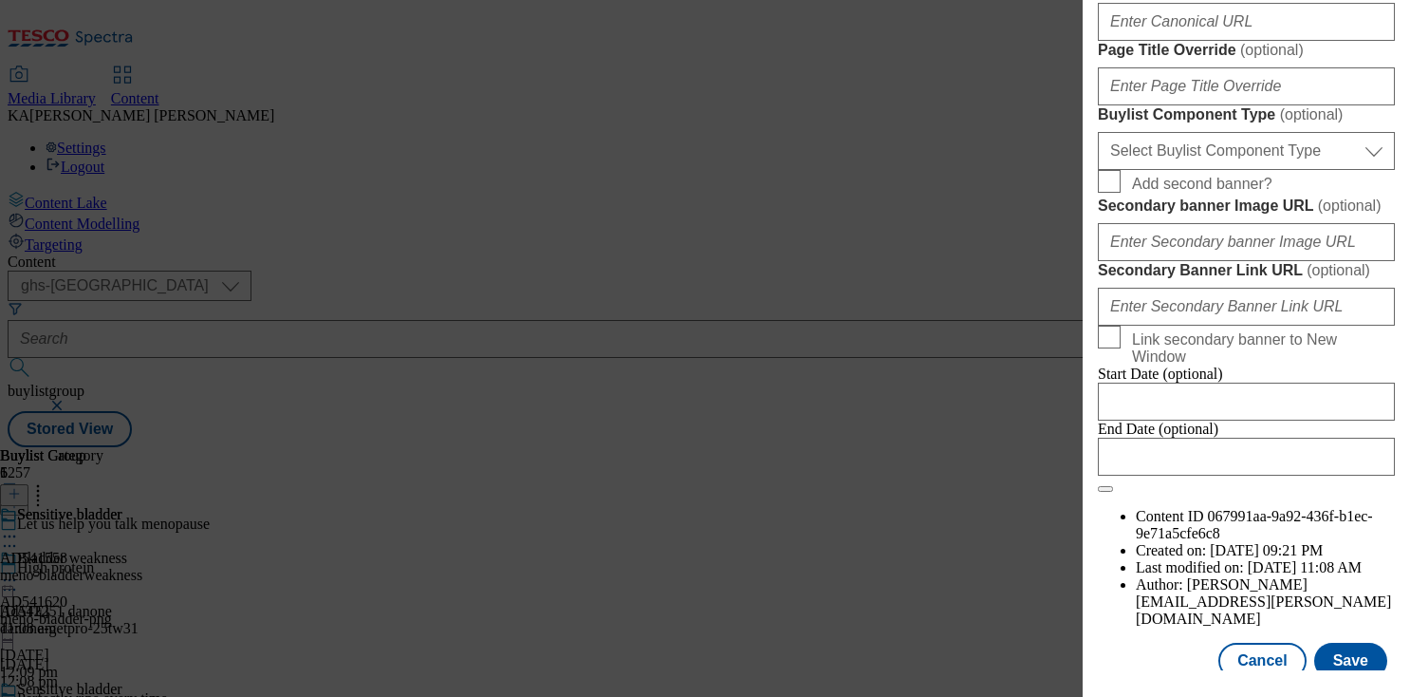
scroll to position [1284, 0]
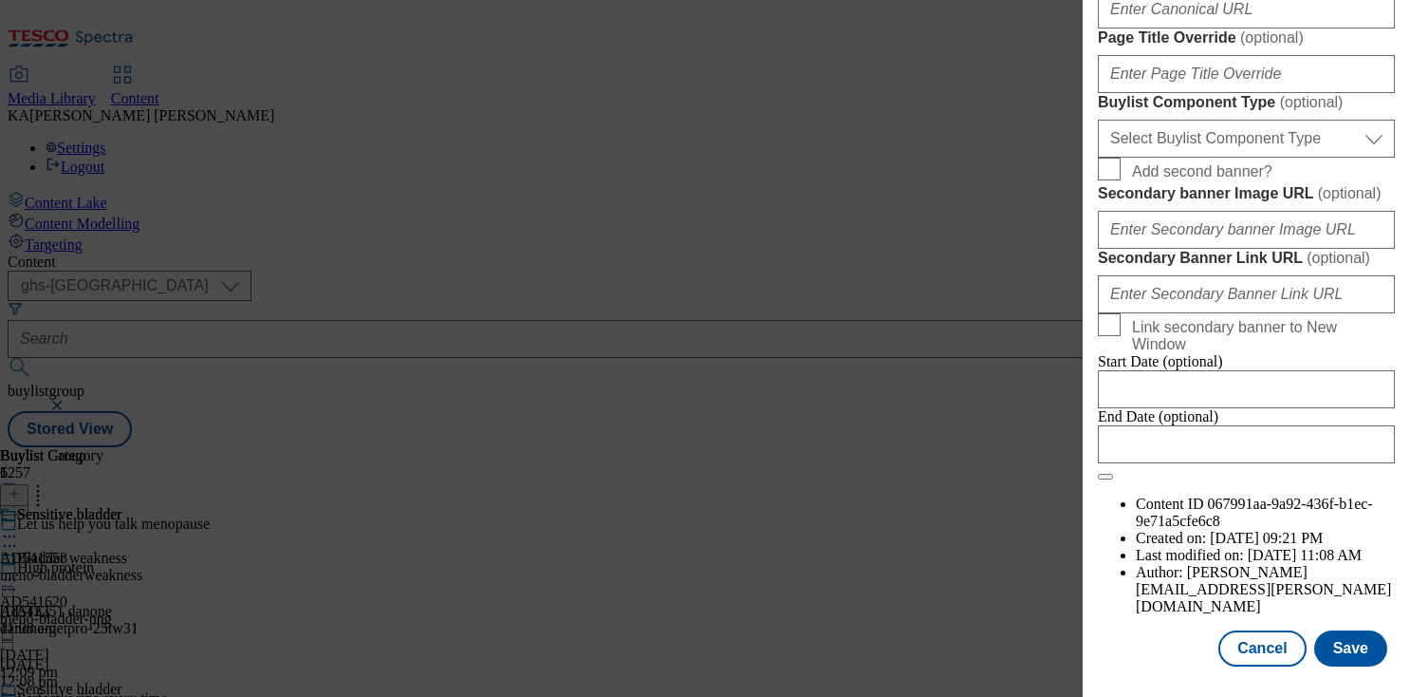
type input "https://digitalcontent.api.tesco.com/v2/media/ghs-mktg/dd151faf-9da8-4766-9d16-…"
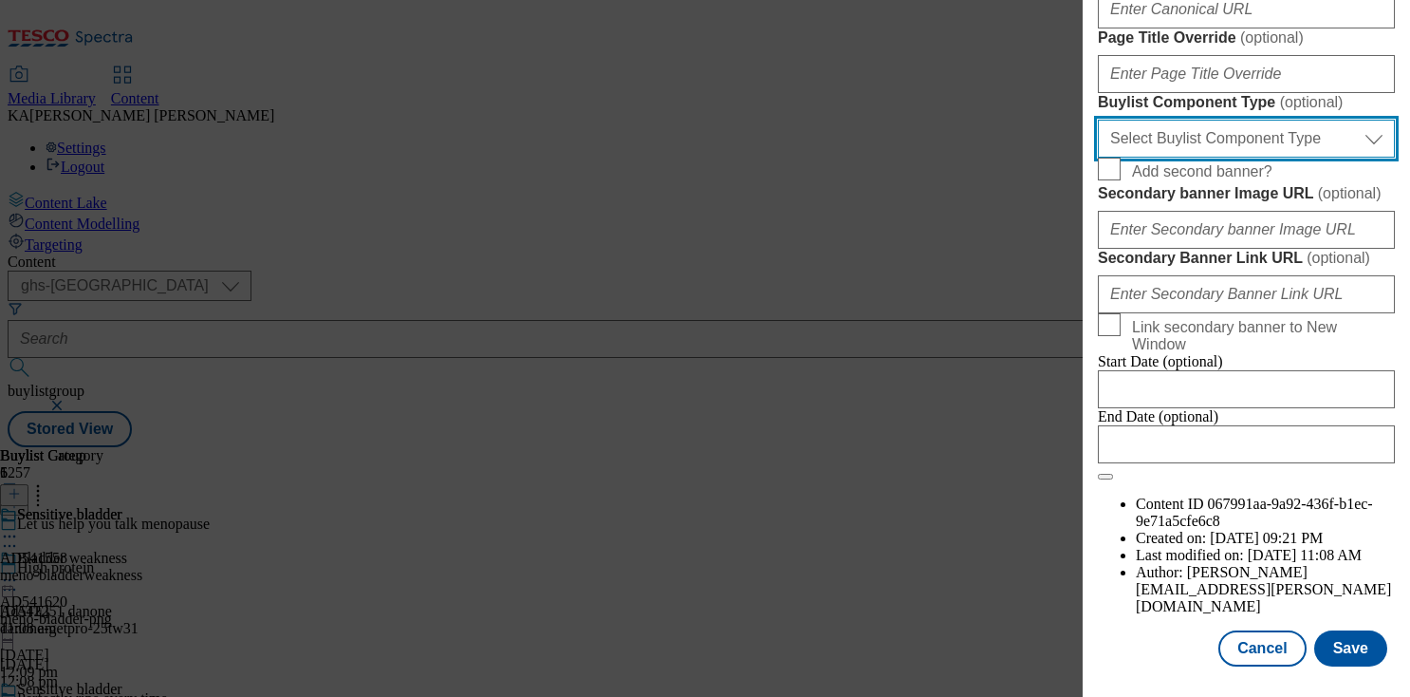
click at [1132, 120] on select "Select Buylist Component Type Banner Competition Header Meal" at bounding box center [1246, 139] width 297 height 38
select select "Banner"
click at [1098, 120] on select "Select Buylist Component Type Banner Competition Header Meal" at bounding box center [1246, 139] width 297 height 38
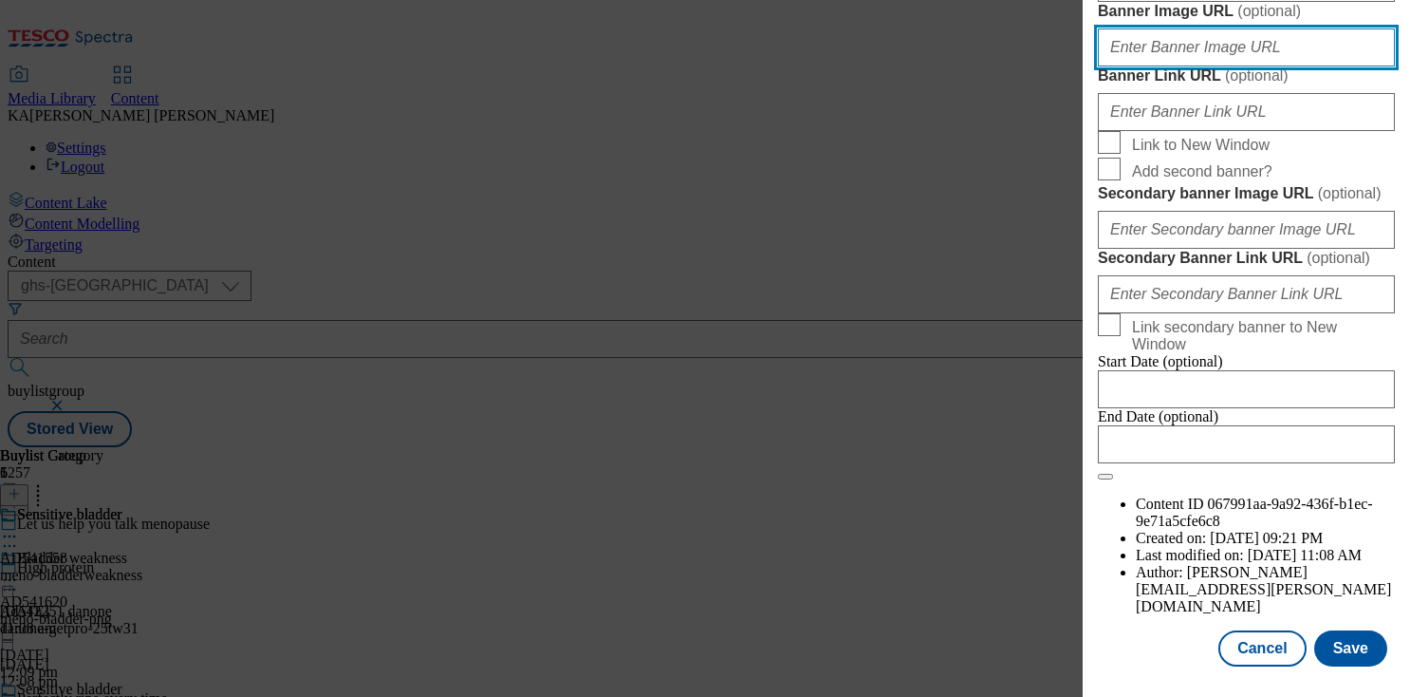
click at [1167, 66] on input "Banner Image URL ( optional )" at bounding box center [1246, 47] width 297 height 38
paste input "https://digitalcontent.api.tesco.com/v2/media/ghs-mktg/c9c93100-5e37-42a4-975d-…"
type input "https://digitalcontent.api.tesco.com/v2/media/ghs-mktg/c9c93100-5e37-42a4-975d-…"
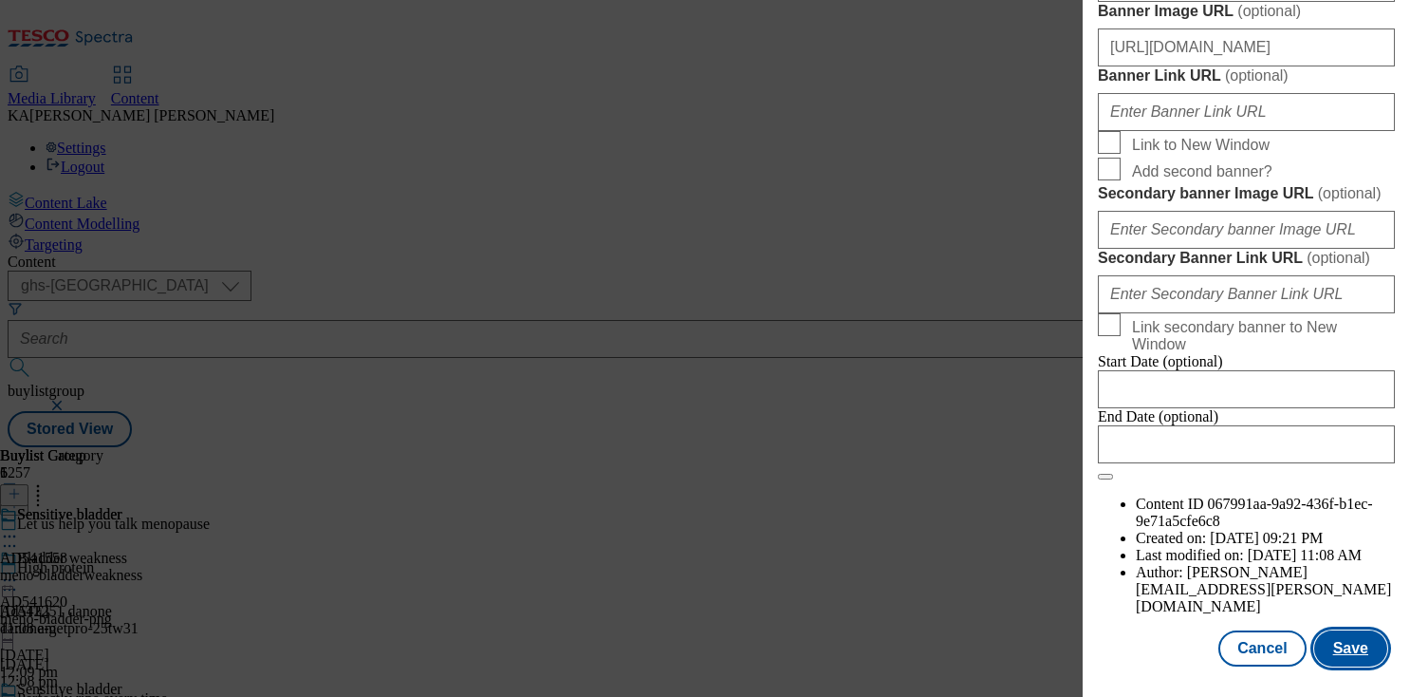
click at [1370, 644] on button "Save" at bounding box center [1350, 648] width 73 height 36
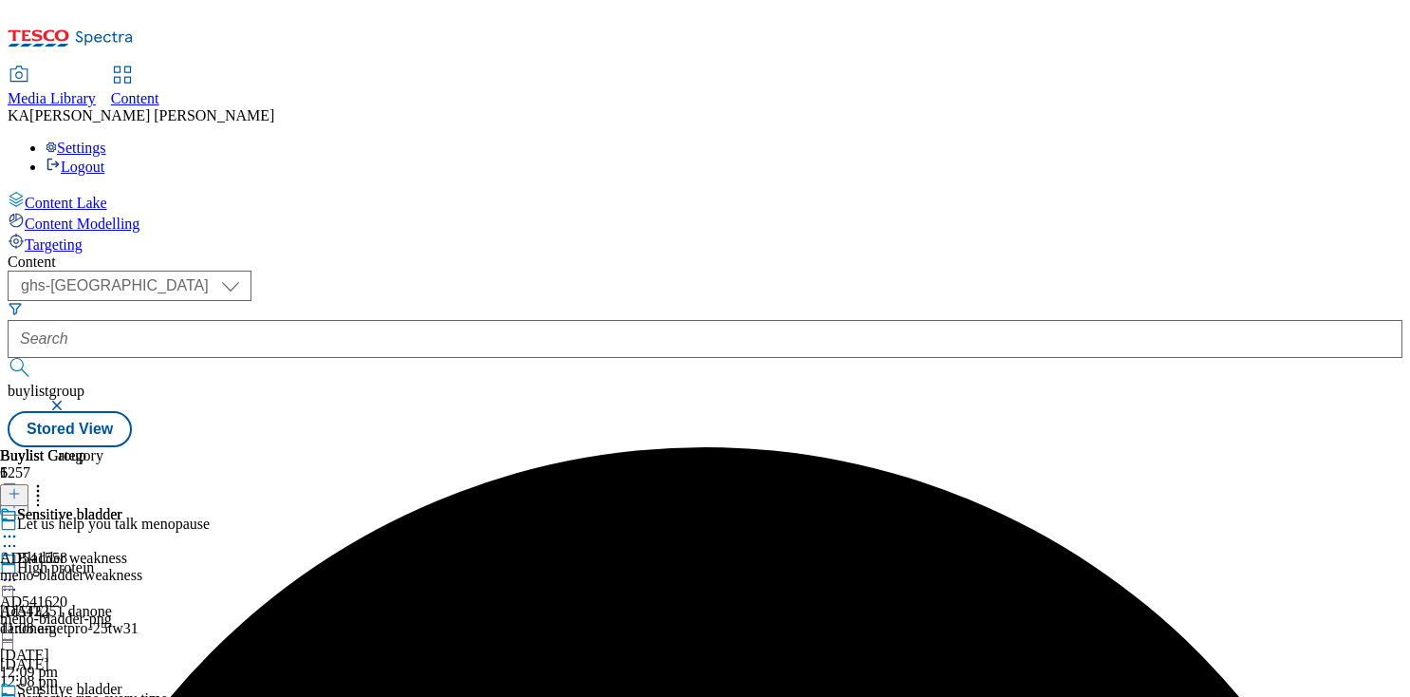
click at [19, 570] on icon at bounding box center [9, 579] width 19 height 19
click at [859, 270] on div "( optional ) ghs-roi ghs-uk ghs-uk buylistgroup Stored View" at bounding box center [705, 358] width 1395 height 177
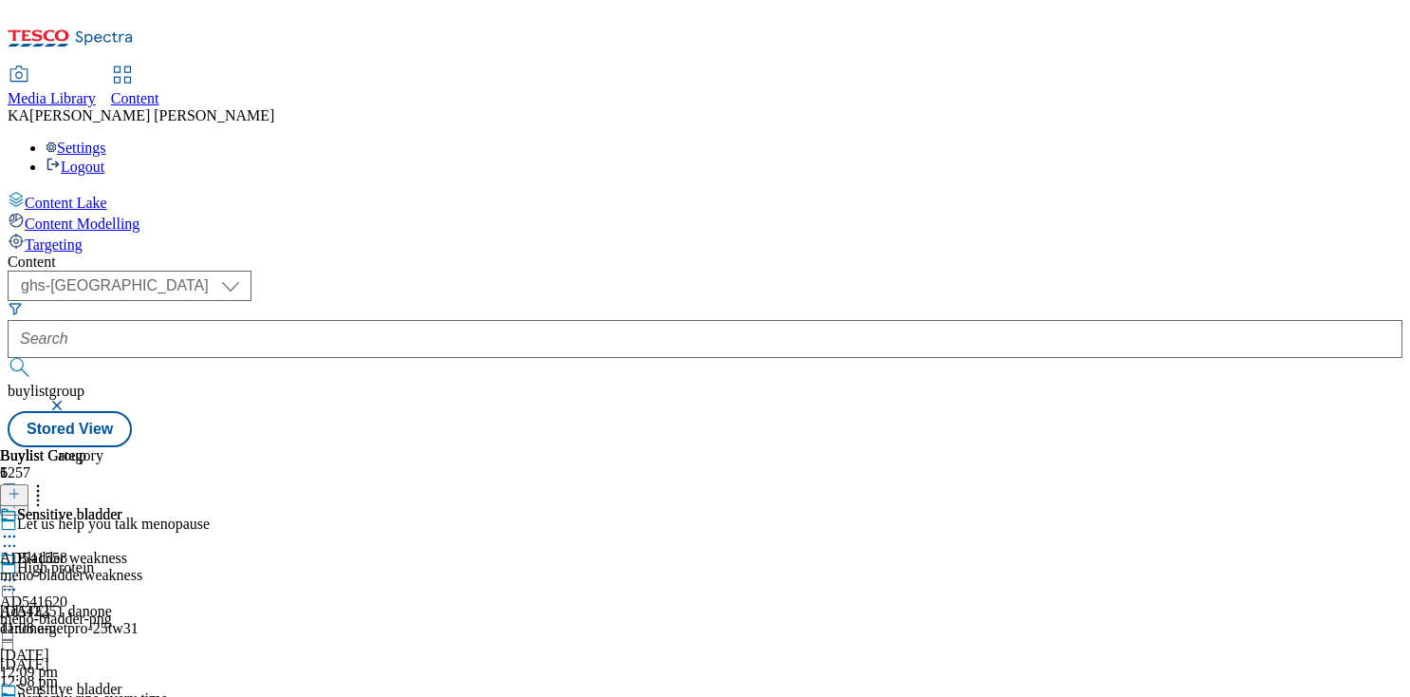
scroll to position [111, 0]
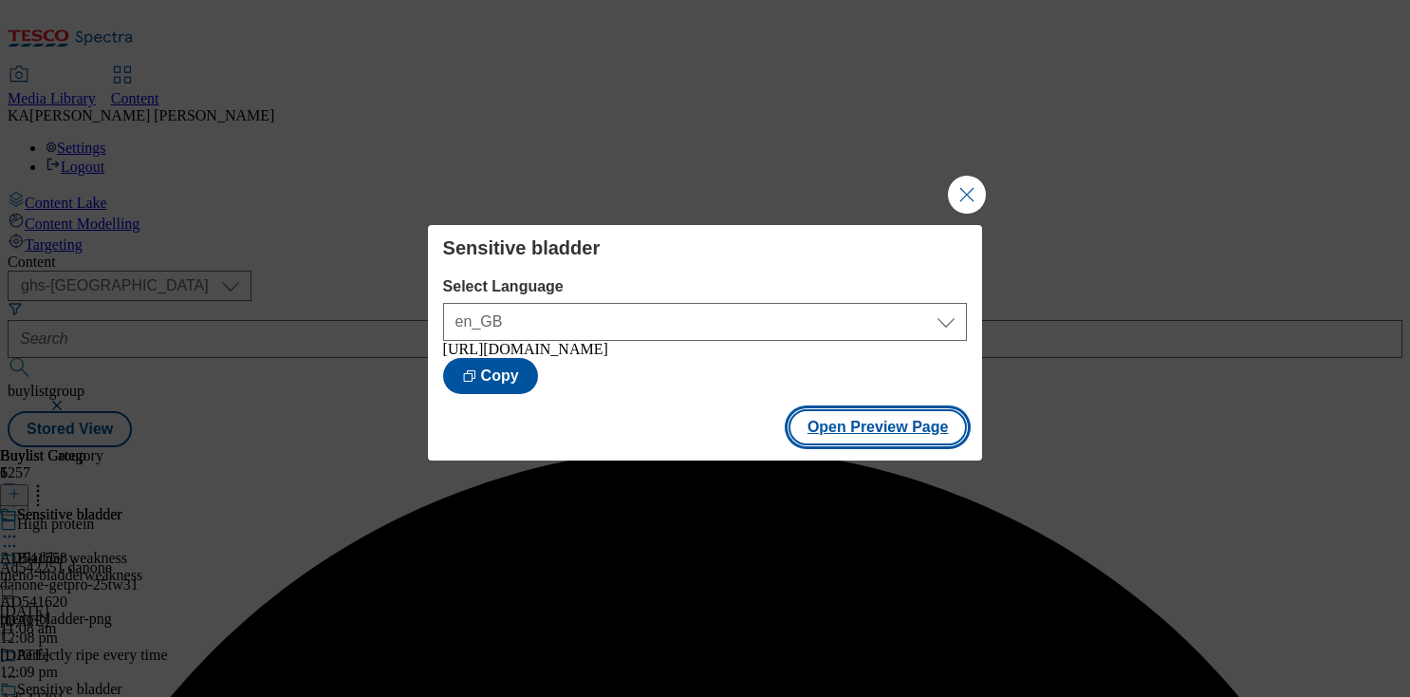
click at [839, 431] on button "Open Preview Page" at bounding box center [878, 427] width 179 height 36
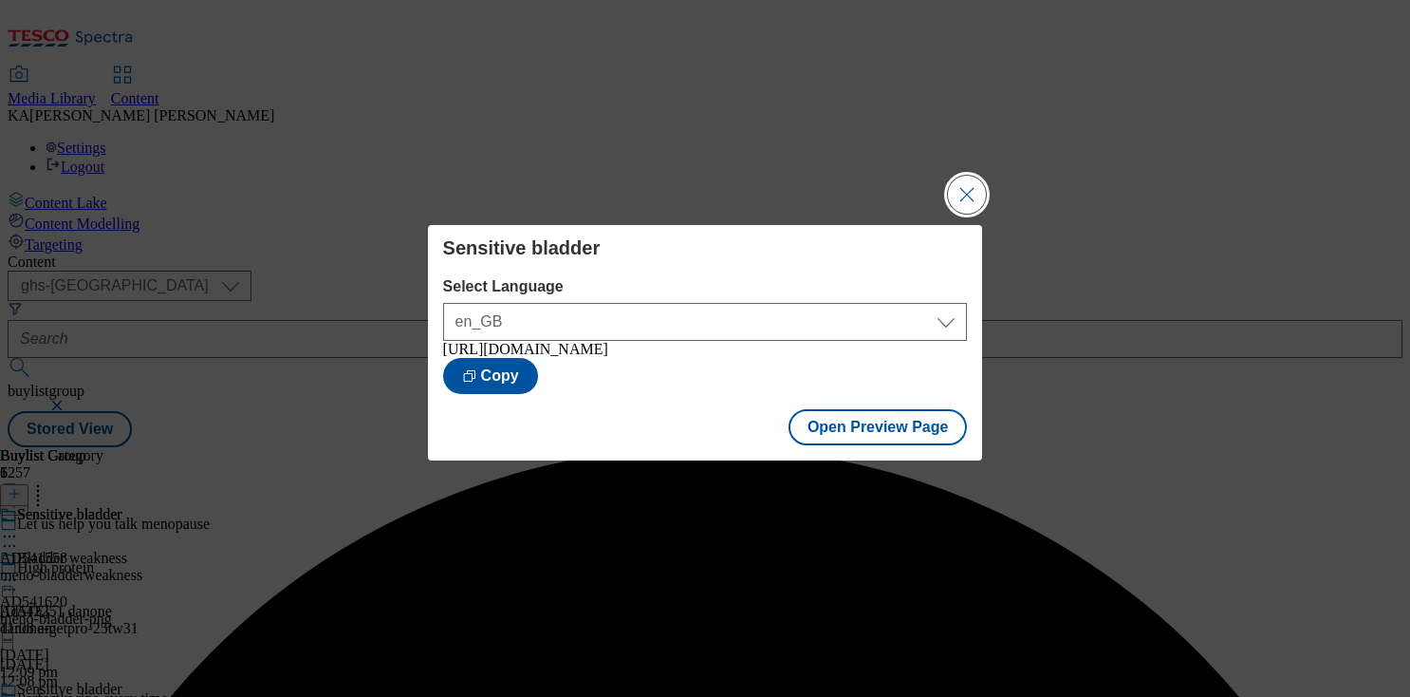
click at [963, 185] on button "Close Modal" at bounding box center [967, 195] width 38 height 38
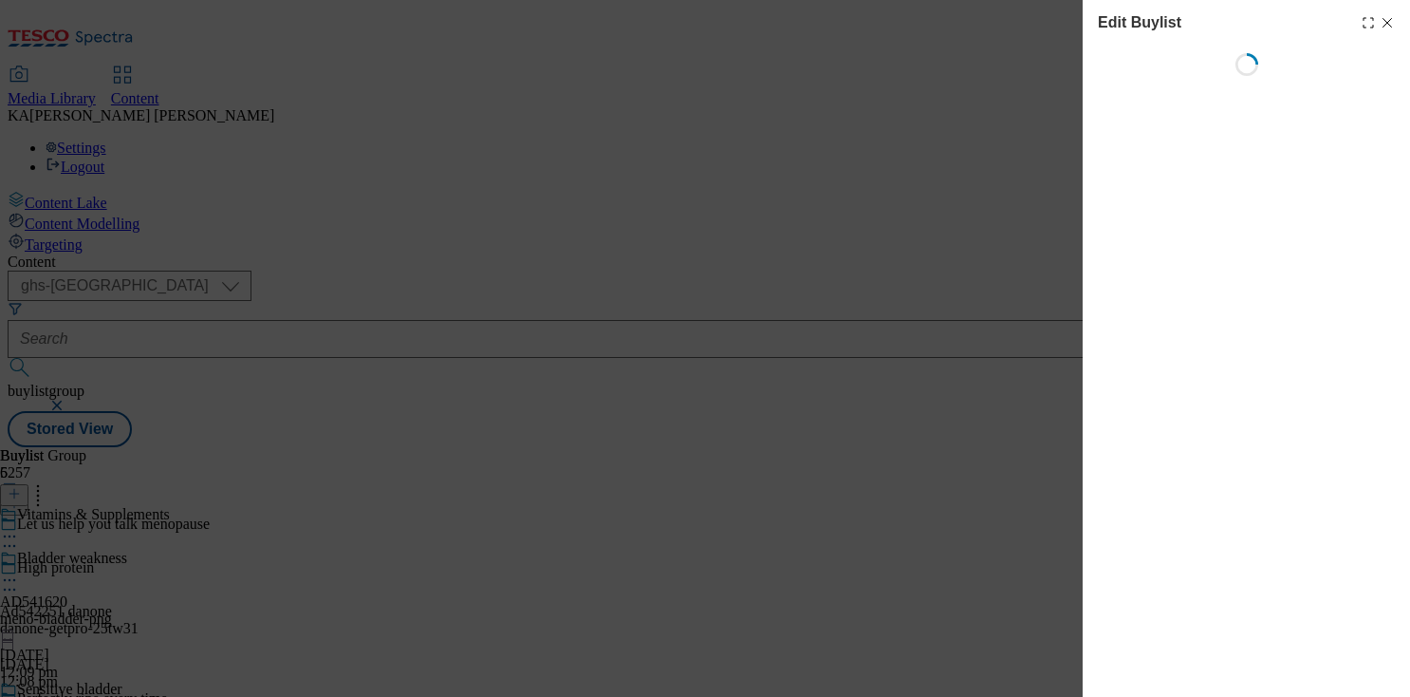
select select "seasonal"
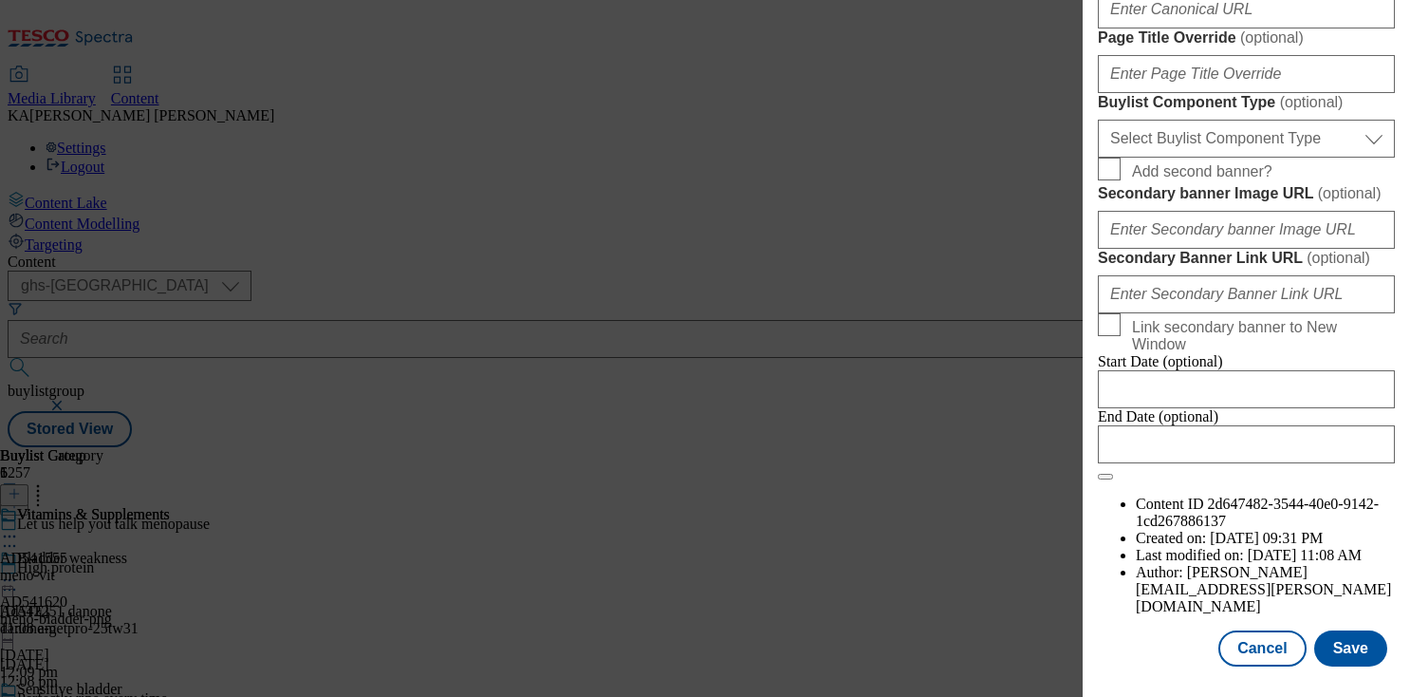
scroll to position [1363, 0]
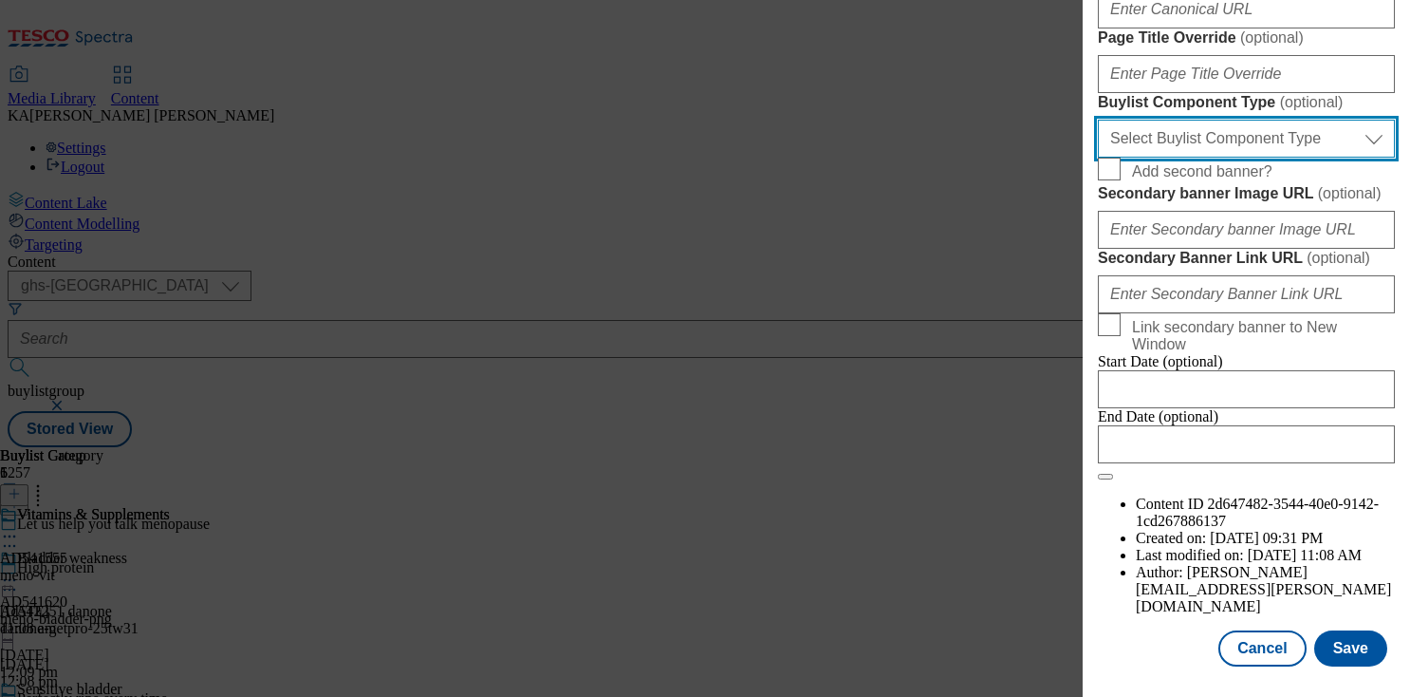
click at [1182, 158] on select "Select Buylist Component Type Banner Competition Header Meal" at bounding box center [1246, 139] width 297 height 38
select select "Banner"
click at [1098, 158] on select "Select Buylist Component Type Banner Competition Header Meal" at bounding box center [1246, 139] width 297 height 38
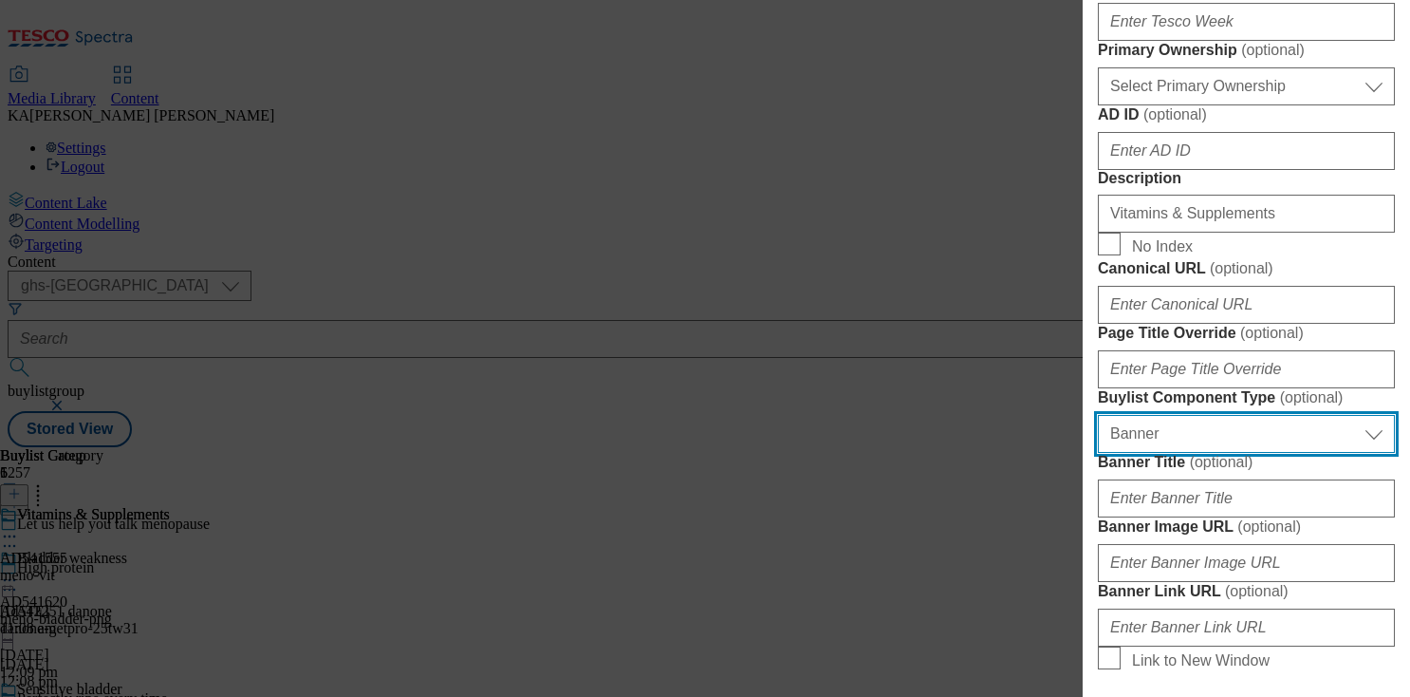
scroll to position [828, 0]
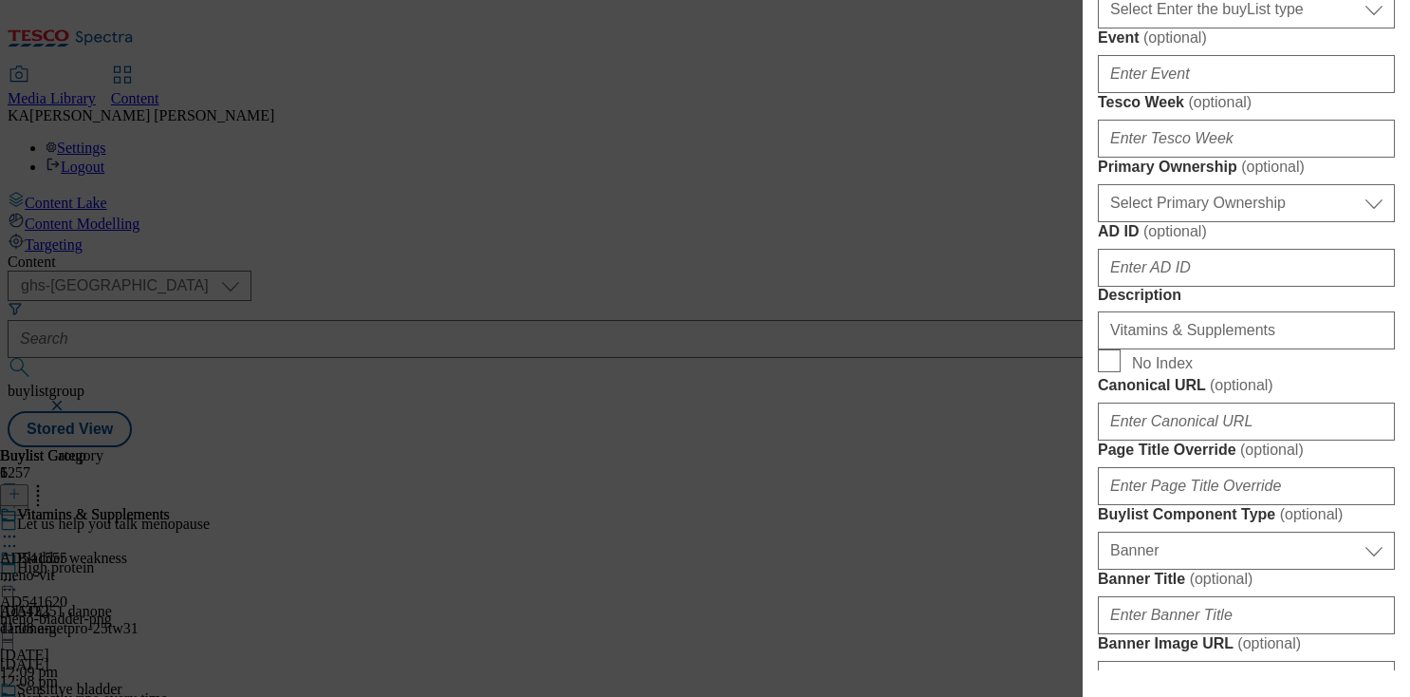
paste input "https://digitalcontent.api.tesco.com/v2/media/ghs-mktg/5a960a95-26a6-4c9f-af2d-…"
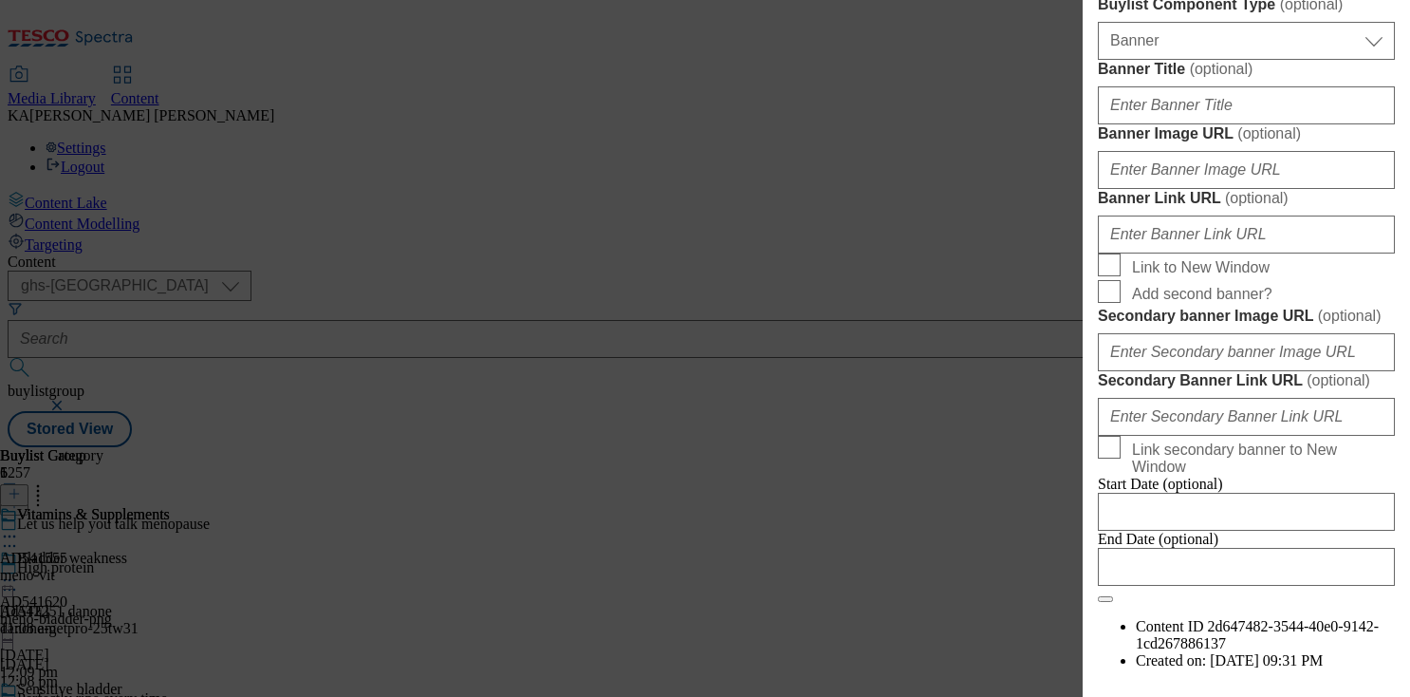
scroll to position [1368, 0]
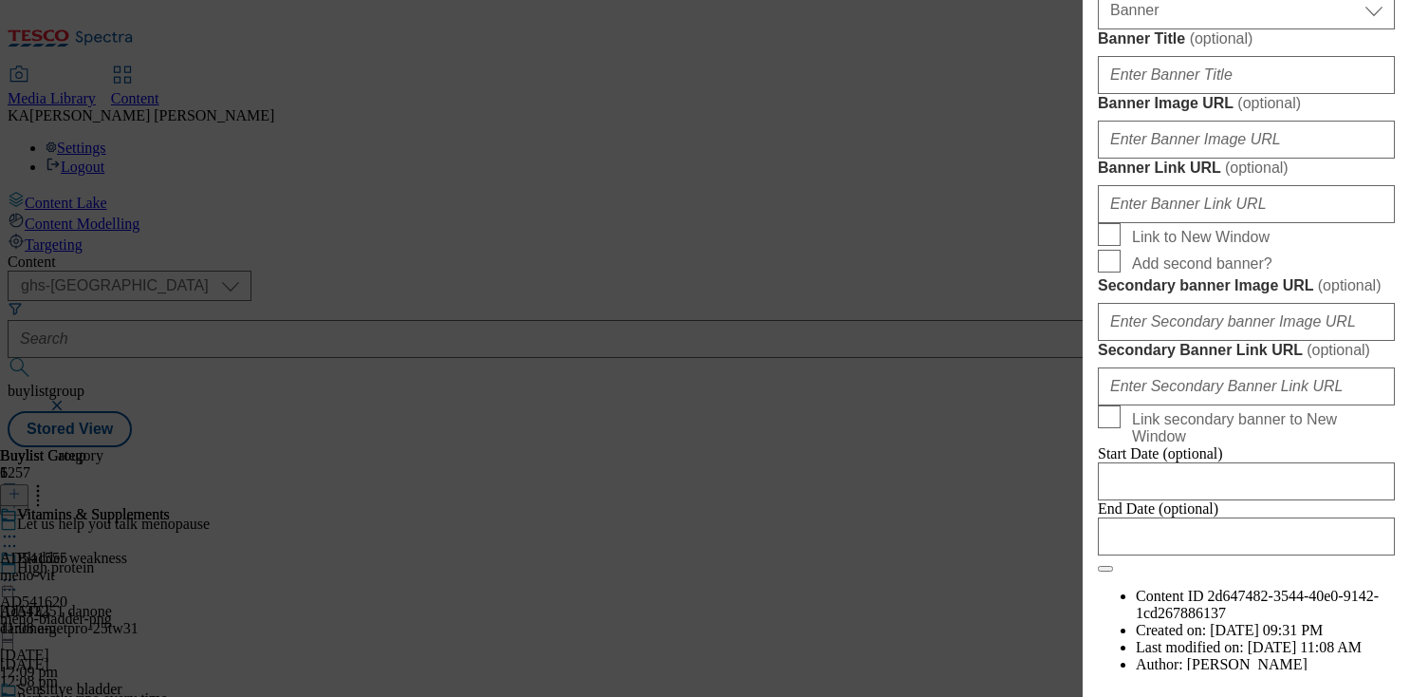
type input "https://digitalcontent.api.tesco.com/v2/media/ghs-mktg/5a960a95-26a6-4c9f-af2d-…"
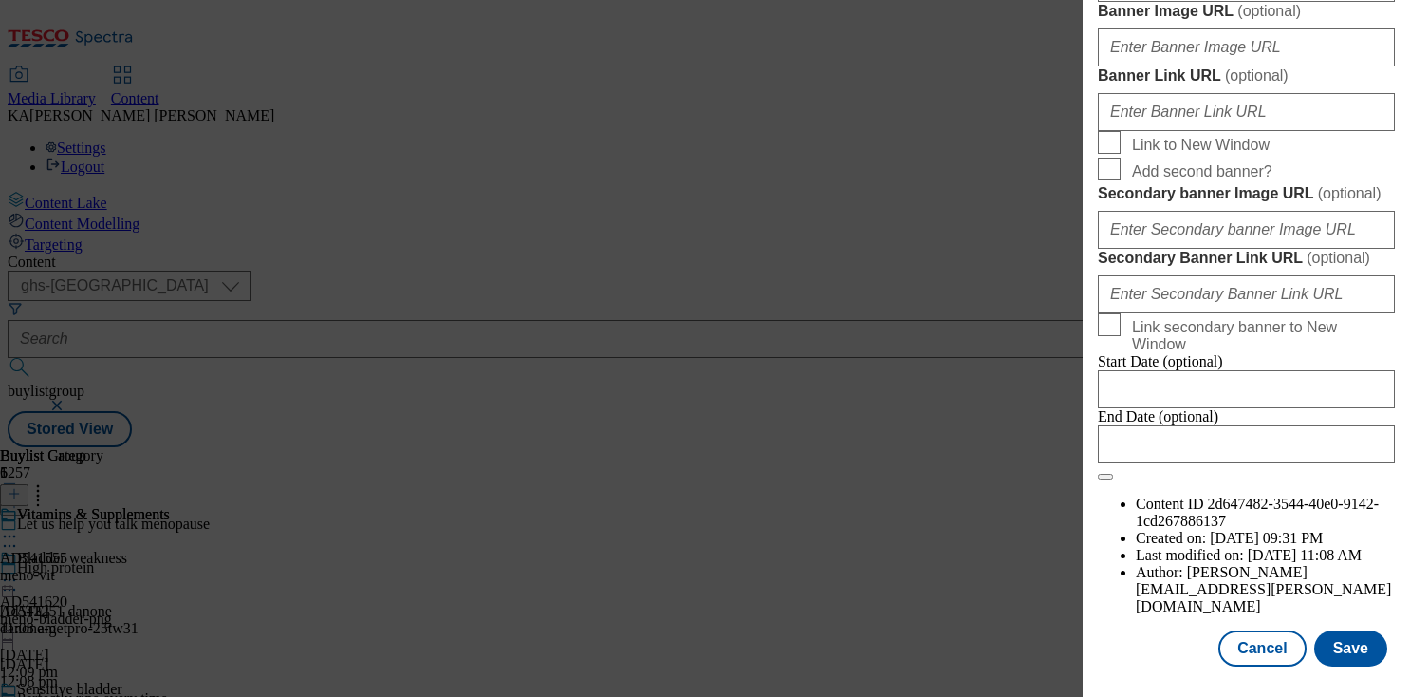
scroll to position [1714, 0]
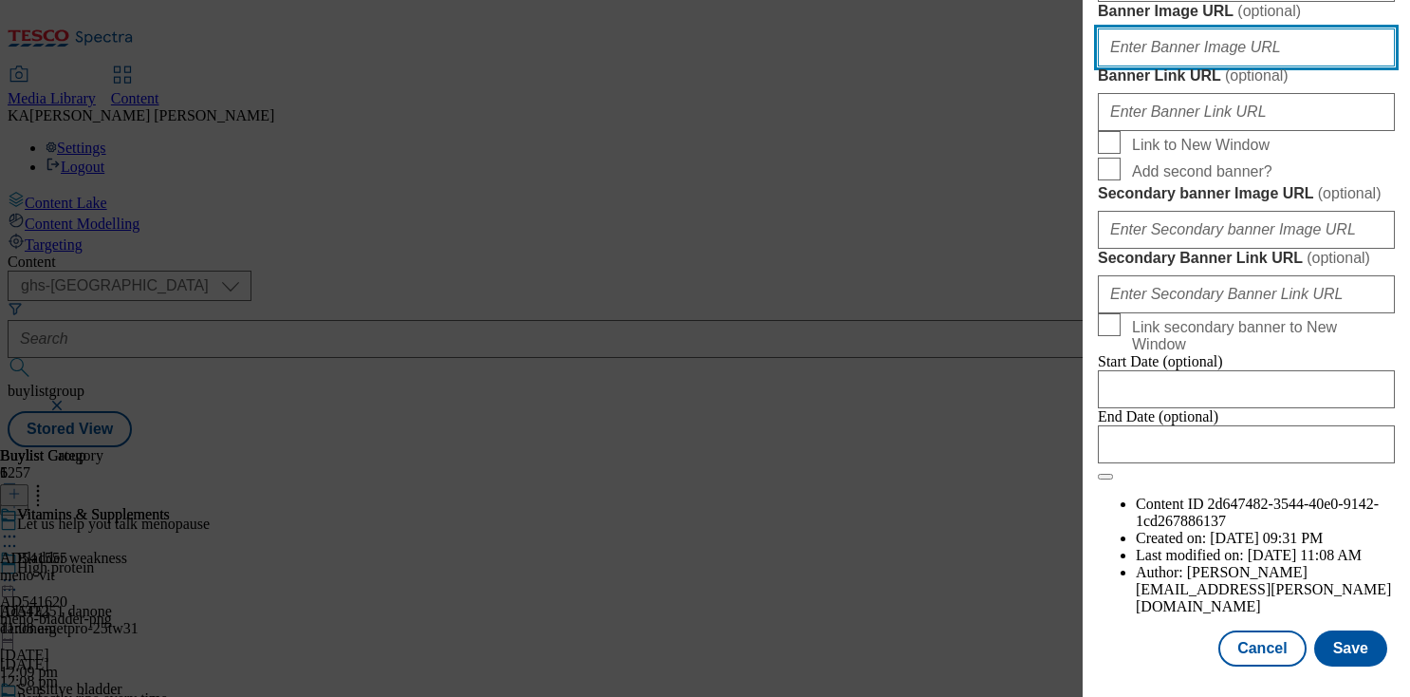
click at [1170, 66] on input "Banner Image URL ( optional )" at bounding box center [1246, 47] width 297 height 38
paste input "https://digitalcontent.api.tesco.com/v2/media/ghs-mktg/c9c93100-5e37-42a4-975d-…"
type input "https://digitalcontent.api.tesco.com/v2/media/ghs-mktg/c9c93100-5e37-42a4-975d-…"
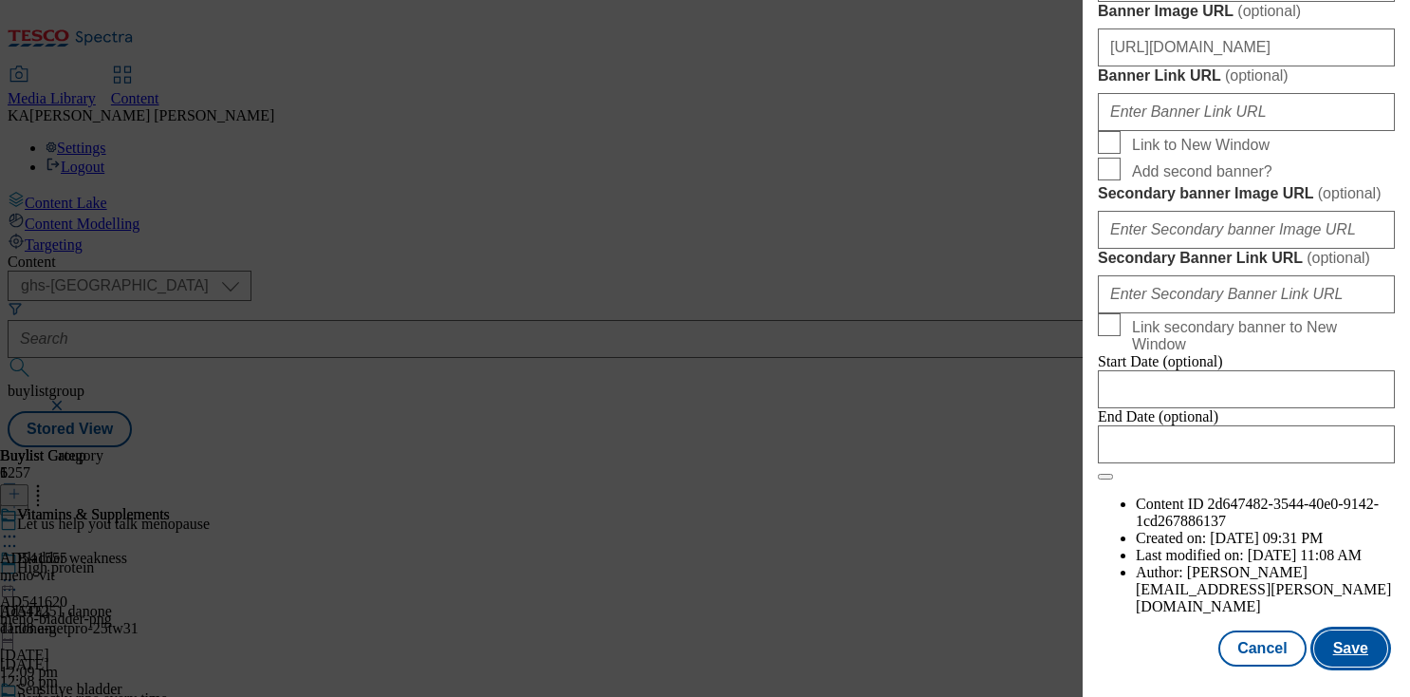
click at [1353, 654] on button "Save" at bounding box center [1350, 648] width 73 height 36
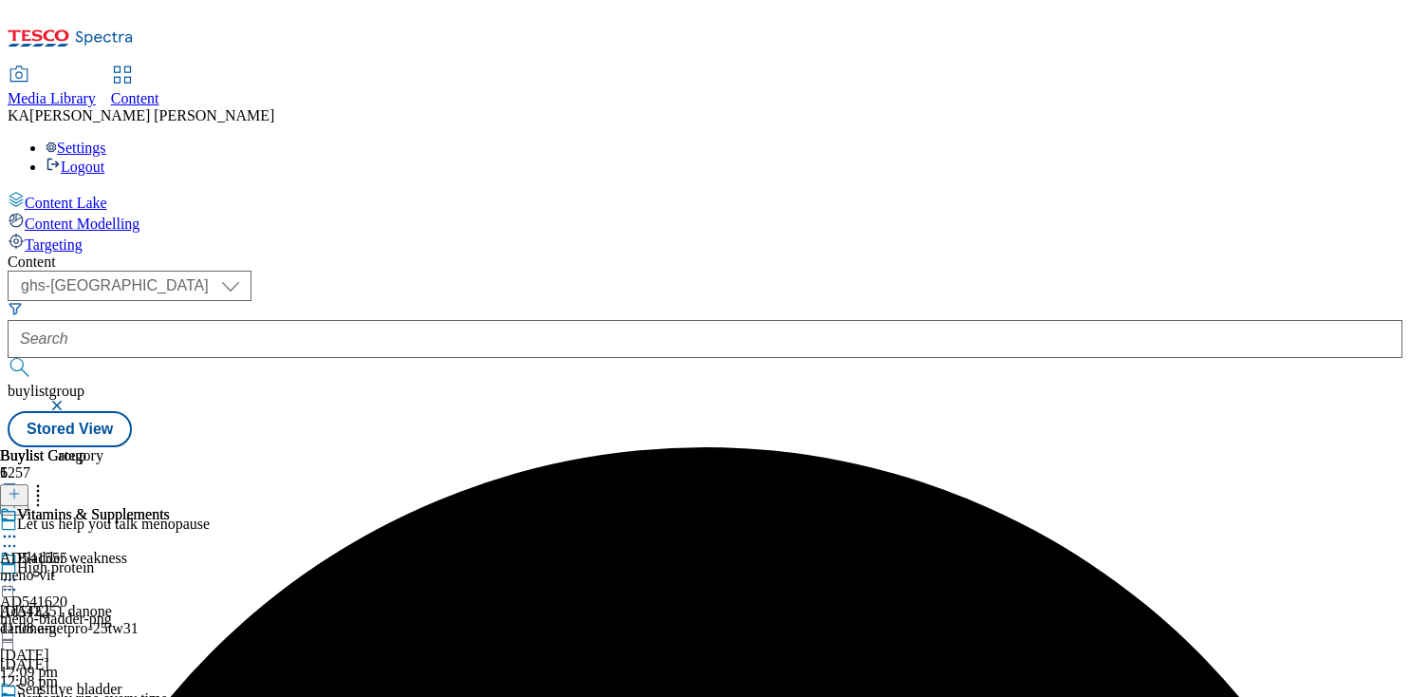
scroll to position [302, 0]
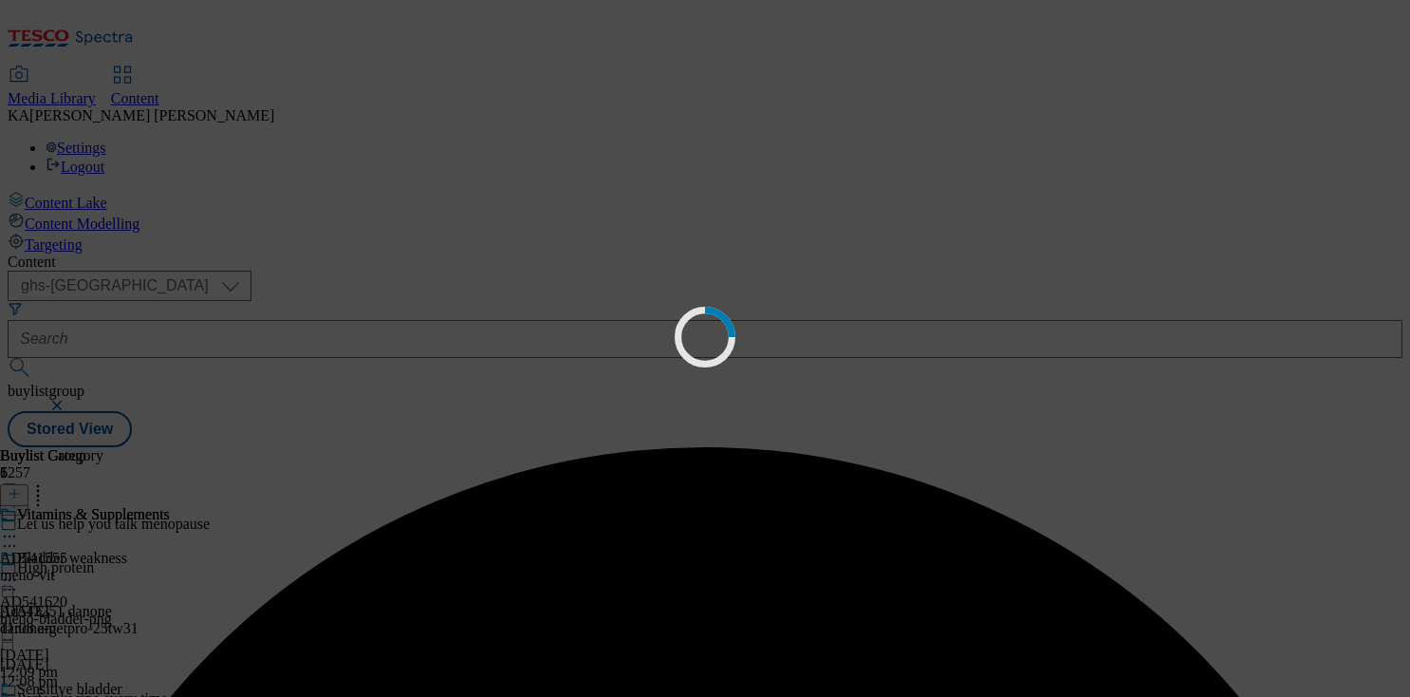
scroll to position [0, 0]
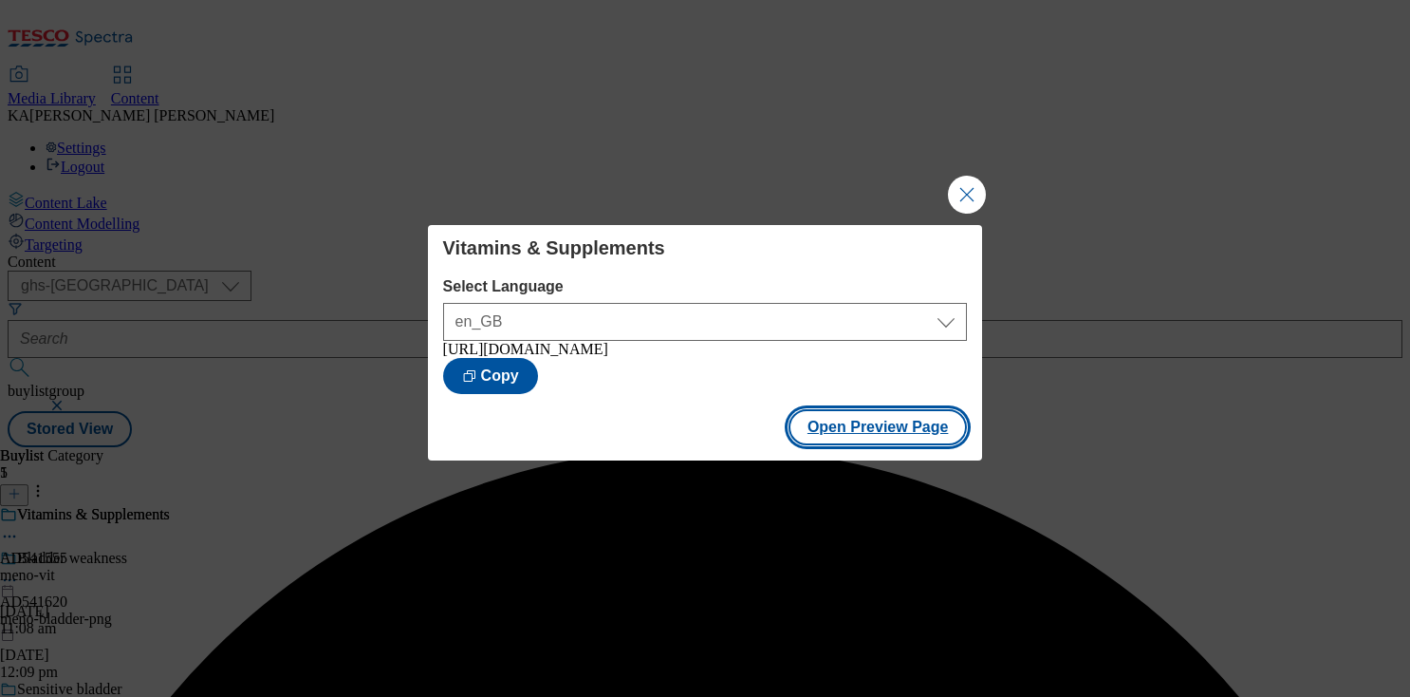
click at [832, 438] on button "Open Preview Page" at bounding box center [878, 427] width 179 height 36
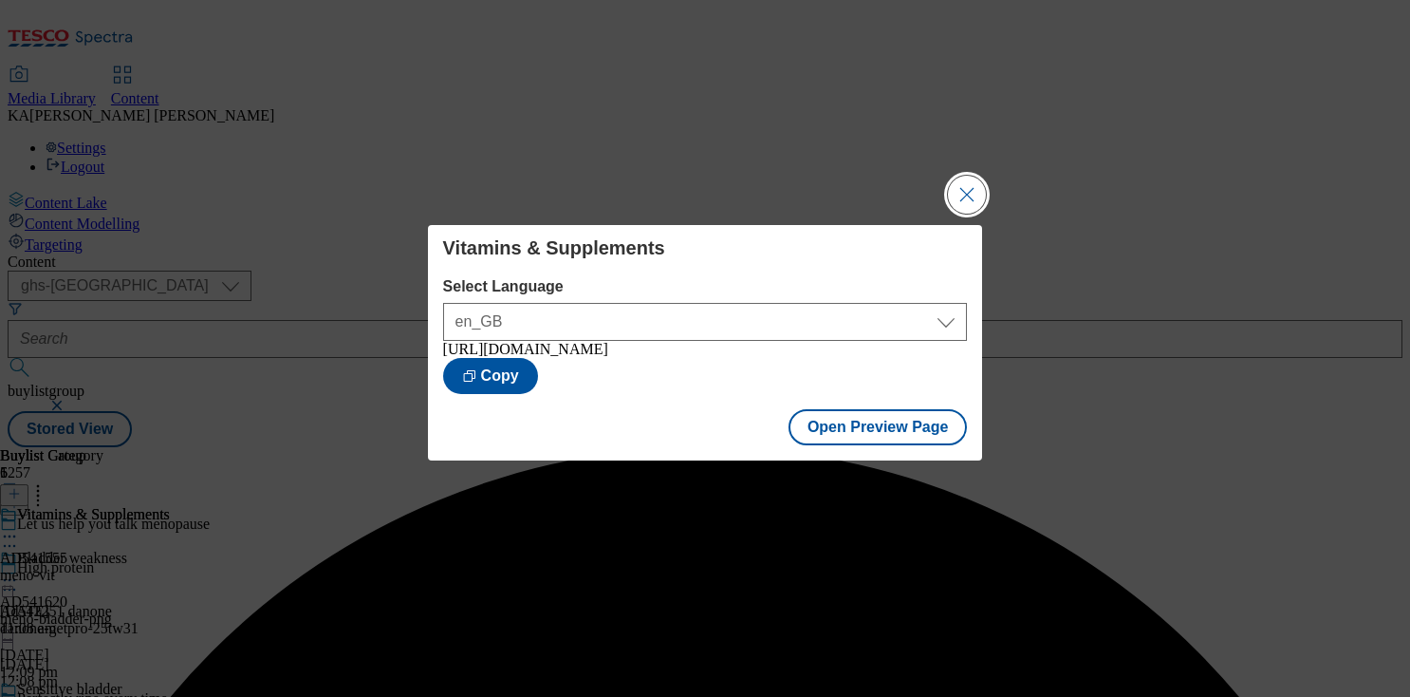
click at [961, 186] on button "Close Modal" at bounding box center [967, 195] width 38 height 38
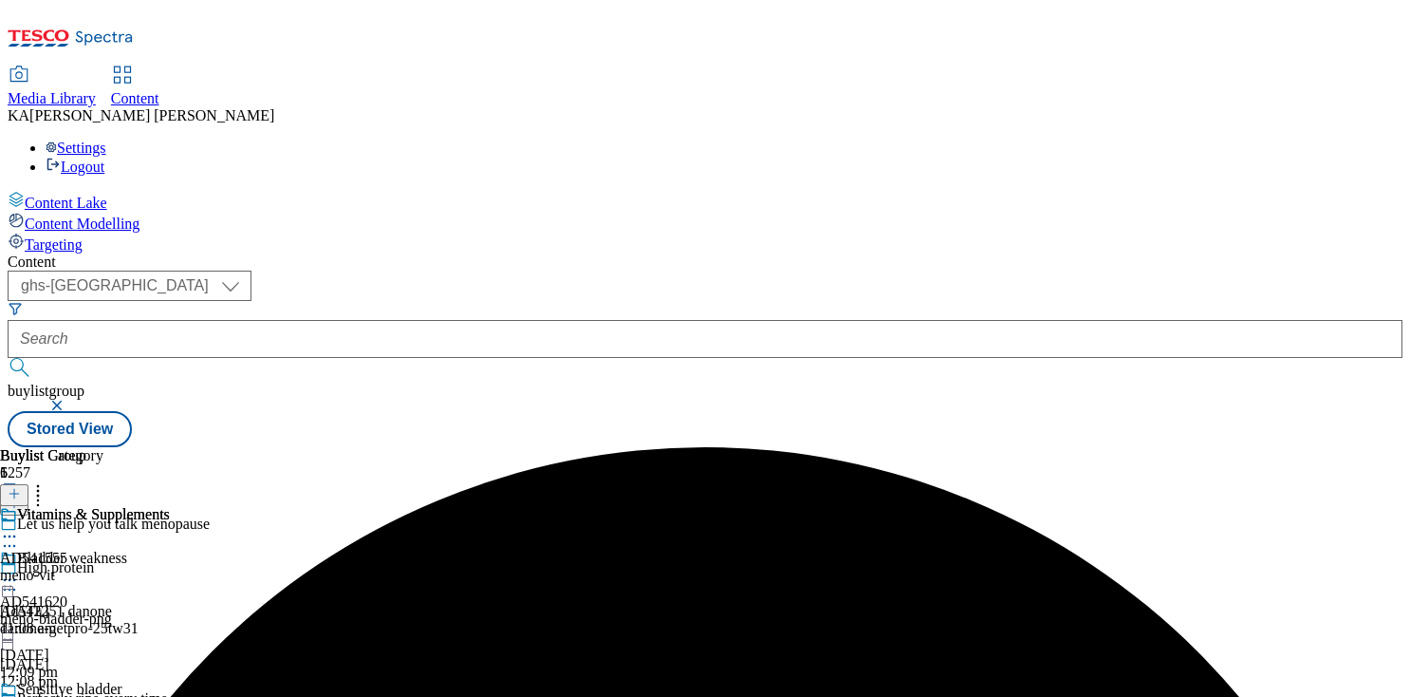
scroll to position [270, 0]
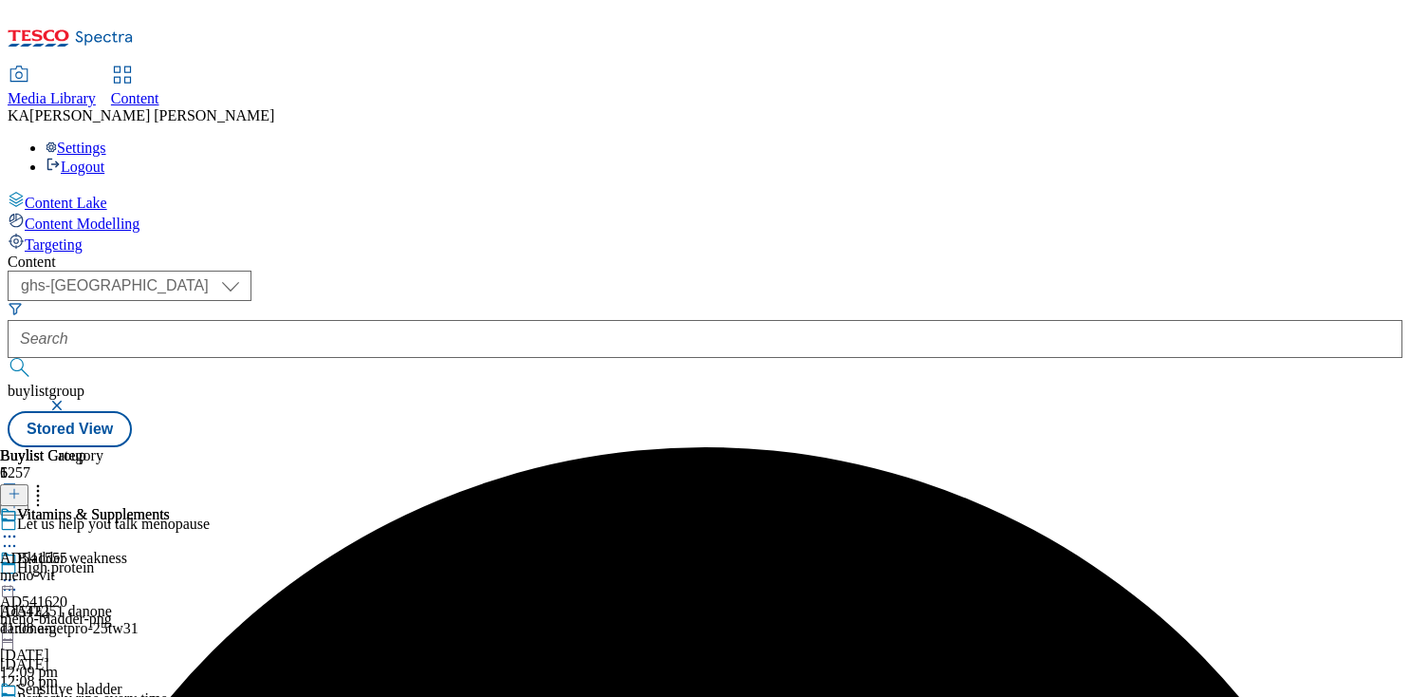
scroll to position [71, 0]
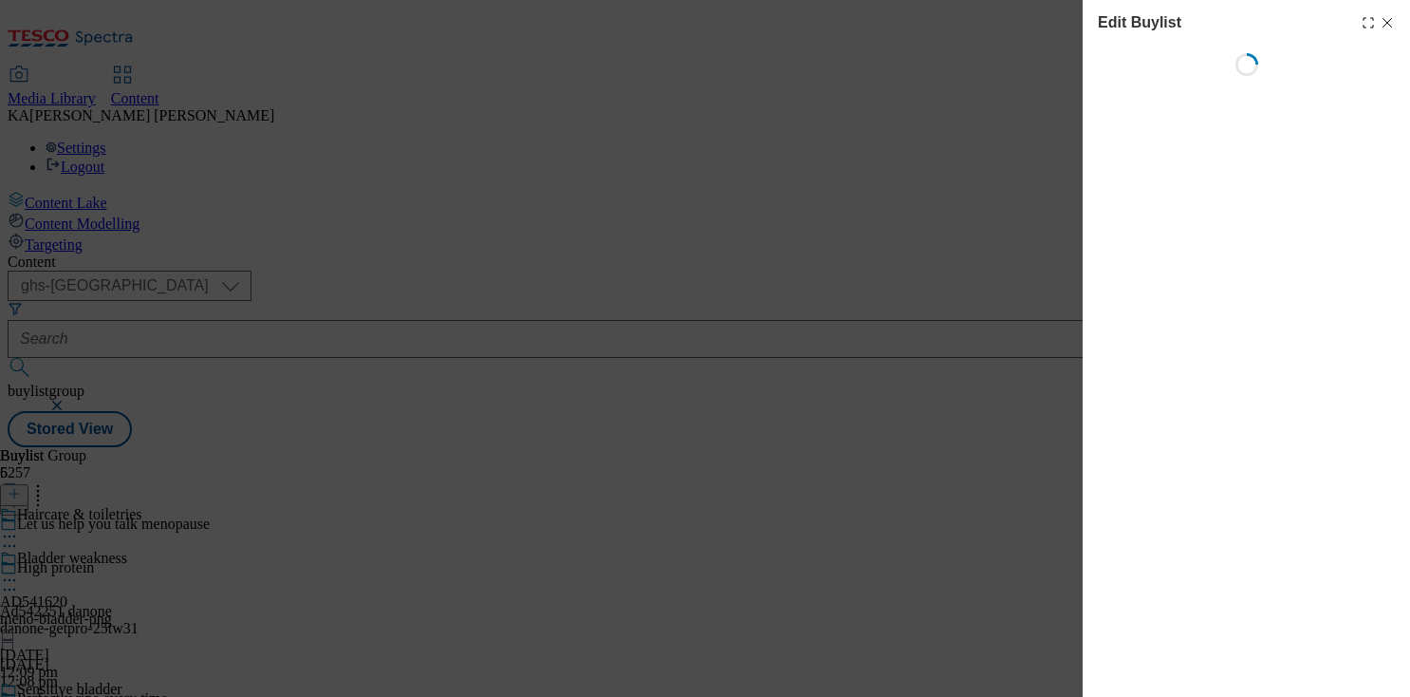
select select "seasonal"
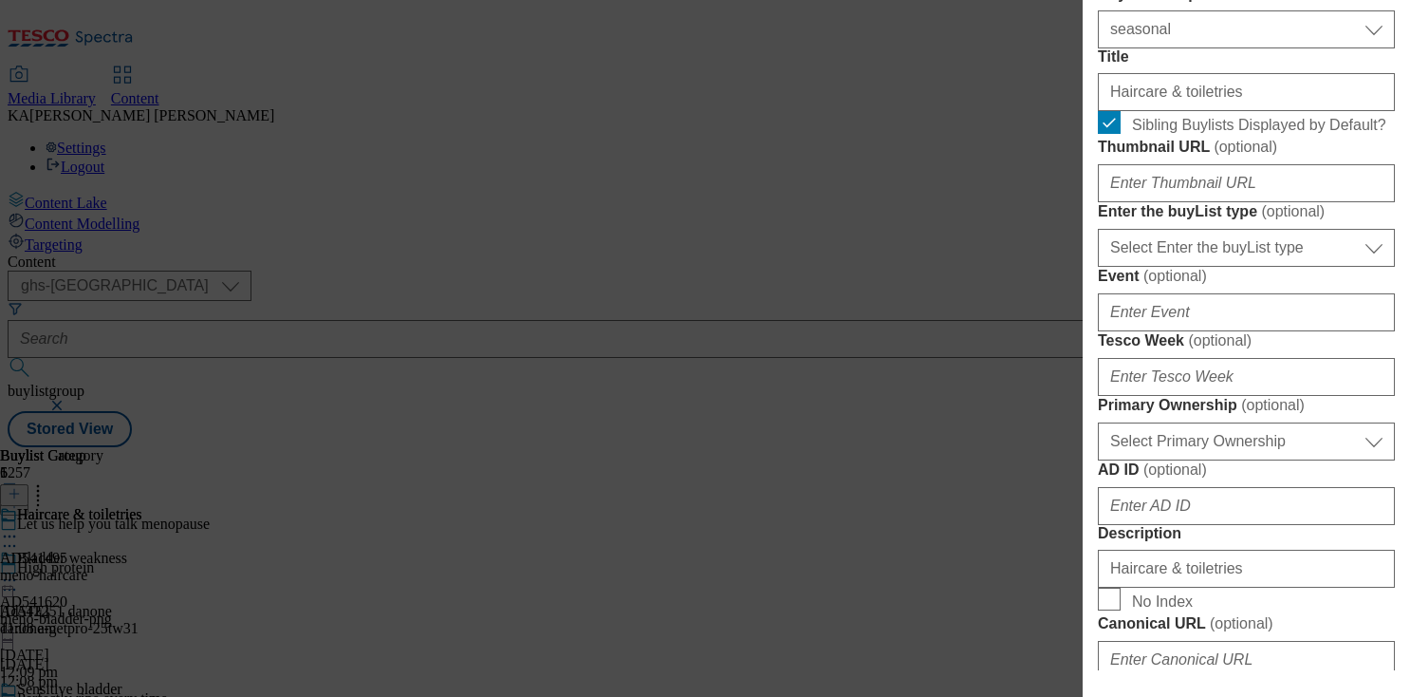
scroll to position [634, 0]
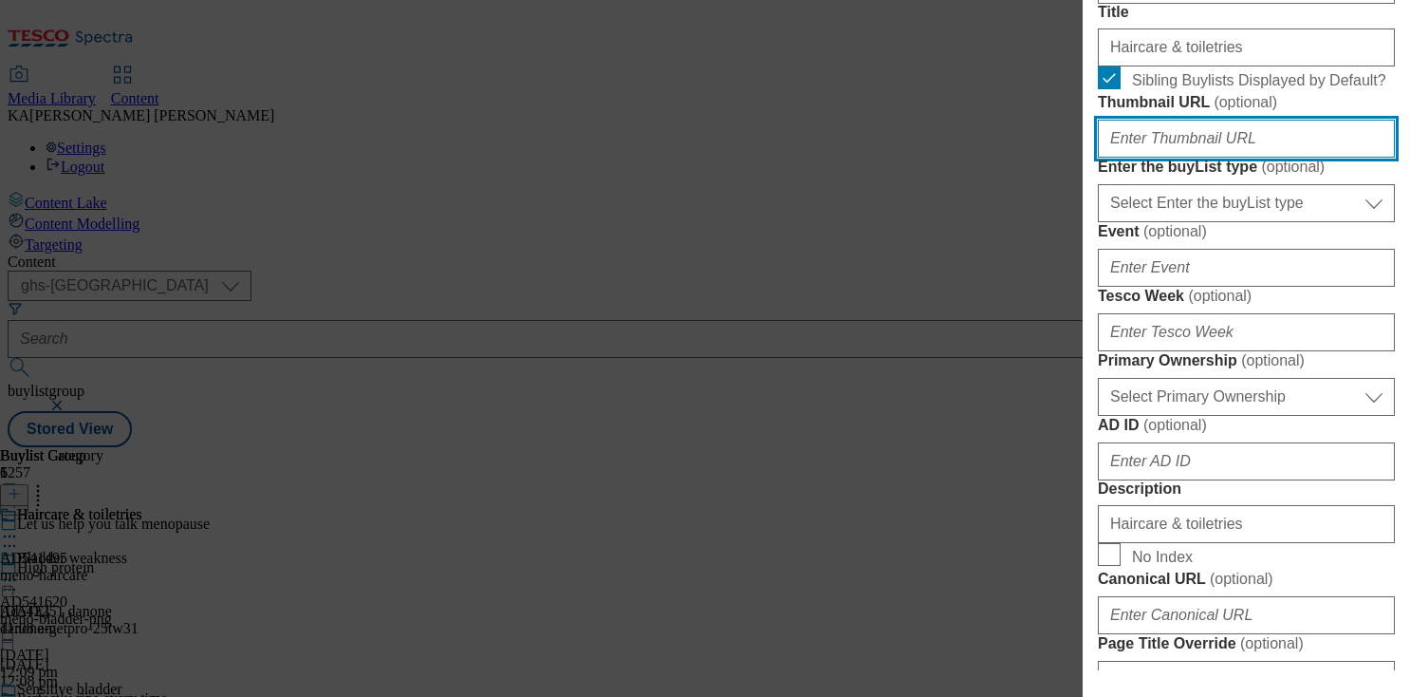
click at [1151, 158] on input "Thumbnail URL ( optional )" at bounding box center [1246, 139] width 297 height 38
paste input "https://digitalcontent.api.tesco.com/v2/media/ghs-mktg/a4ba42e4-0219-4fdf-ac83-…"
type input "https://digitalcontent.api.tesco.com/v2/media/ghs-mktg/a4ba42e4-0219-4fdf-ac83-…"
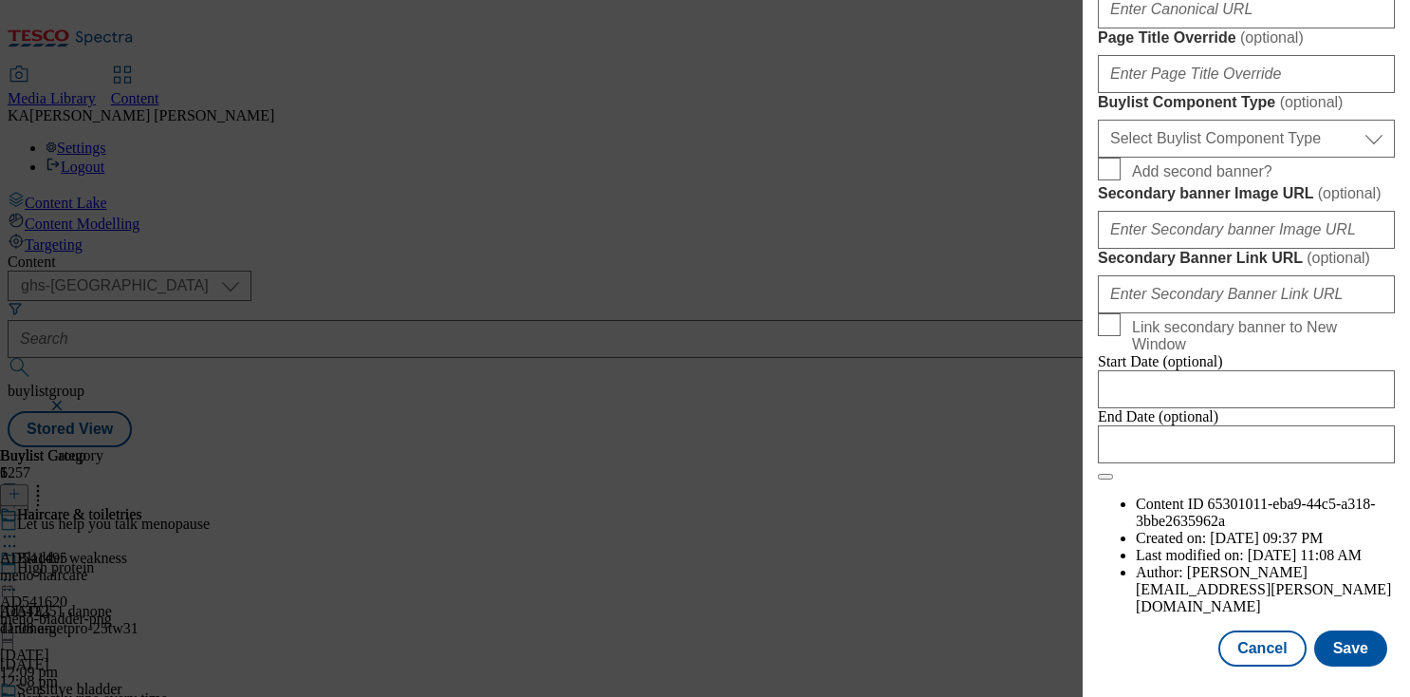
scroll to position [1531, 0]
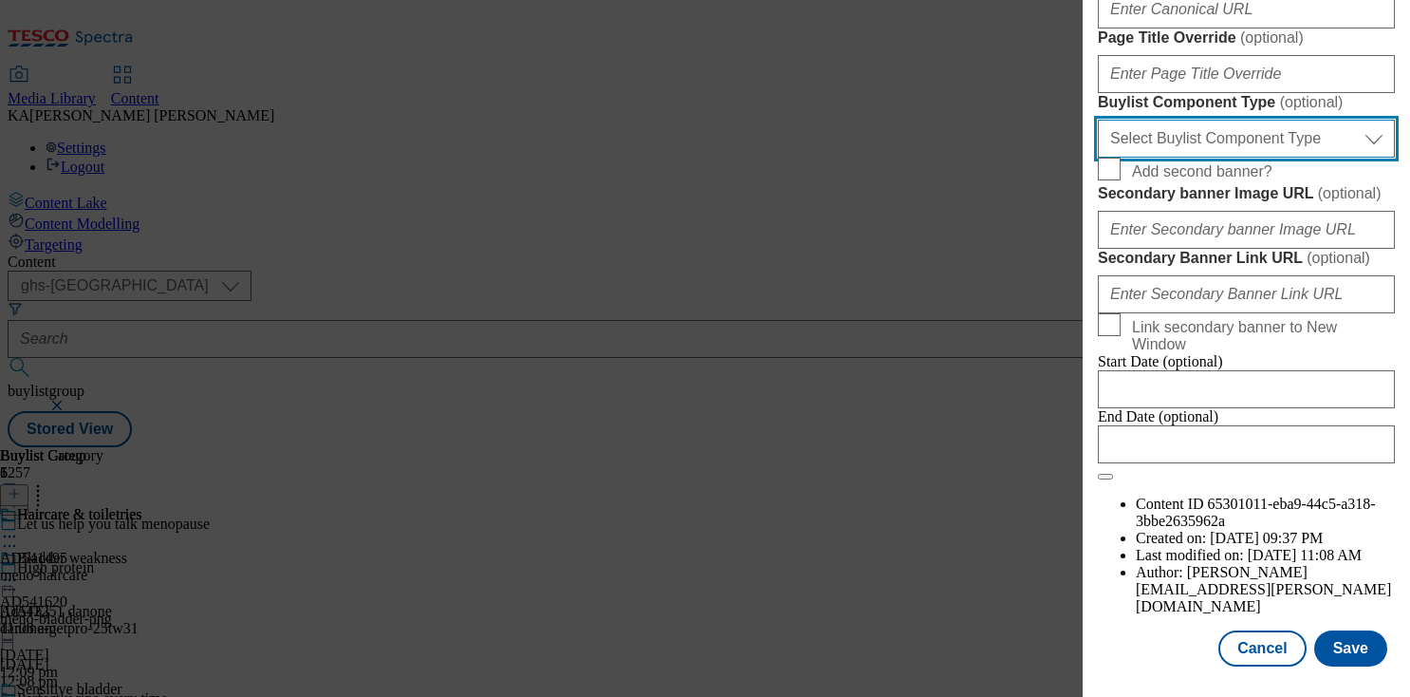
click at [1131, 158] on select "Select Buylist Component Type Banner Competition Header Meal" at bounding box center [1246, 139] width 297 height 38
select select "Banner"
click at [1098, 158] on select "Select Buylist Component Type Banner Competition Header Meal" at bounding box center [1246, 139] width 297 height 38
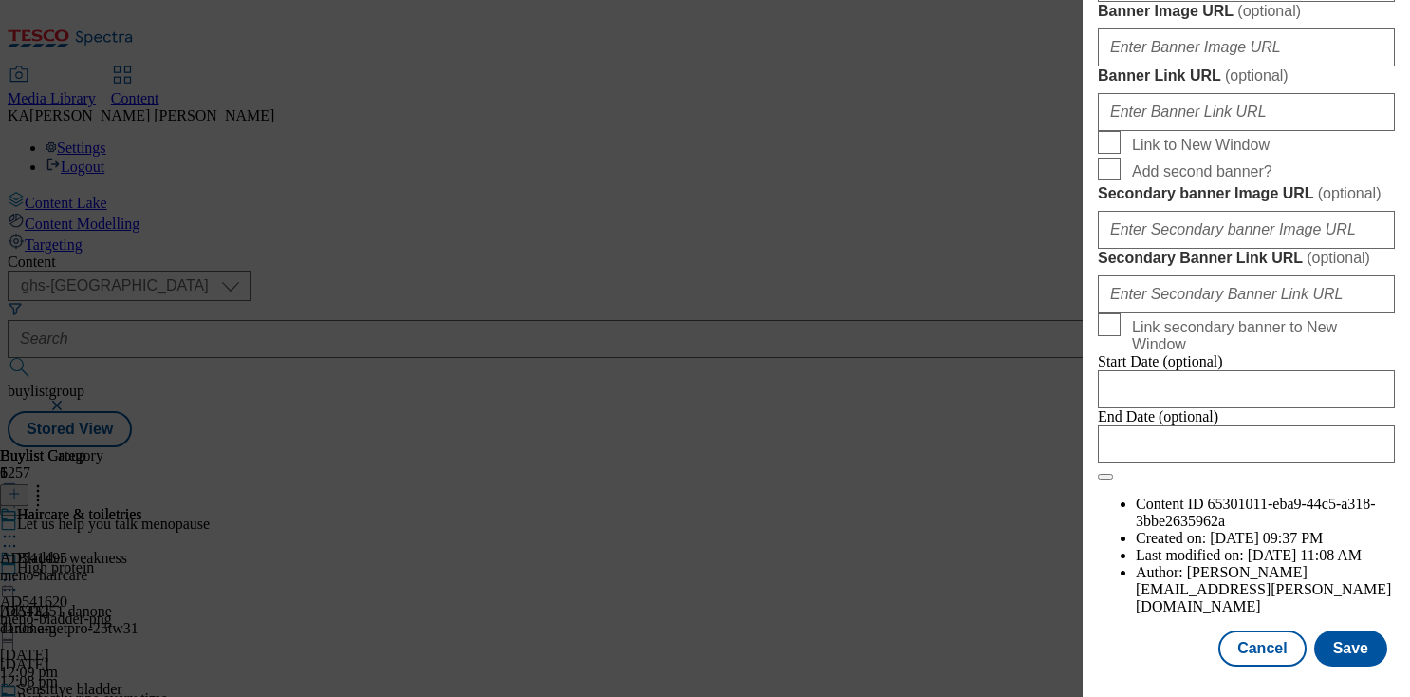
scroll to position [1834, 0]
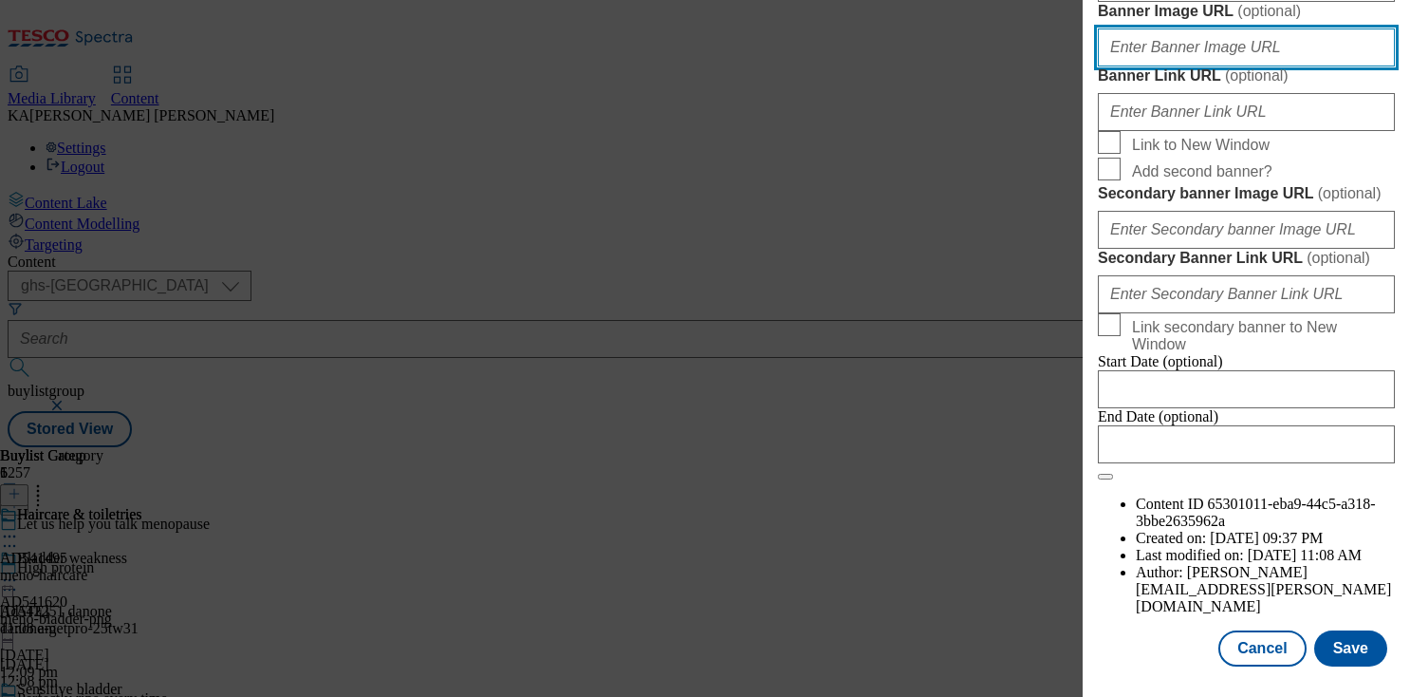
click at [1129, 66] on input "Banner Image URL ( optional )" at bounding box center [1246, 47] width 297 height 38
paste input "https://digitalcontent.api.tesco.com/v2/media/ghs-mktg/c9c93100-5e37-42a4-975d-…"
type input "https://digitalcontent.api.tesco.com/v2/media/ghs-mktg/c9c93100-5e37-42a4-975d-…"
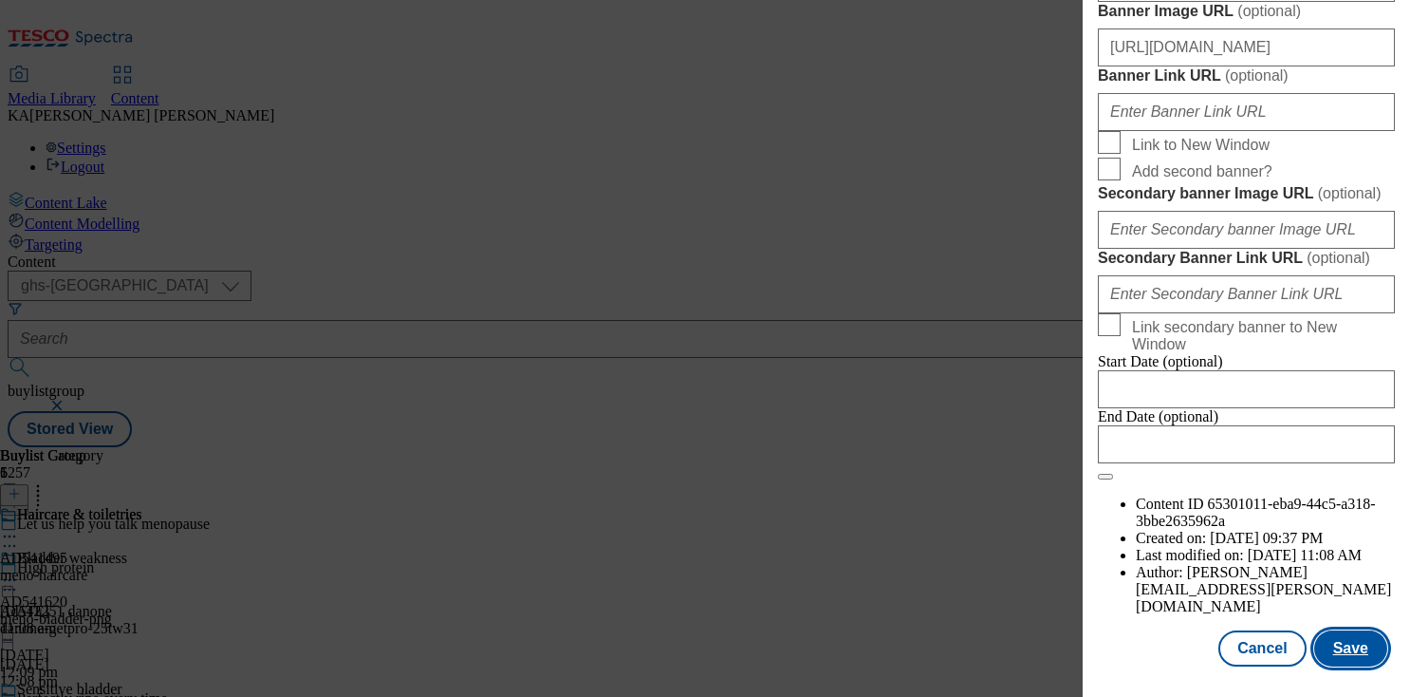
scroll to position [0, 0]
click at [1341, 641] on button "Save" at bounding box center [1350, 648] width 73 height 36
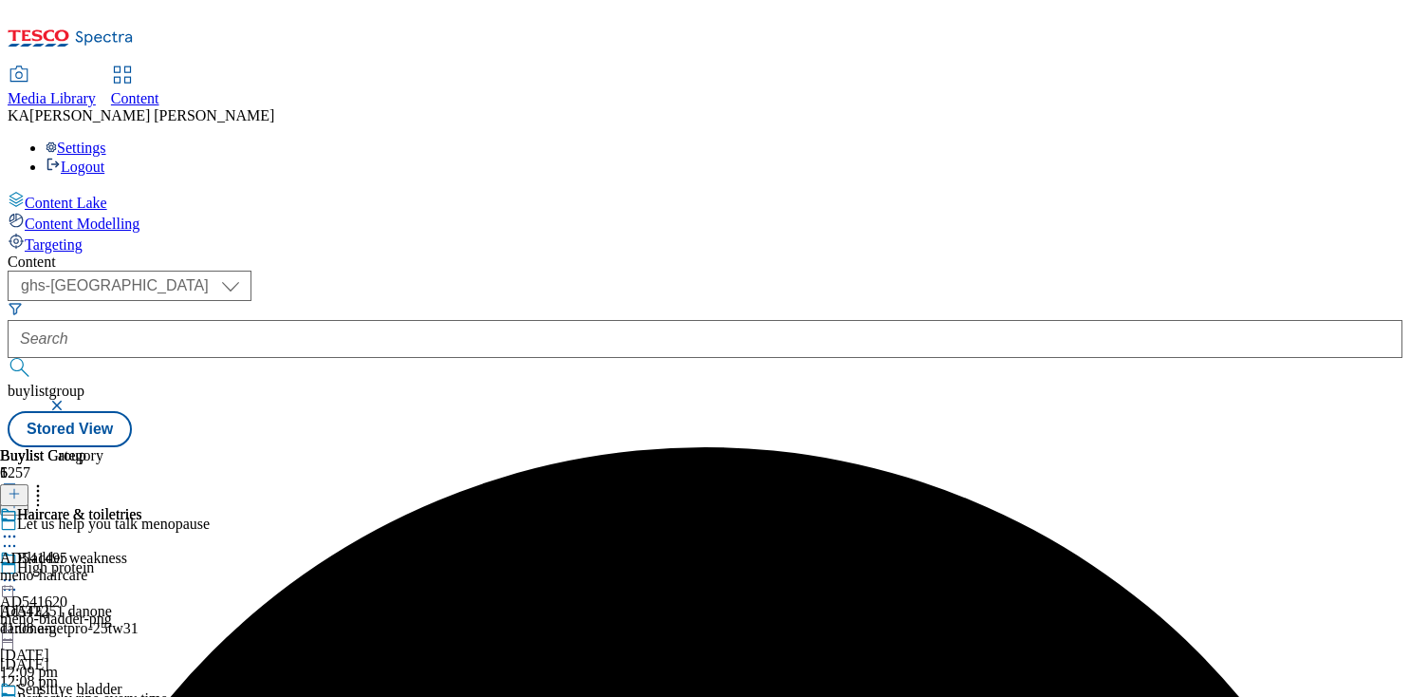
scroll to position [373, 0]
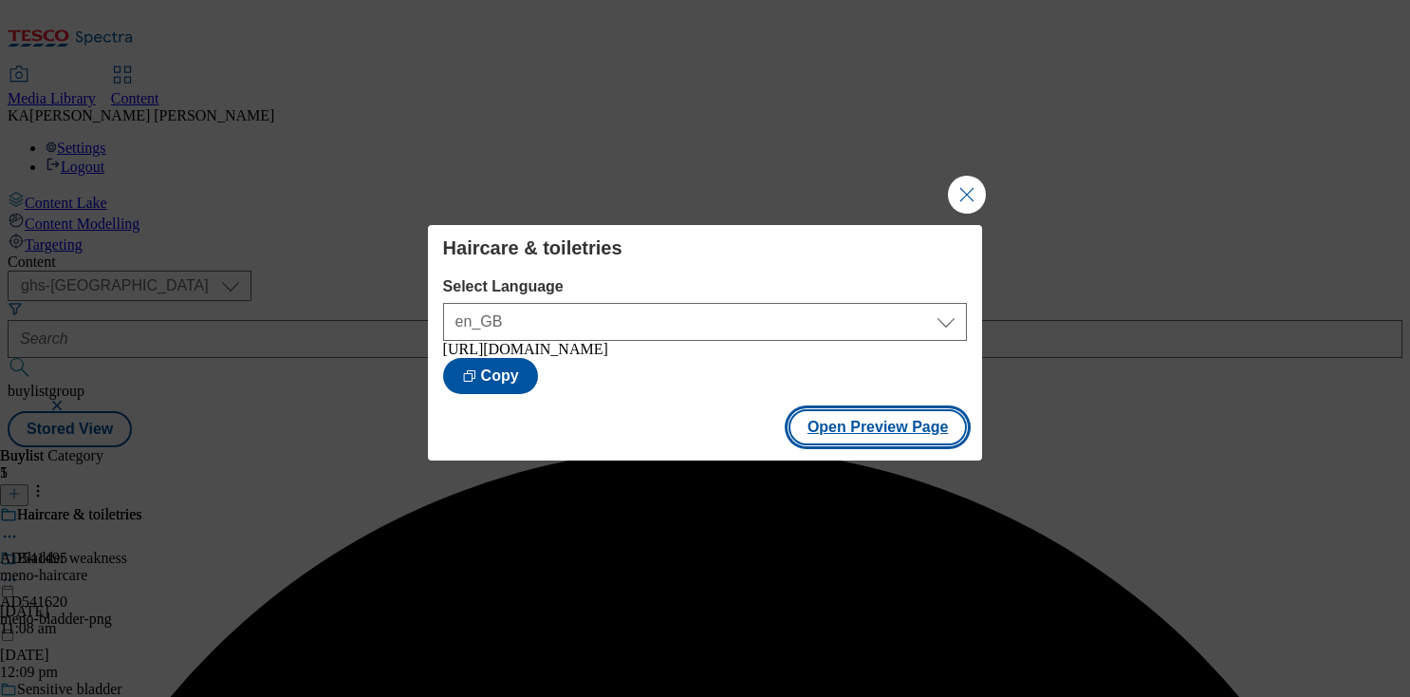
click at [852, 431] on button "Open Preview Page" at bounding box center [878, 427] width 179 height 36
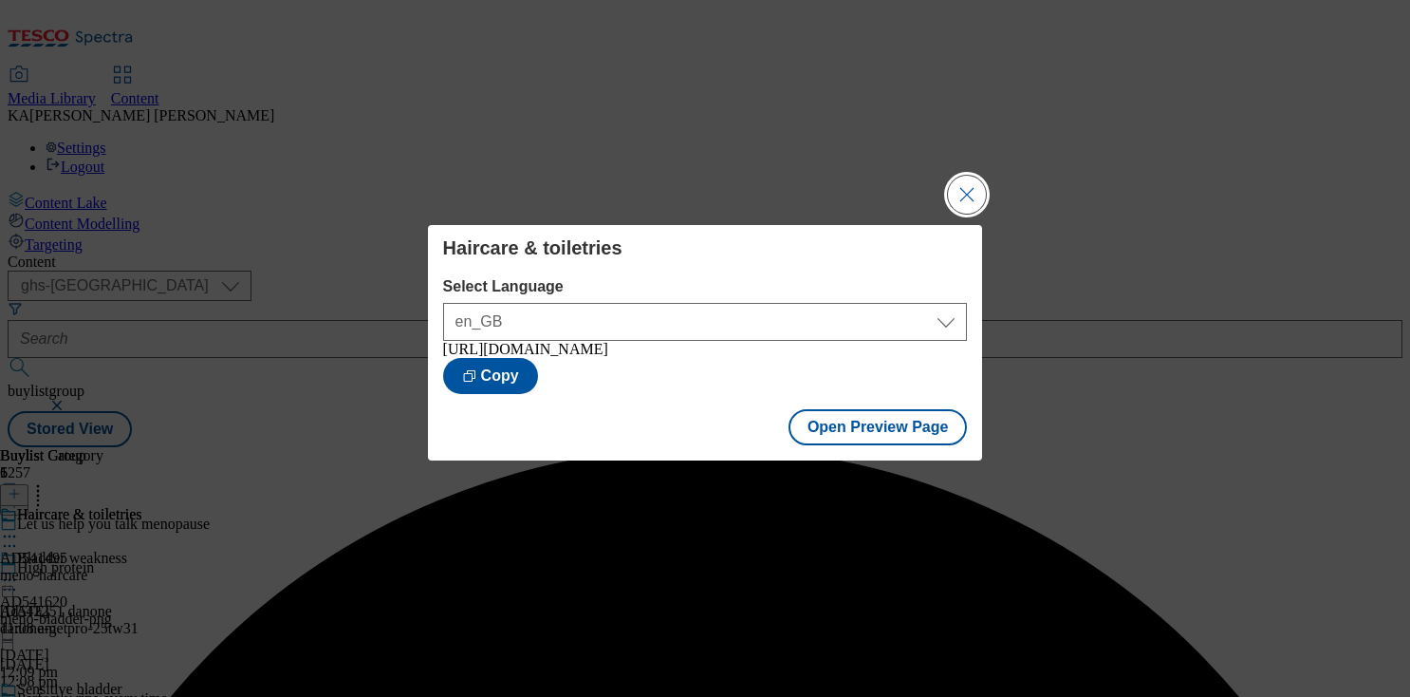
click at [963, 185] on button "Close Modal" at bounding box center [967, 195] width 38 height 38
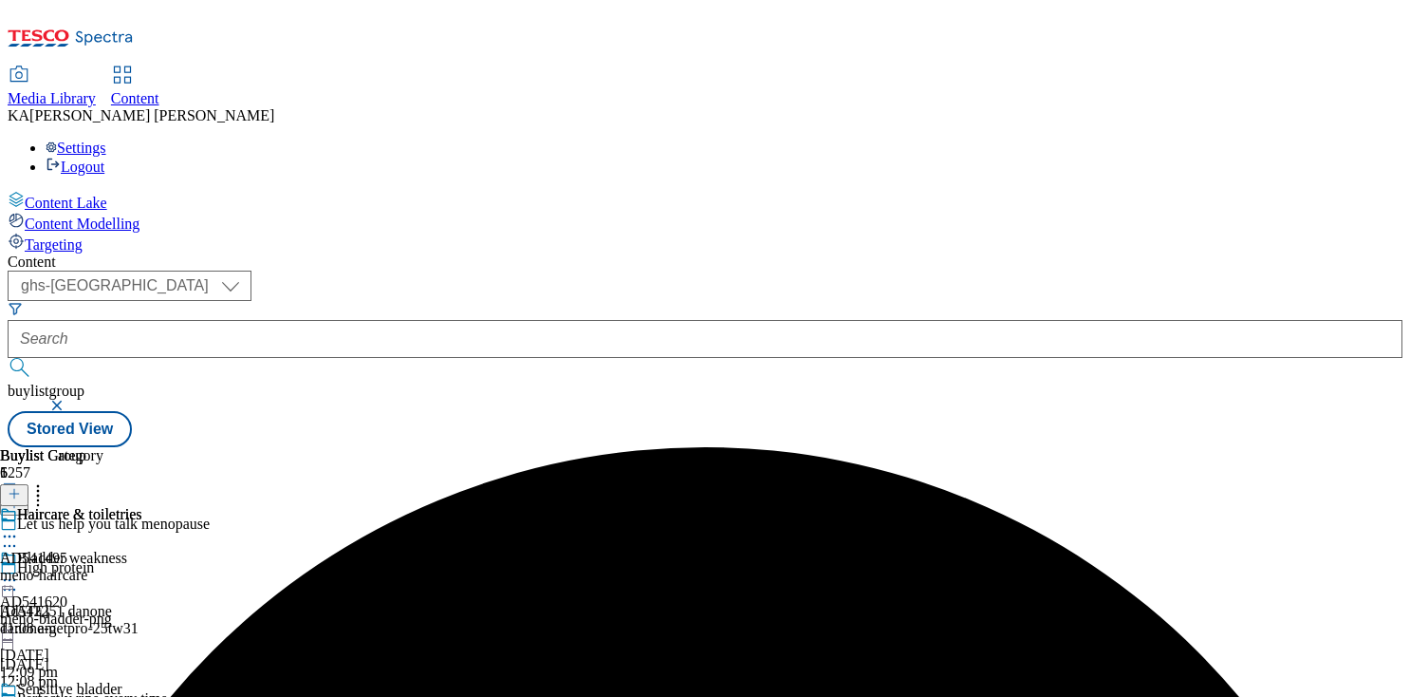
scroll to position [373, 0]
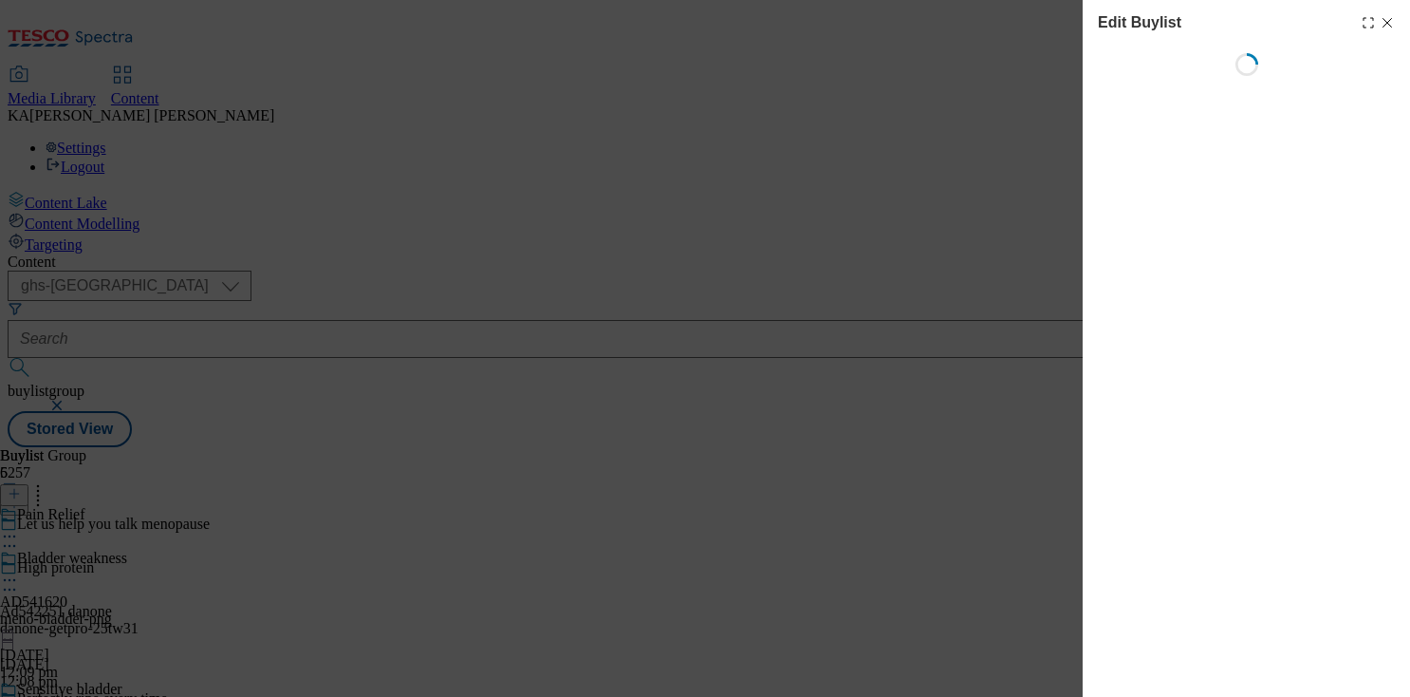
select select "seasonal"
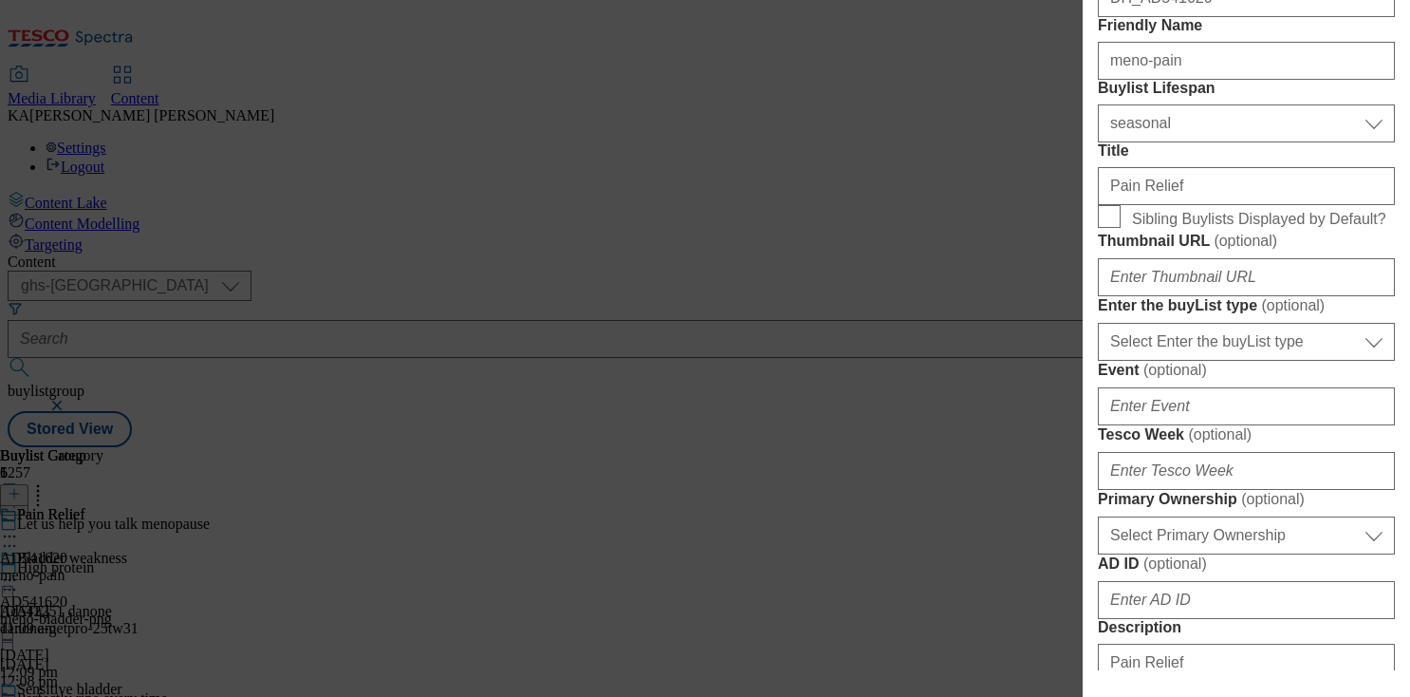
scroll to position [540, 0]
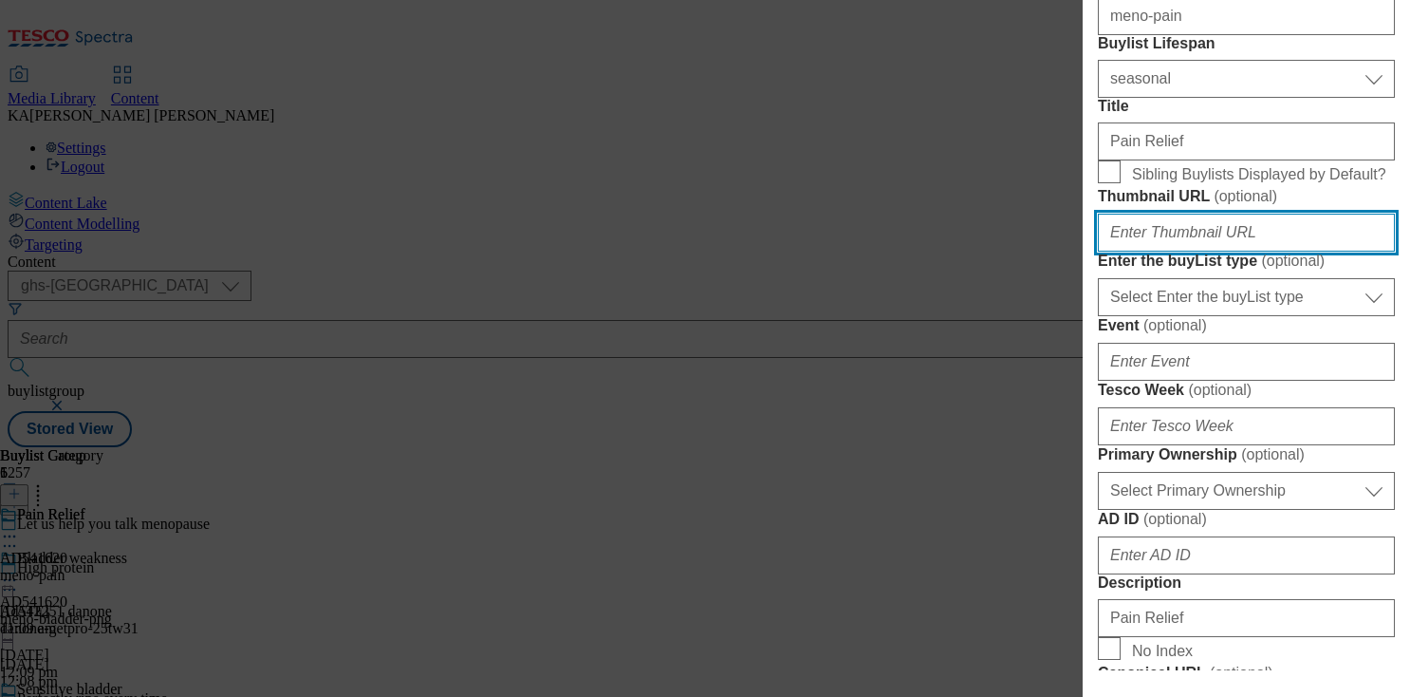
click at [1178, 252] on input "Thumbnail URL ( optional )" at bounding box center [1246, 233] width 297 height 38
paste input "https://digitalcontent.api.tesco.com/v2/media/ghs-mktg/e34ce858-f351-4de8-8732-…"
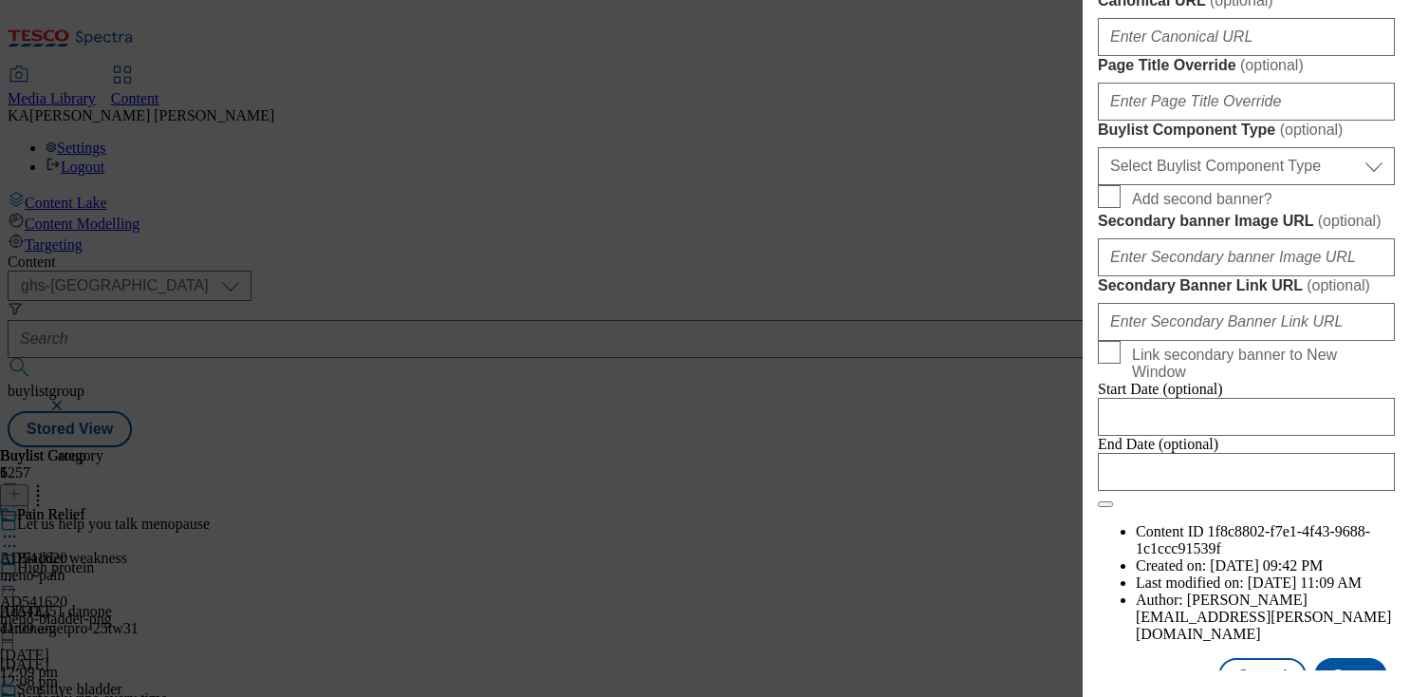
scroll to position [1258, 0]
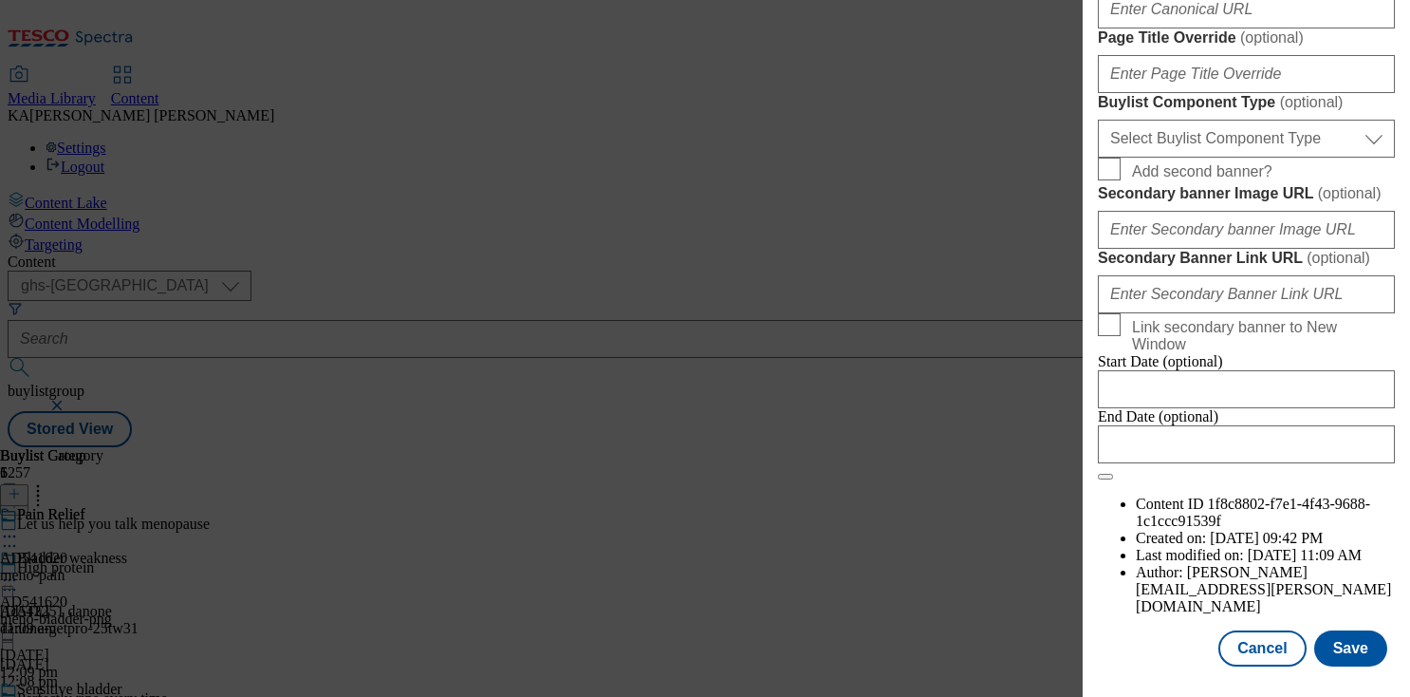
type input "https://digitalcontent.api.tesco.com/v2/media/ghs-mktg/e34ce858-f351-4de8-8732-…"
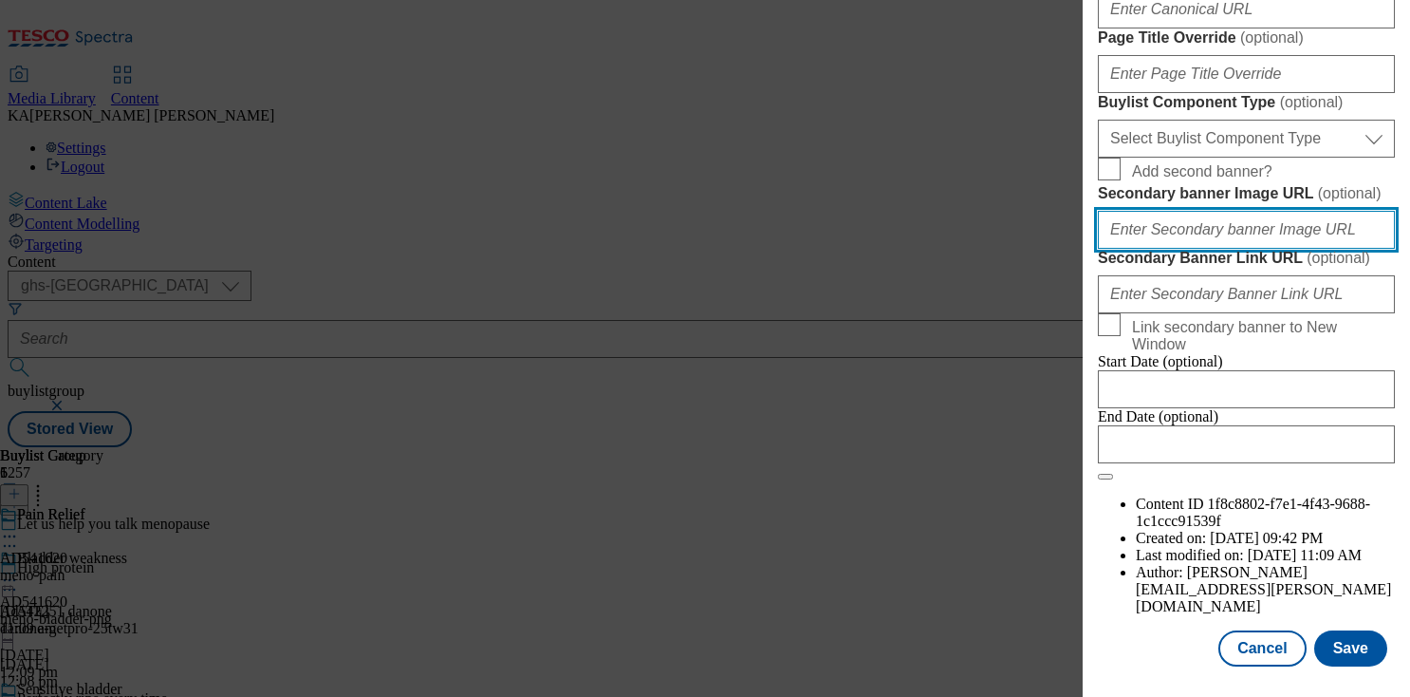
click at [1131, 249] on input "Secondary banner Image URL ( optional )" at bounding box center [1246, 230] width 297 height 38
paste input "https://digitalcontent.api.tesco.com/v2/media/ghs-mktg/c9c93100-5e37-42a4-975d-…"
type input "https://digitalcontent.api.tesco.com/v2/media/ghs-mktg/c9c93100-5e37-42a4-975d-…"
click at [1177, 240] on input "https://digitalcontent.api.tesco.com/v2/media/ghs-mktg/c9c93100-5e37-42a4-975d-…" at bounding box center [1246, 230] width 297 height 38
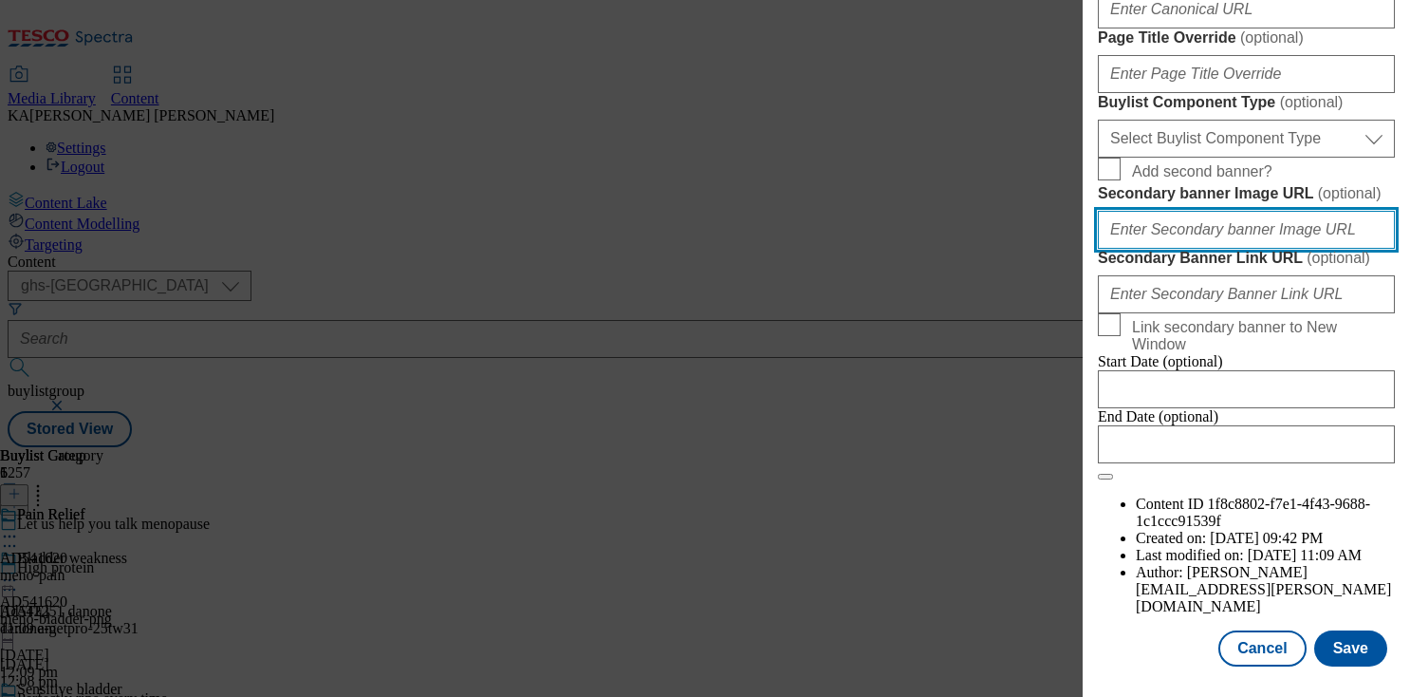
scroll to position [0, 0]
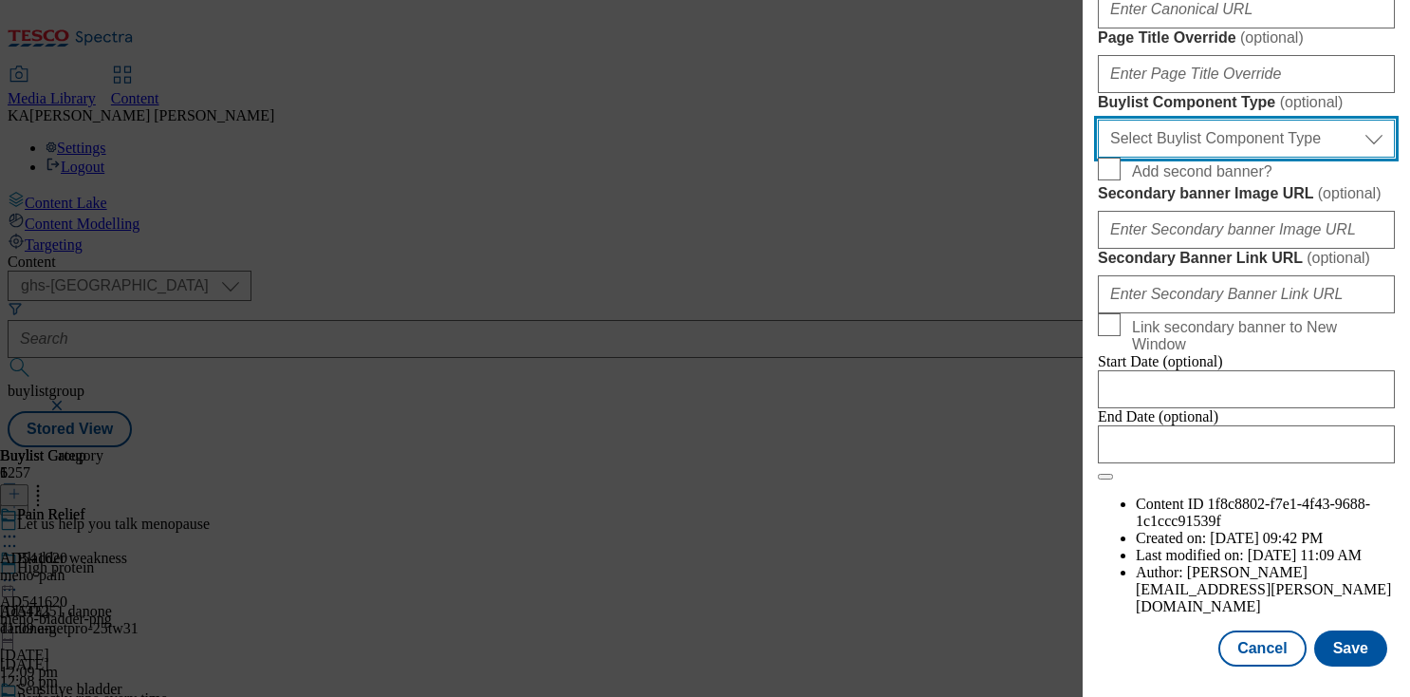
click at [1165, 120] on select "Select Buylist Component Type Banner Competition Header Meal" at bounding box center [1246, 139] width 297 height 38
select select "Banner"
click at [1098, 120] on select "Select Buylist Component Type Banner Competition Header Meal" at bounding box center [1246, 139] width 297 height 38
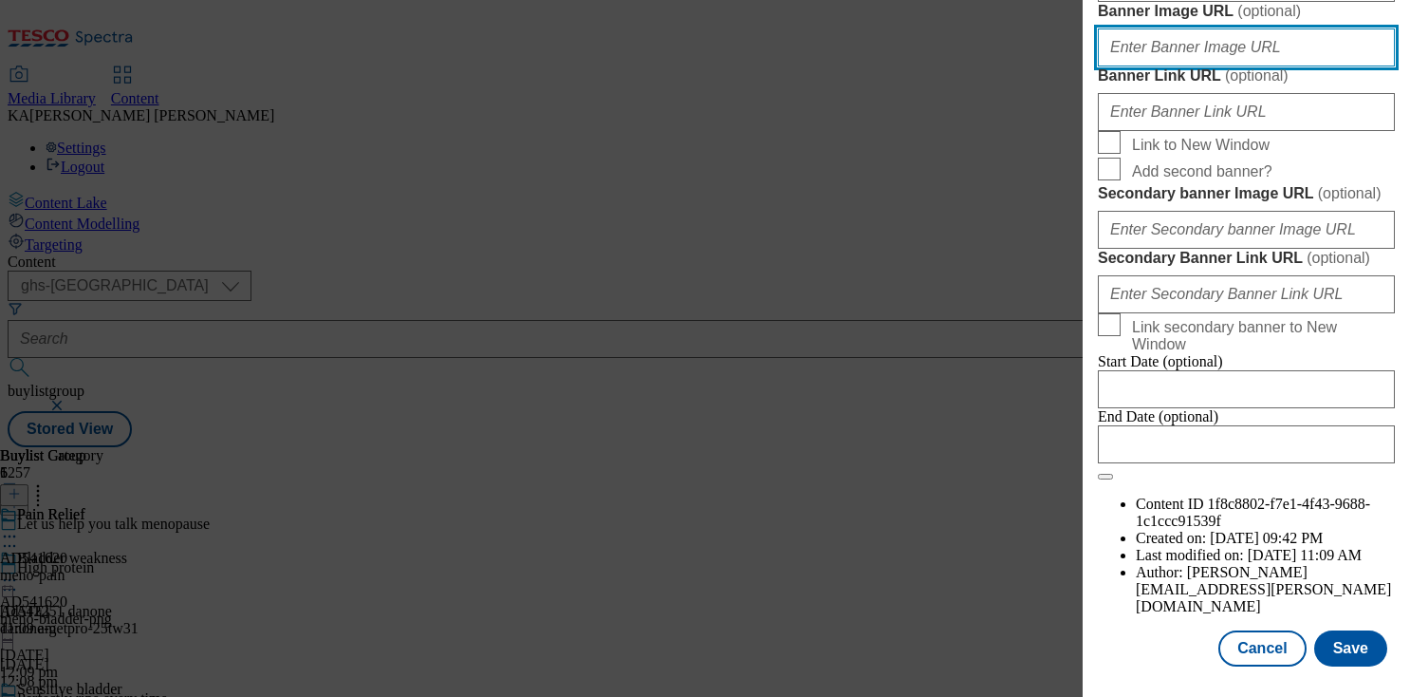
click at [1151, 66] on input "Banner Image URL ( optional )" at bounding box center [1246, 47] width 297 height 38
paste input "https://digitalcontent.api.tesco.com/v2/media/ghs-mktg/c9c93100-5e37-42a4-975d-…"
type input "https://digitalcontent.api.tesco.com/v2/media/ghs-mktg/c9c93100-5e37-42a4-975d-…"
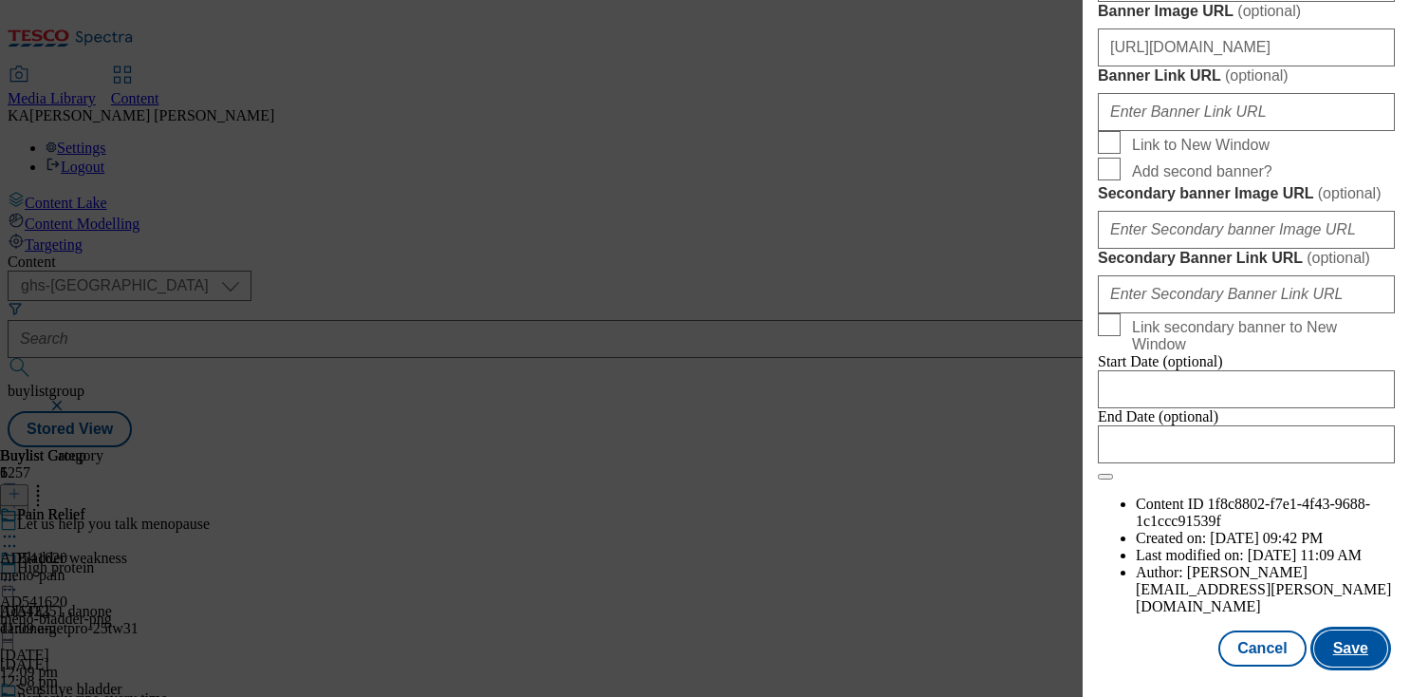
click at [1346, 643] on button "Save" at bounding box center [1350, 648] width 73 height 36
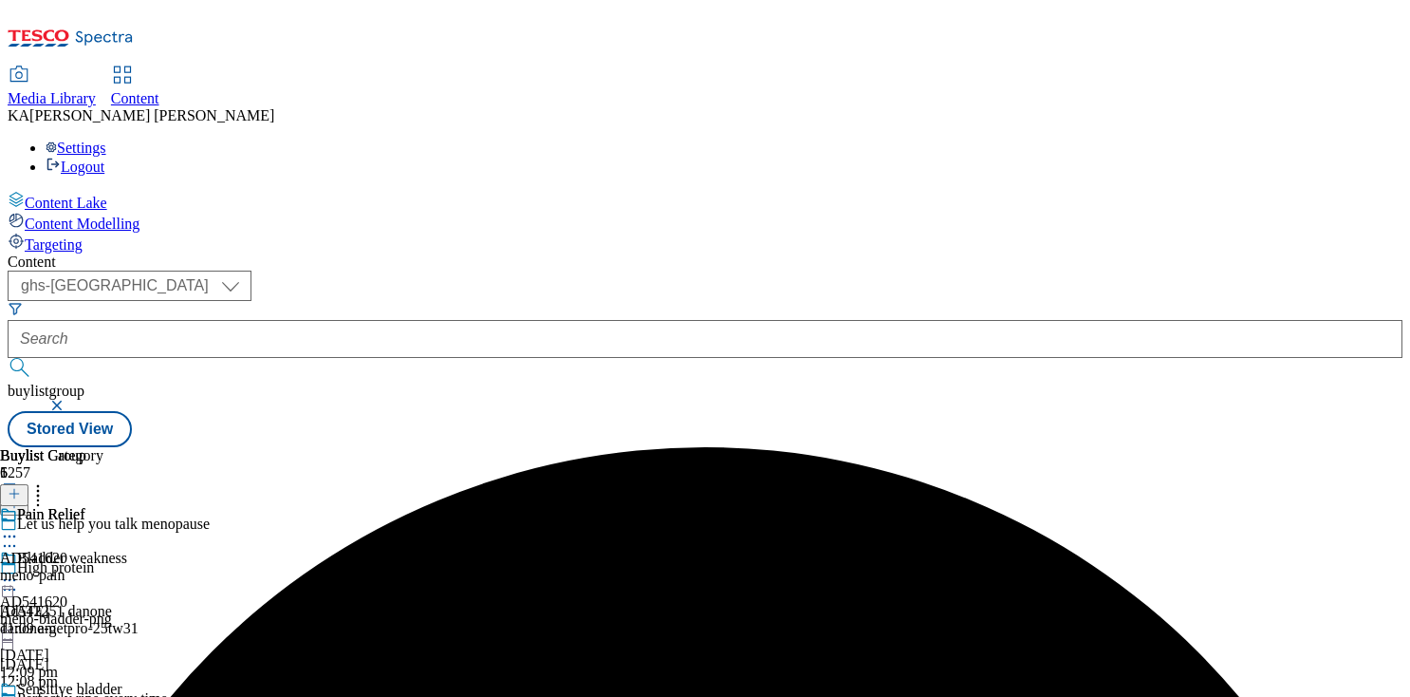
scroll to position [191, 0]
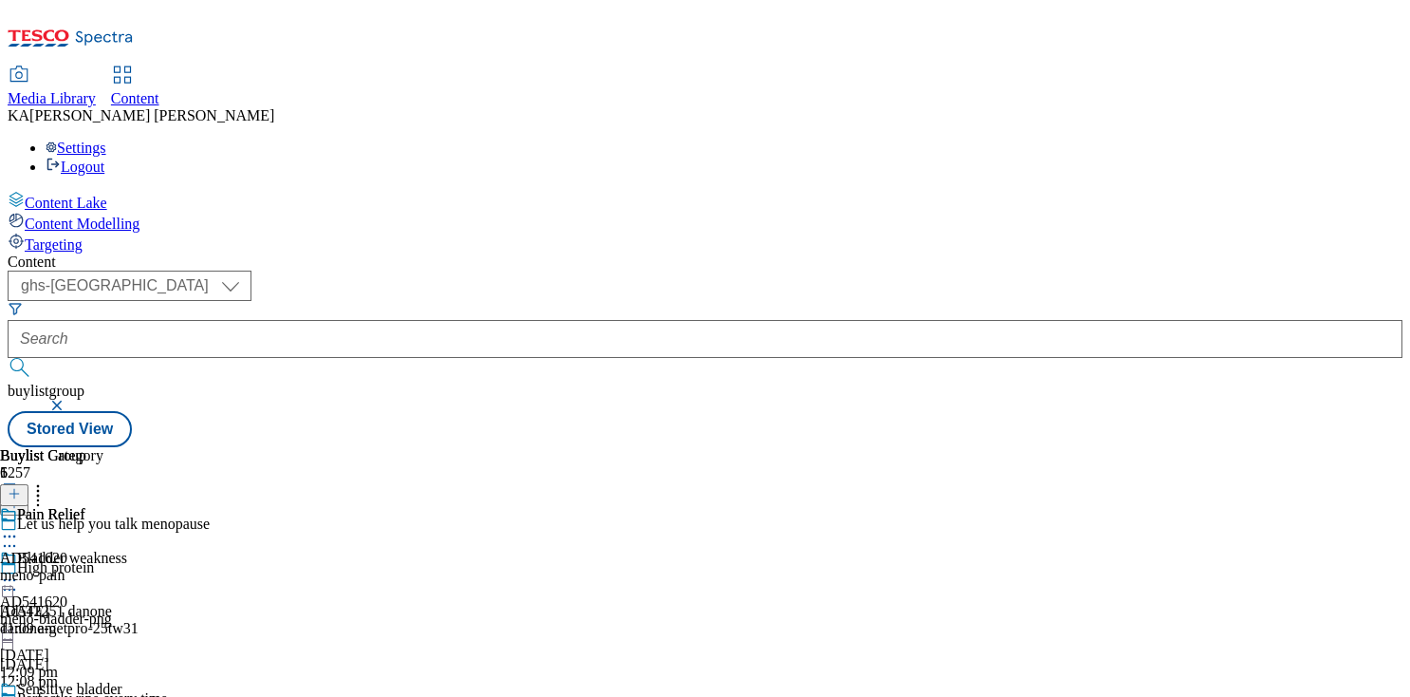
scroll to position [538, 0]
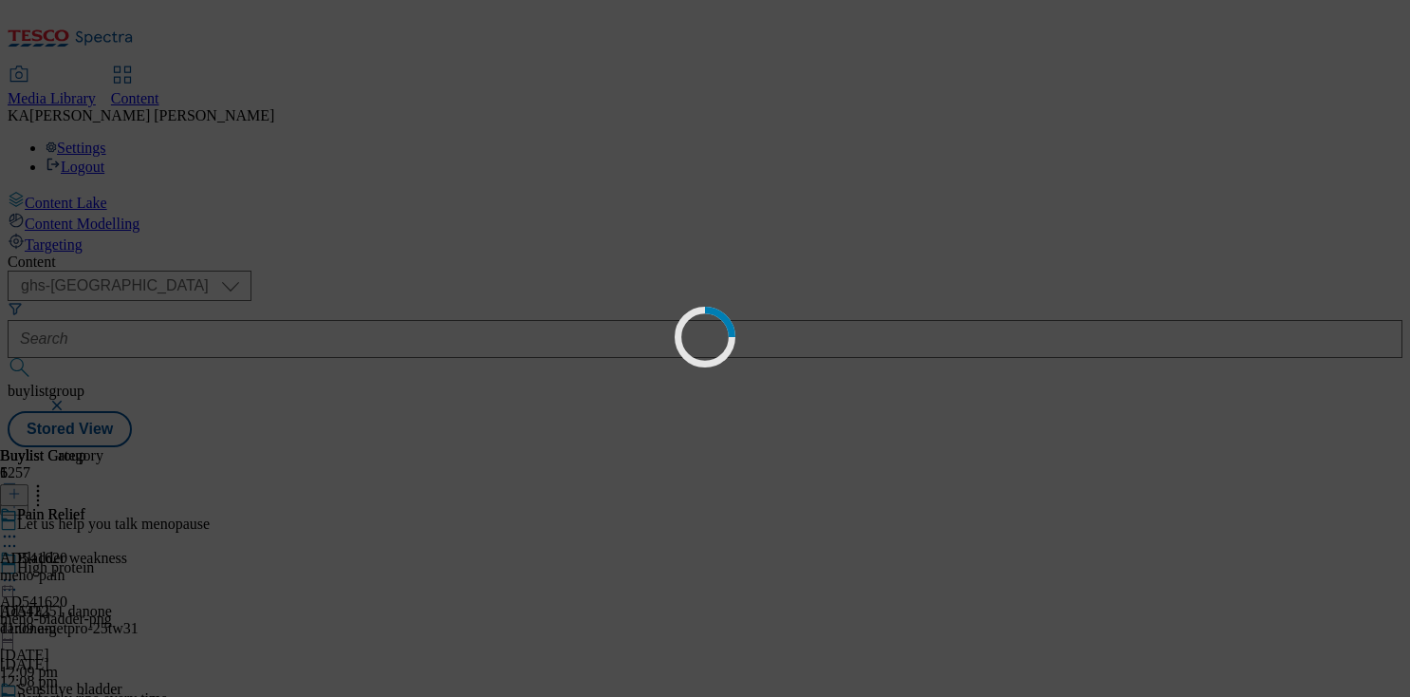
scroll to position [0, 0]
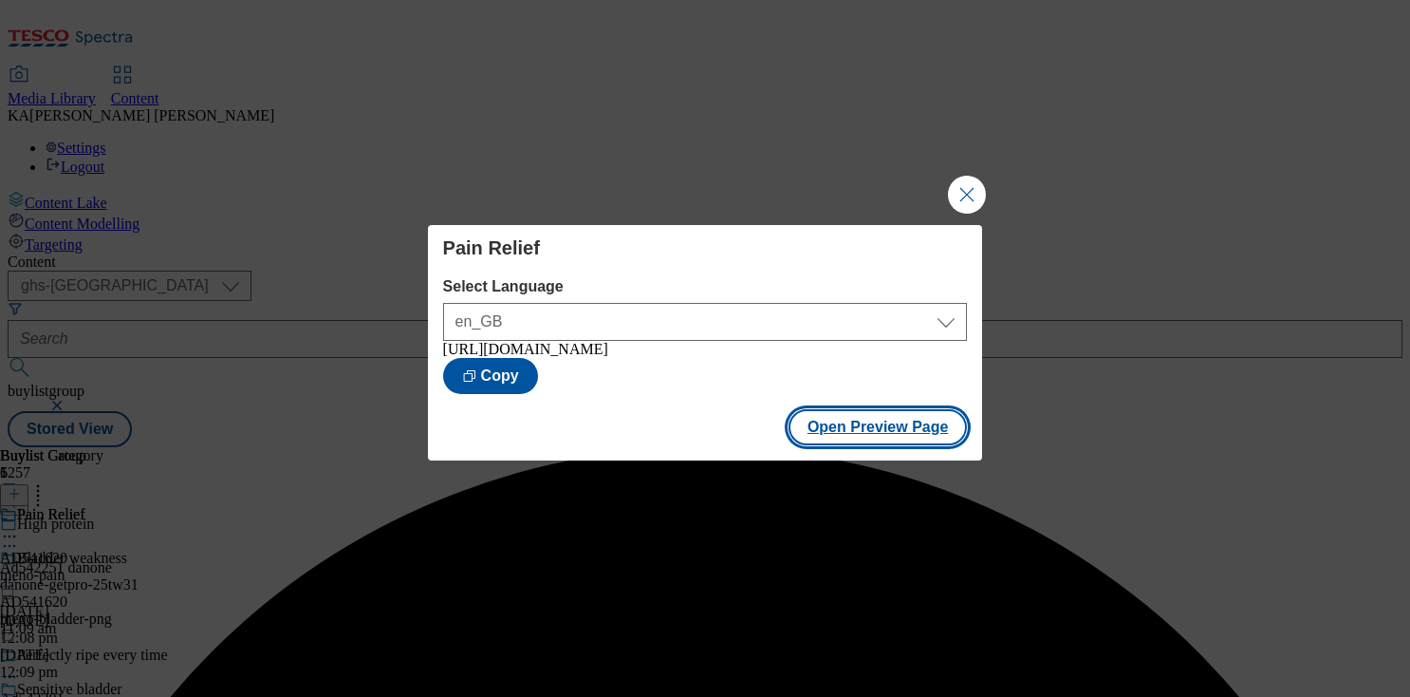
click at [825, 432] on button "Open Preview Page" at bounding box center [878, 427] width 179 height 36
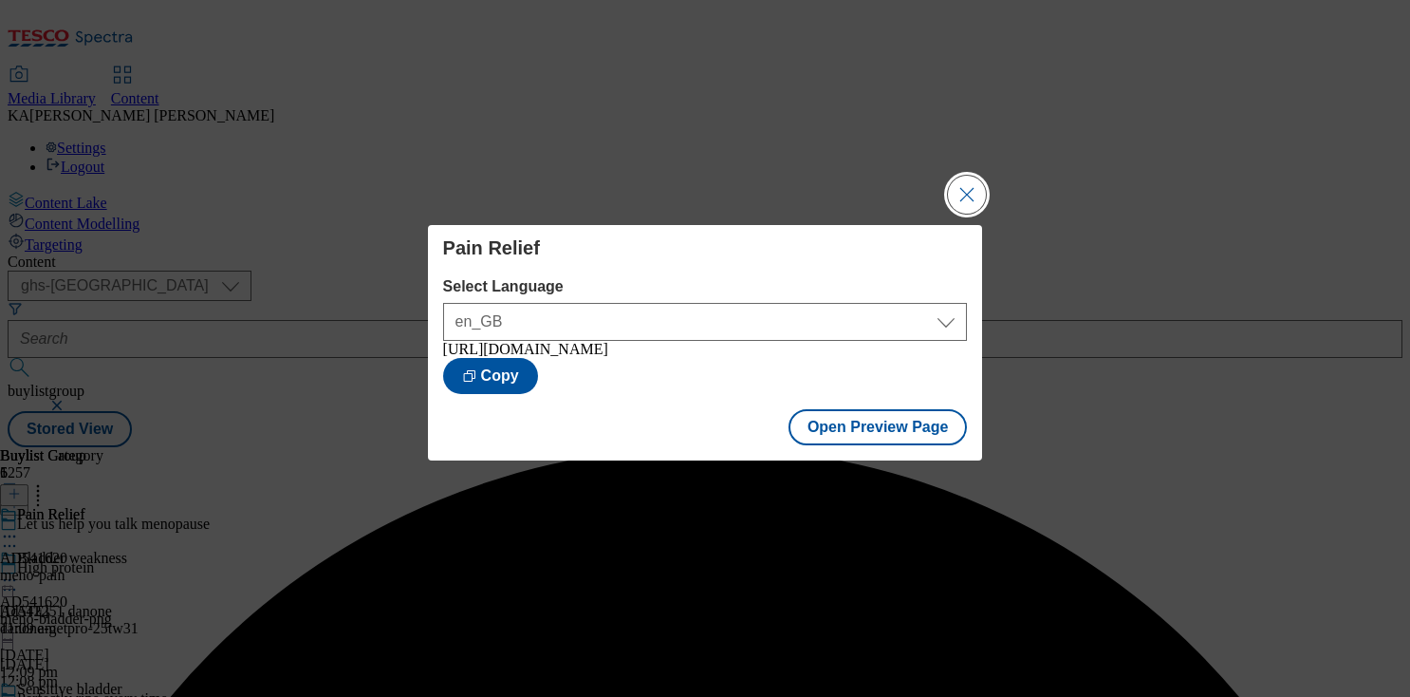
click at [965, 187] on button "Close Modal" at bounding box center [967, 195] width 38 height 38
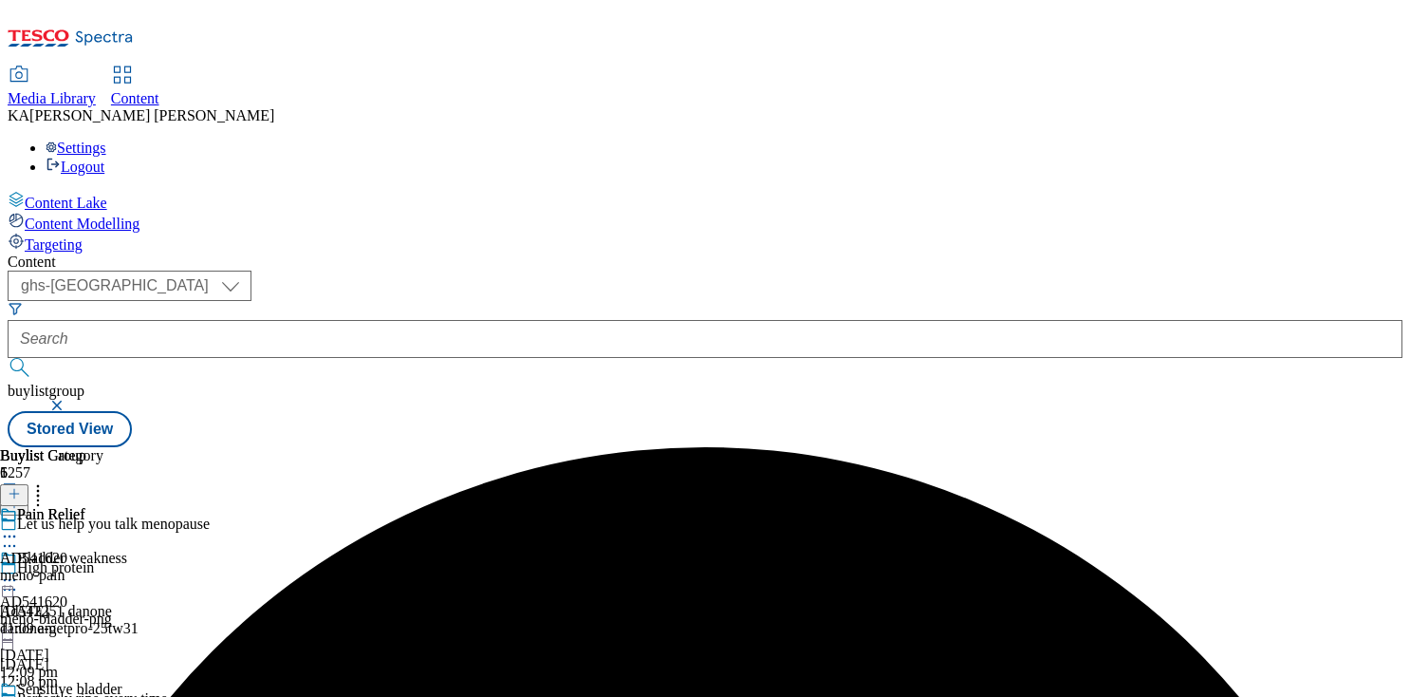
scroll to position [191, 0]
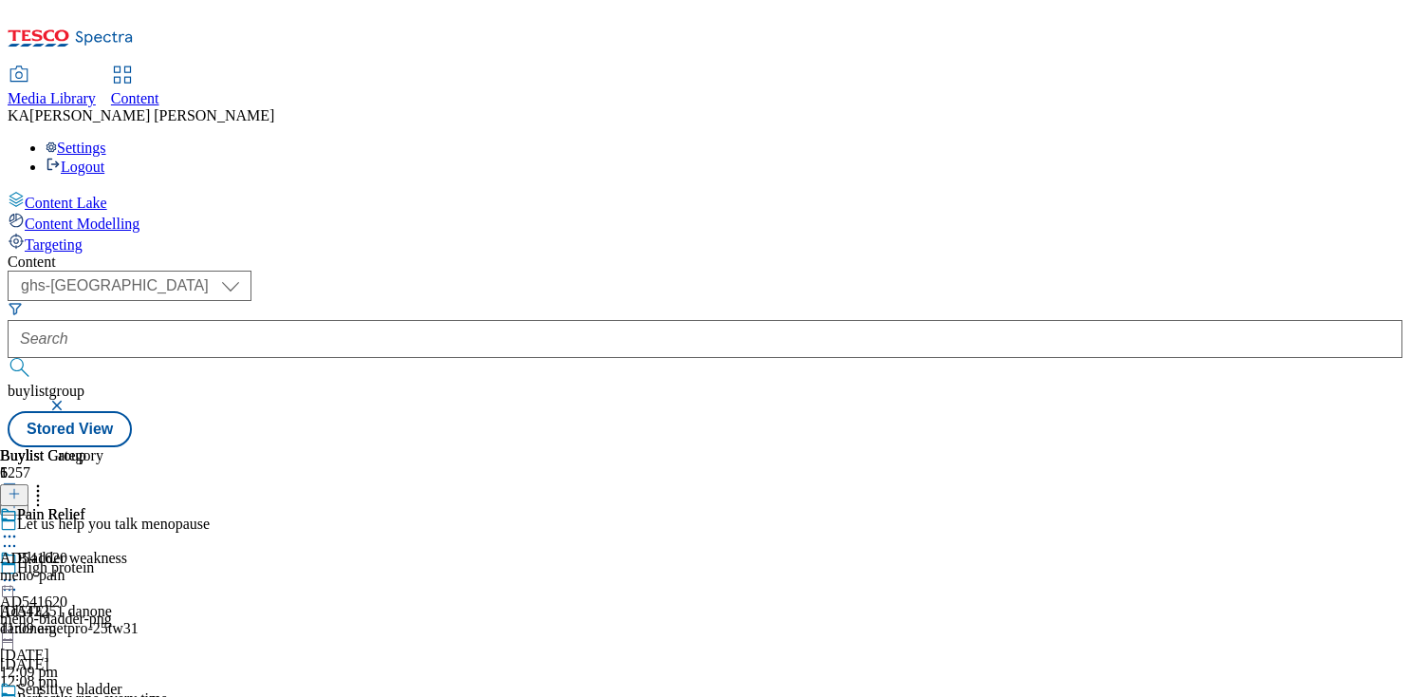
scroll to position [547, 0]
